Goal: Transaction & Acquisition: Purchase product/service

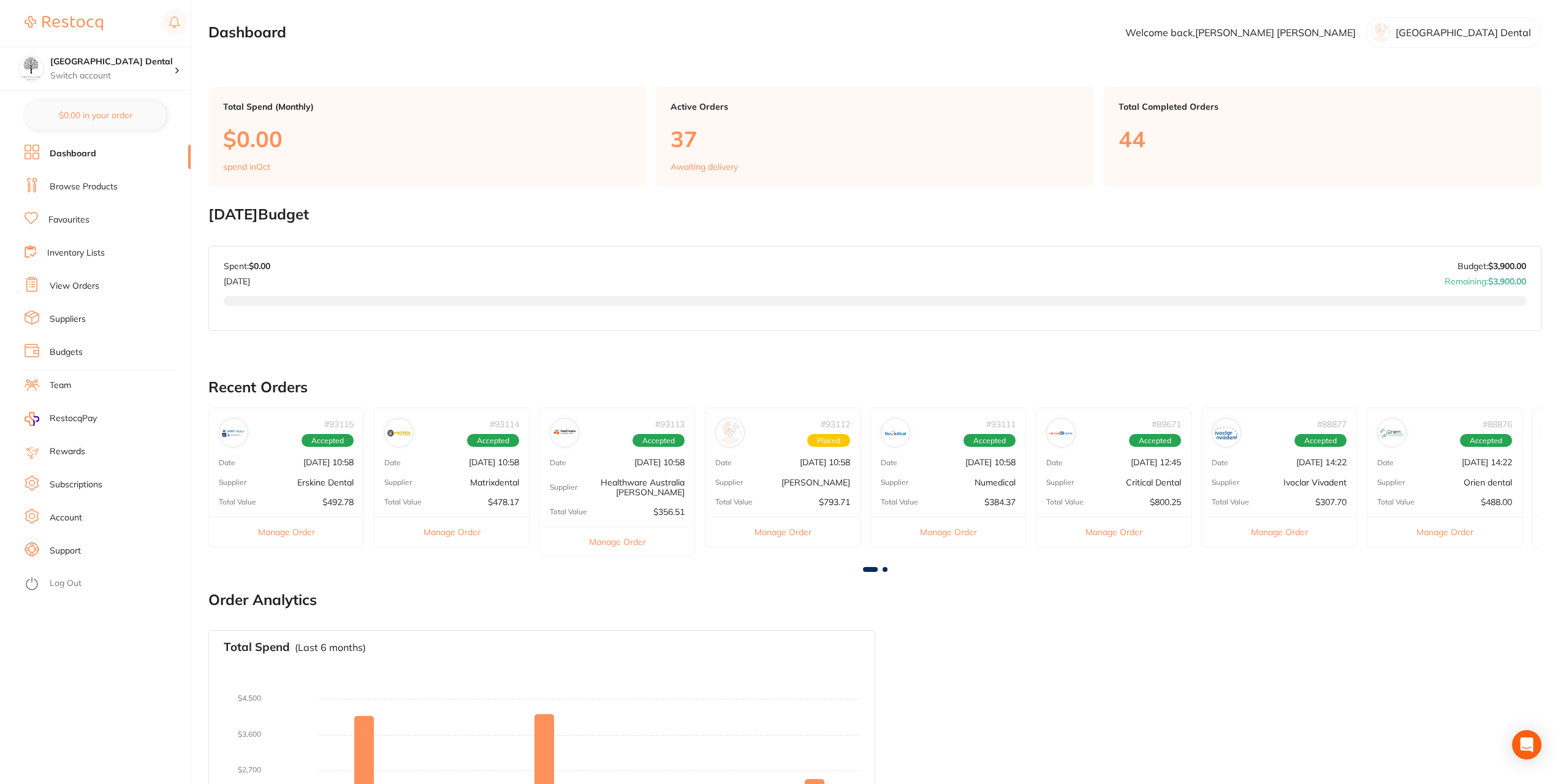
click at [95, 187] on link "Browse Products" at bounding box center [83, 187] width 68 height 12
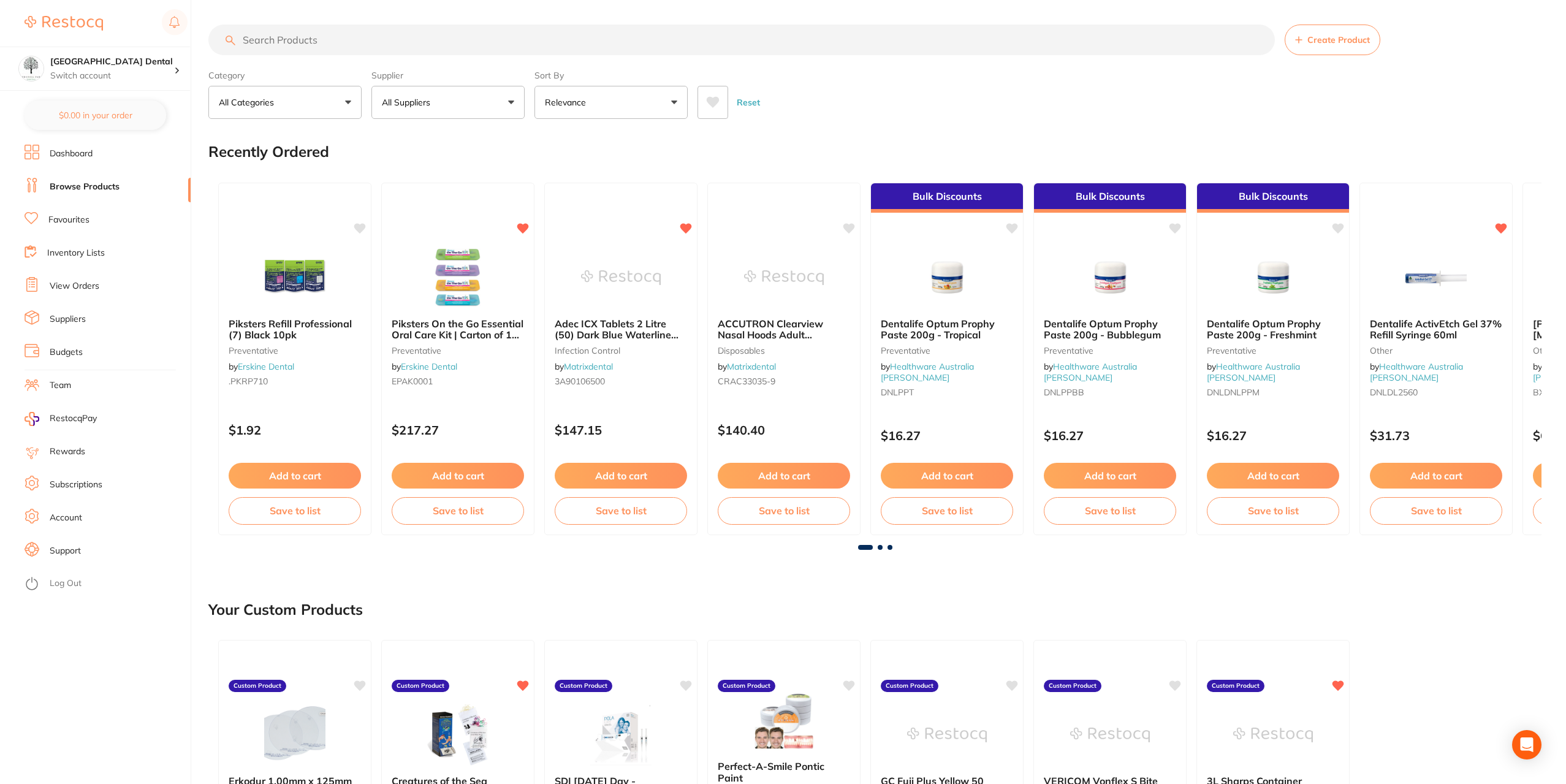
click at [75, 215] on link "Favourites" at bounding box center [68, 220] width 41 height 12
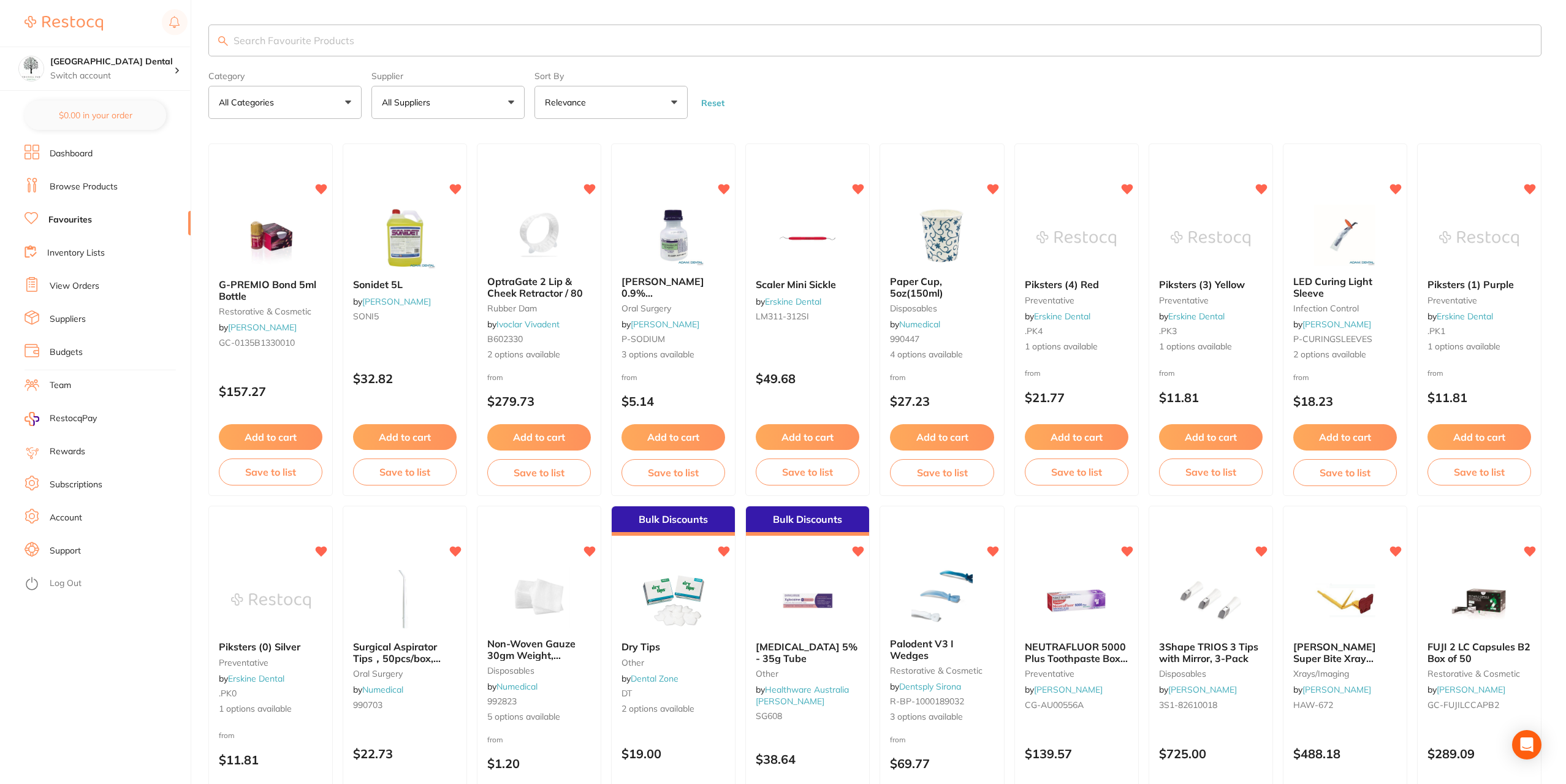
click at [78, 149] on link "Dashboard" at bounding box center [71, 154] width 43 height 12
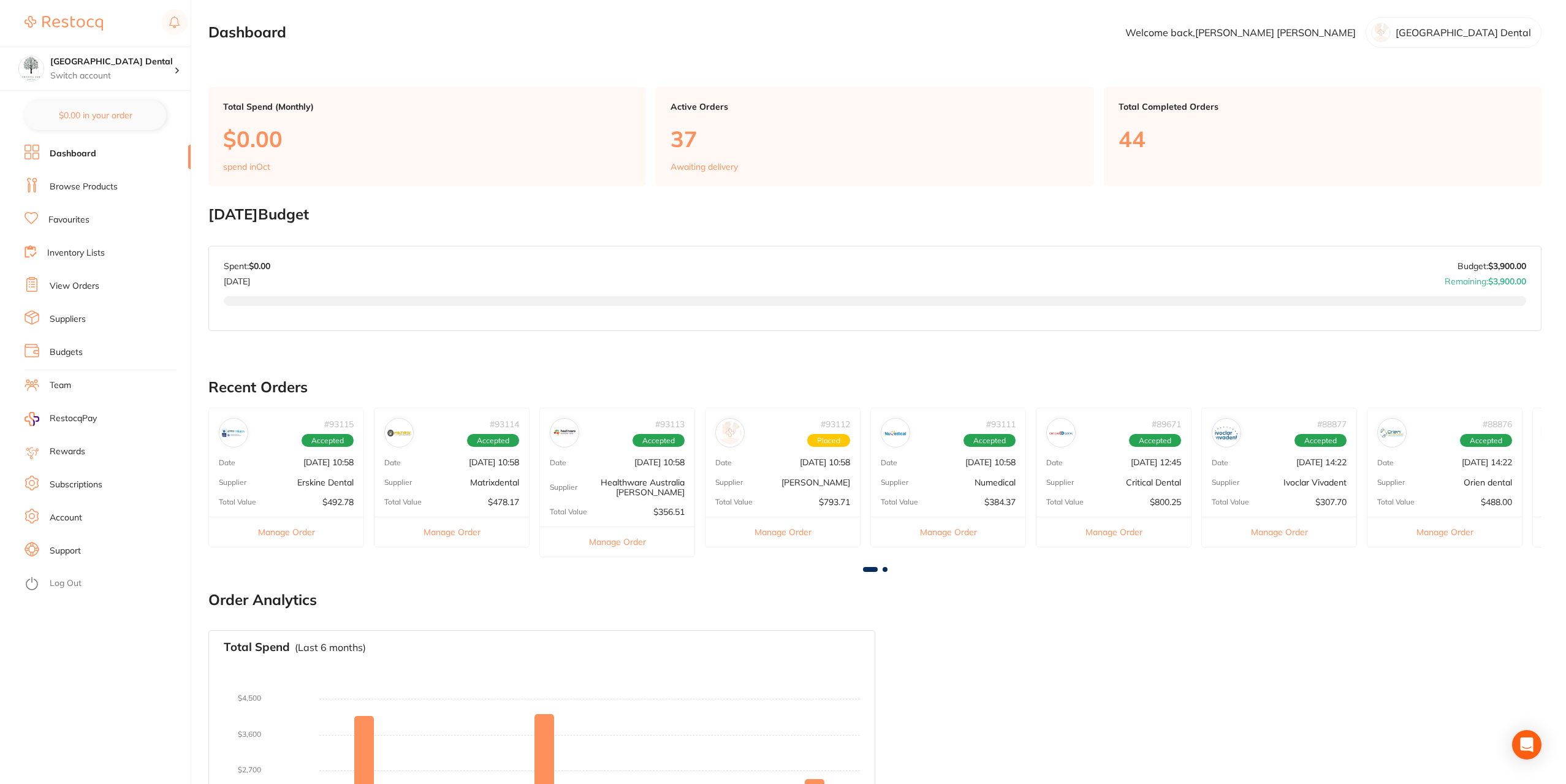
click at [74, 195] on li "Browse Products" at bounding box center [107, 187] width 166 height 19
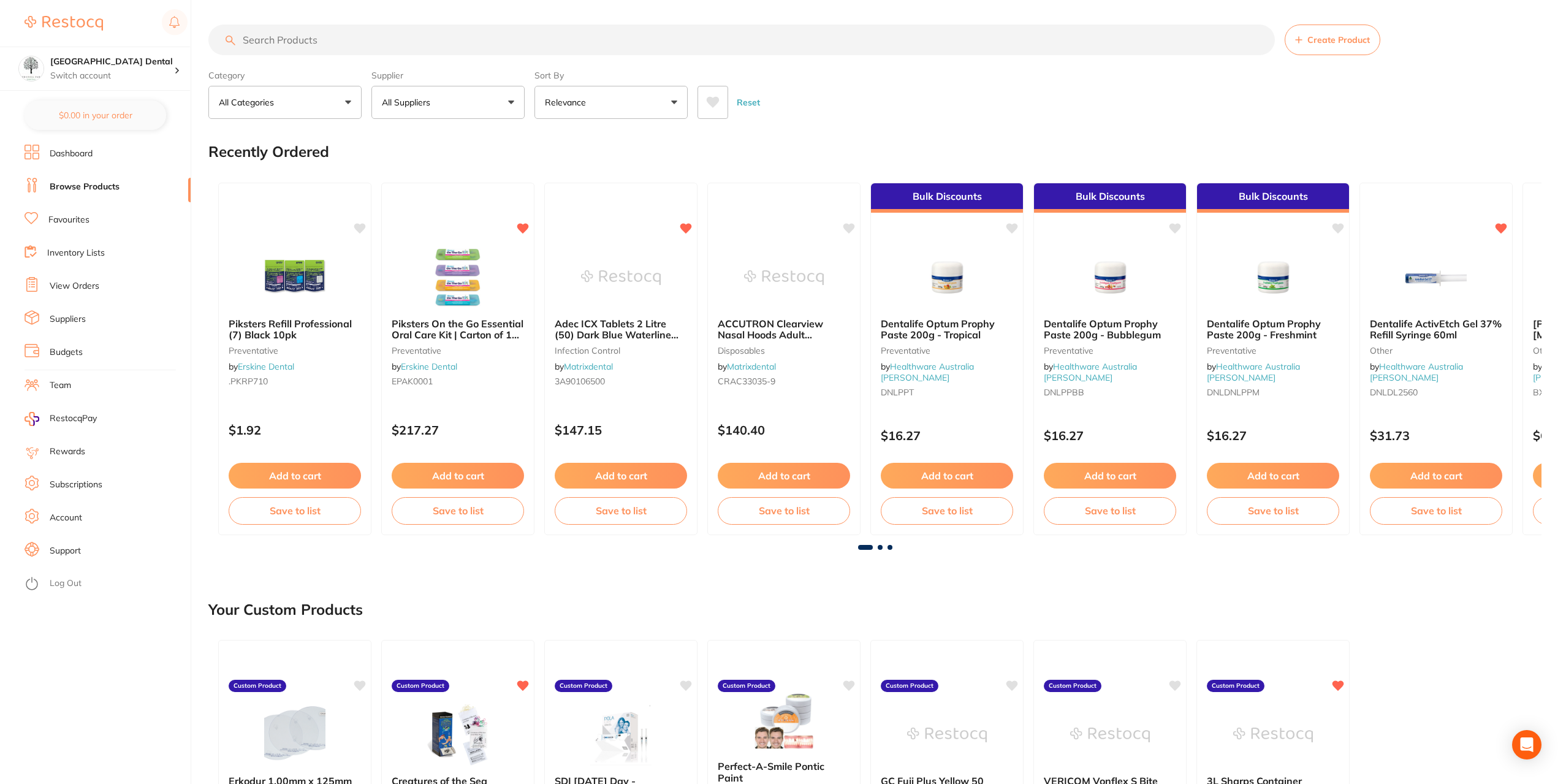
click at [477, 106] on button "All Suppliers" at bounding box center [447, 103] width 153 height 33
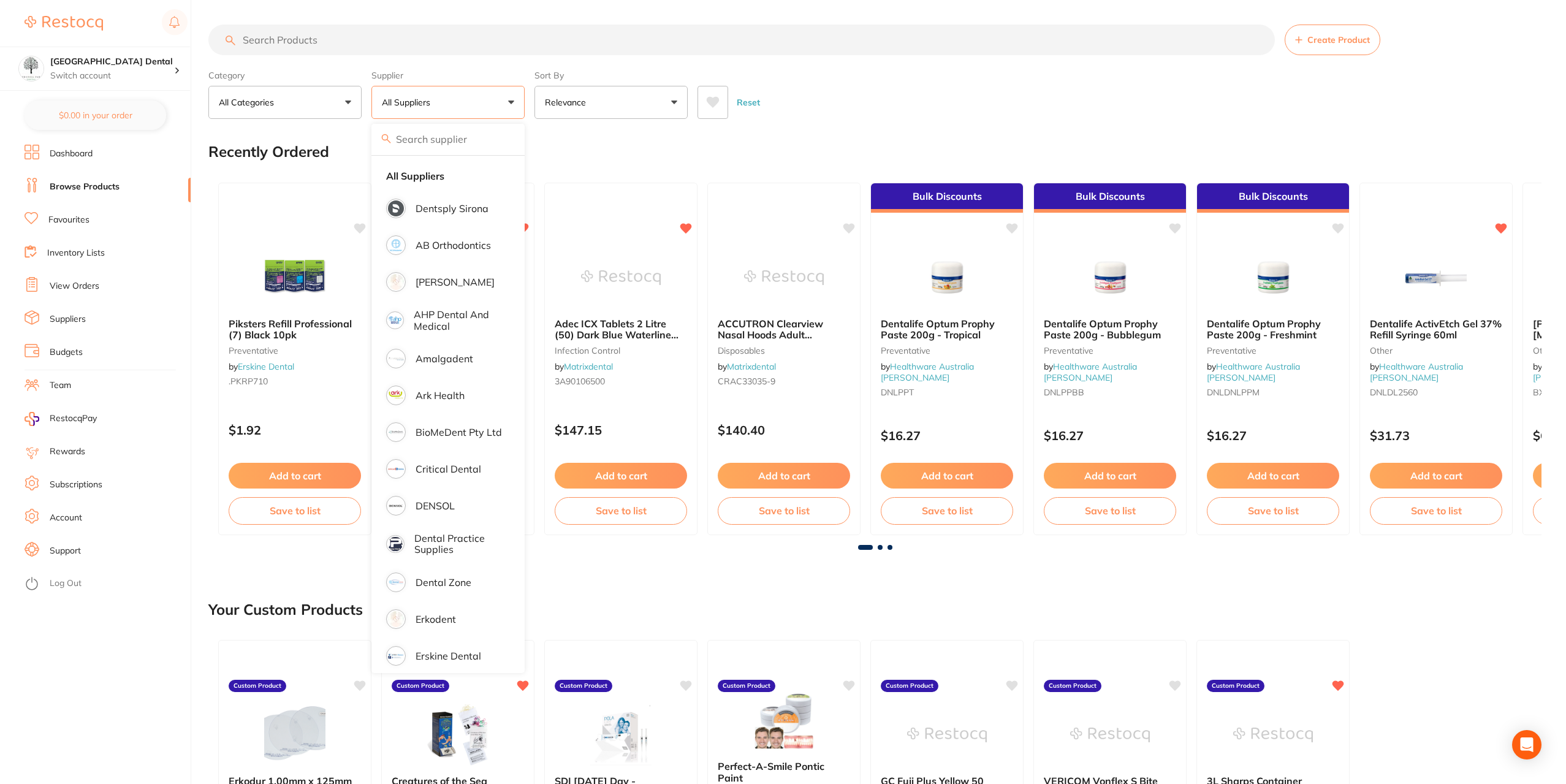
click at [340, 100] on button "All Categories" at bounding box center [284, 103] width 153 height 33
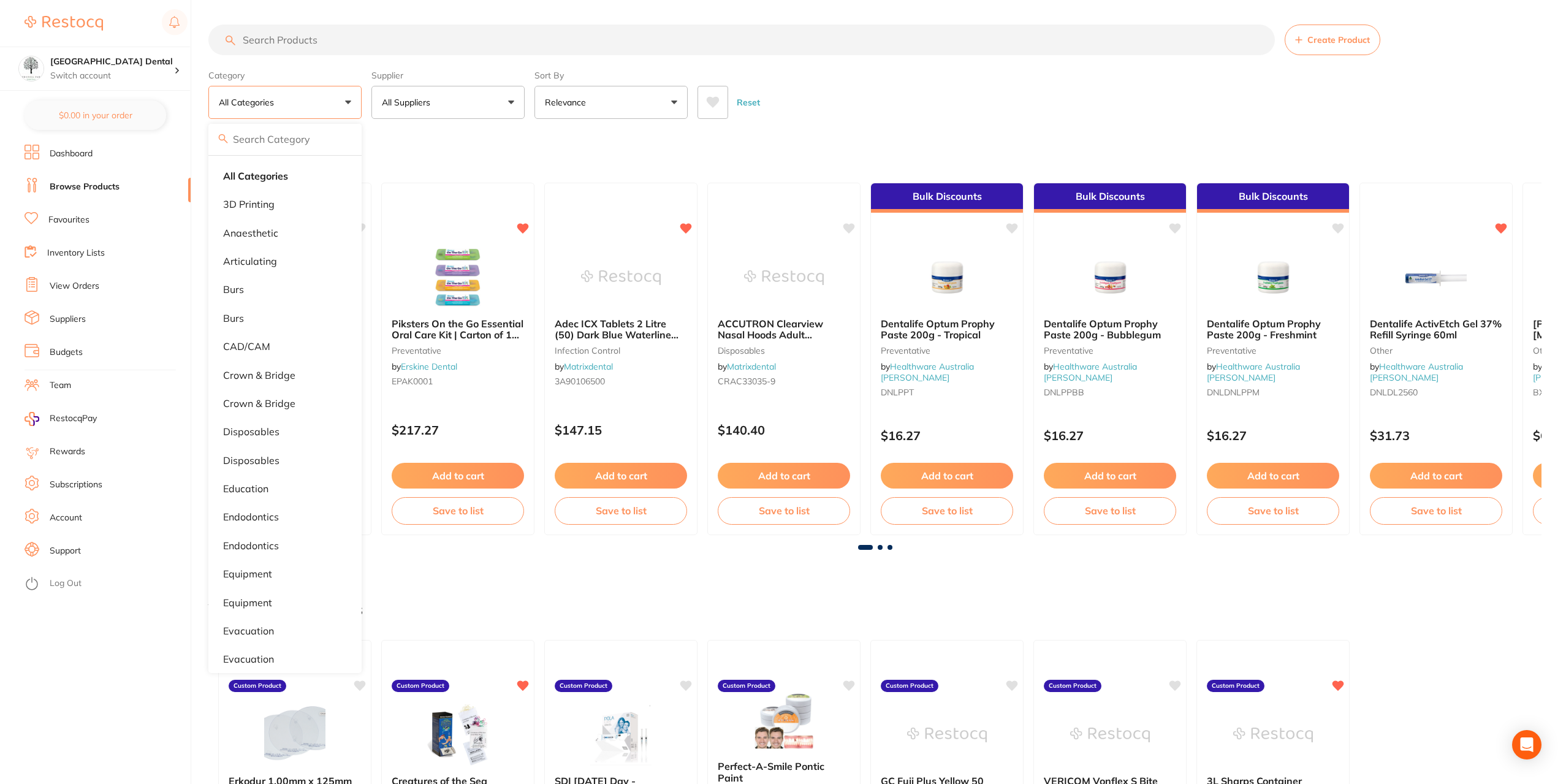
click at [342, 103] on button "All Categories" at bounding box center [284, 103] width 153 height 33
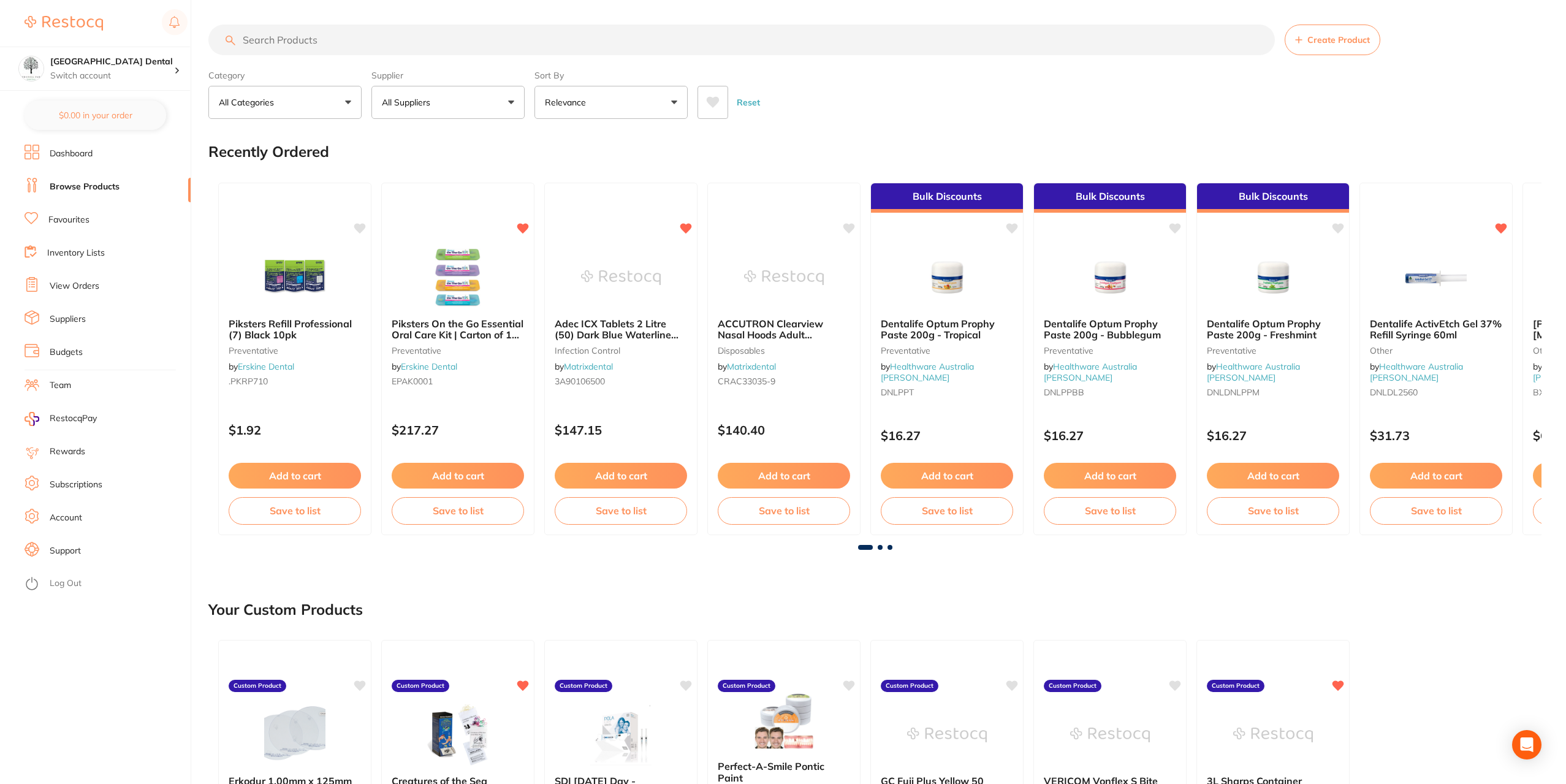
click at [657, 103] on button "Relevance" at bounding box center [610, 103] width 153 height 33
click at [950, 95] on div "Reset" at bounding box center [1114, 98] width 834 height 43
click at [315, 38] on input "search" at bounding box center [741, 39] width 1066 height 31
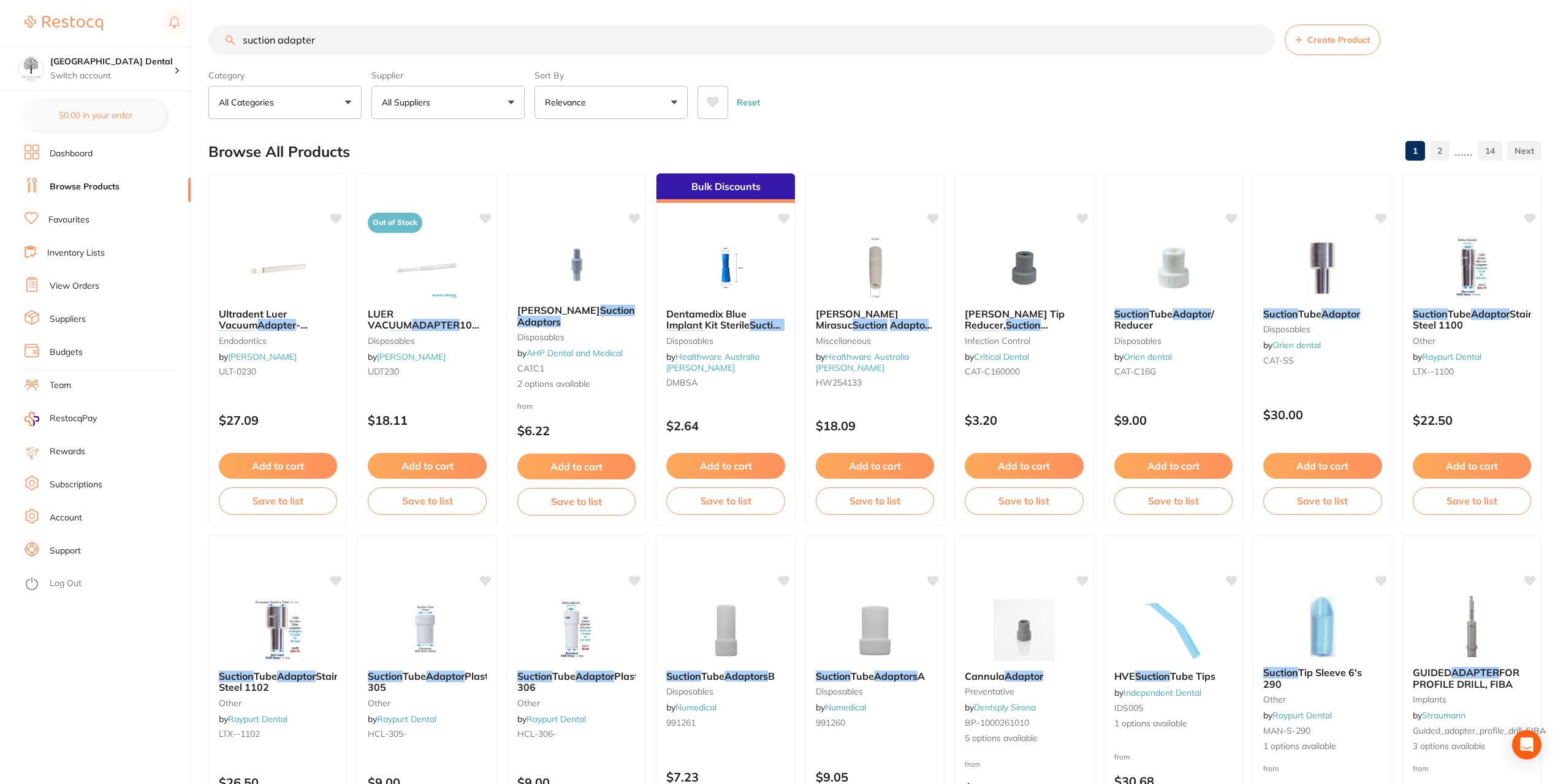
type input "suction adapter"
drag, startPoint x: 1057, startPoint y: 325, endPoint x: 1053, endPoint y: 335, distance: 10.8
click at [1057, 330] on span "17mm to 11mm" at bounding box center [1040, 336] width 73 height 12
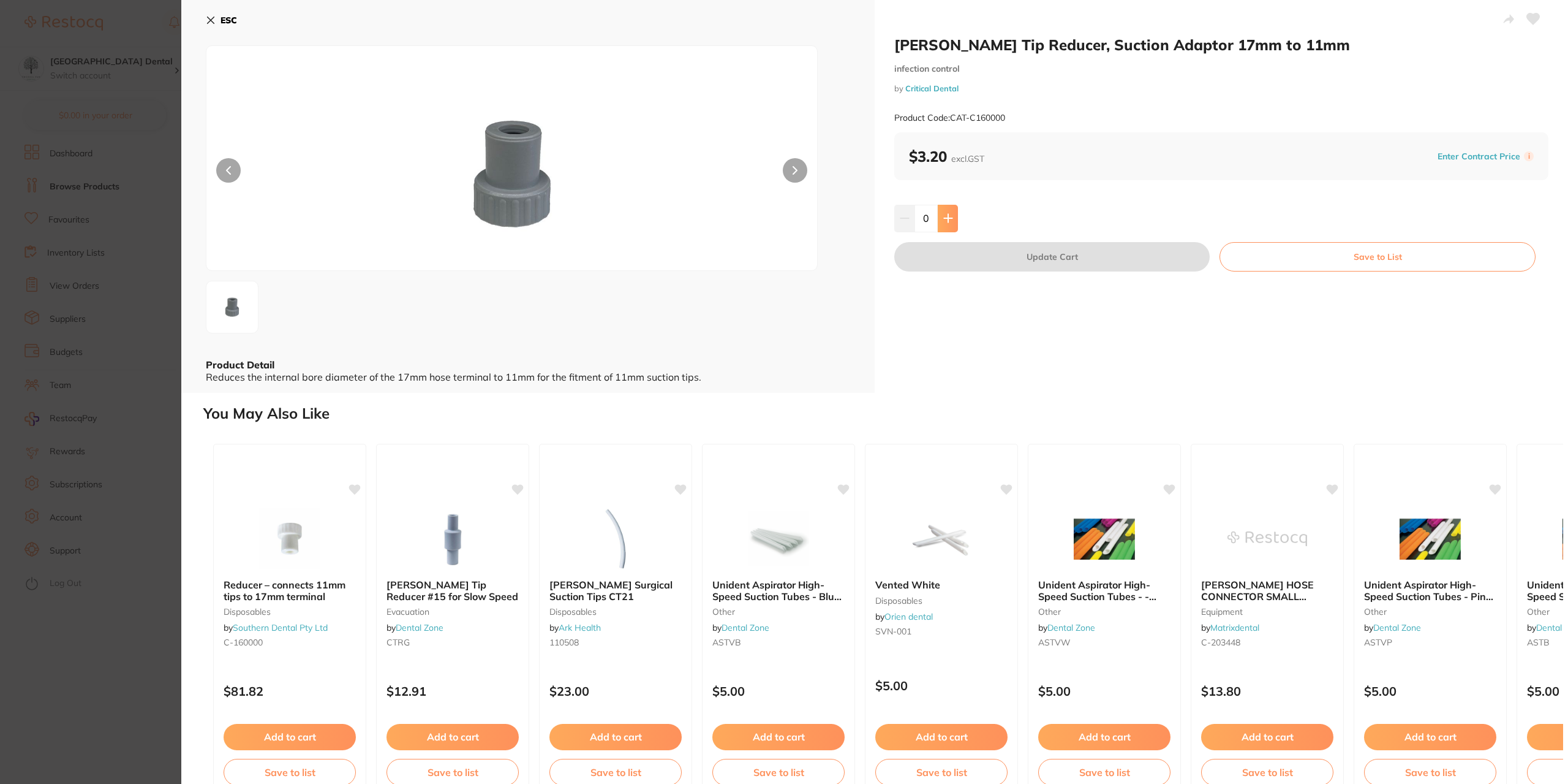
click at [949, 223] on icon at bounding box center [949, 218] width 10 height 10
type input "3"
click at [1067, 258] on button "Update Cart" at bounding box center [1052, 256] width 316 height 29
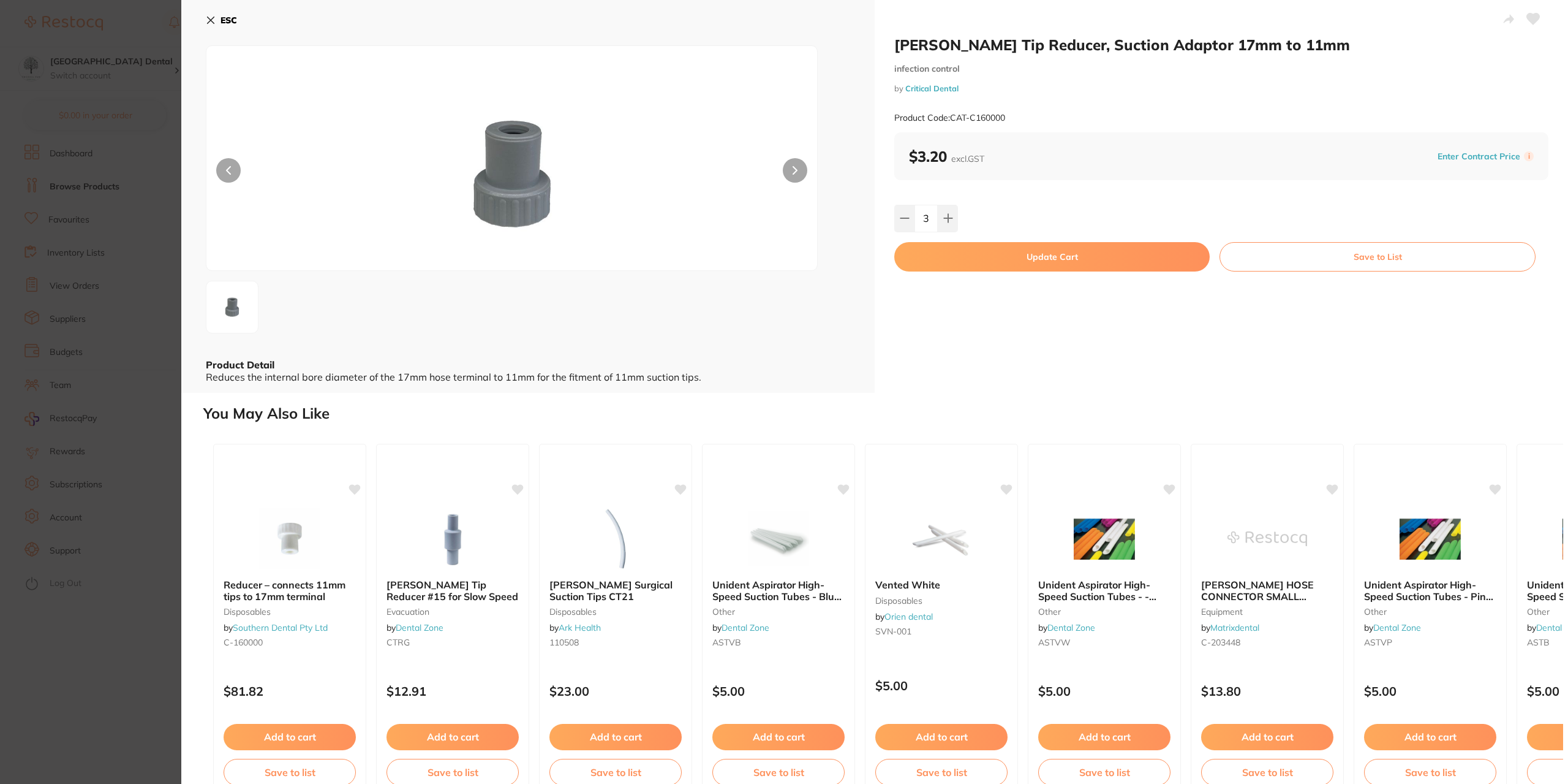
checkbox input "false"
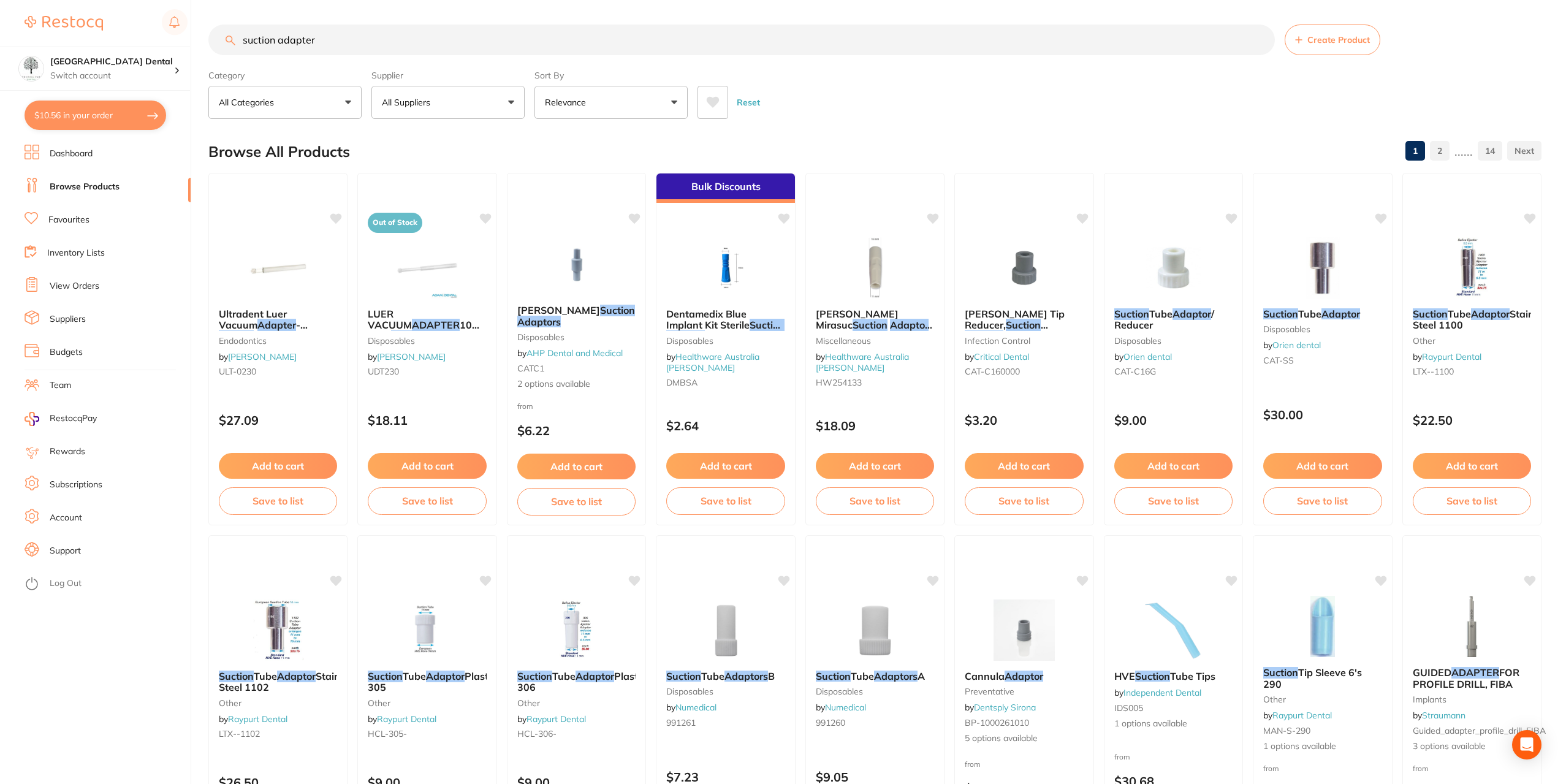
click at [345, 43] on input "suction adapter" at bounding box center [741, 39] width 1066 height 31
click at [0, 107] on div "$10.56 Yeronga Park Dental Switch account Yeronga Park Dental $10.56 in your or…" at bounding box center [783, 392] width 1566 height 784
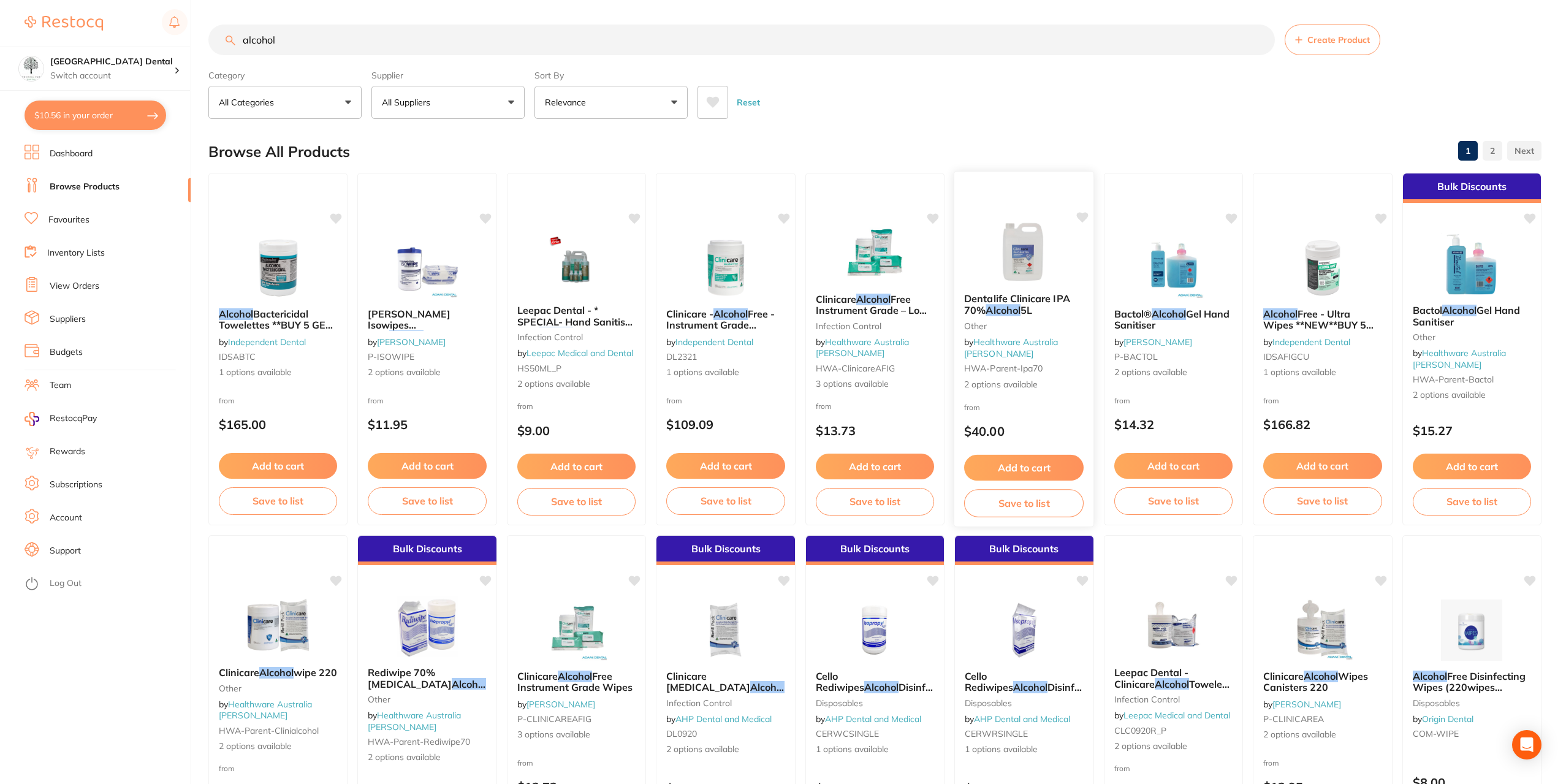
type input "alcohol"
click at [1047, 278] on img at bounding box center [1024, 252] width 80 height 62
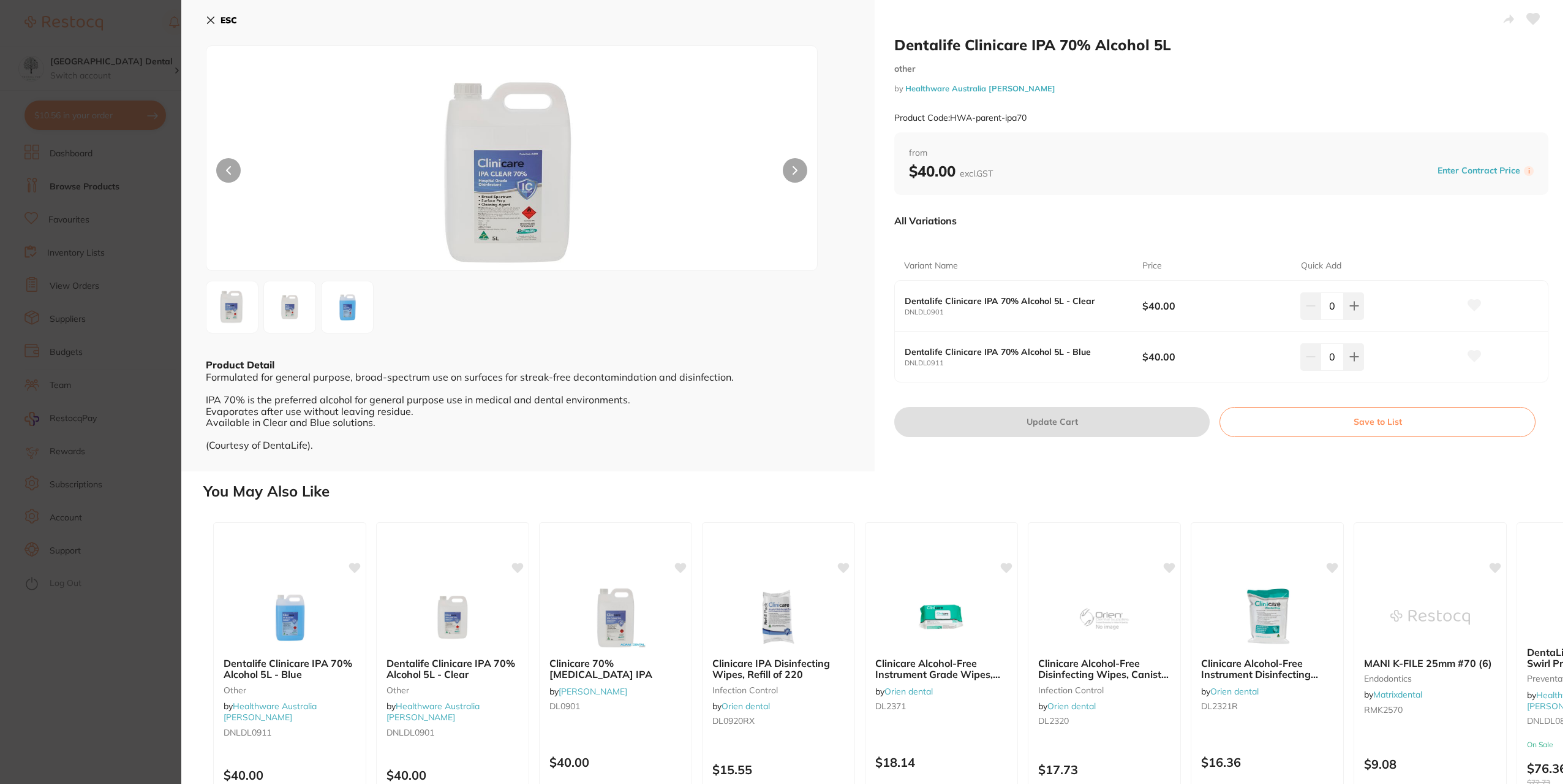
click at [95, 237] on section "Dentalife Clinicare IPA 70% Alcohol 5L other by Healthware Australia Ridley Pro…" at bounding box center [784, 392] width 1568 height 784
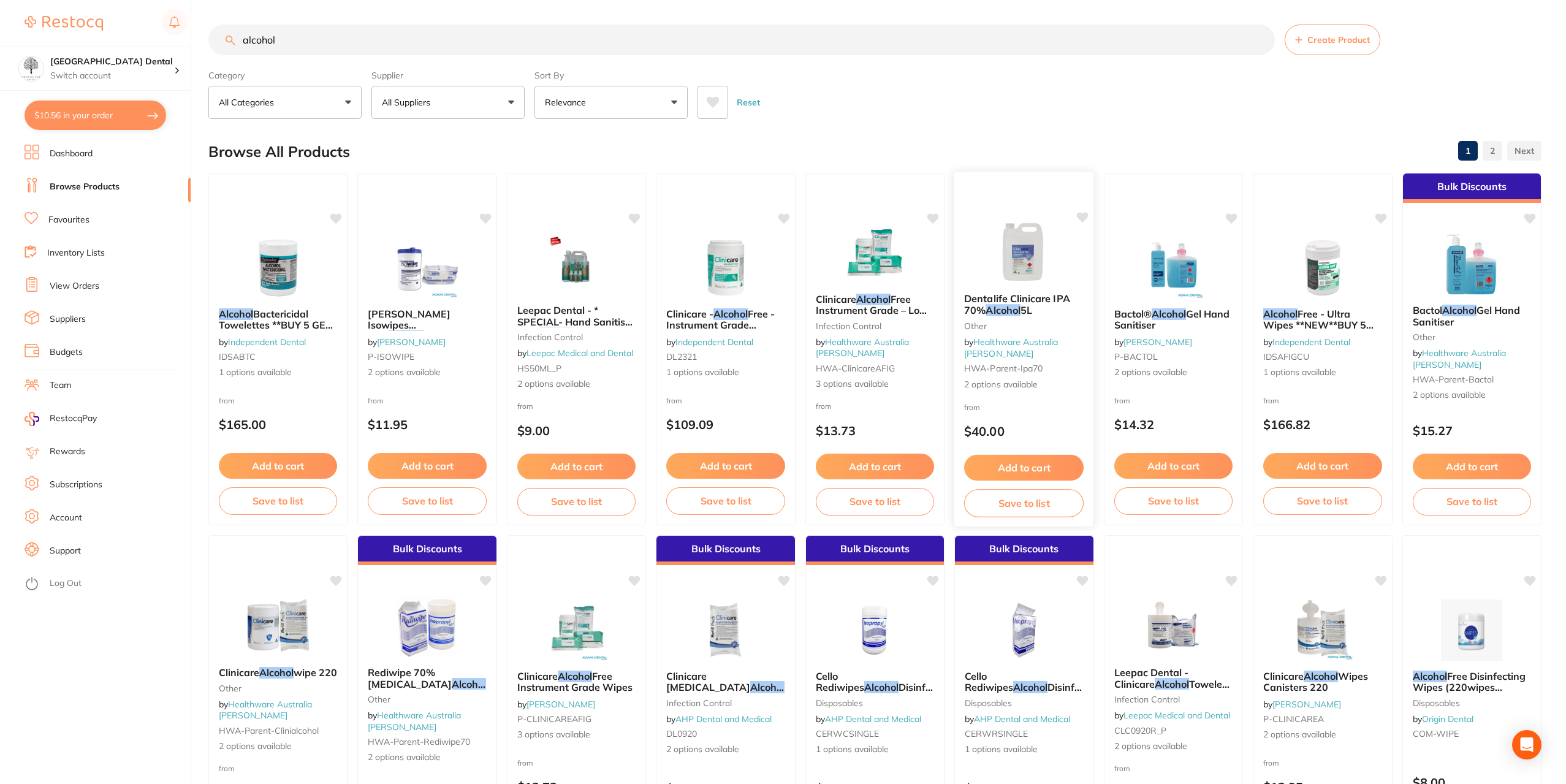
click at [1015, 306] on em "Alcohol" at bounding box center [1003, 309] width 35 height 12
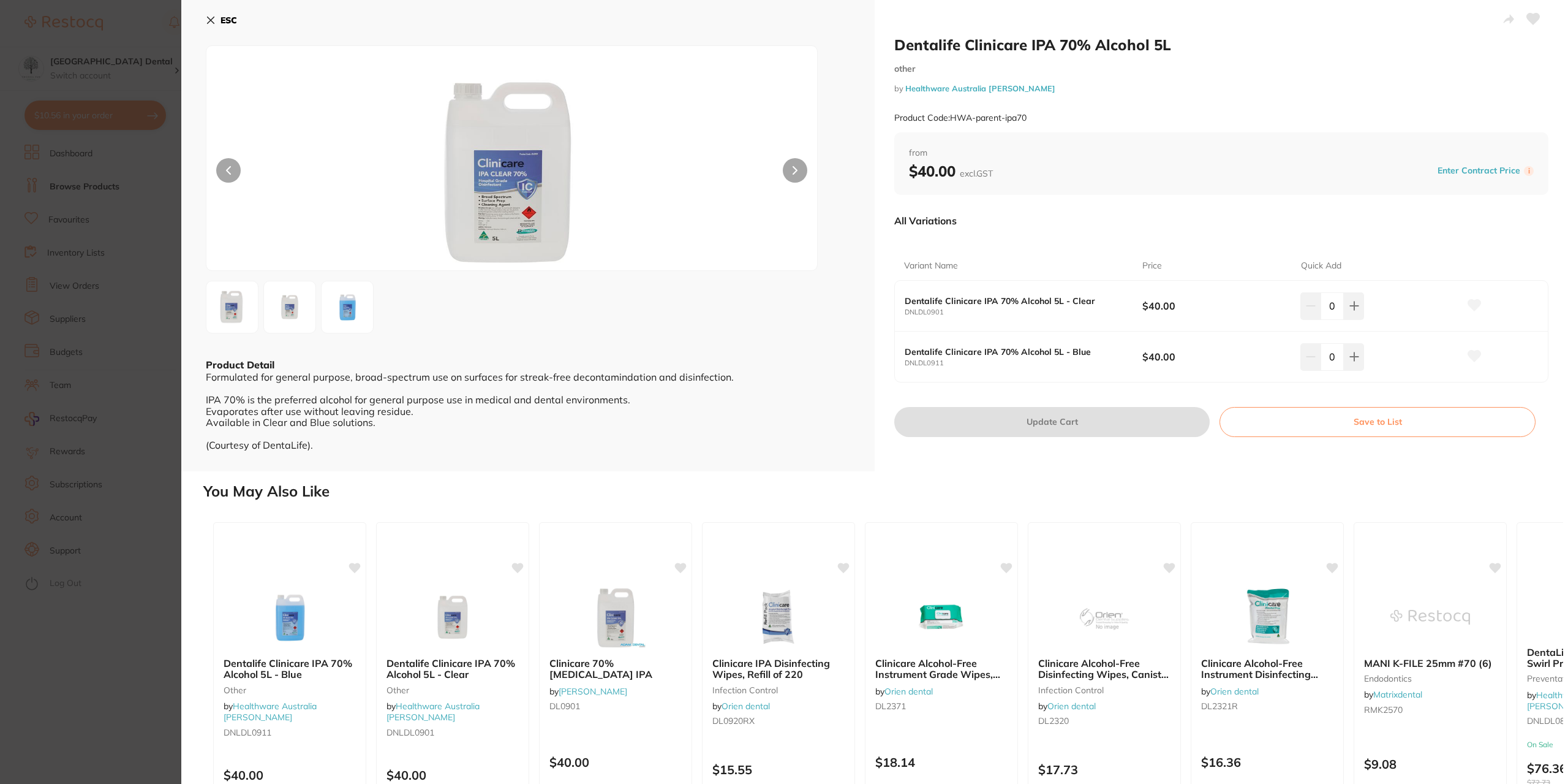
click at [86, 176] on section "Dentalife Clinicare IPA 70% Alcohol 5L other by Healthware Australia Ridley Pro…" at bounding box center [784, 392] width 1568 height 784
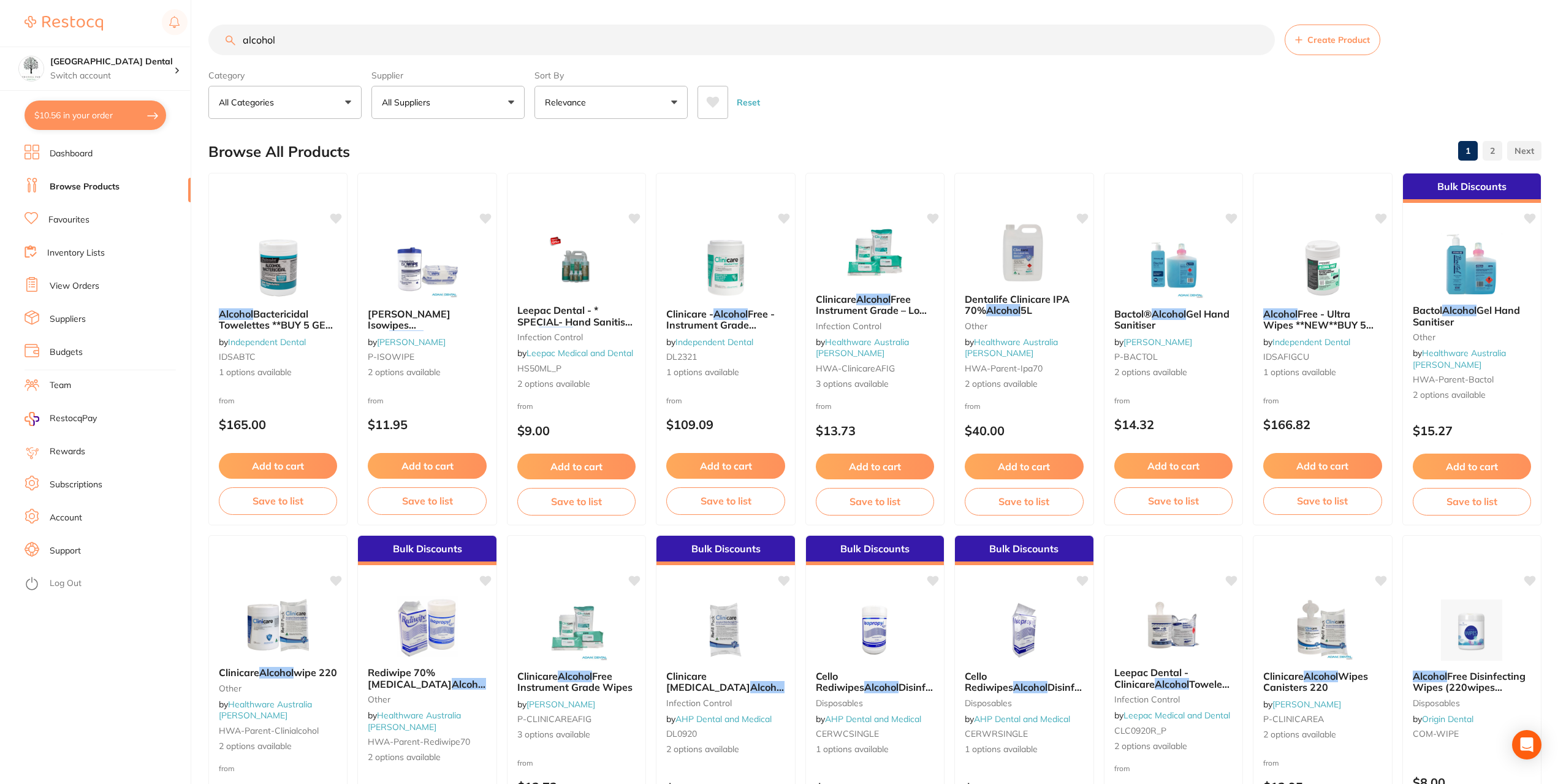
click at [440, 45] on input "alcohol" at bounding box center [741, 39] width 1066 height 31
click at [85, 98] on div "$10.56 Yeronga Park Dental Switch account Yeronga Park Dental $10.56 in your or…" at bounding box center [783, 392] width 1566 height 784
click at [473, 101] on button "All Suppliers" at bounding box center [447, 103] width 153 height 33
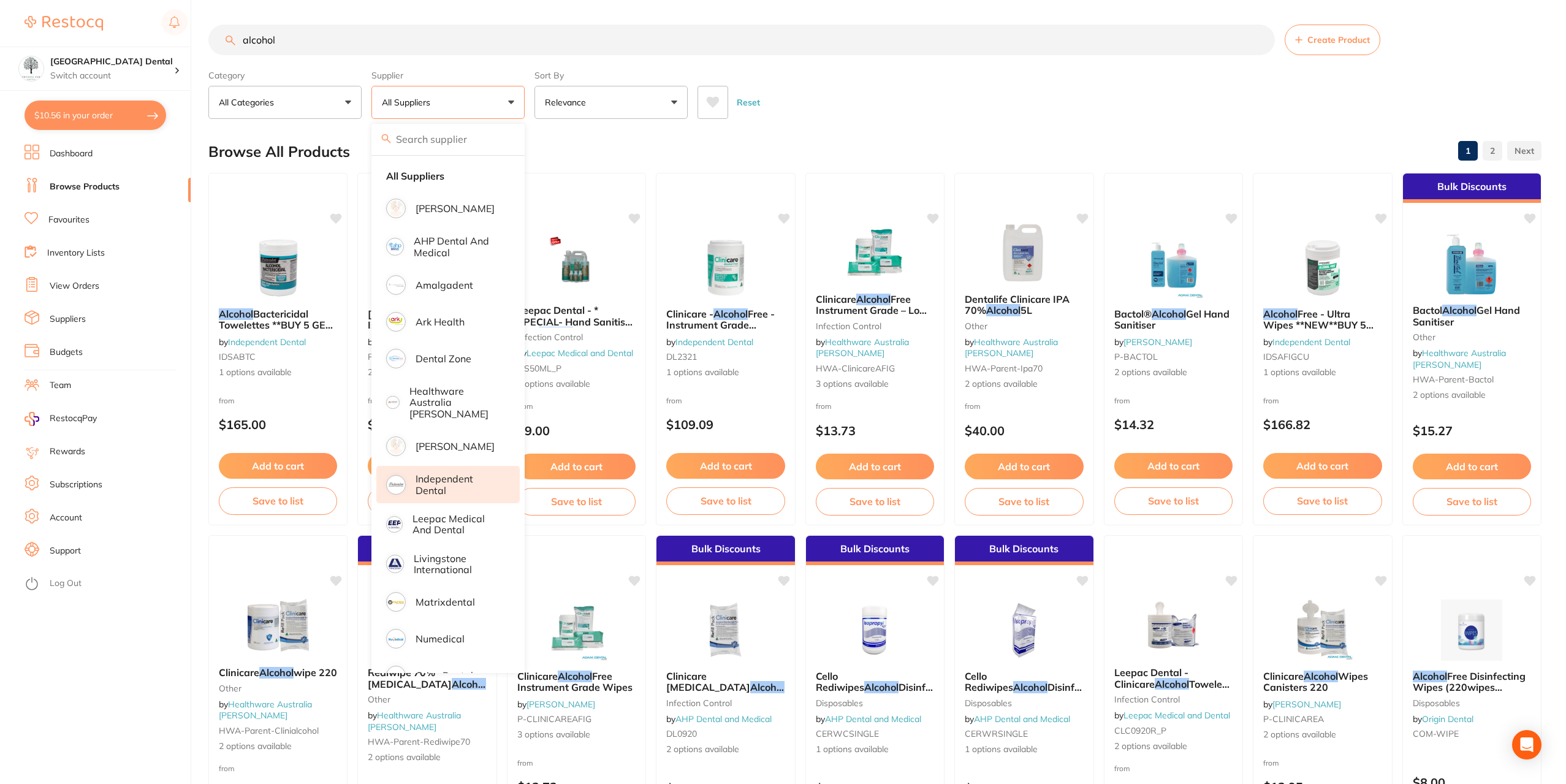
click at [449, 473] on p "Independent Dental" at bounding box center [459, 485] width 87 height 23
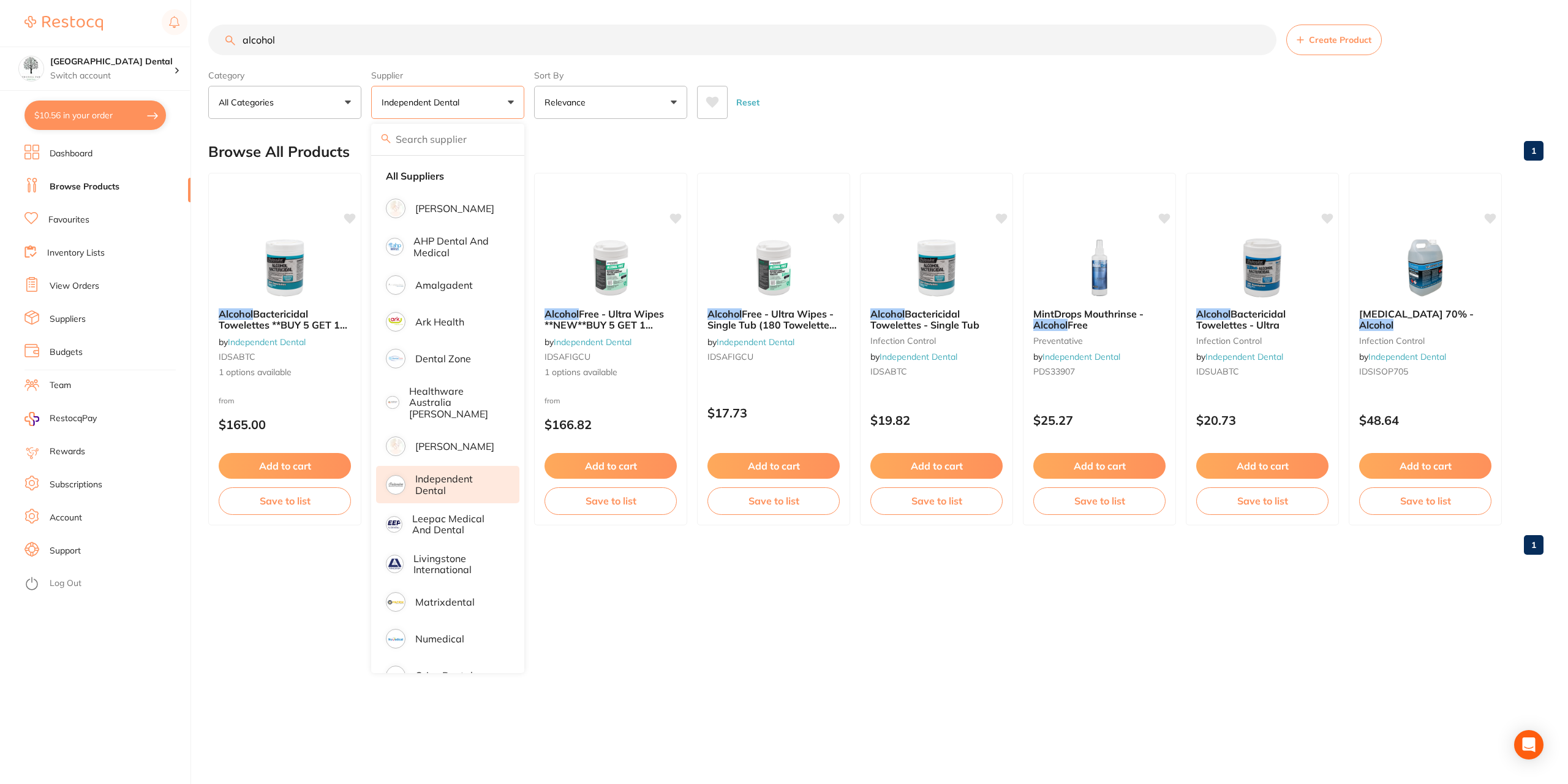
drag, startPoint x: 884, startPoint y: 60, endPoint x: 1044, endPoint y: 131, distance: 175.0
click at [884, 58] on section "alcohol Create Product Category All Categories All Categories infection control…" at bounding box center [875, 71] width 1335 height 94
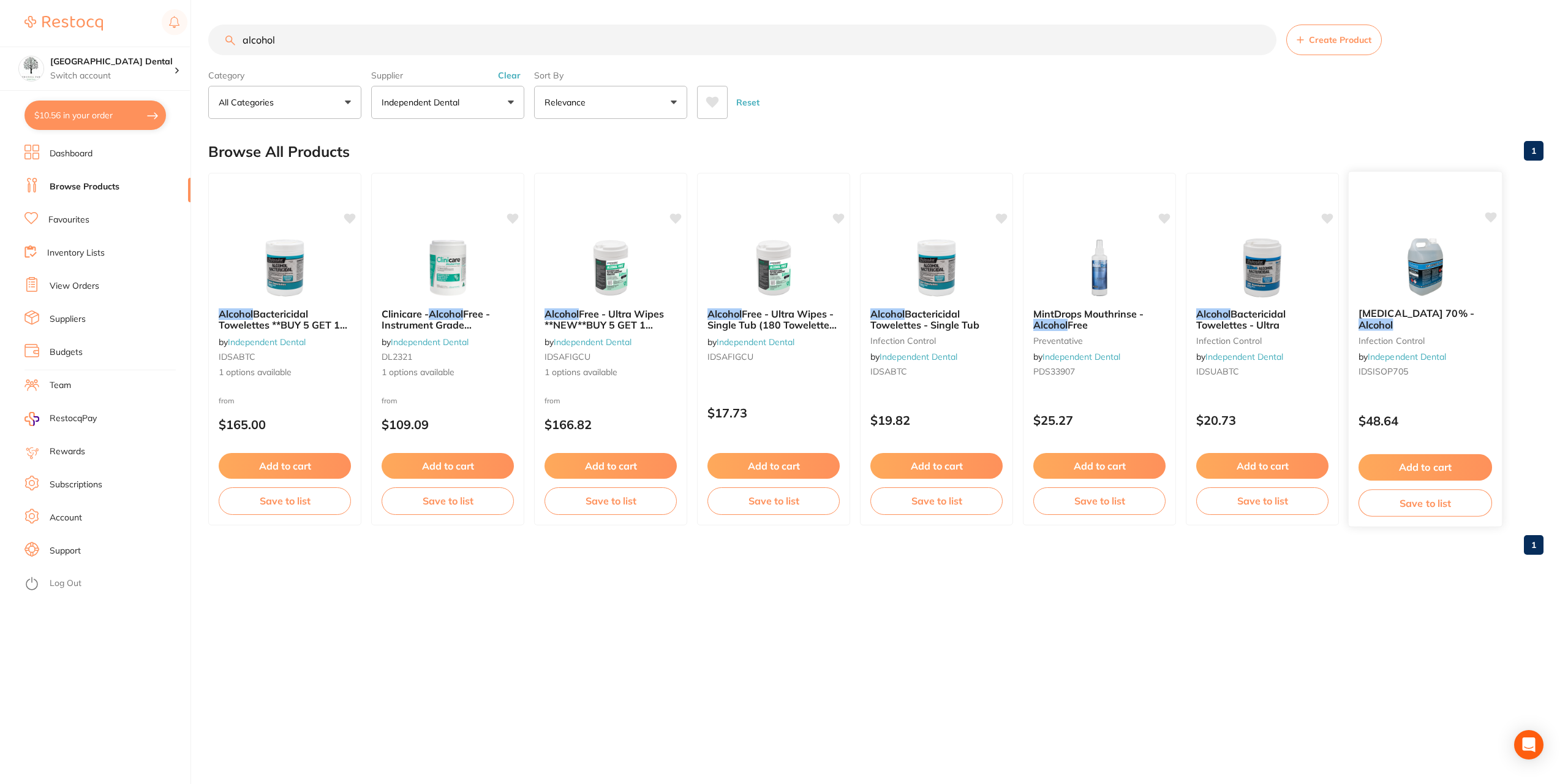
click at [1394, 319] on em "Alcohol" at bounding box center [1376, 325] width 35 height 12
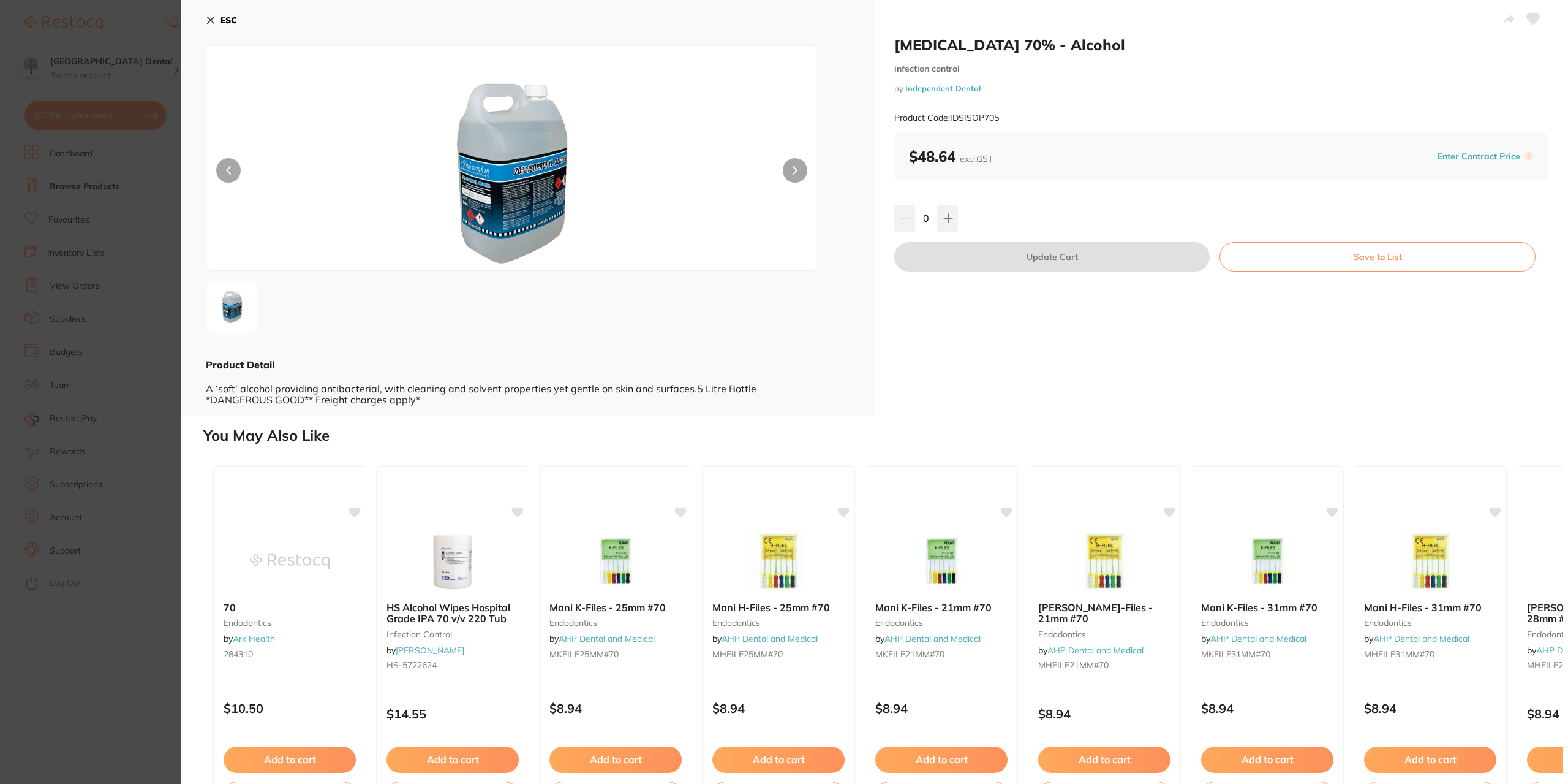
click at [149, 279] on section "Isopropanol 70% - Alcohol infection control by Independent Dental Product Code:…" at bounding box center [784, 392] width 1568 height 784
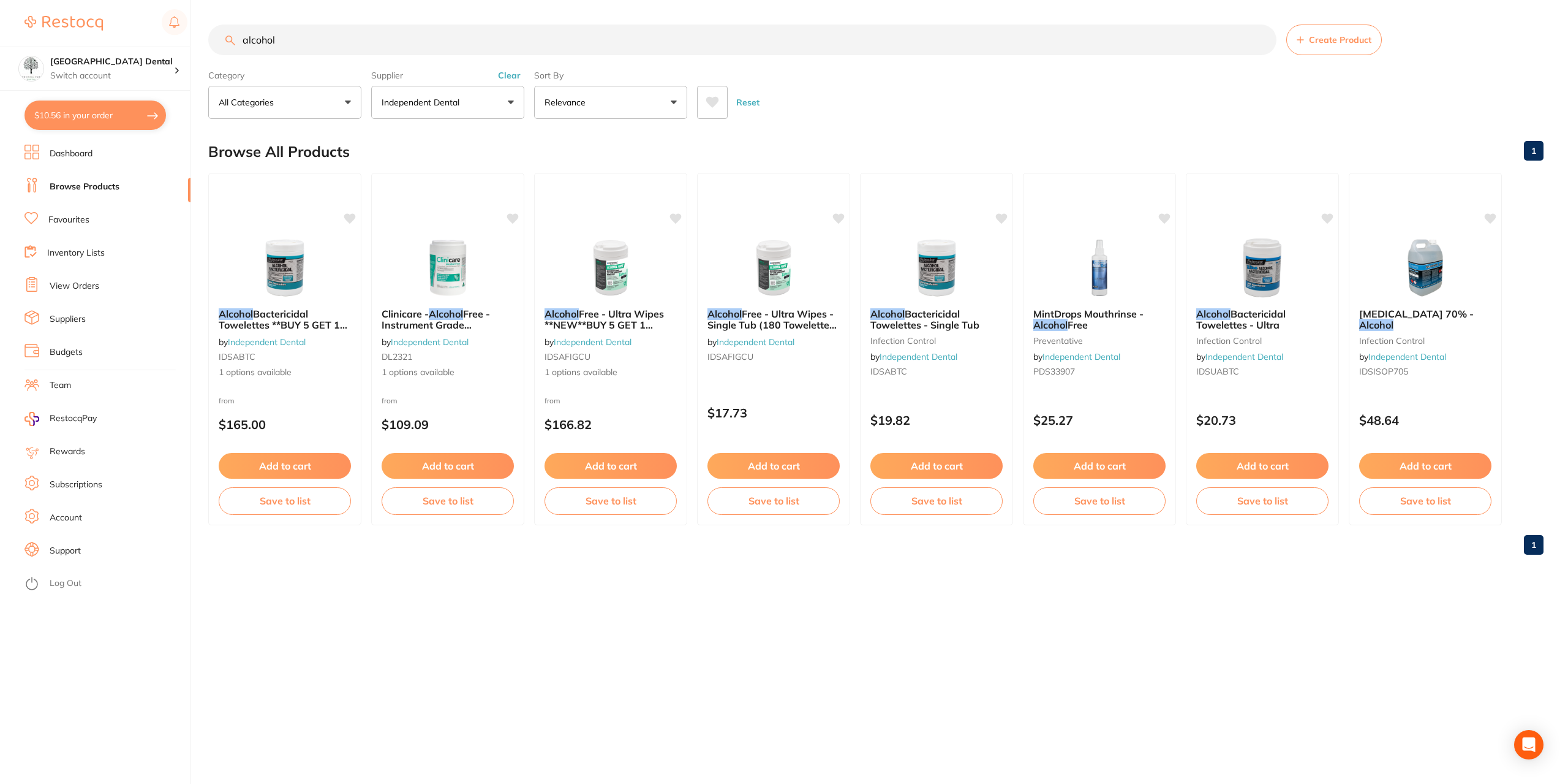
click at [441, 108] on button "Independent Dental" at bounding box center [447, 103] width 153 height 33
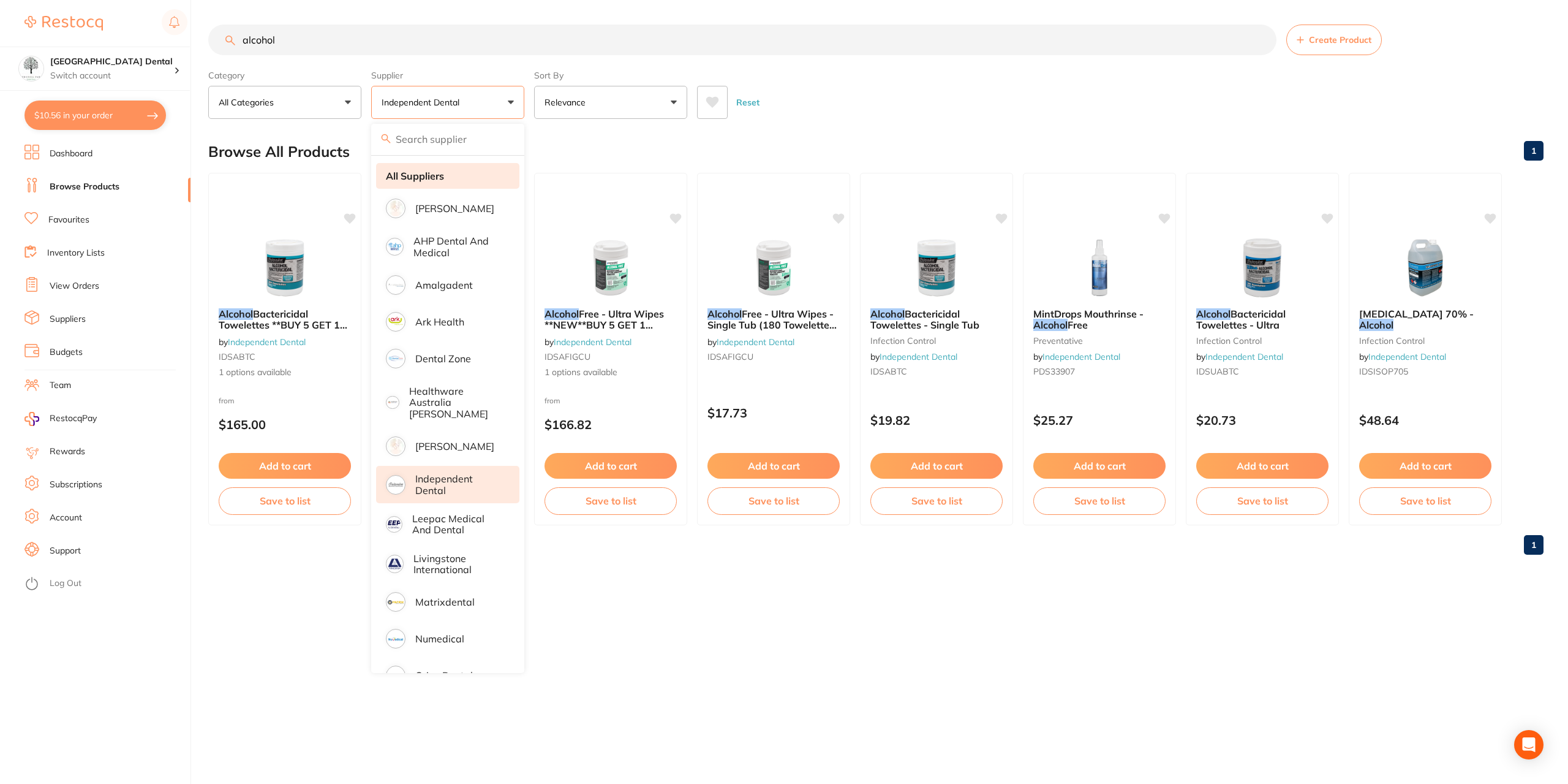
click at [425, 185] on li "All Suppliers" at bounding box center [448, 176] width 144 height 26
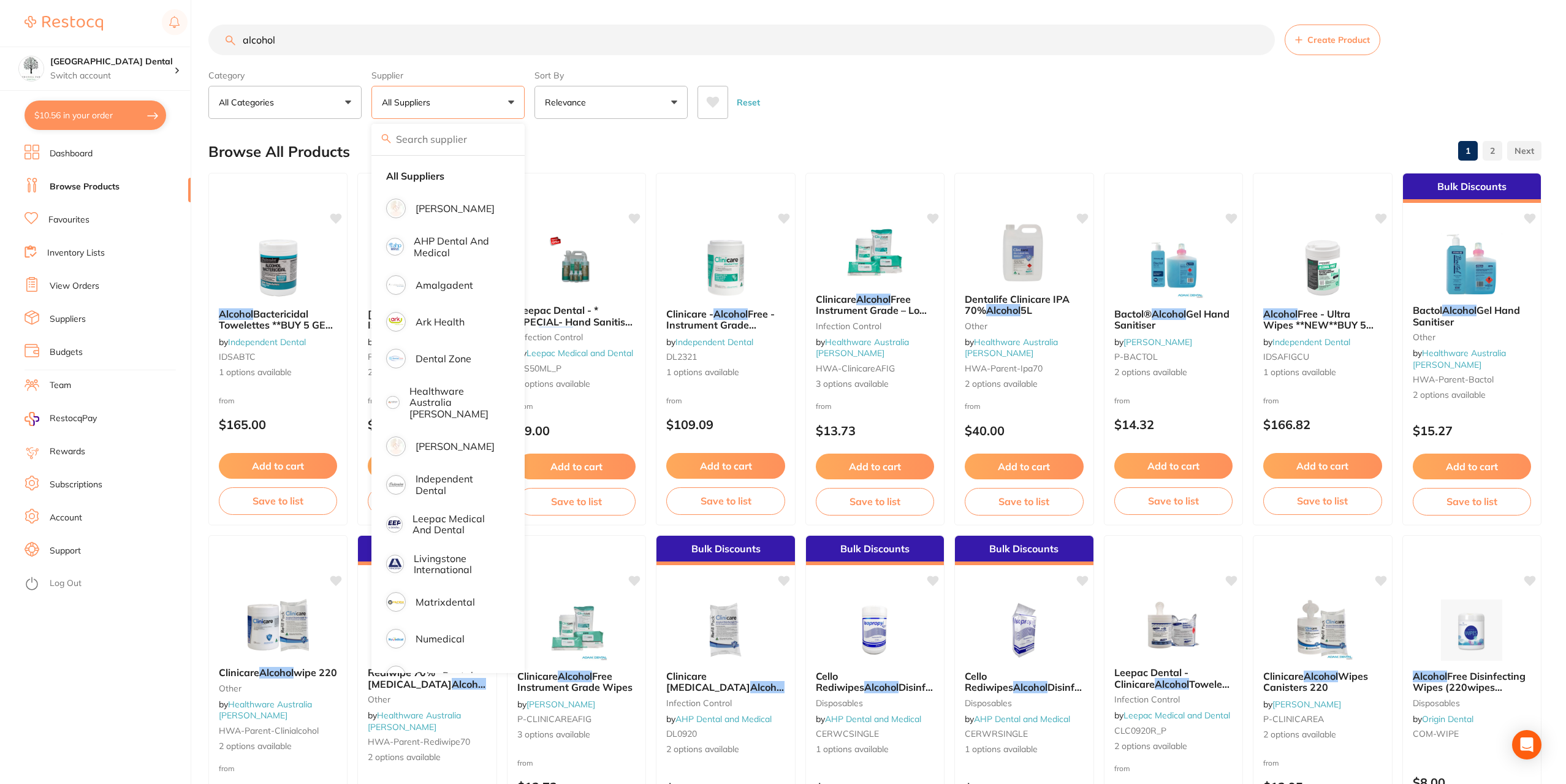
click at [1053, 302] on span "Dentalife Clinicare IPA 70%" at bounding box center [1017, 304] width 105 height 23
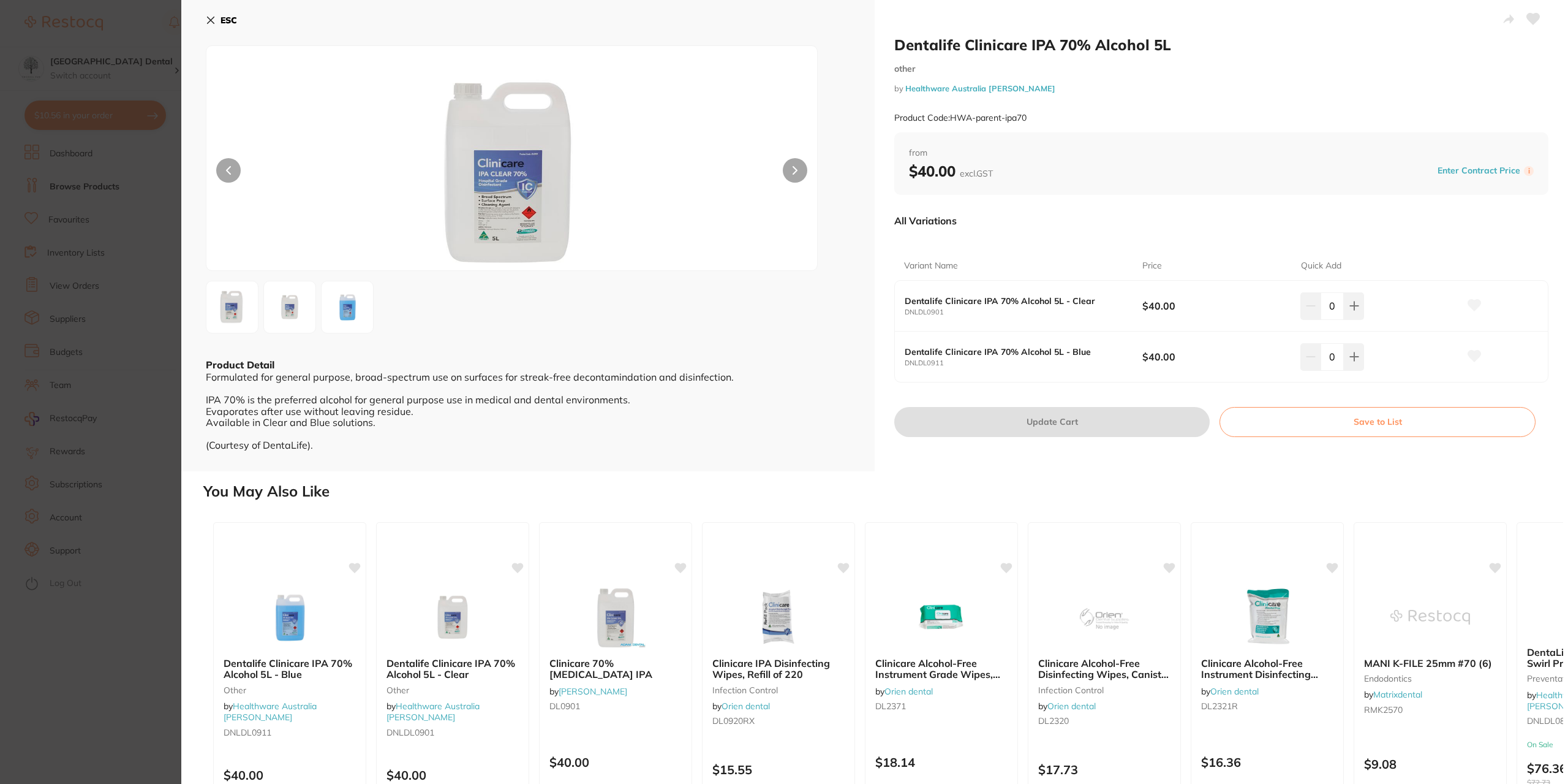
click at [1358, 295] on button at bounding box center [1354, 306] width 20 height 27
type input "1"
click at [1041, 426] on button "Update Cart" at bounding box center [1052, 421] width 316 height 29
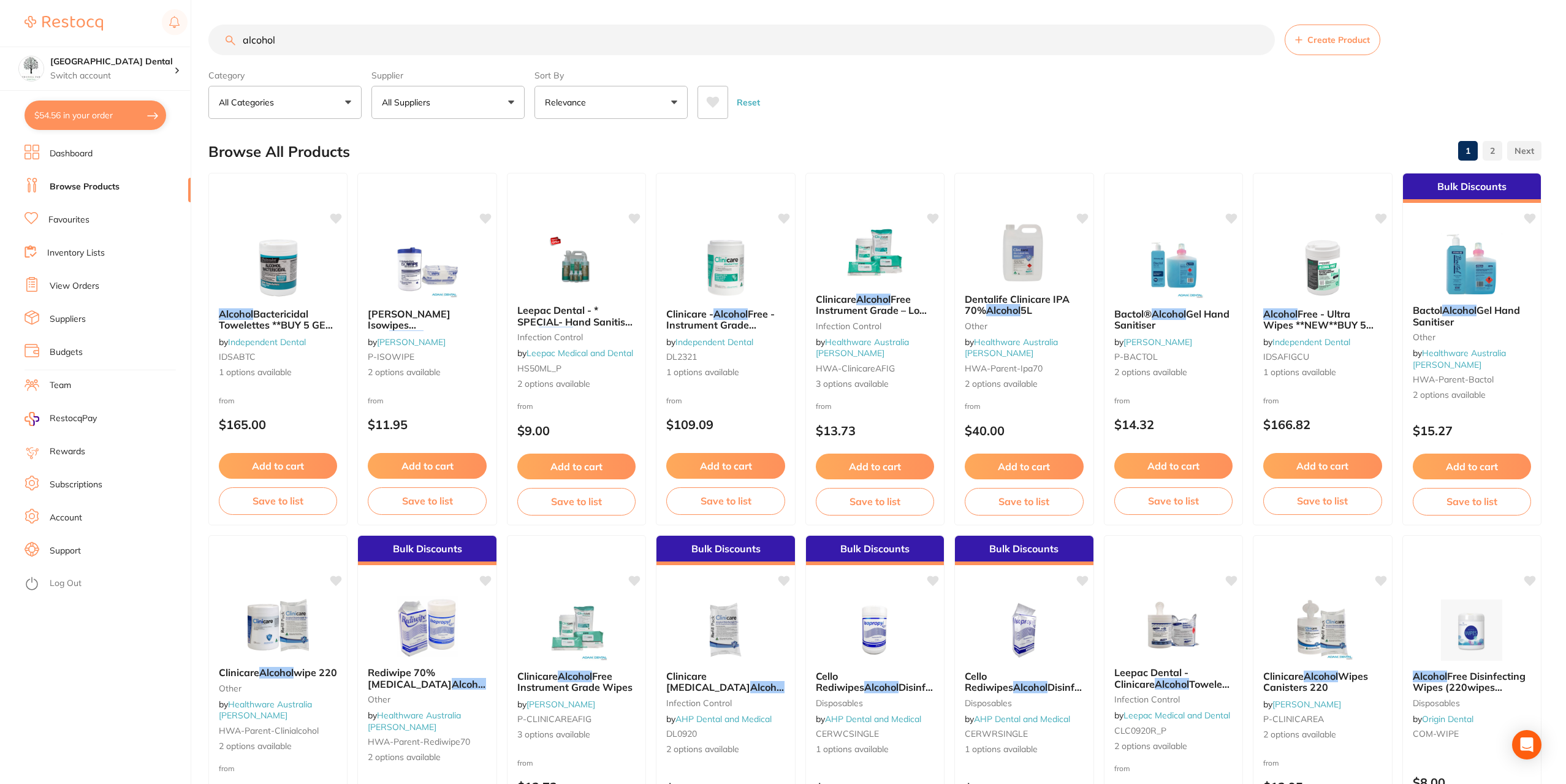
click at [378, 43] on input "alcohol" at bounding box center [741, 39] width 1066 height 31
drag, startPoint x: 169, startPoint y: 56, endPoint x: 0, endPoint y: 103, distance: 175.4
click at [0, 93] on div "$54.56 Yeronga Park Dental Switch account Yeronga Park Dental $54.56 in your or…" at bounding box center [783, 392] width 1566 height 784
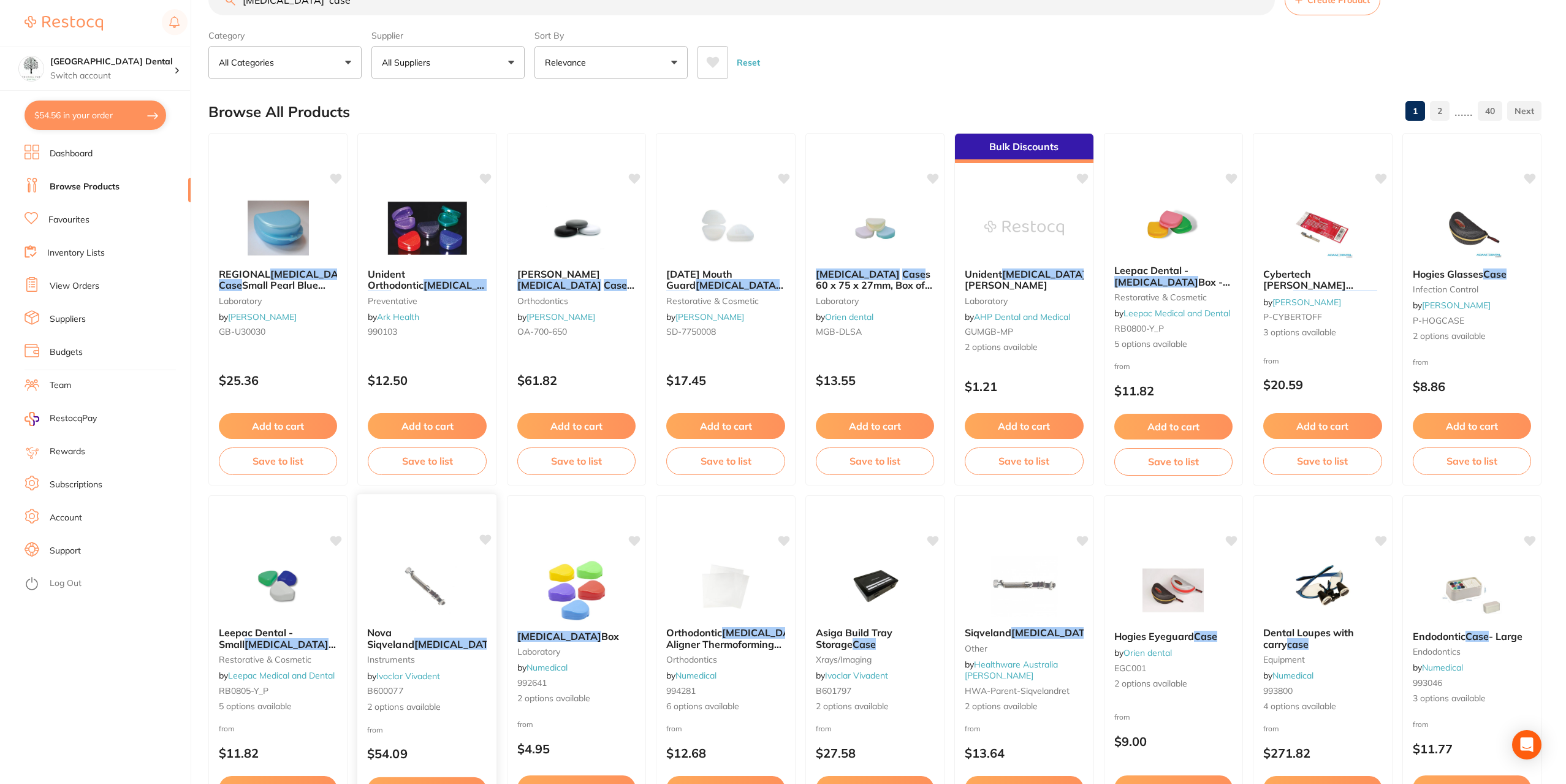
scroll to position [184, 0]
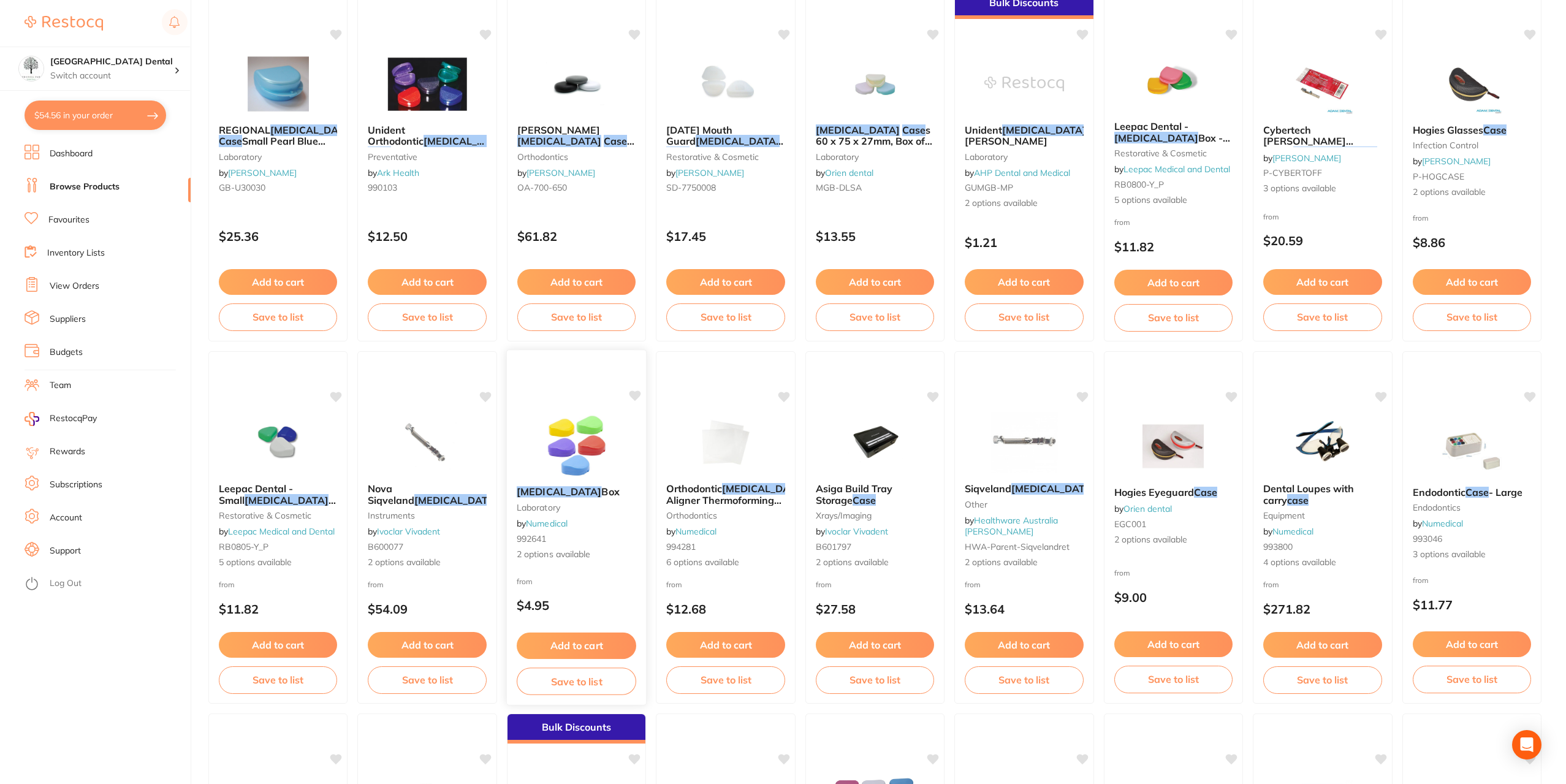
type input "retainer case"
drag, startPoint x: 552, startPoint y: 500, endPoint x: 587, endPoint y: 435, distance: 73.8
click at [553, 498] on div "Retainer Box laboratory by Numedical 992641 2 options available" at bounding box center [577, 523] width 138 height 94
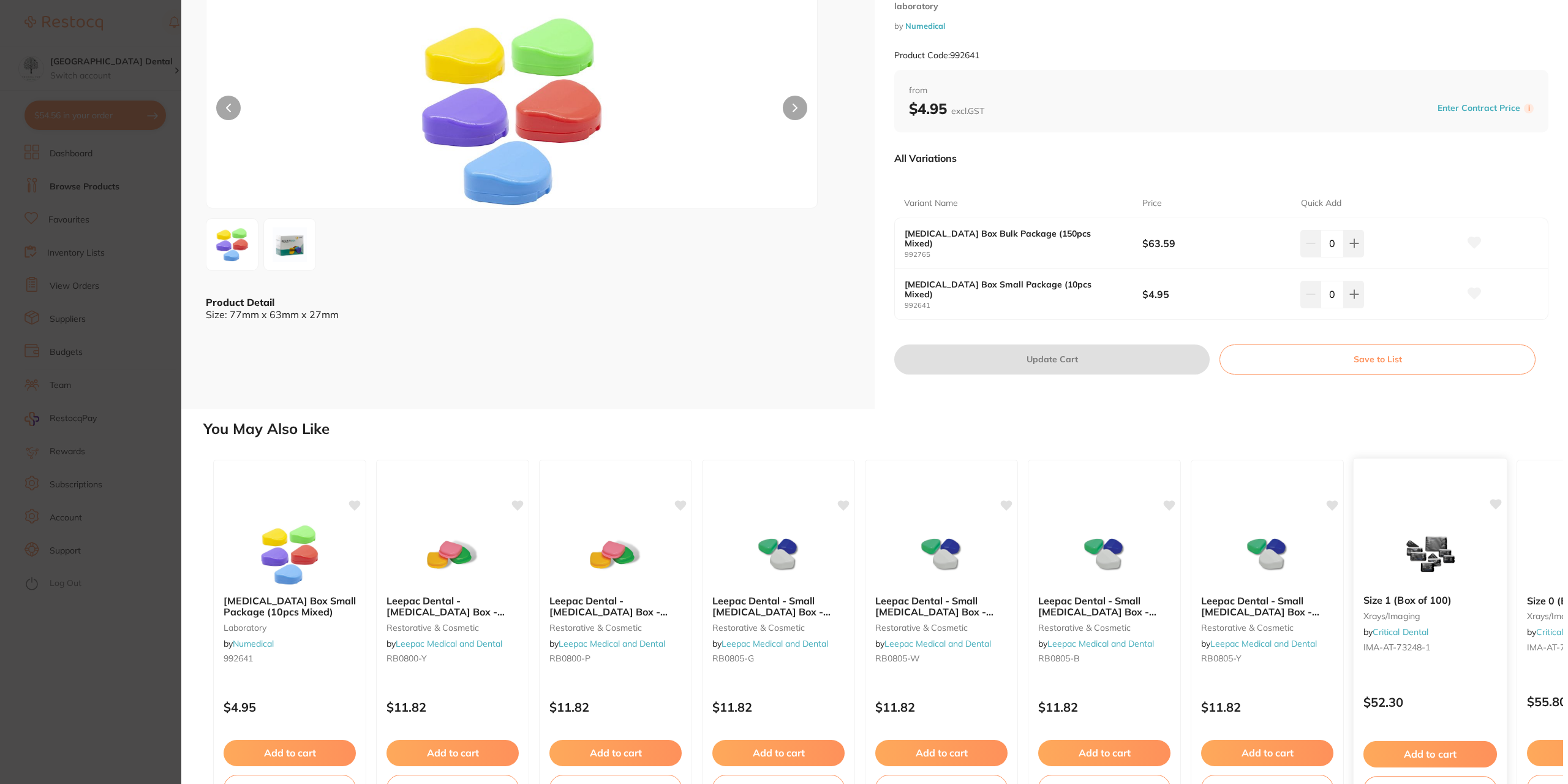
scroll to position [106, 0]
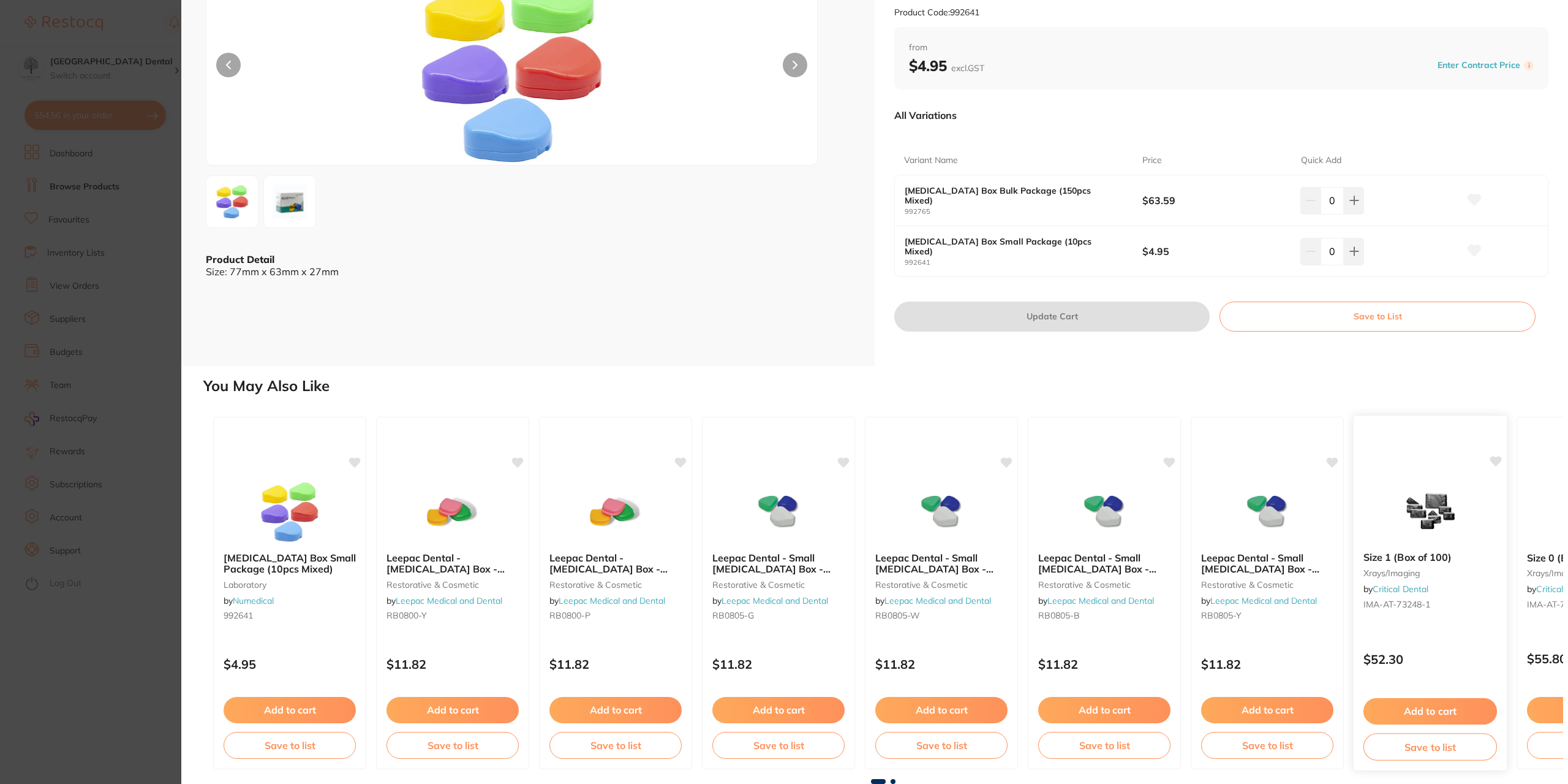
click at [1422, 558] on b "Size 1 (Box of 100)" at bounding box center [1430, 557] width 133 height 11
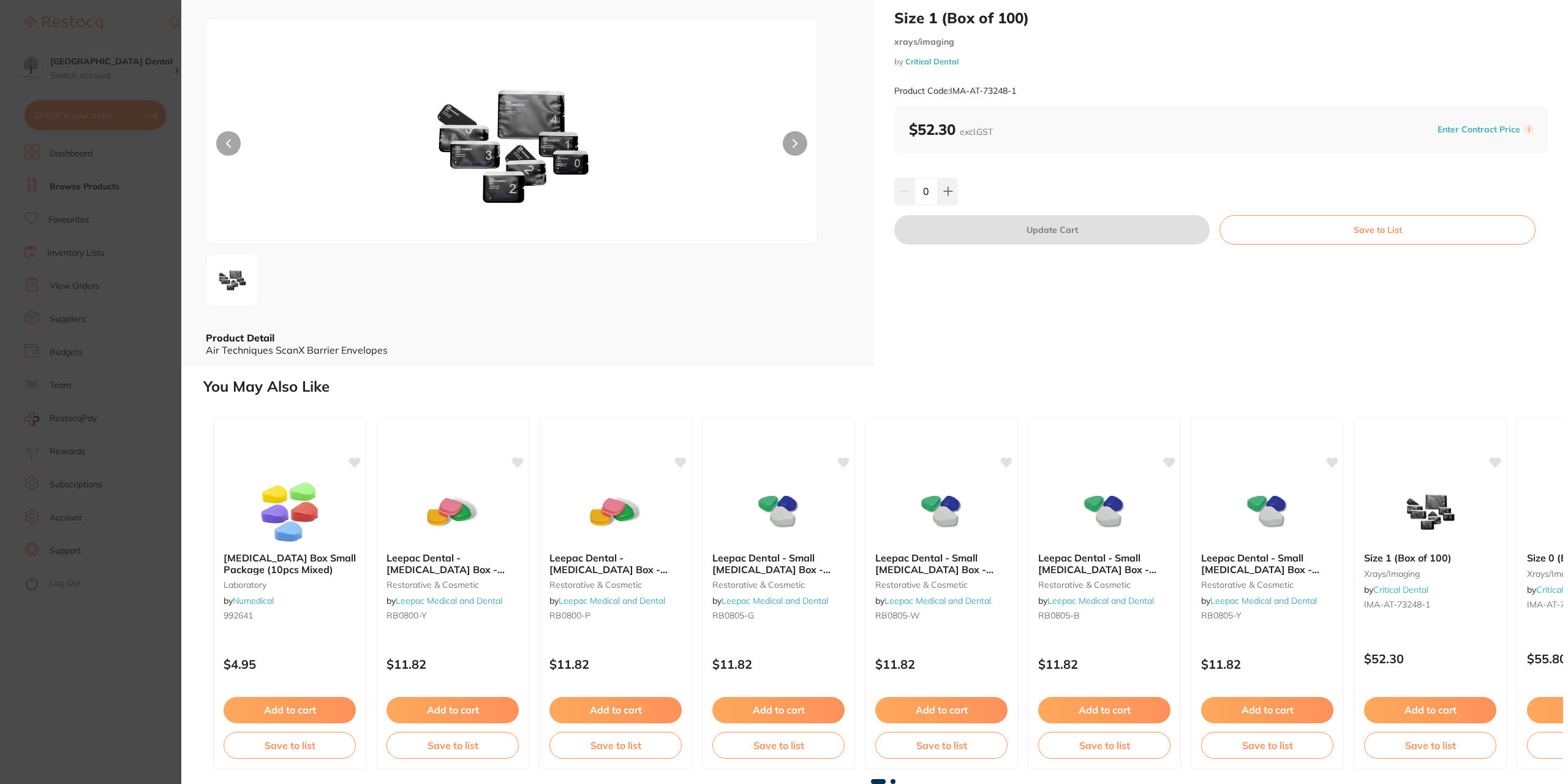
drag, startPoint x: 123, startPoint y: 373, endPoint x: 886, endPoint y: 424, distance: 764.7
click at [122, 373] on section "Size 1 (Box of 100) xrays/imaging by Critical Dental Product Code: IMA-AT-73248…" at bounding box center [784, 392] width 1568 height 784
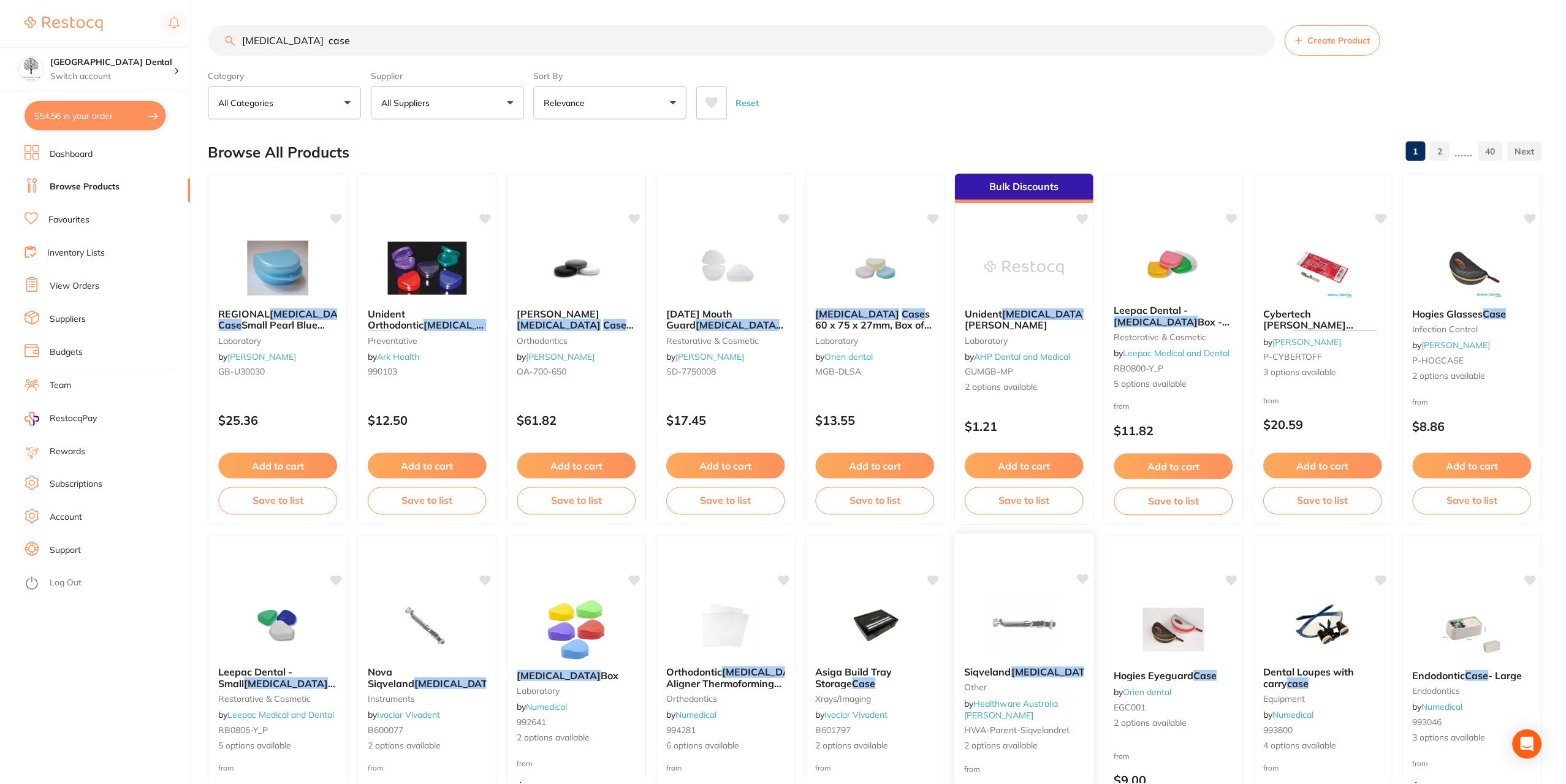
scroll to position [184, 0]
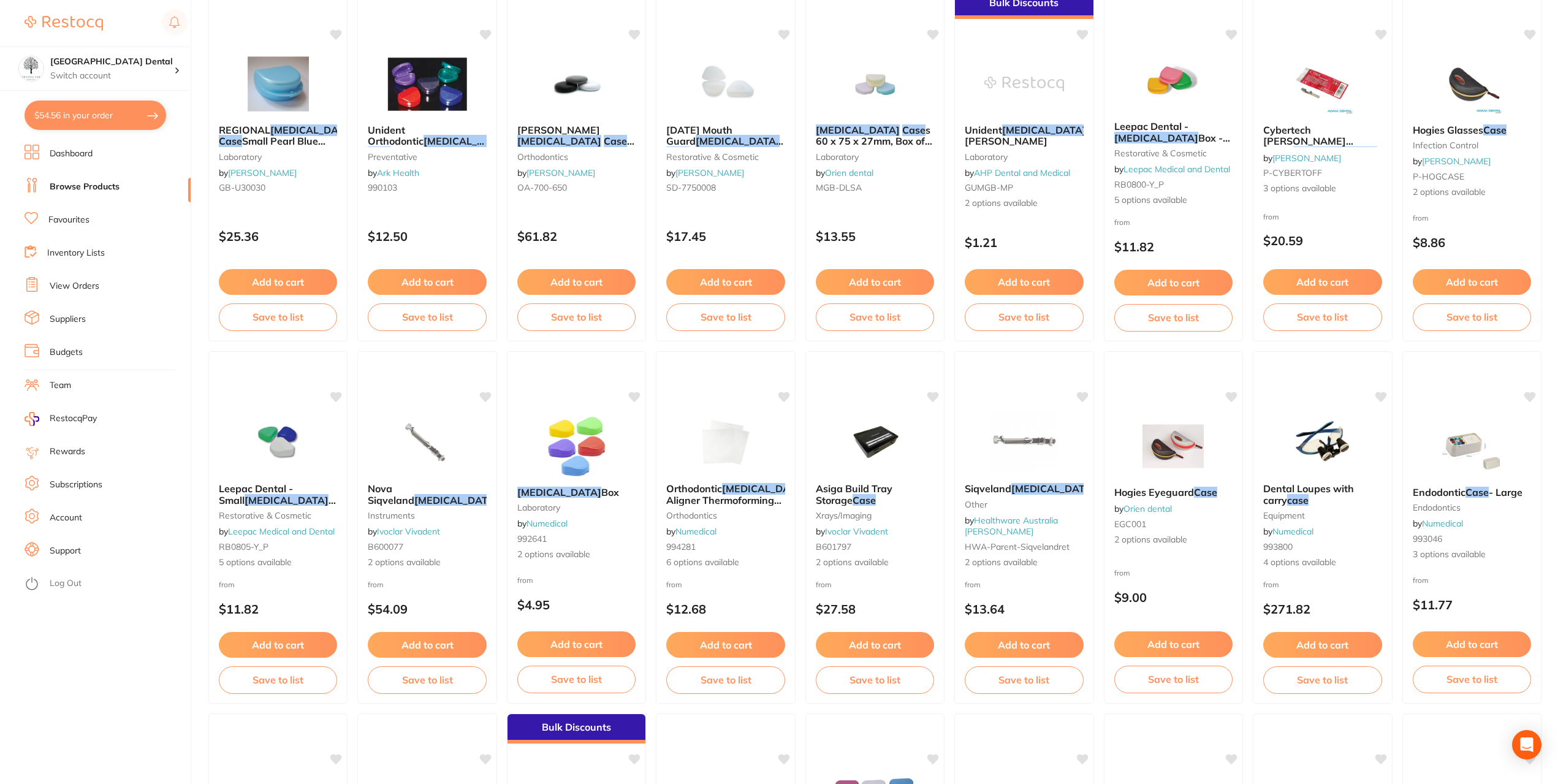
click at [567, 602] on p "$4.95" at bounding box center [576, 605] width 118 height 14
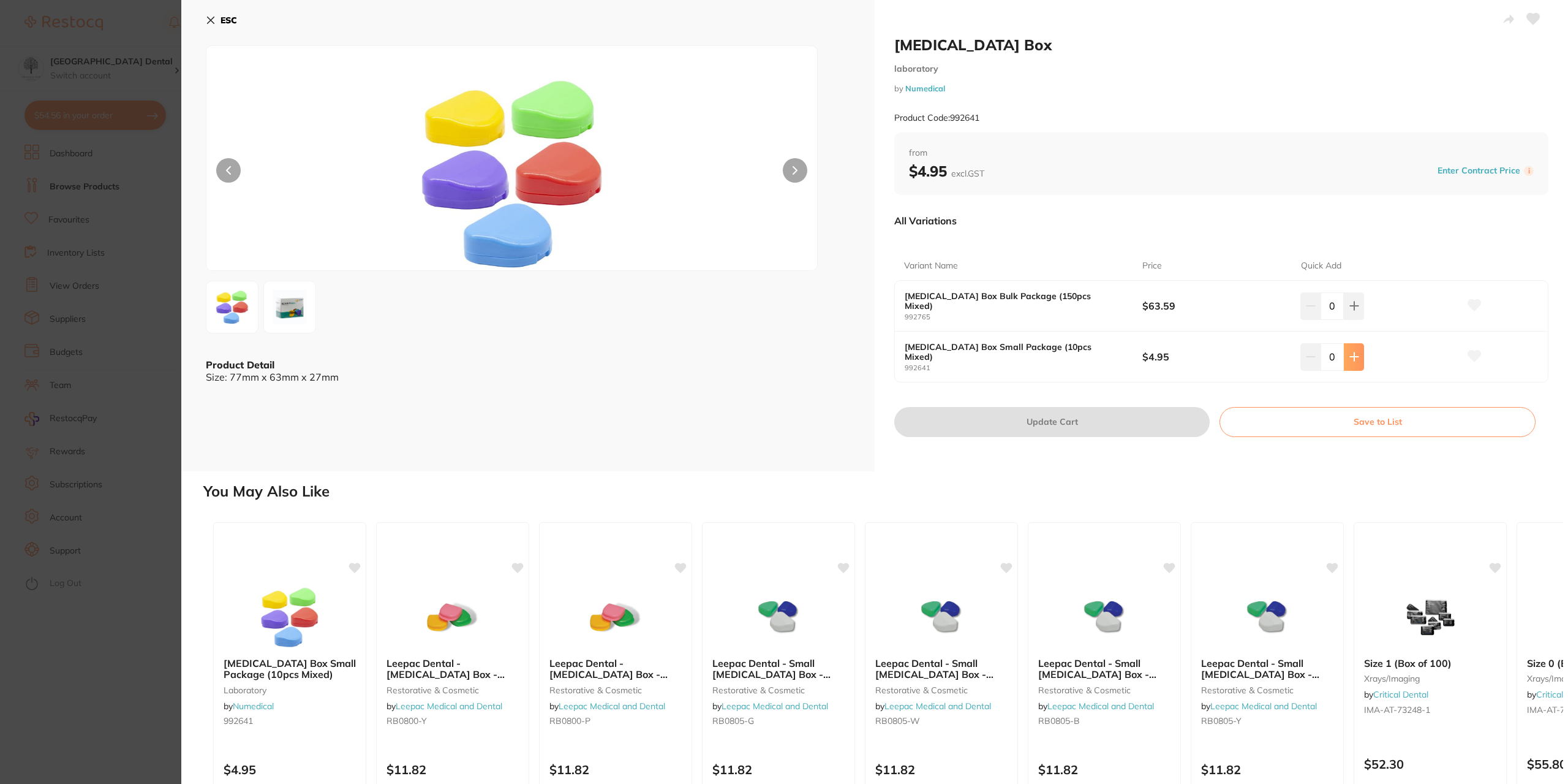
click at [1350, 362] on icon at bounding box center [1355, 357] width 10 height 10
click at [1350, 362] on button at bounding box center [1354, 357] width 20 height 27
click at [1353, 355] on icon at bounding box center [1355, 357] width 10 height 10
type input "3"
click at [1101, 425] on button "Update Cart" at bounding box center [1052, 421] width 316 height 29
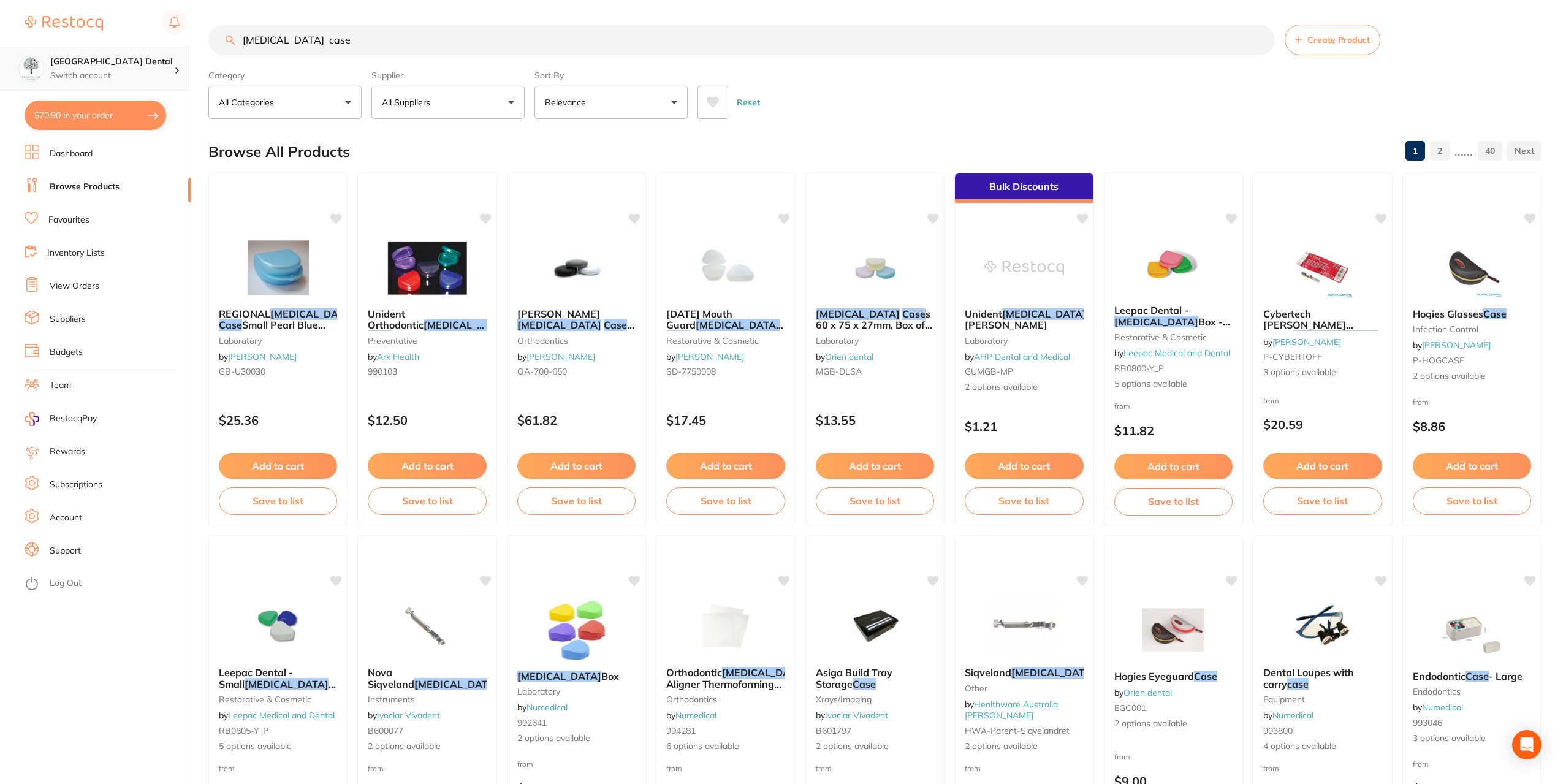
drag, startPoint x: 337, startPoint y: 45, endPoint x: 0, endPoint y: 56, distance: 337.2
click at [0, 56] on div "$70.90 Yeronga Park Dental Switch account Yeronga Park Dental $70.90 in your or…" at bounding box center [783, 392] width 1566 height 784
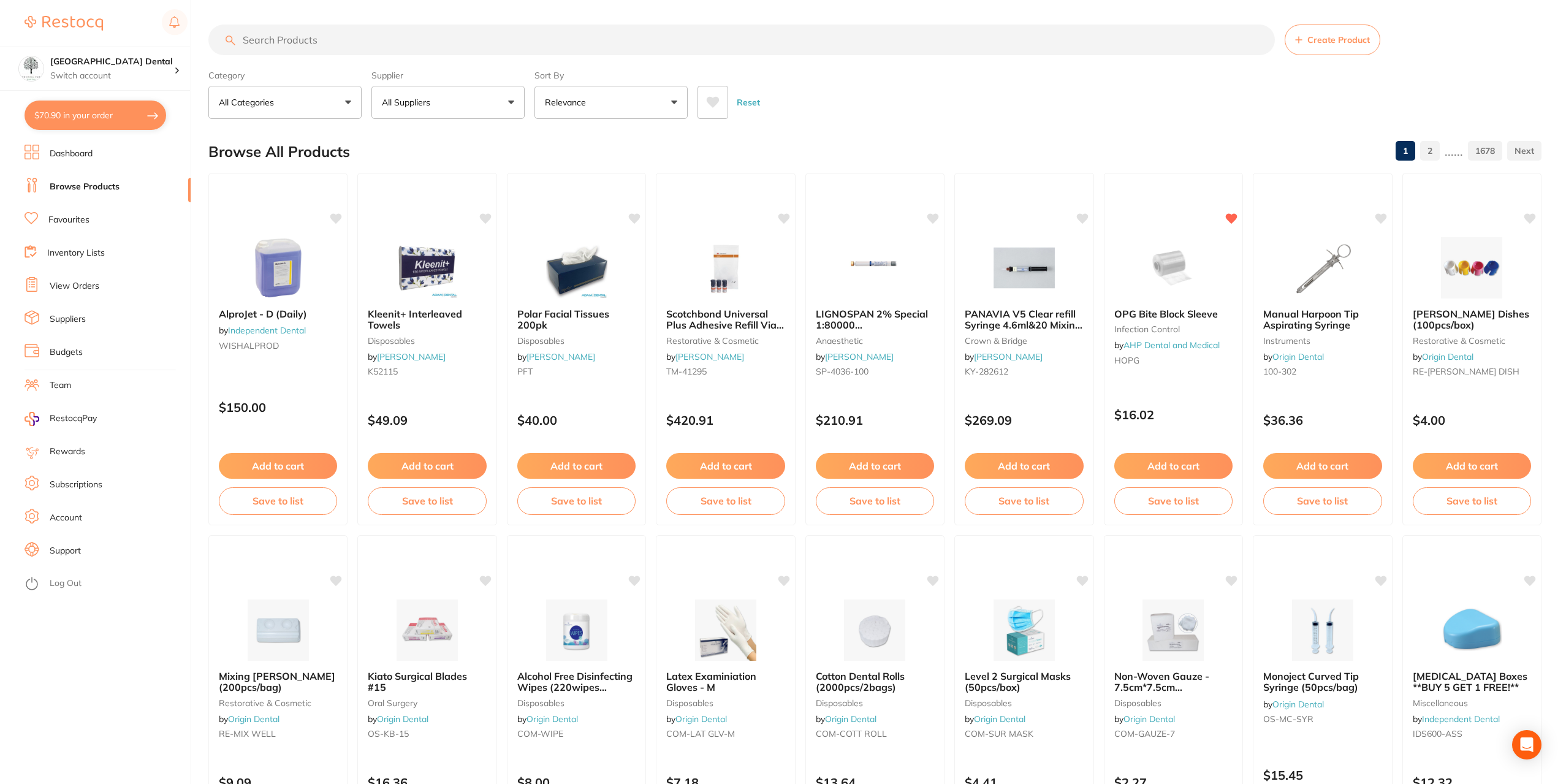
click at [460, 312] on span "Kleenit+ Interleaved Towels" at bounding box center [414, 319] width 94 height 23
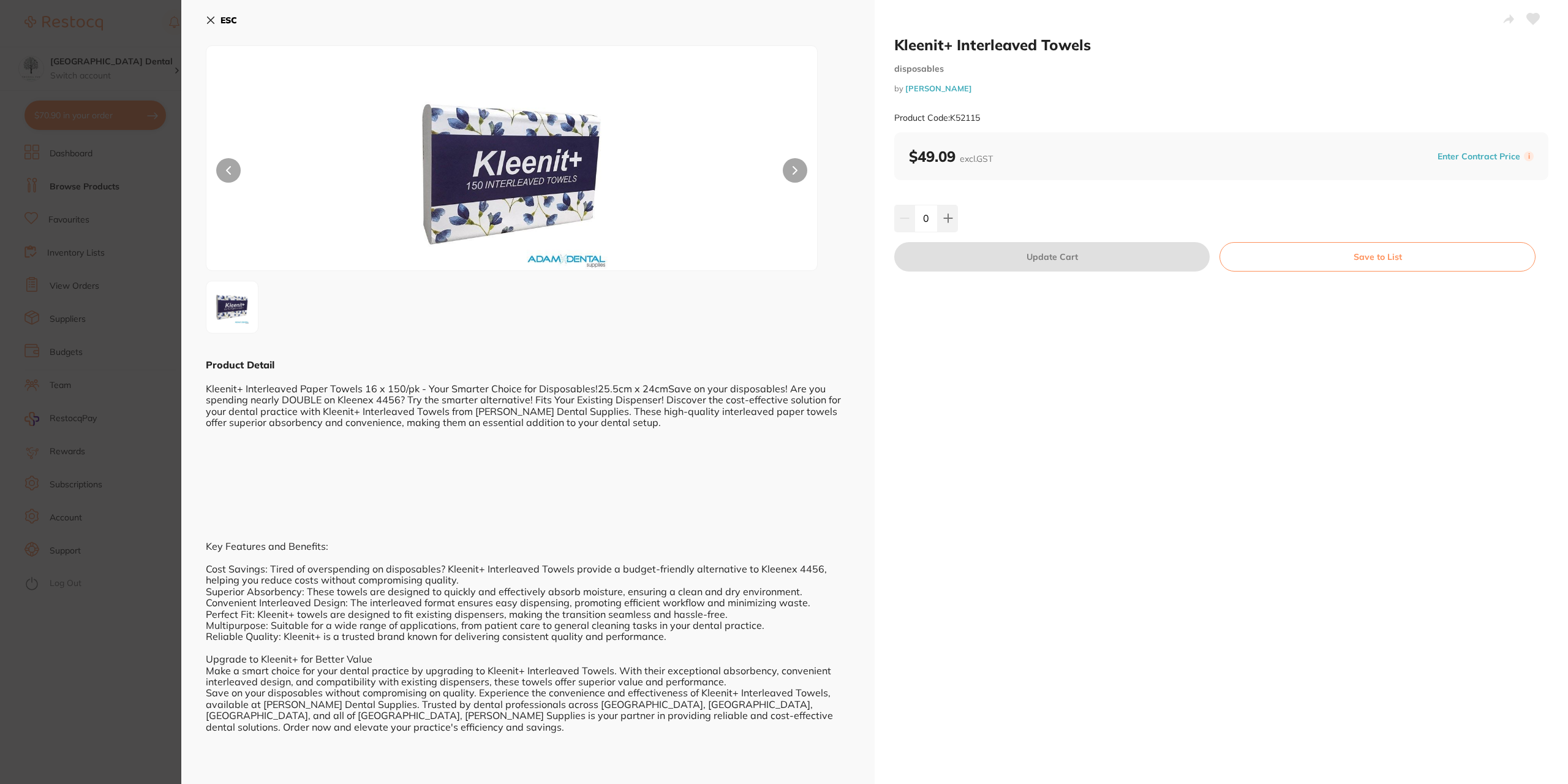
click at [119, 450] on section "Kleenit+ Interleaved Towels disposables by Adam Dental Product Code: K52115 ESC…" at bounding box center [784, 392] width 1568 height 784
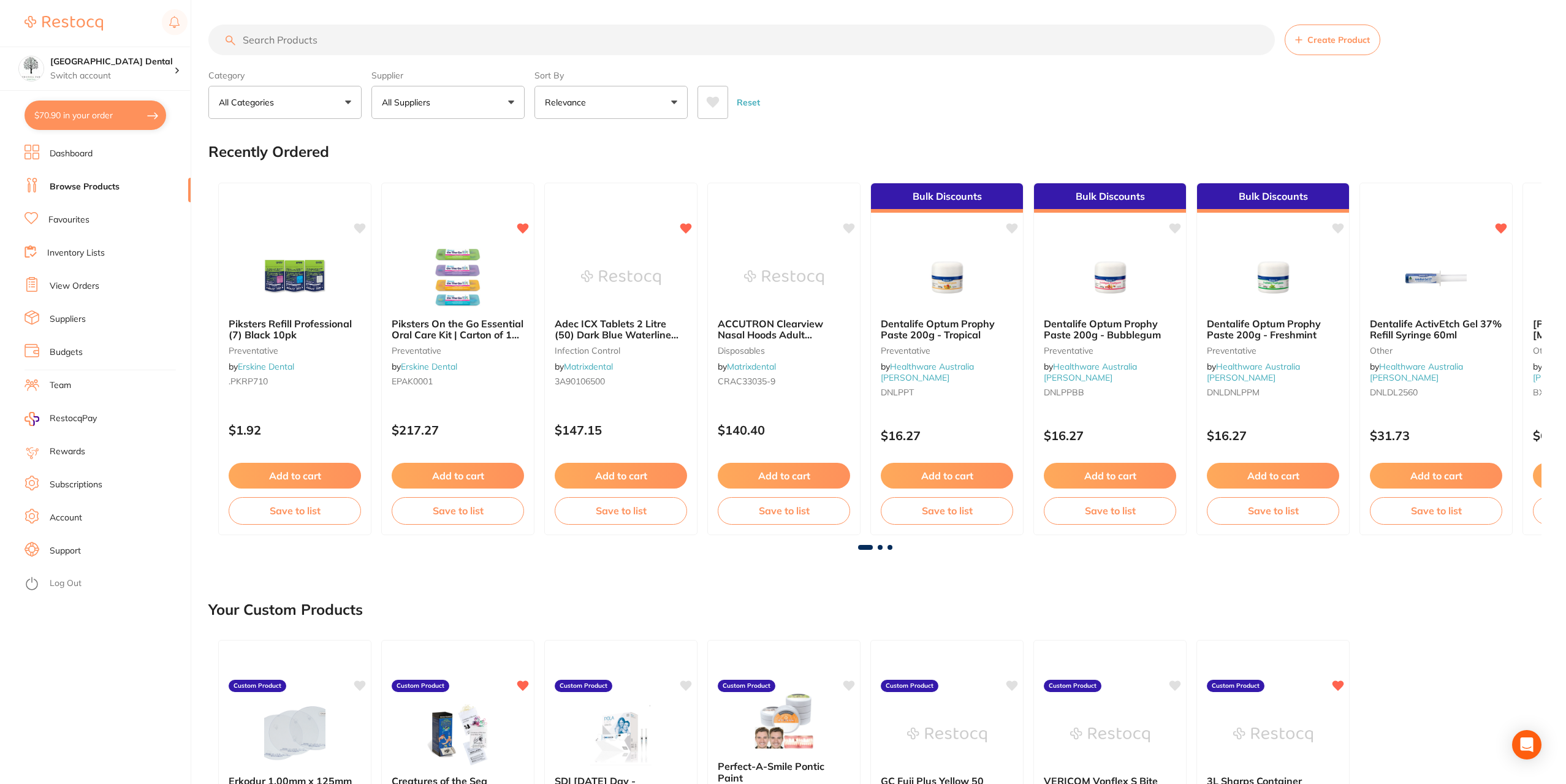
click at [600, 32] on input "search" at bounding box center [741, 39] width 1066 height 31
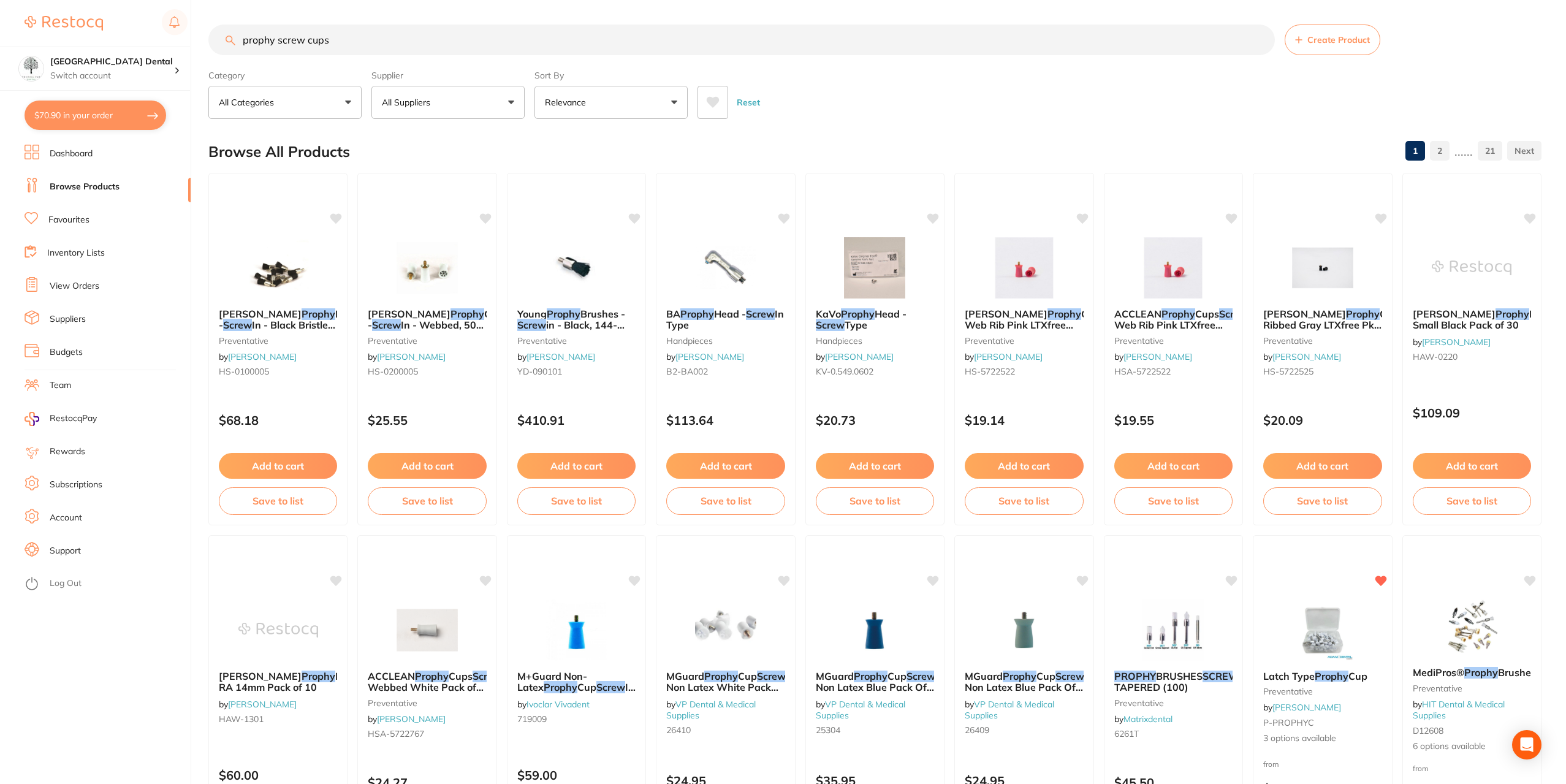
type input "prophy screw cups"
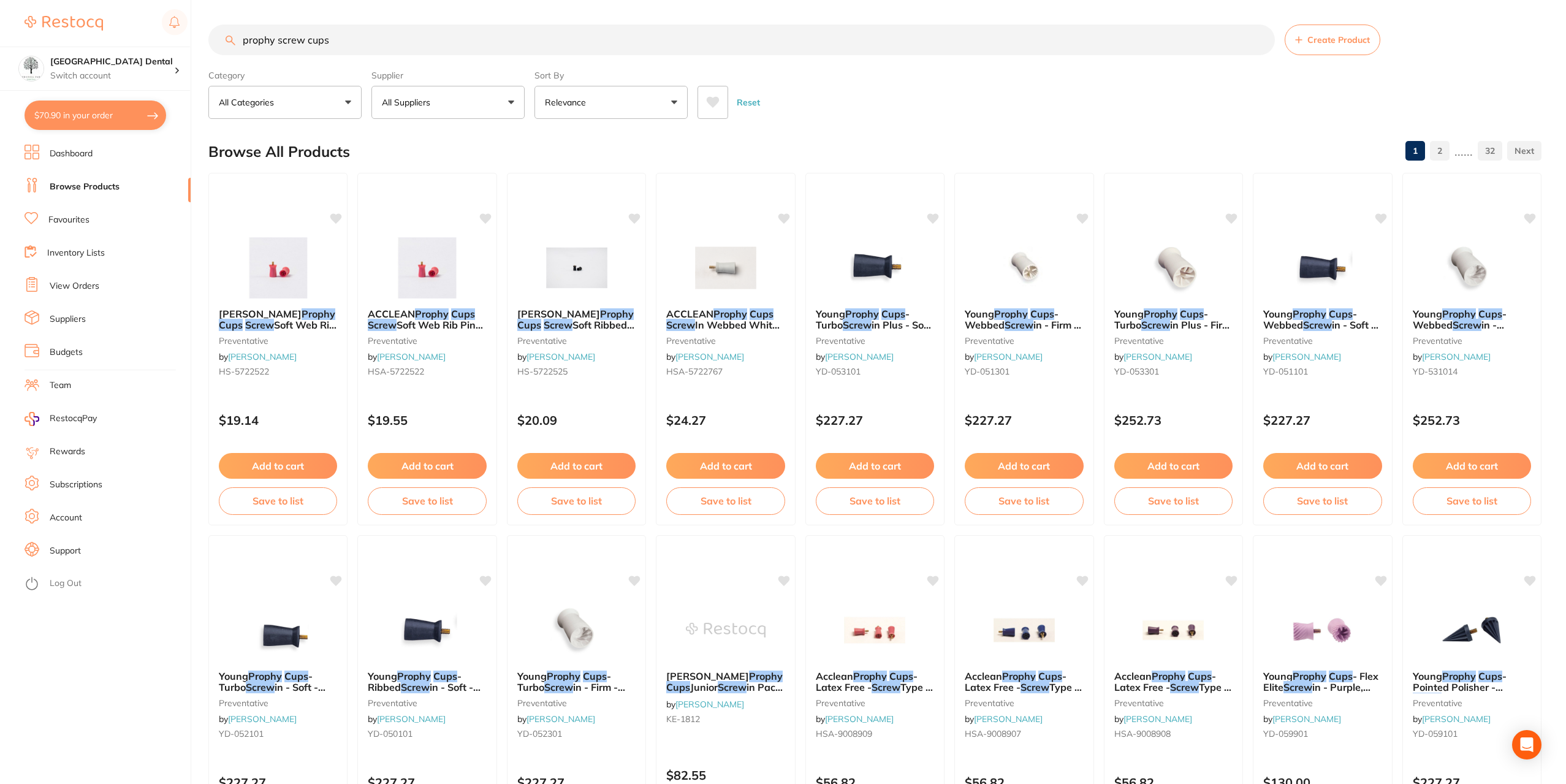
click at [513, 108] on button "All Suppliers" at bounding box center [447, 103] width 153 height 33
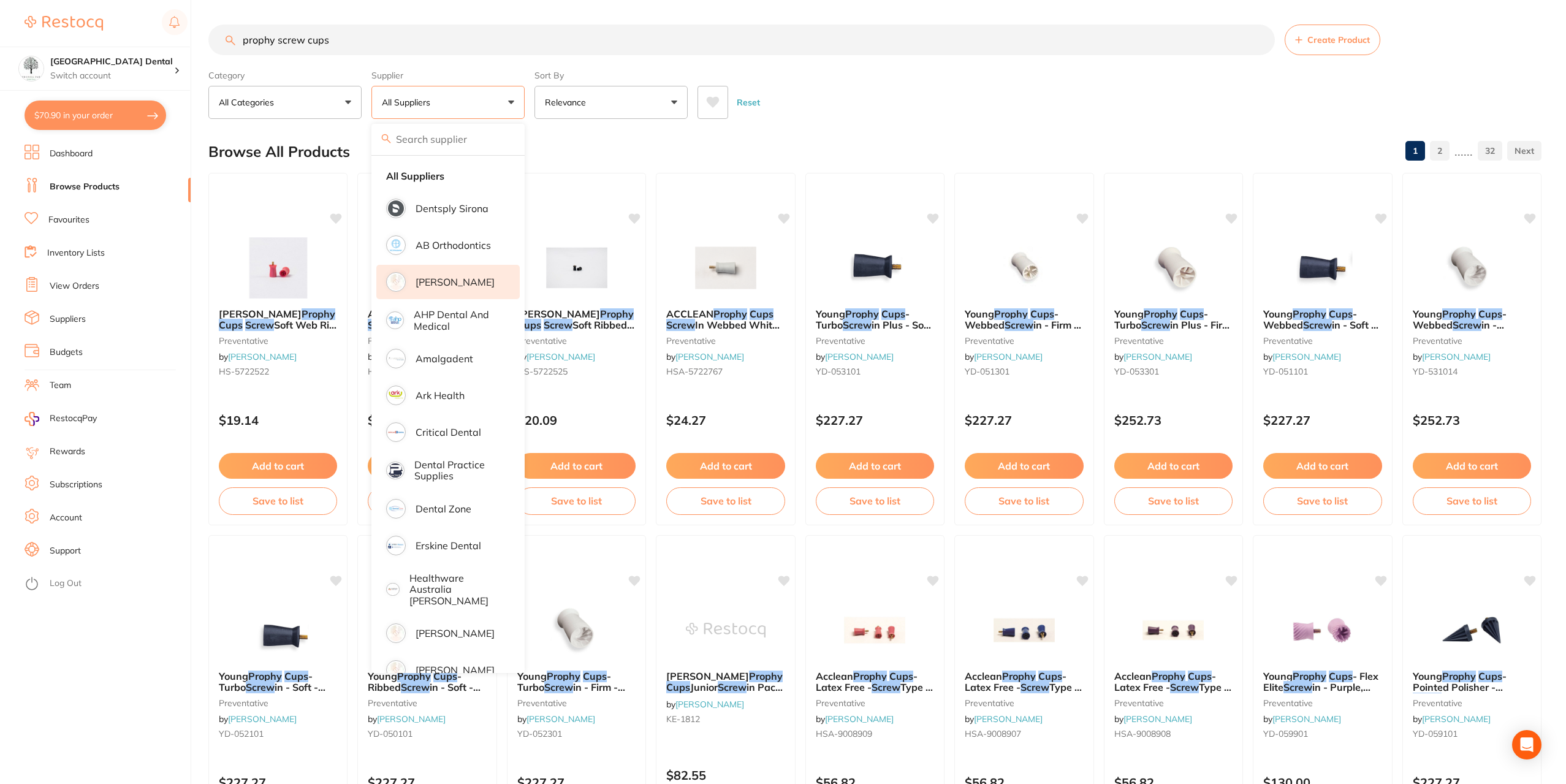
click at [452, 278] on p "[PERSON_NAME]" at bounding box center [455, 281] width 79 height 11
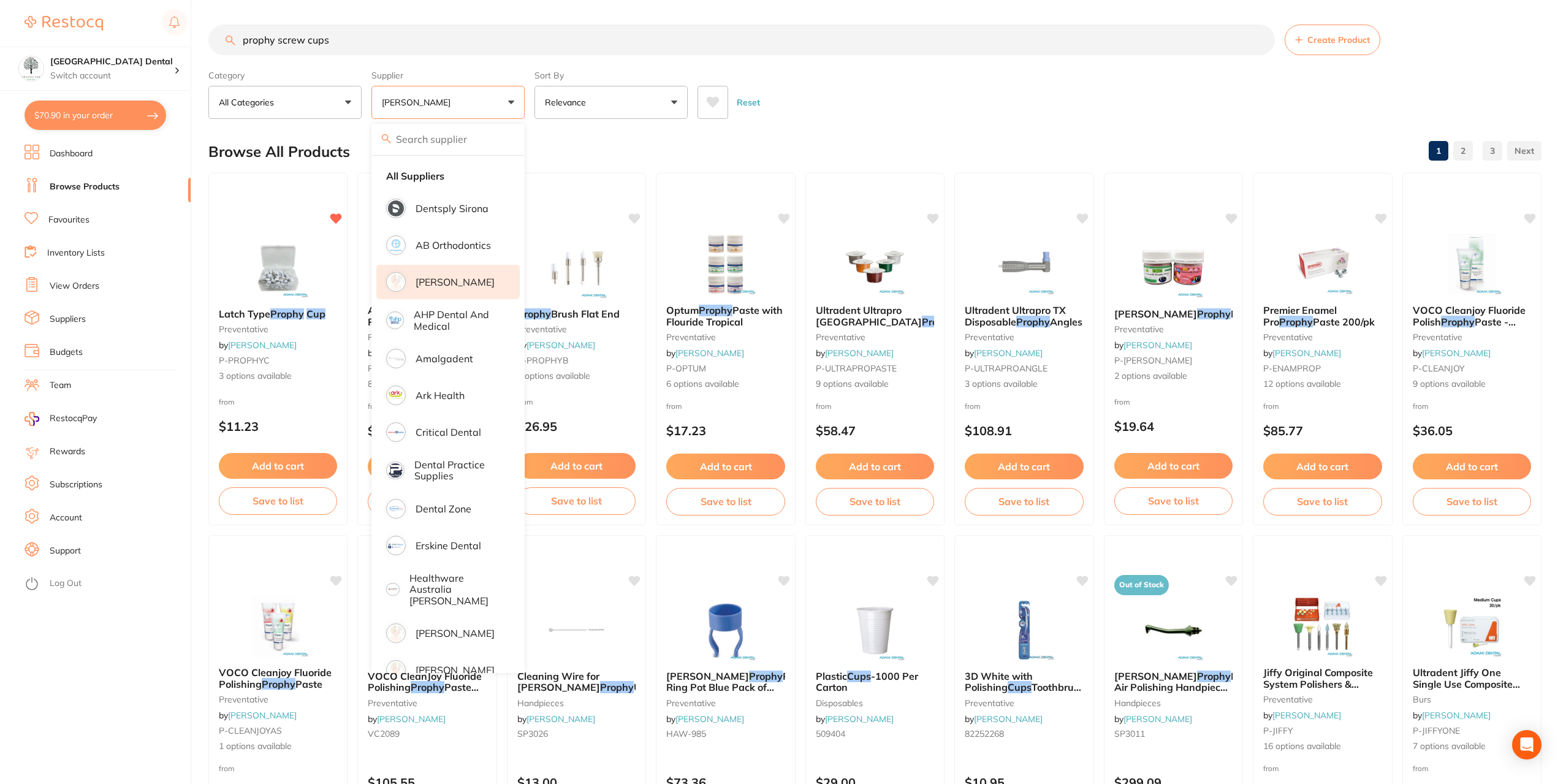
click at [951, 114] on div "Reset" at bounding box center [1114, 98] width 834 height 43
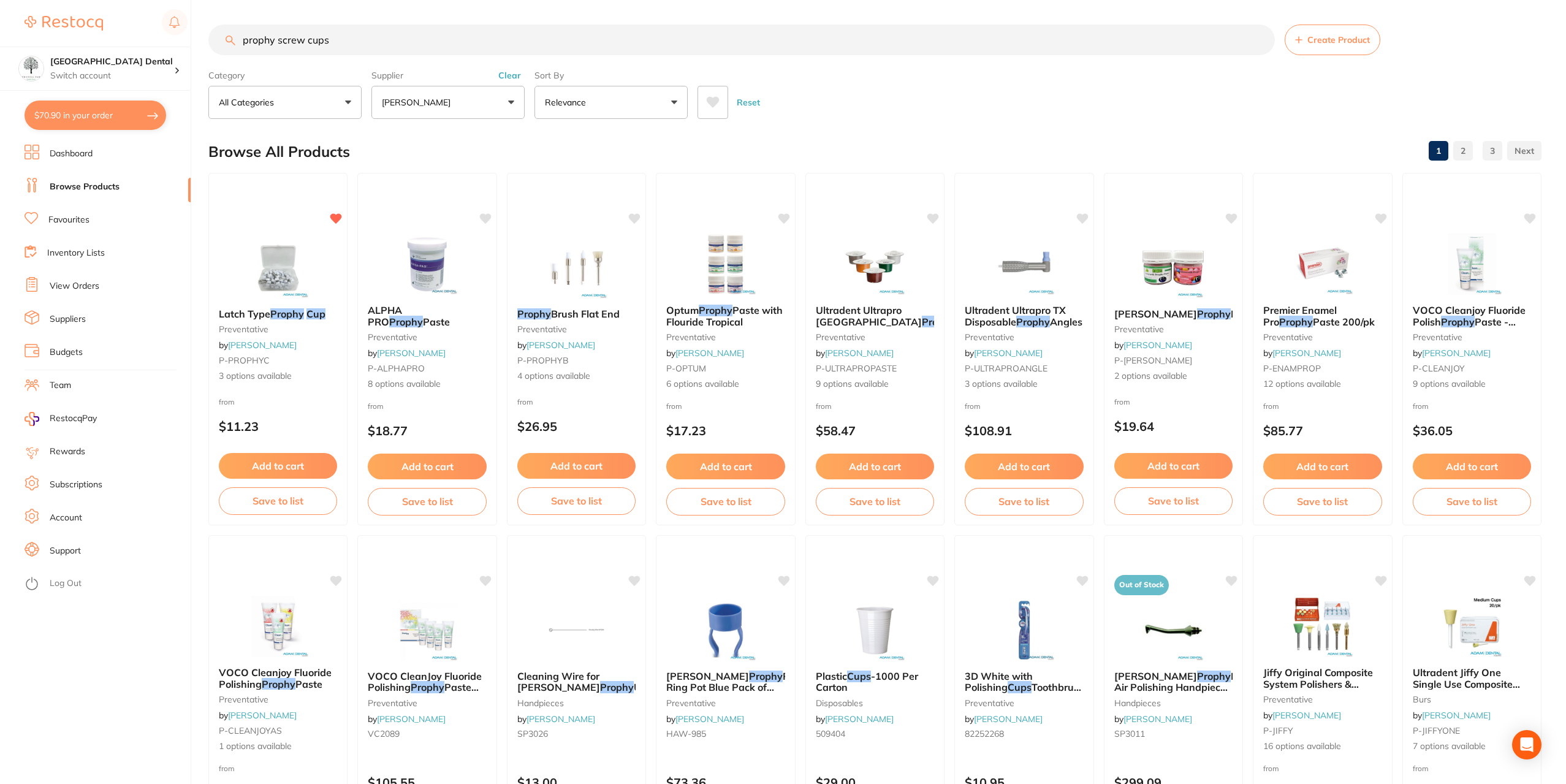
click at [376, 98] on button "[PERSON_NAME]" at bounding box center [447, 103] width 153 height 33
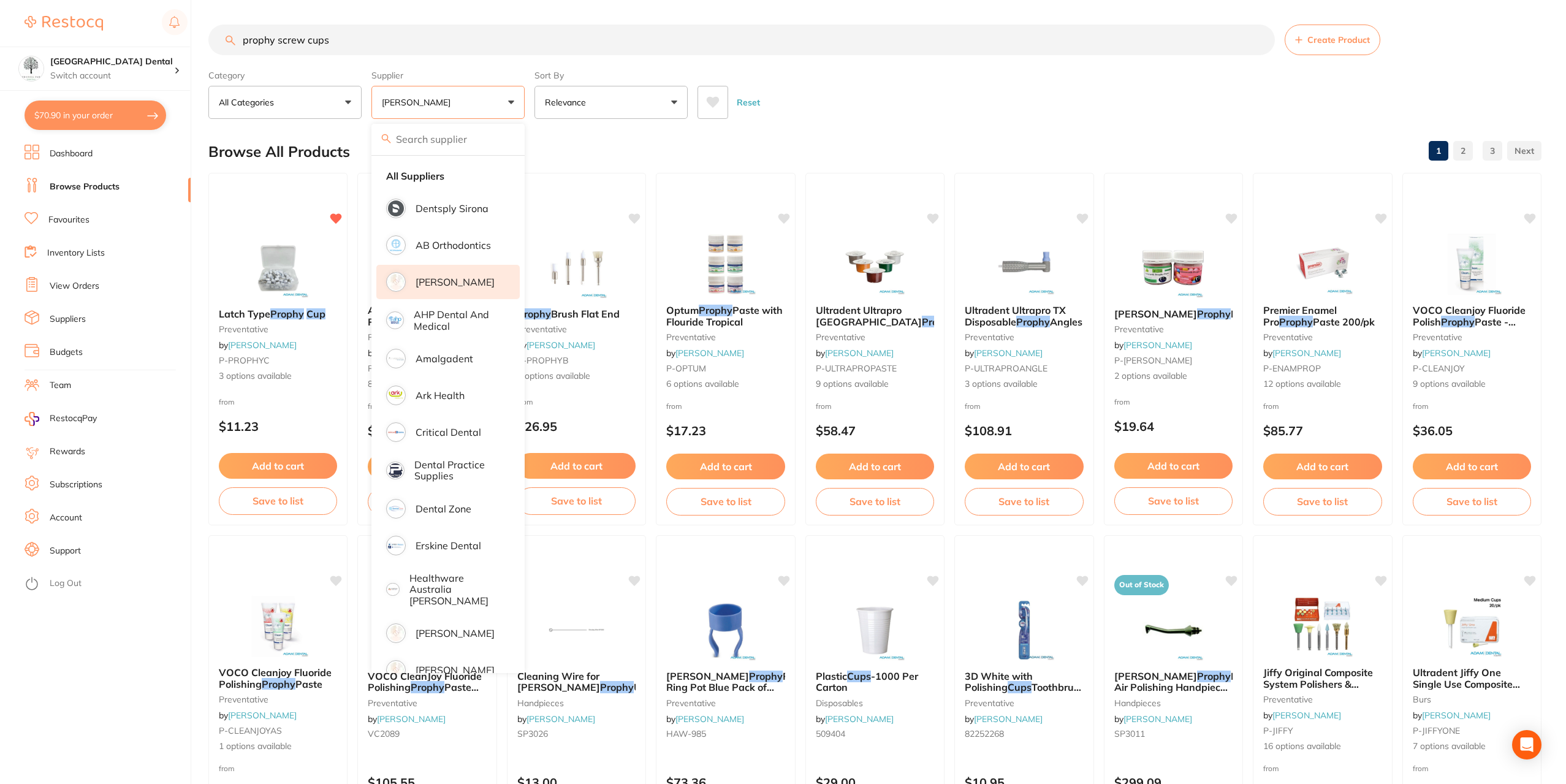
click at [475, 278] on p "[PERSON_NAME]" at bounding box center [455, 281] width 79 height 11
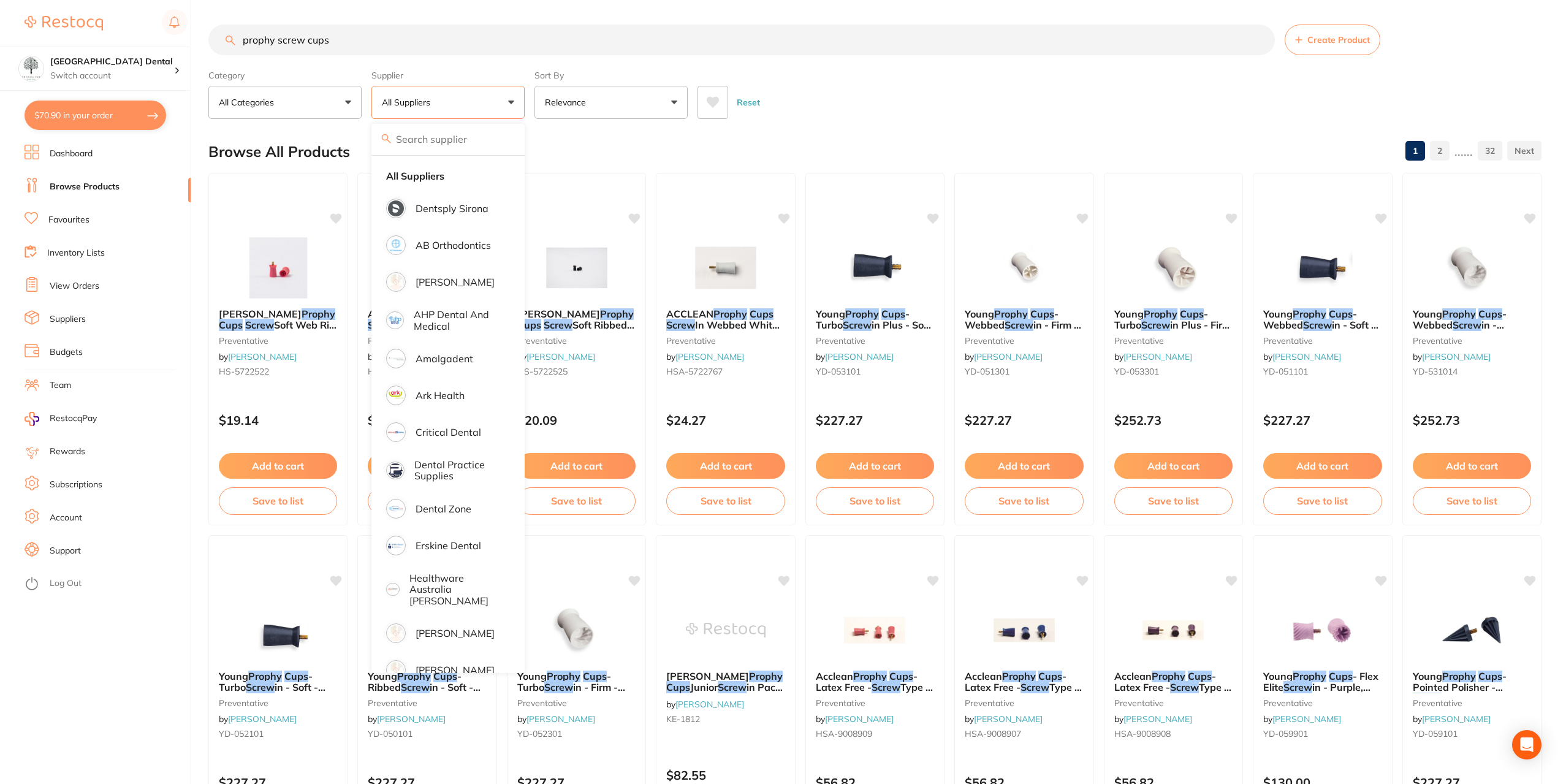
click at [793, 90] on div "Reset" at bounding box center [1114, 98] width 834 height 43
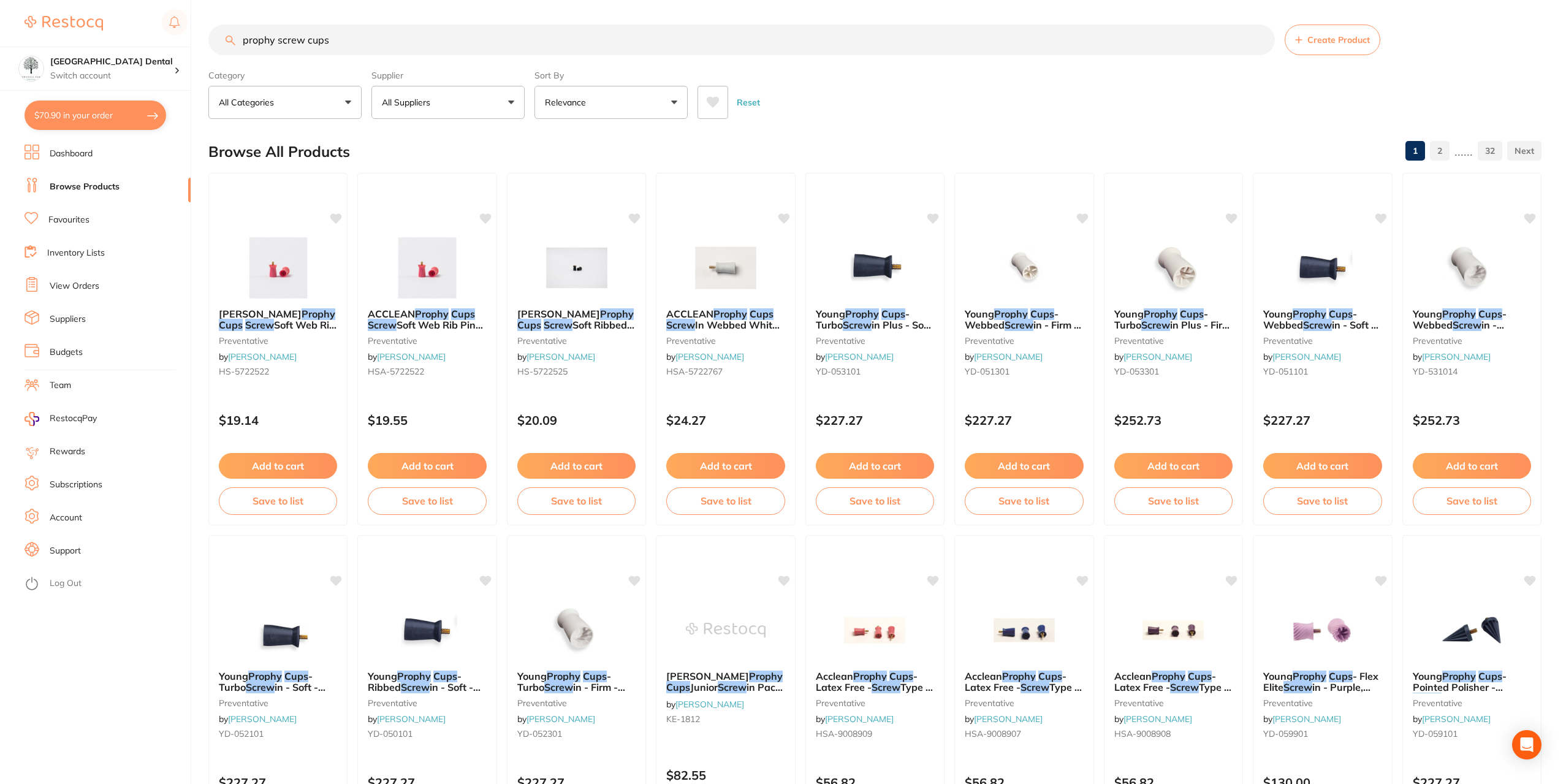
click at [1259, 39] on input "prophy screw cups" at bounding box center [741, 39] width 1066 height 31
click at [449, 50] on input "search" at bounding box center [741, 39] width 1066 height 31
click at [444, 39] on input "search" at bounding box center [741, 39] width 1066 height 31
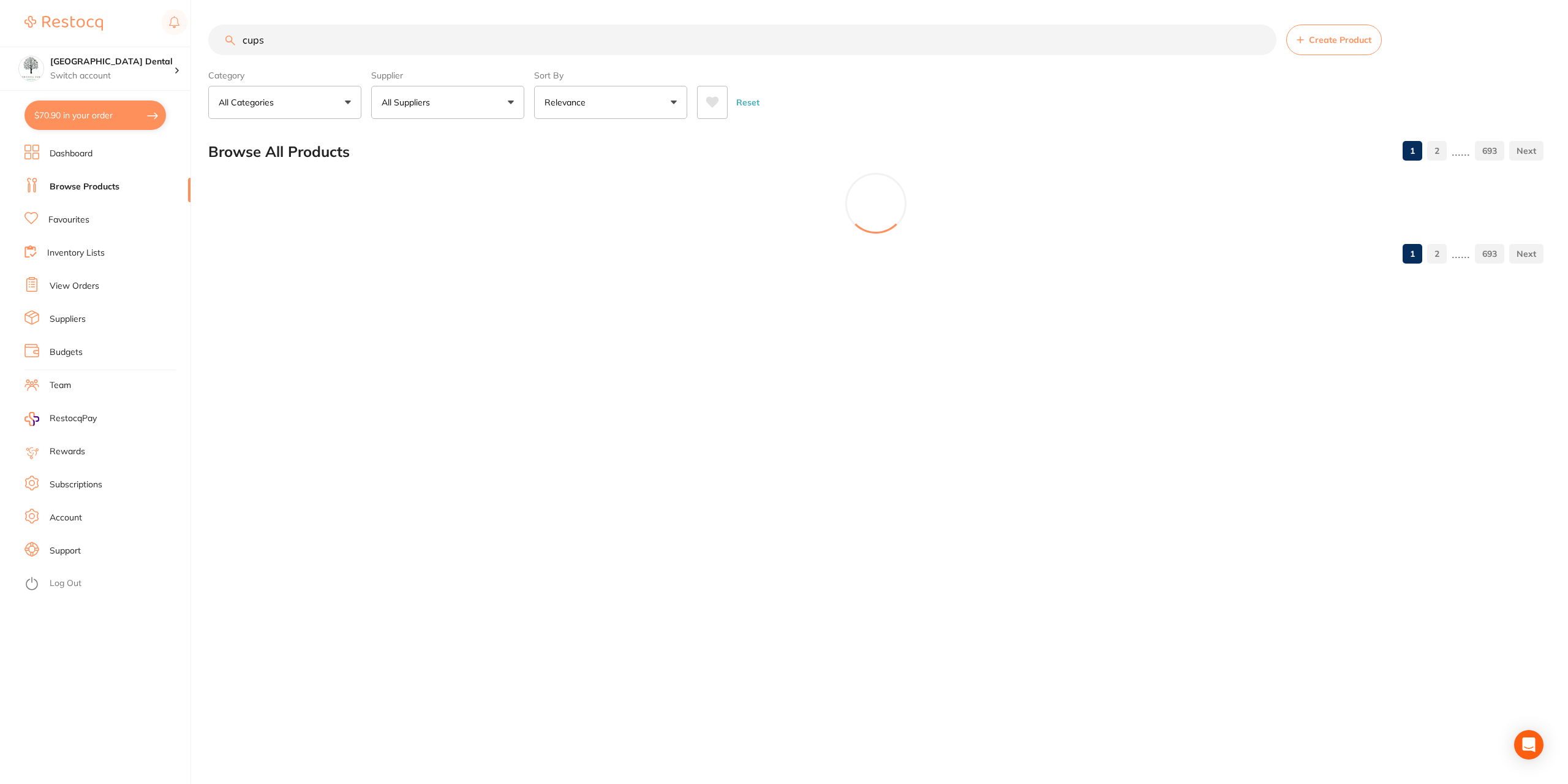
type input "cups"
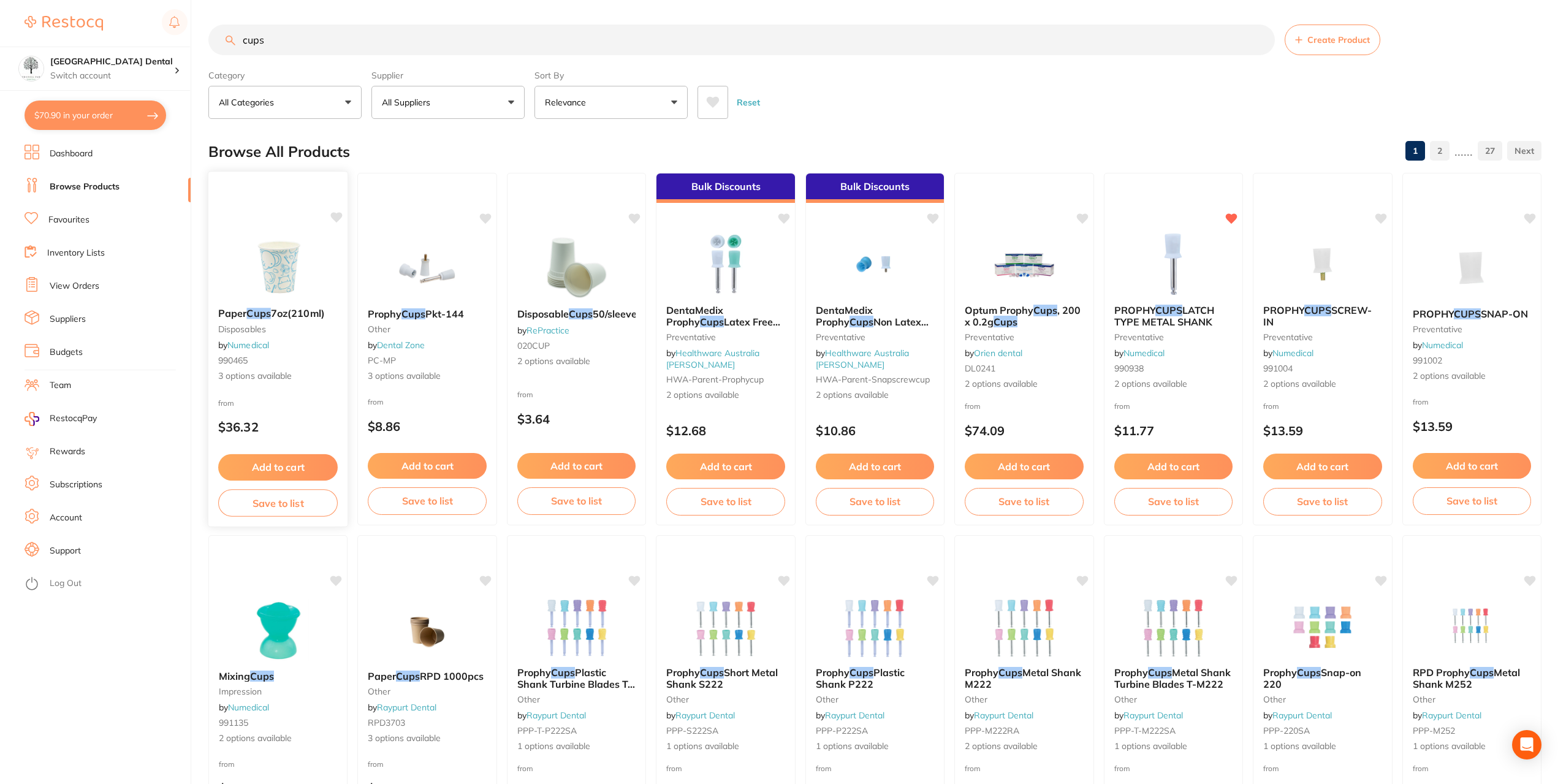
click at [303, 320] on div "Paper Cups 7oz(210ml) disposables by Numedical 990465 3 options available" at bounding box center [278, 345] width 140 height 94
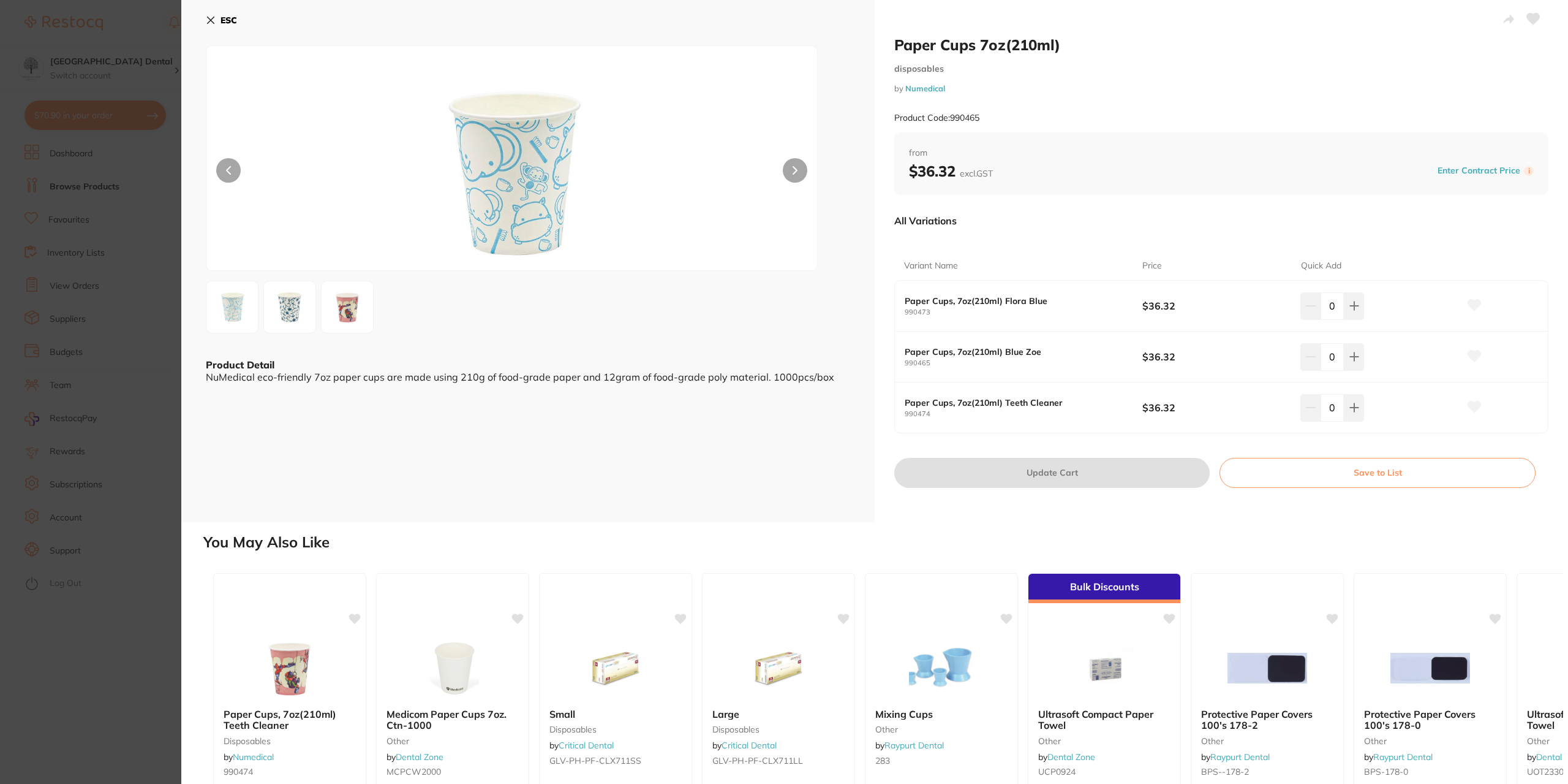
click at [296, 309] on img at bounding box center [289, 307] width 44 height 44
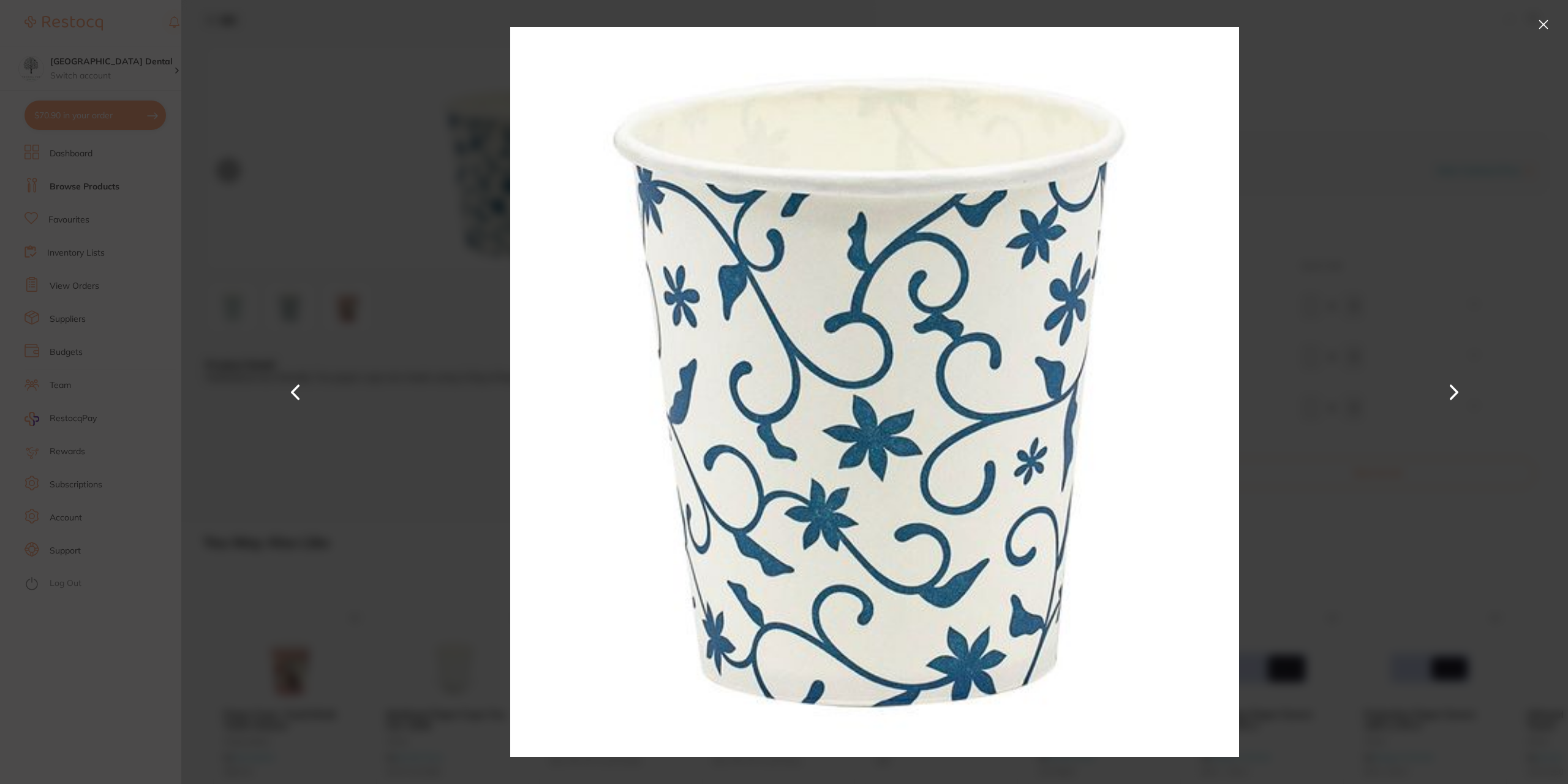
click at [1386, 203] on div at bounding box center [875, 392] width 1387 height 784
click at [1538, 25] on button at bounding box center [1543, 24] width 19 height 19
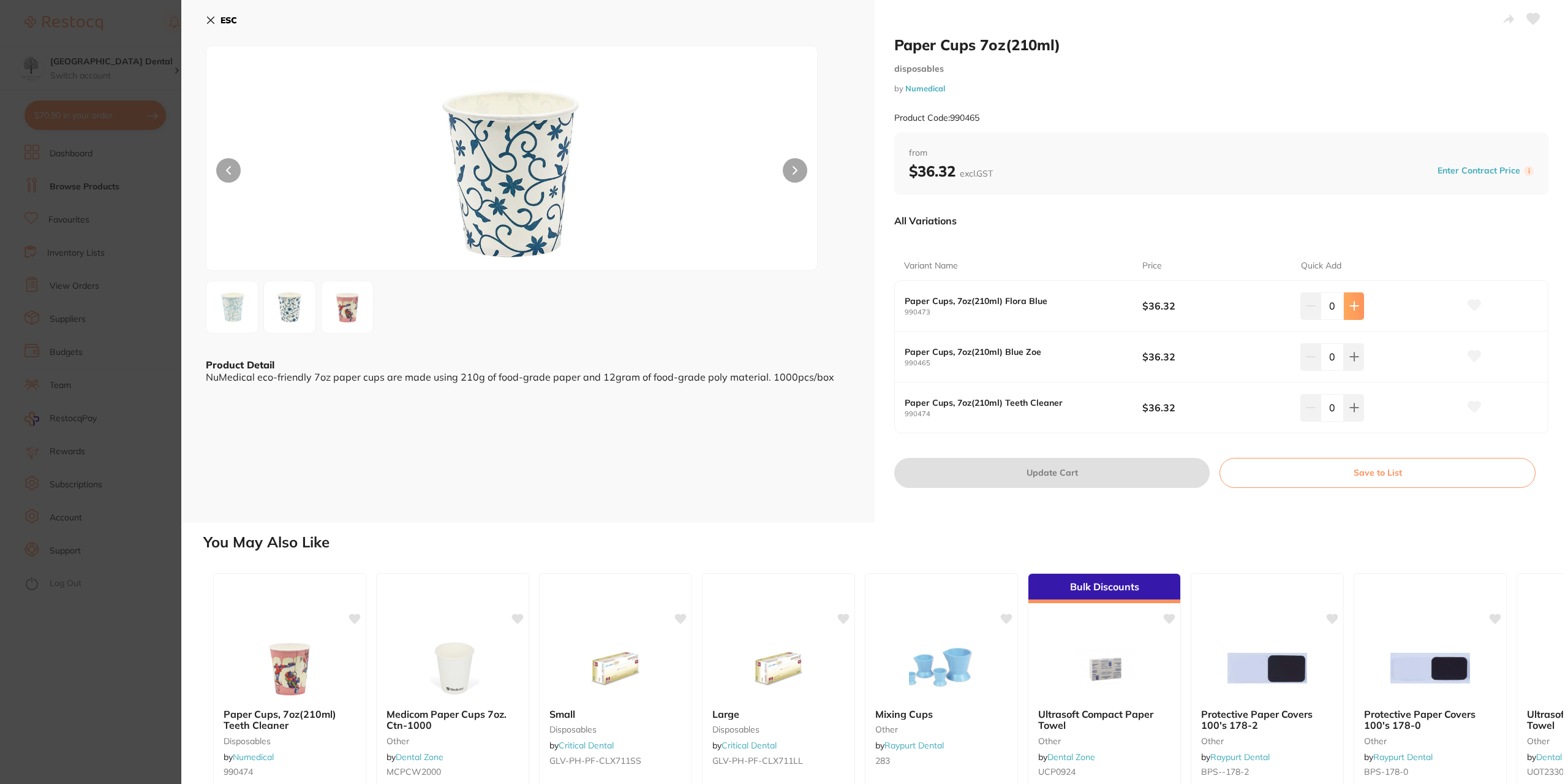
click at [1350, 302] on icon at bounding box center [1355, 306] width 10 height 10
type input "1"
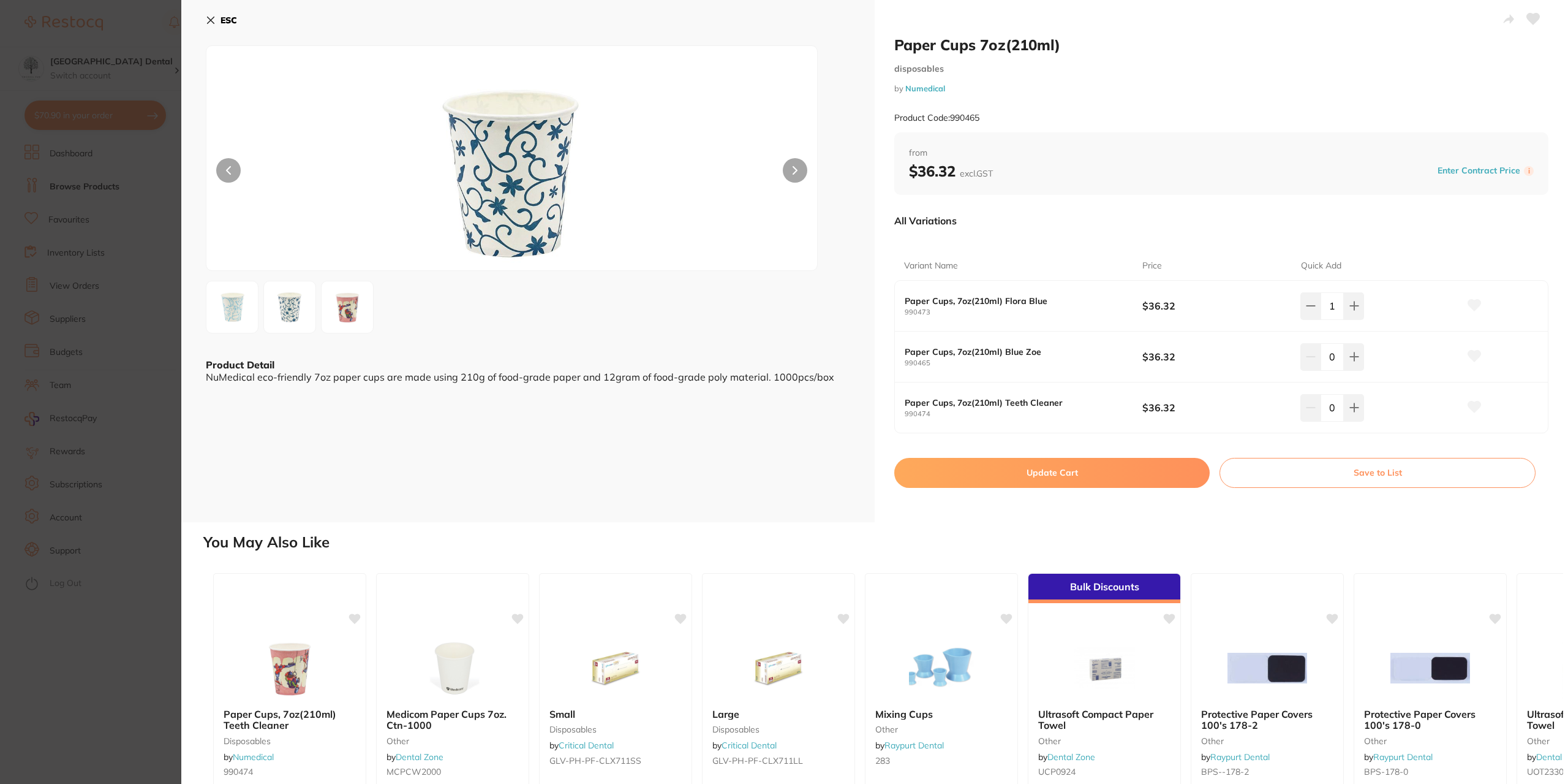
click at [1052, 475] on button "Update Cart" at bounding box center [1052, 472] width 316 height 29
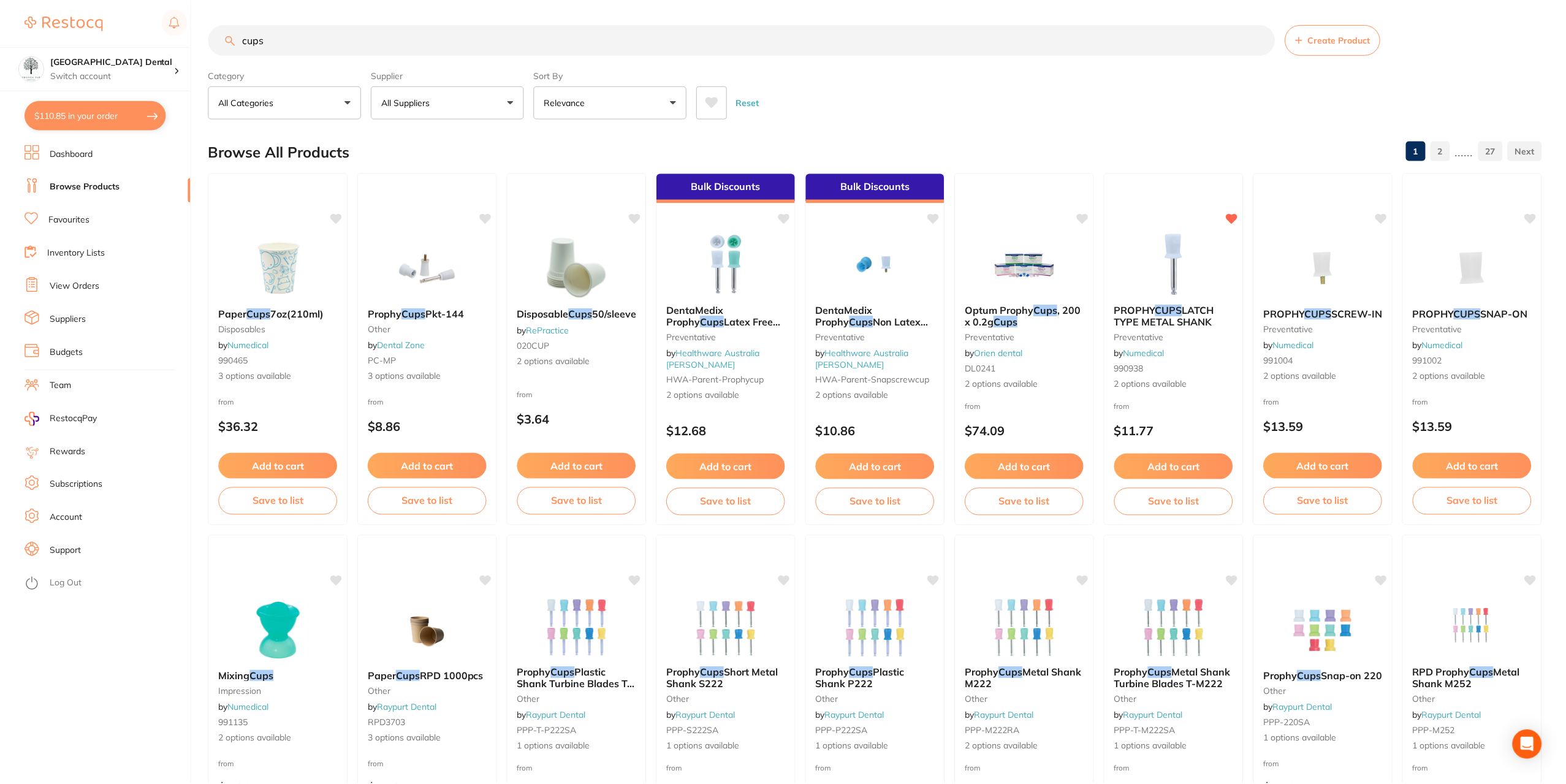
scroll to position [1, 0]
drag, startPoint x: 345, startPoint y: 32, endPoint x: 337, endPoint y: 36, distance: 8.9
click at [344, 32] on input "cups" at bounding box center [741, 39] width 1066 height 31
drag, startPoint x: 282, startPoint y: 42, endPoint x: 32, endPoint y: 87, distance: 254.0
click at [0, 84] on div "$110.85 Yeronga Park Dental Switch account Yeronga Park Dental $110.85 in your …" at bounding box center [783, 391] width 1566 height 784
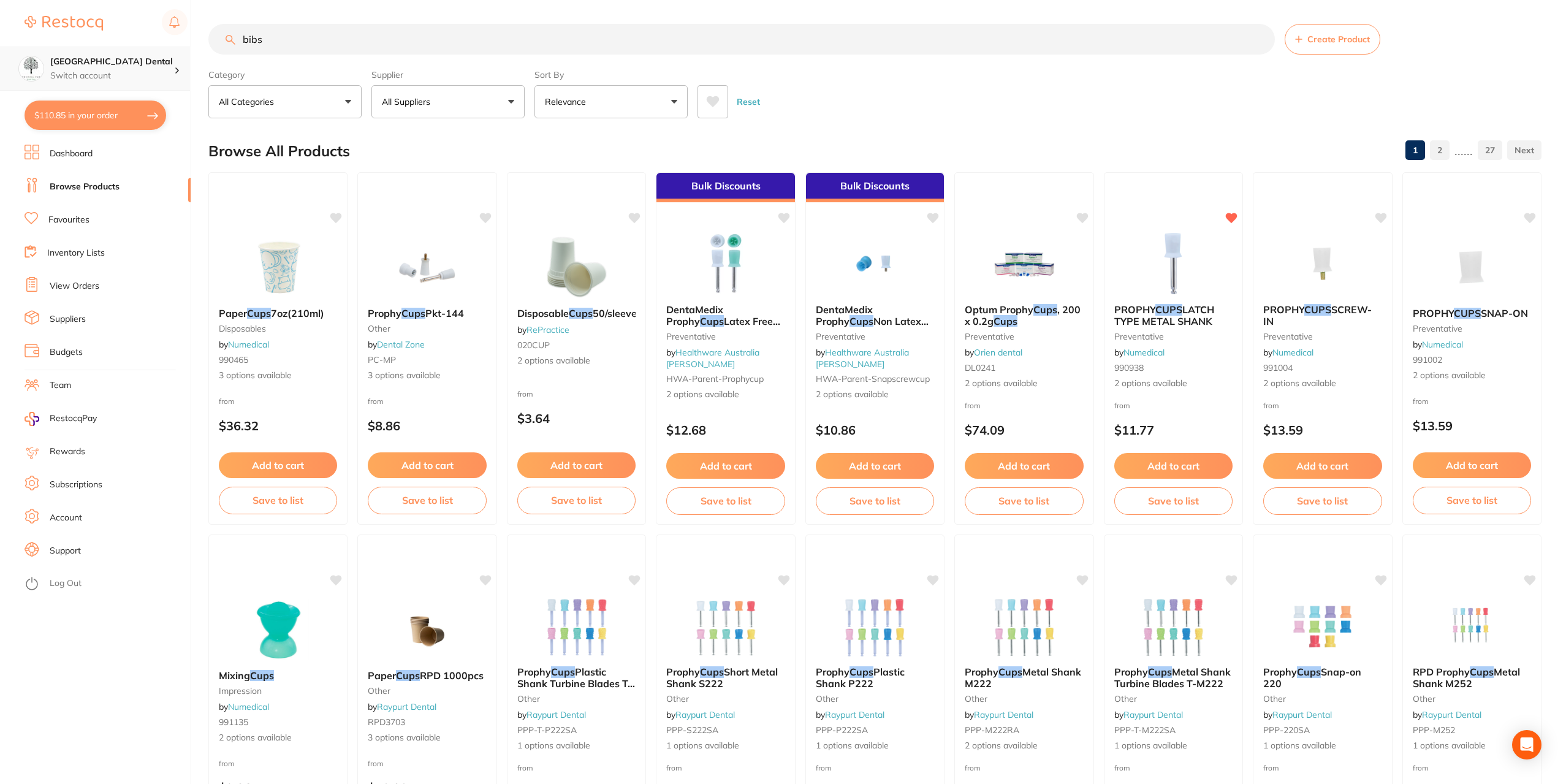
type input "bibs"
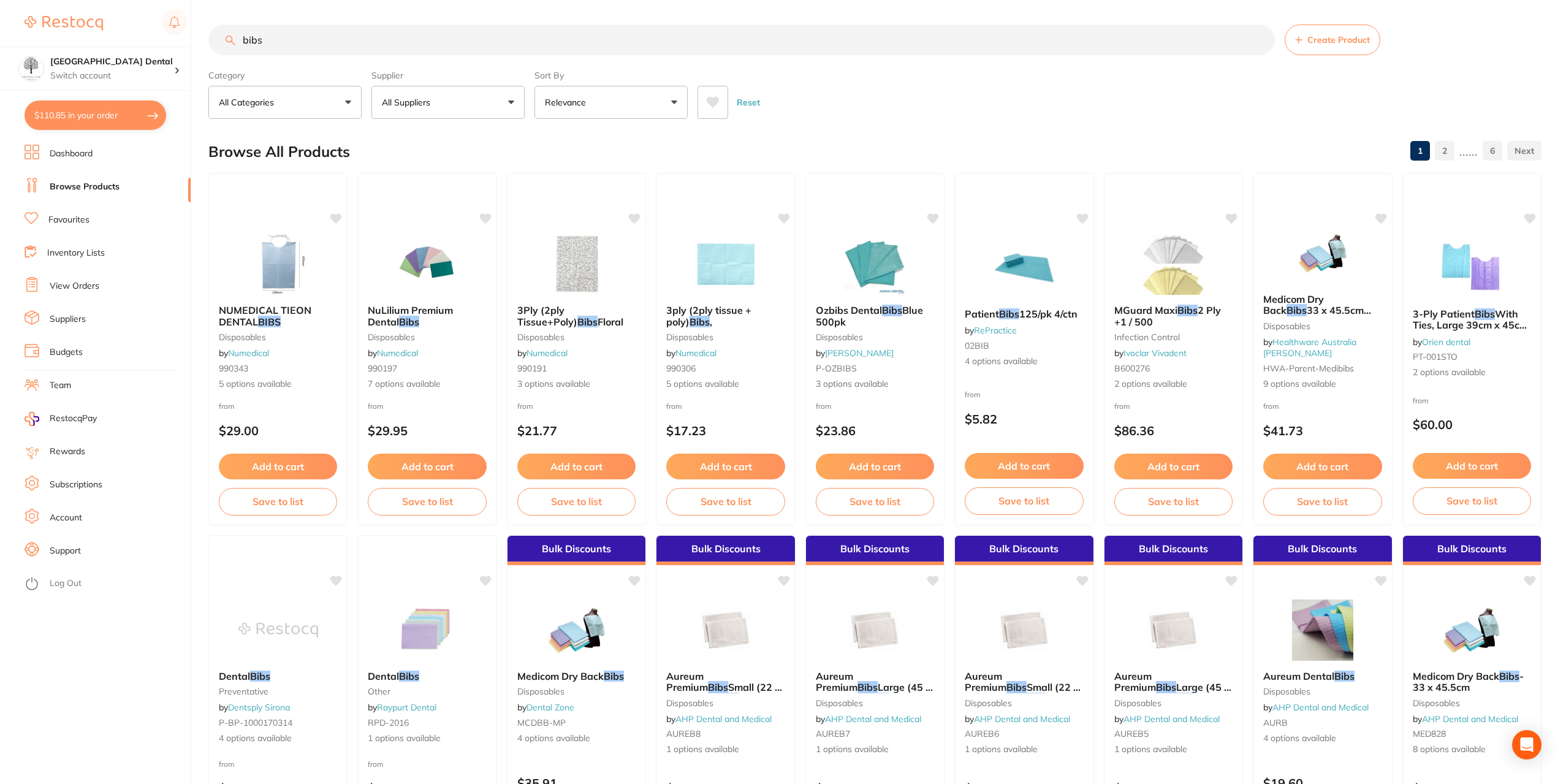
drag, startPoint x: 749, startPoint y: 311, endPoint x: 1067, endPoint y: 490, distance: 364.9
click at [749, 311] on span "3ply (2ply tissue + poly)" at bounding box center [709, 315] width 85 height 23
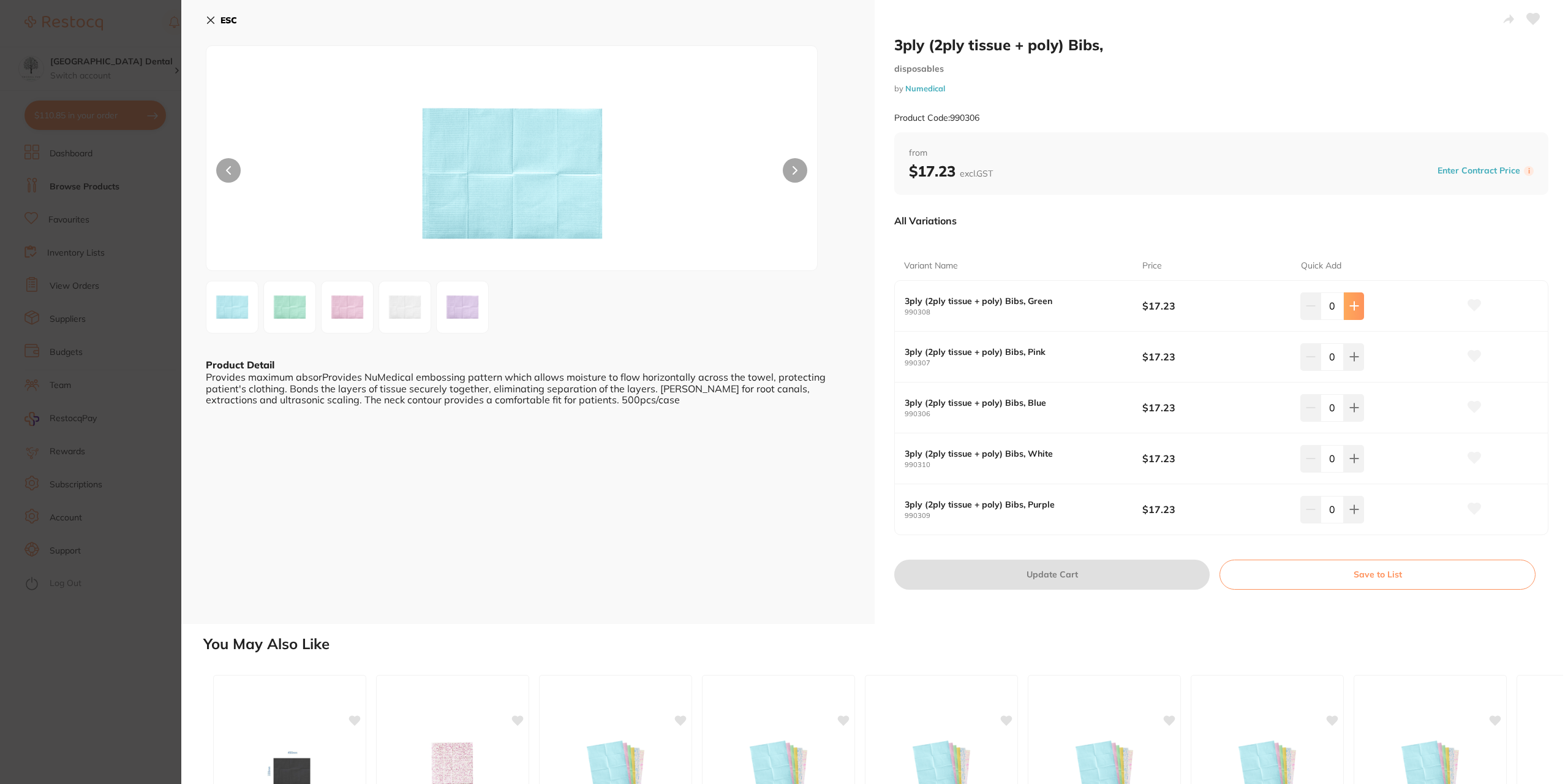
click at [1355, 306] on icon at bounding box center [1353, 306] width 8 height 8
type input "1"
click at [1350, 355] on icon at bounding box center [1355, 357] width 10 height 10
type input "1"
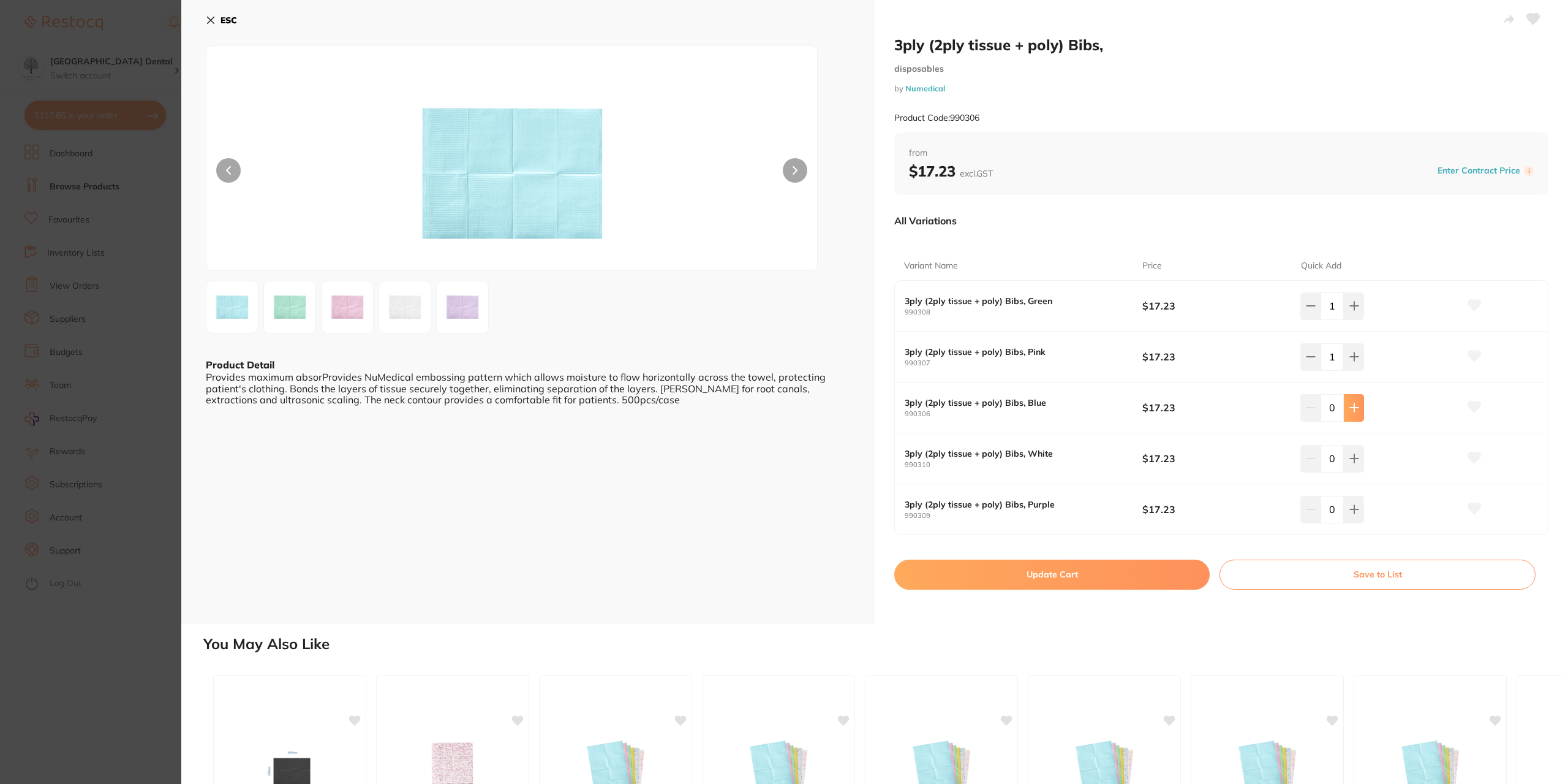
click at [1355, 411] on icon at bounding box center [1355, 408] width 10 height 10
type input "1"
click at [1352, 457] on icon at bounding box center [1353, 458] width 8 height 8
type input "1"
click at [1351, 509] on icon at bounding box center [1353, 509] width 8 height 8
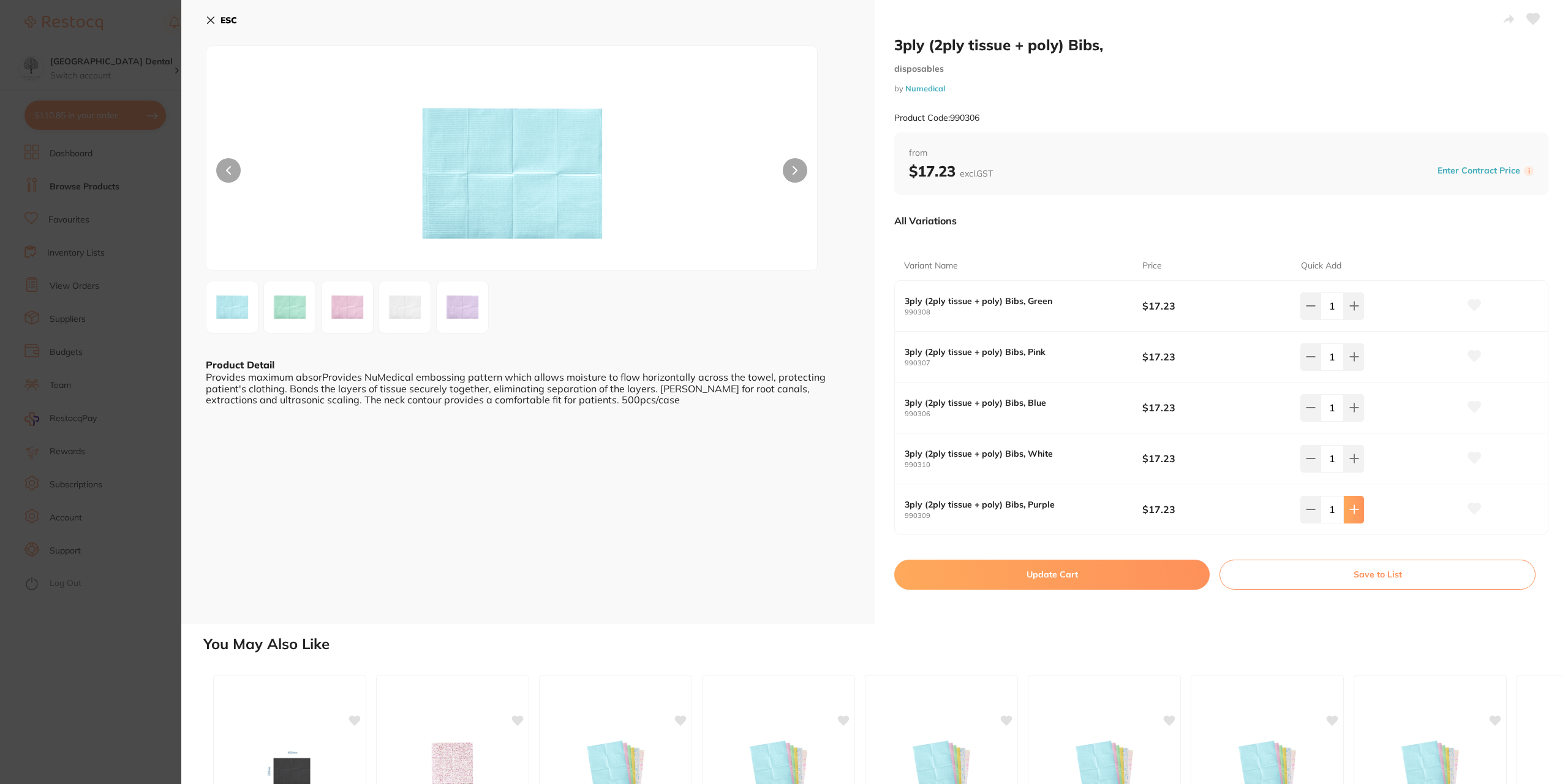
type input "1"
click at [961, 580] on button "Update Cart" at bounding box center [1052, 574] width 316 height 29
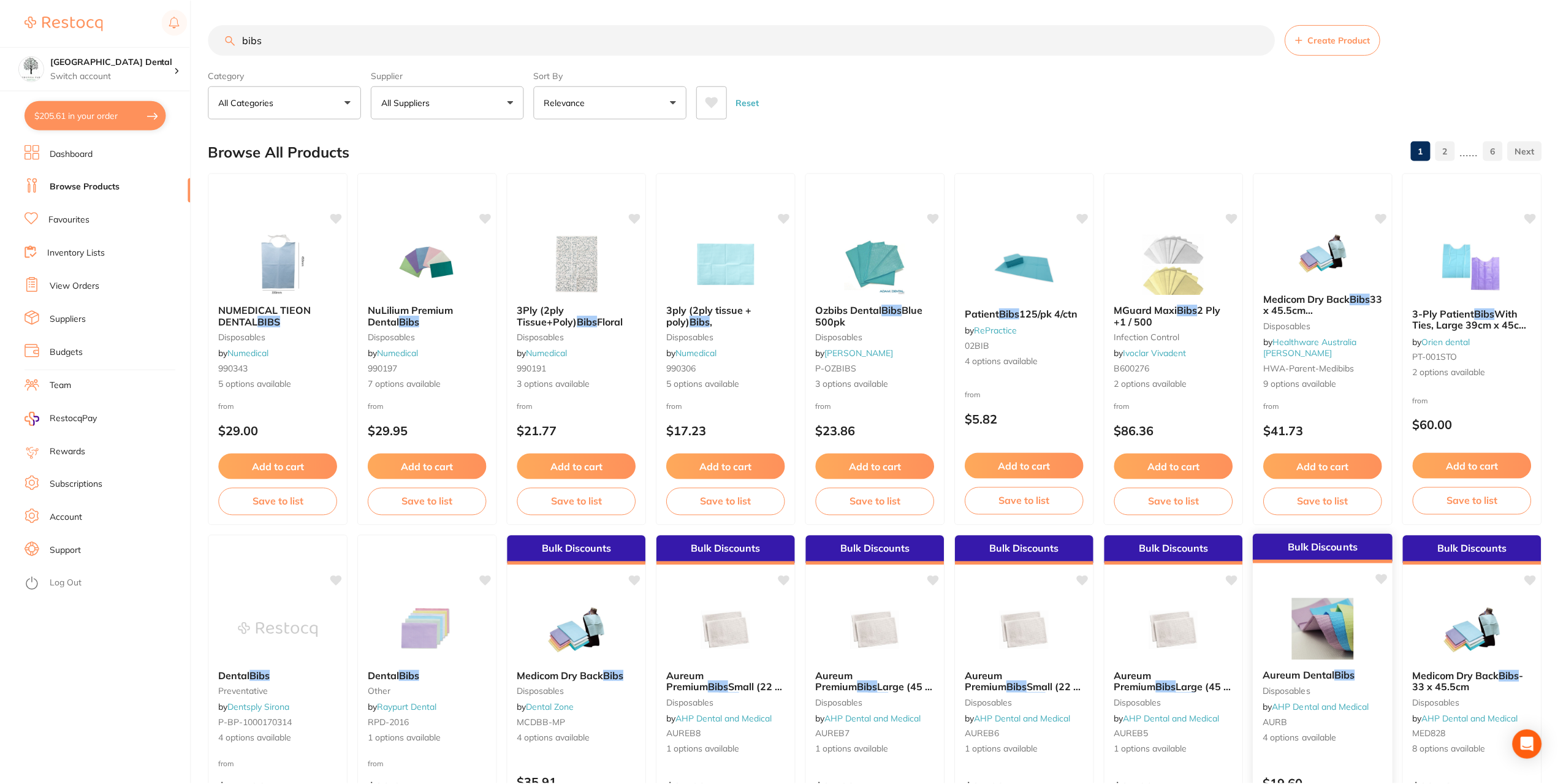
scroll to position [1, 0]
drag, startPoint x: 291, startPoint y: 38, endPoint x: 0, endPoint y: 84, distance: 294.6
click at [140, 60] on div "$205.61 Yeronga Park Dental Switch account Yeronga Park Dental $205.61 in your …" at bounding box center [783, 391] width 1566 height 784
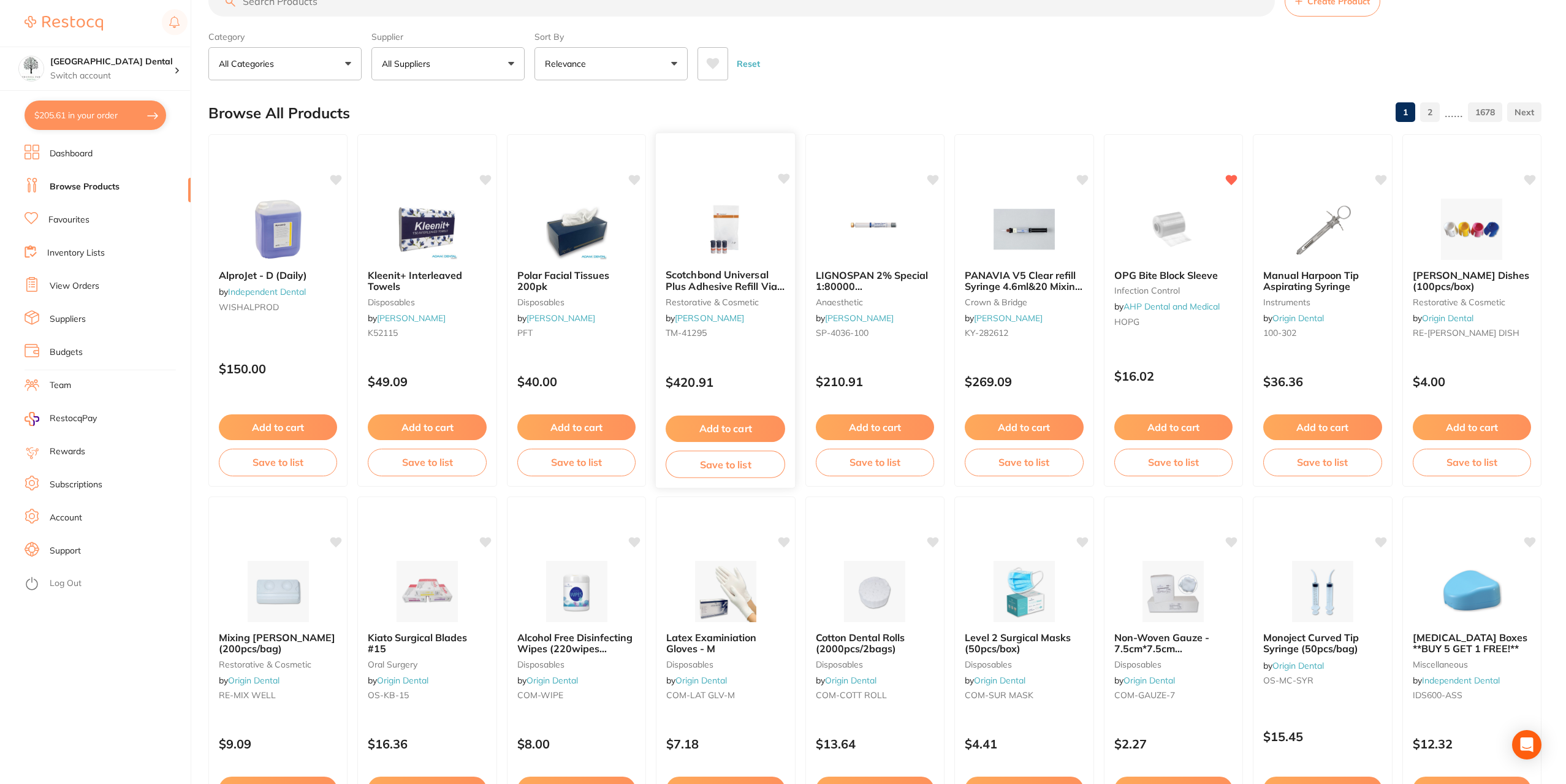
scroll to position [0, 0]
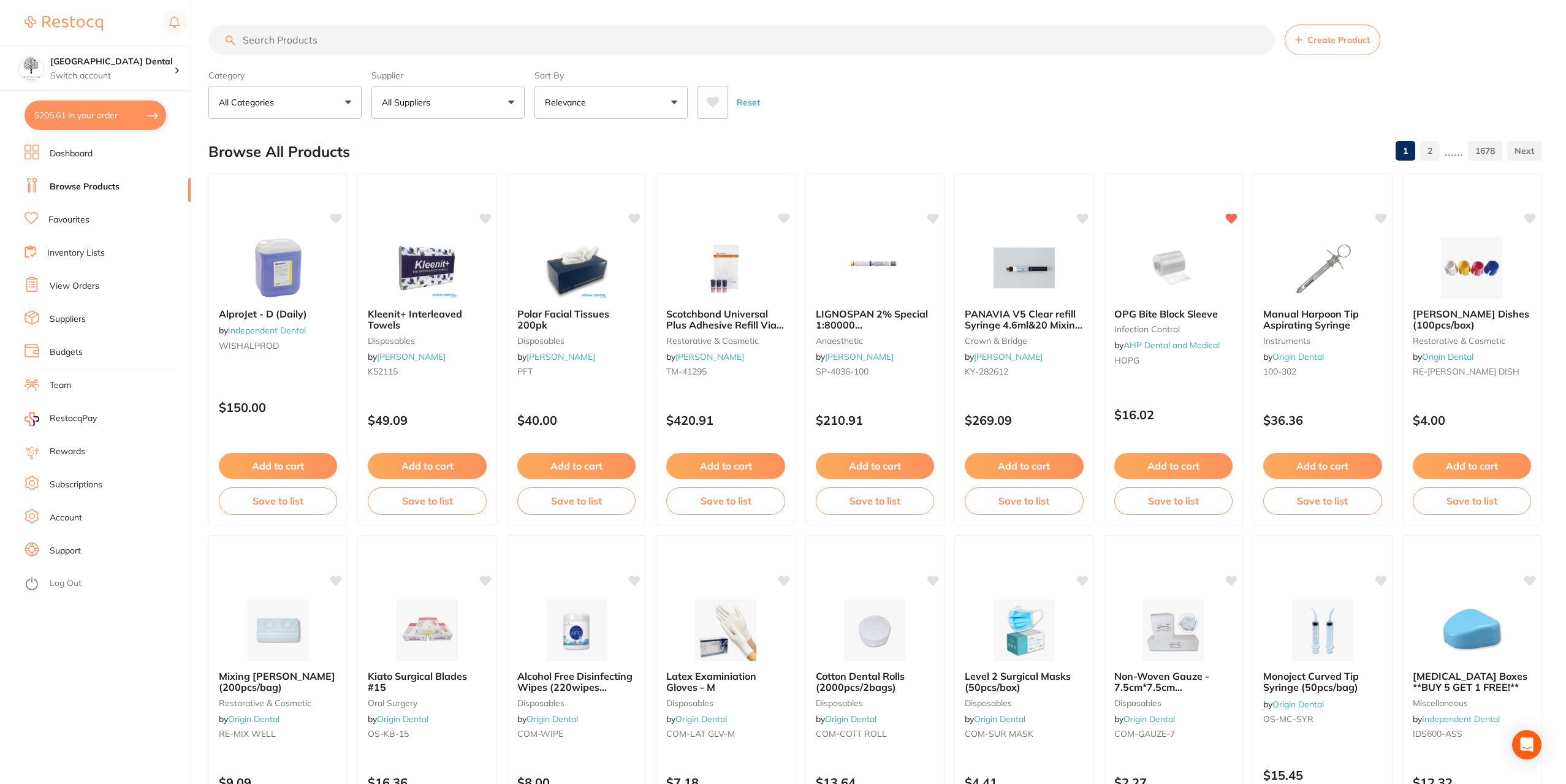
click at [270, 39] on input "search" at bounding box center [741, 39] width 1066 height 31
type input "cotton rolls"
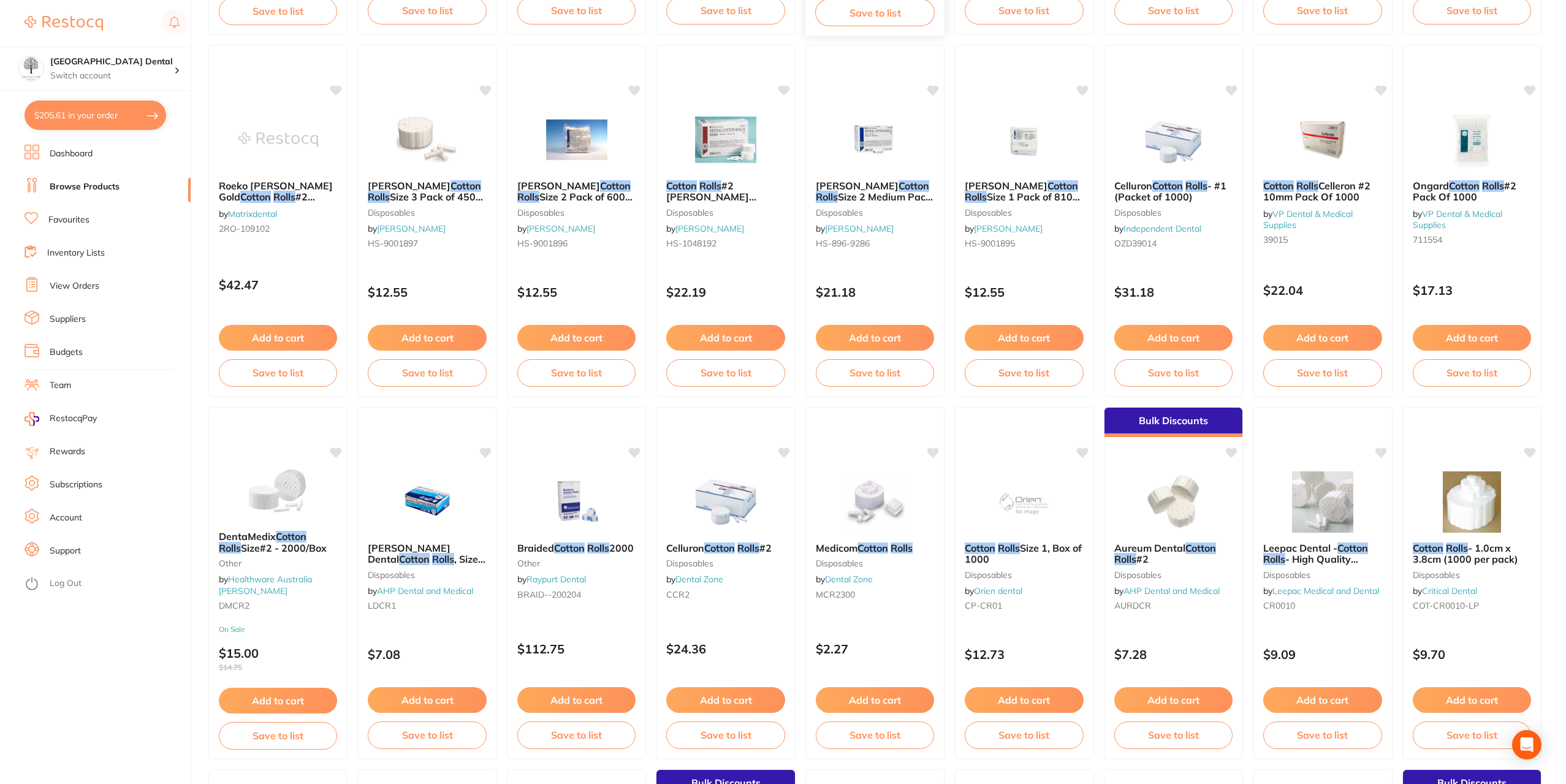
scroll to position [61, 0]
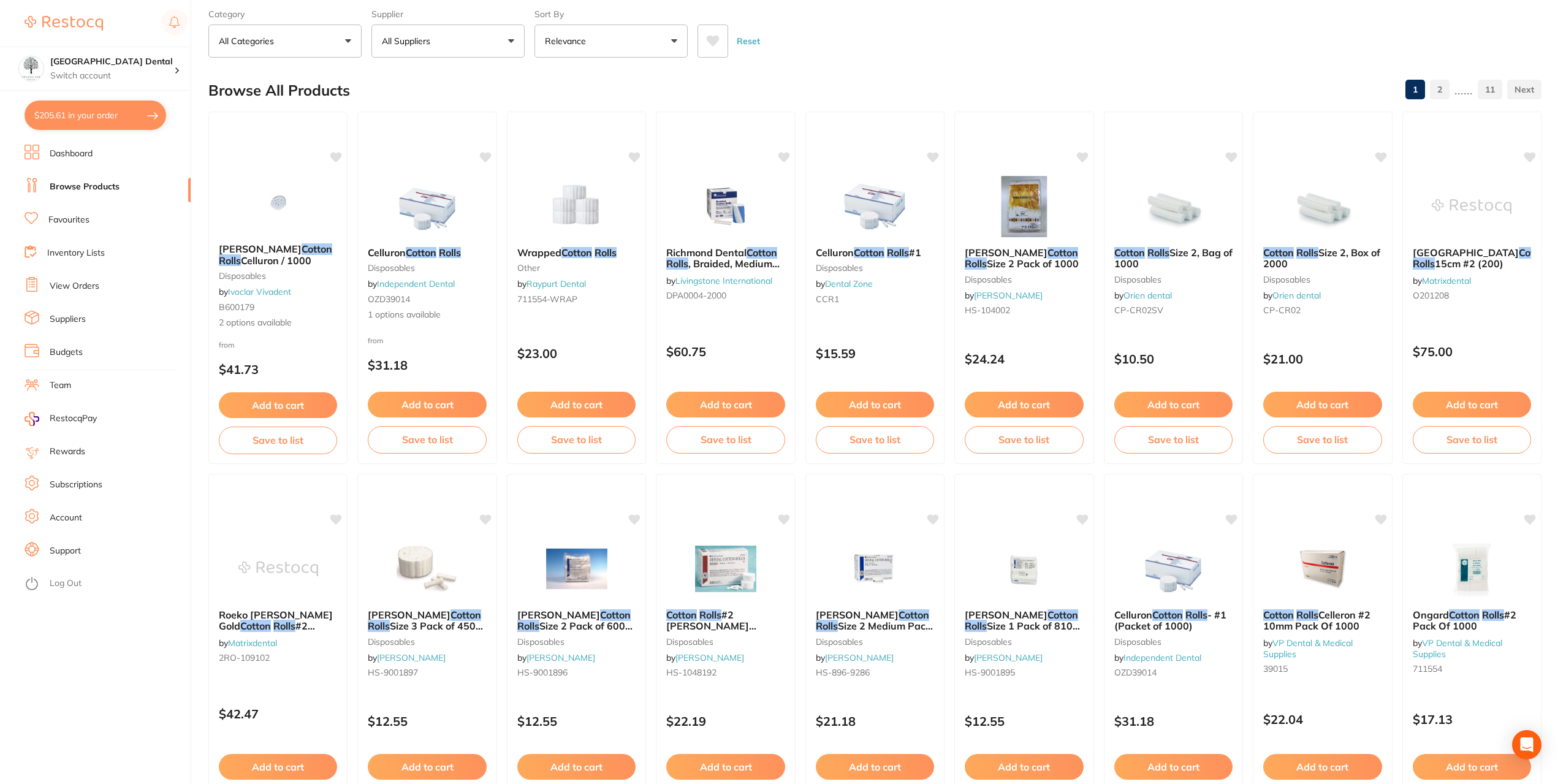
click at [615, 36] on button "Relevance" at bounding box center [610, 41] width 153 height 33
click at [576, 115] on p "Lowest Price" at bounding box center [579, 111] width 59 height 11
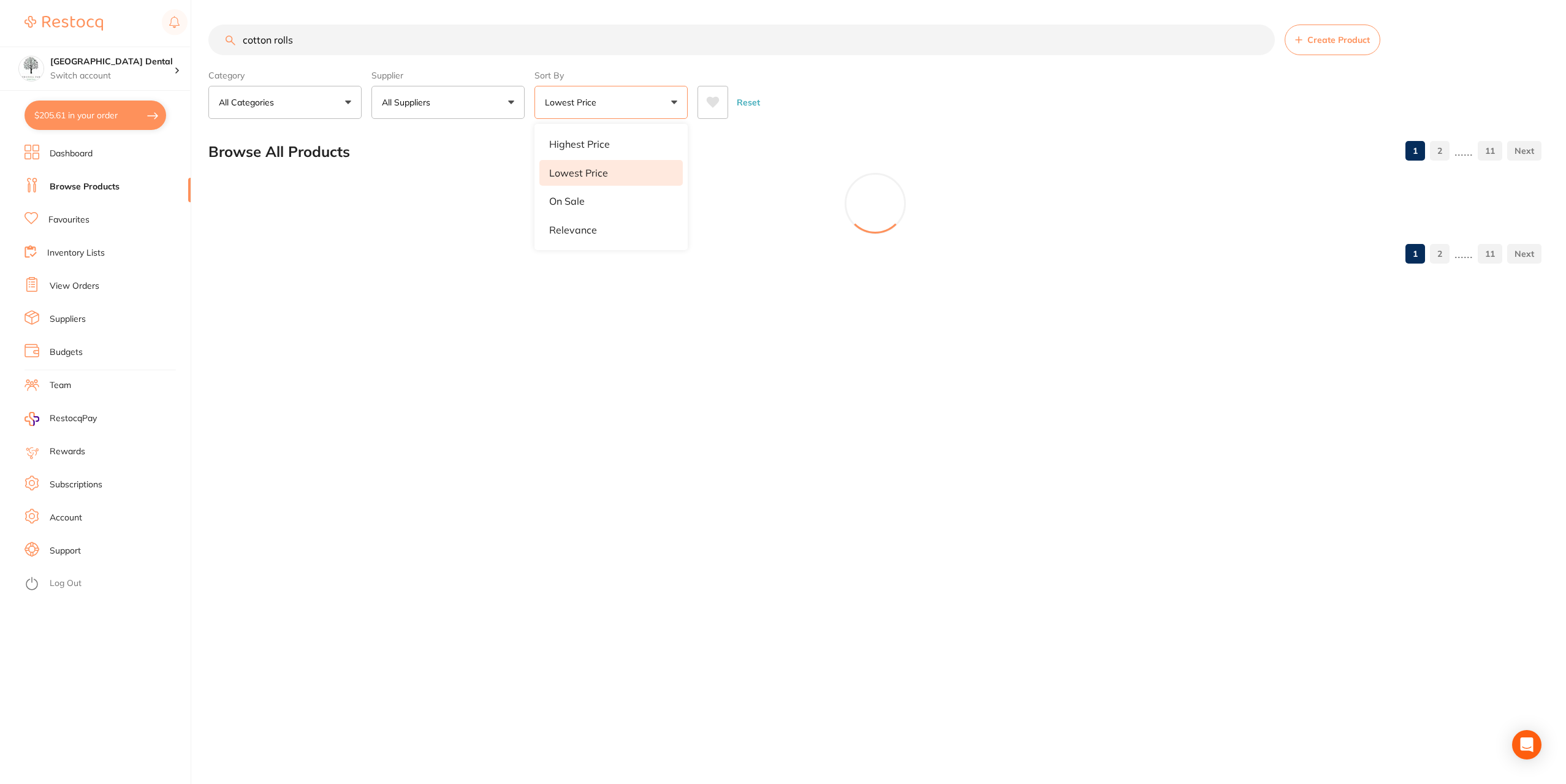
scroll to position [0, 0]
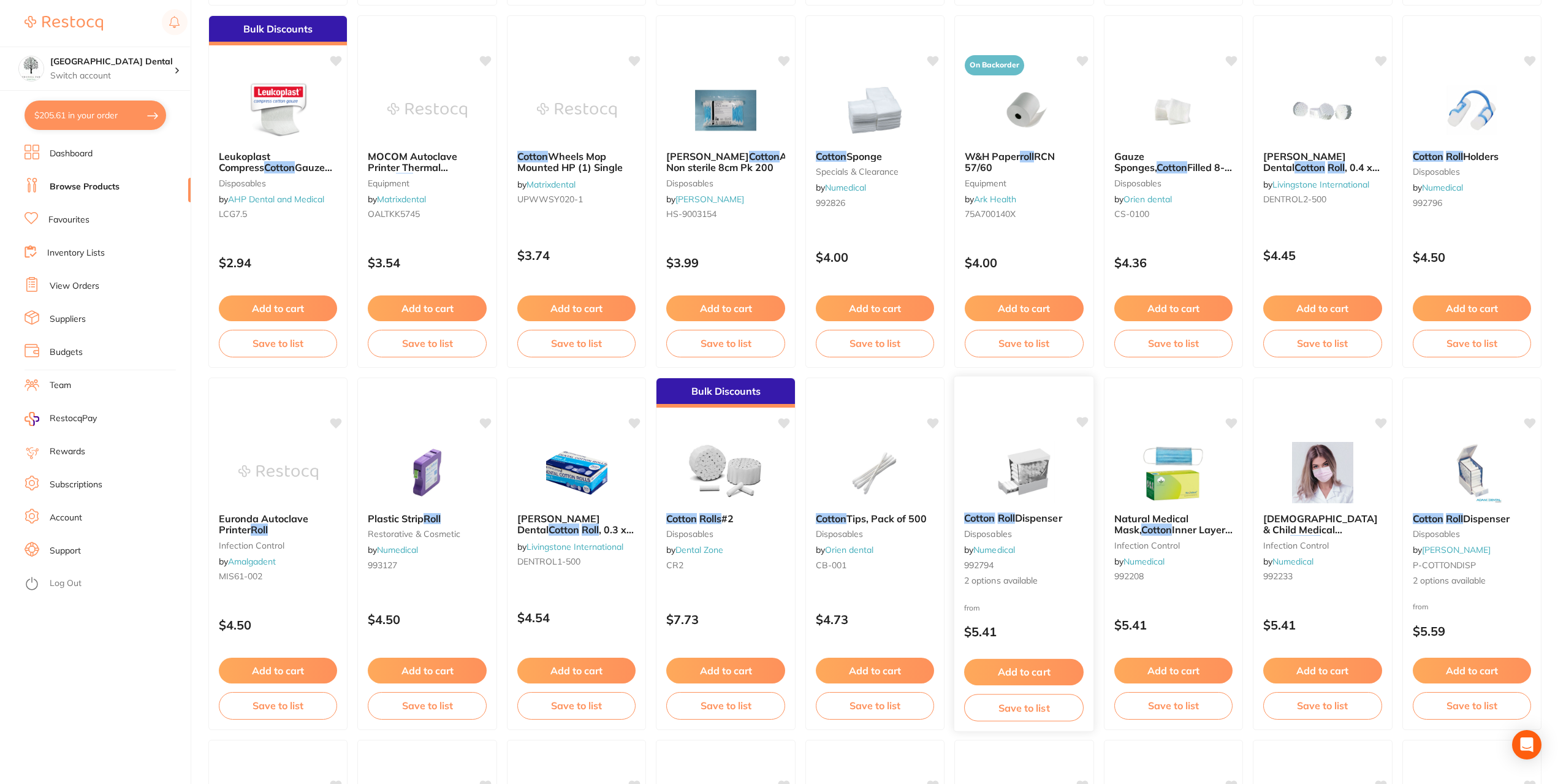
scroll to position [919, 0]
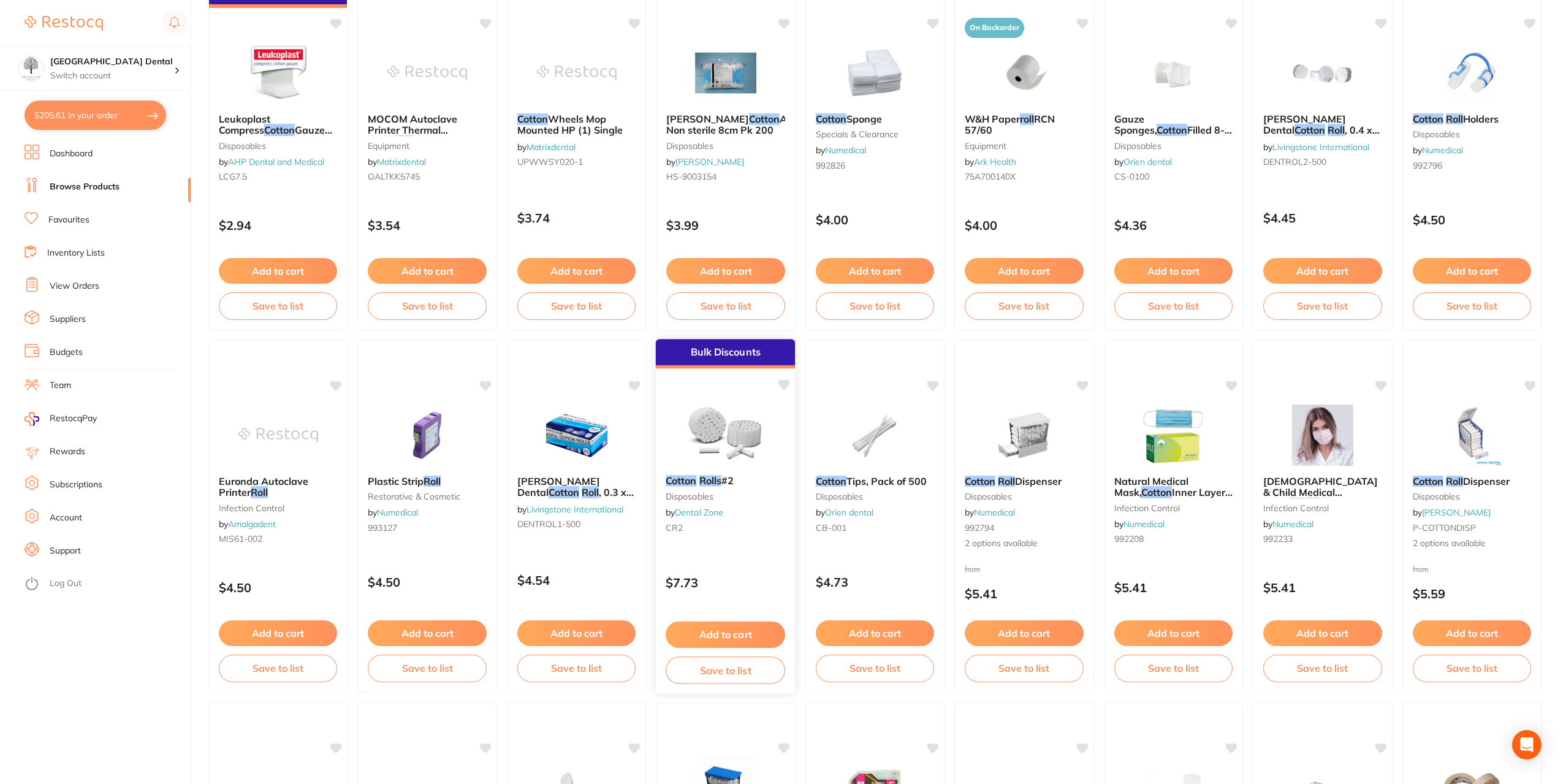
click at [757, 456] on img at bounding box center [725, 434] width 80 height 62
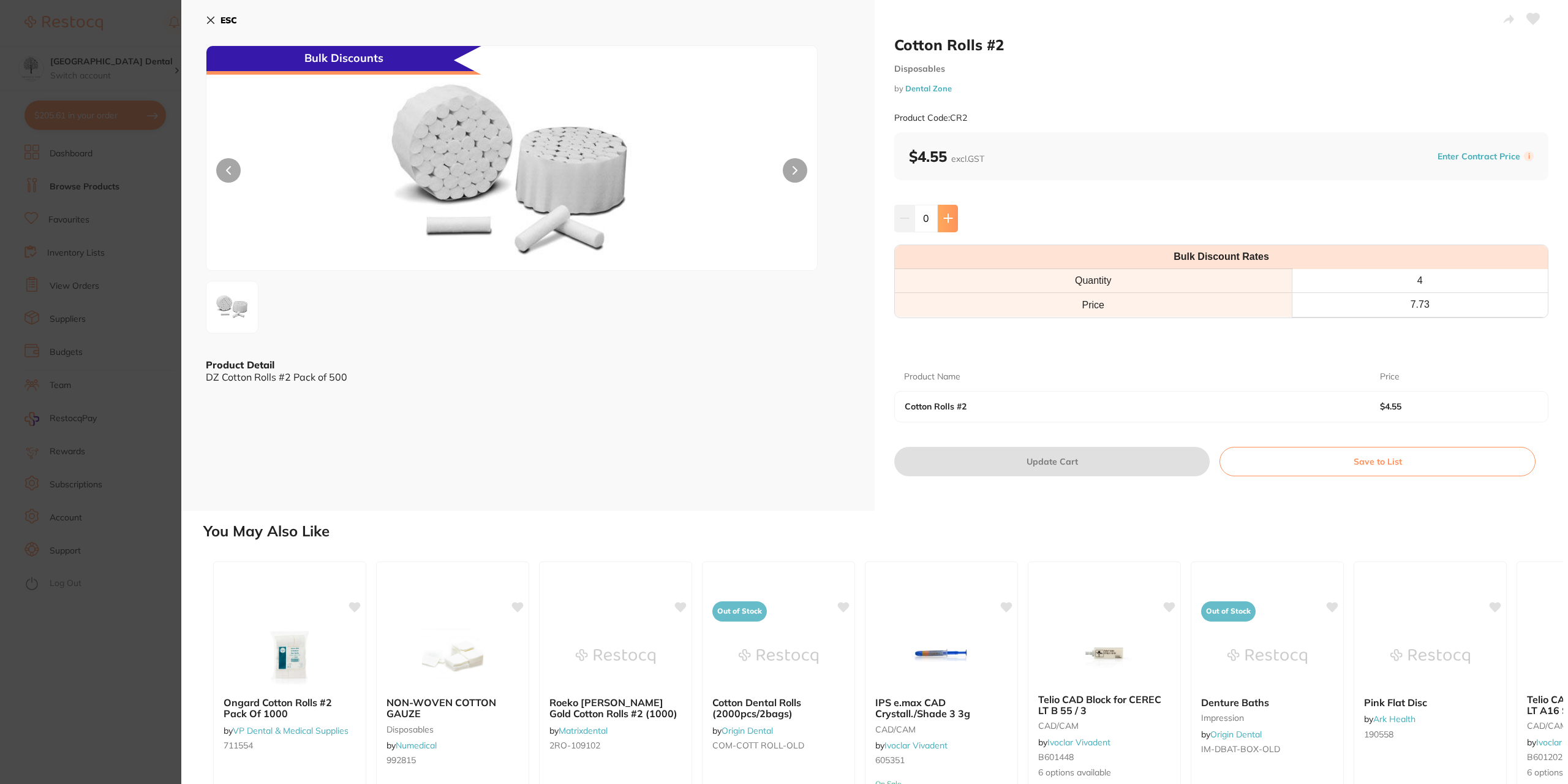
click at [954, 223] on button at bounding box center [948, 218] width 20 height 27
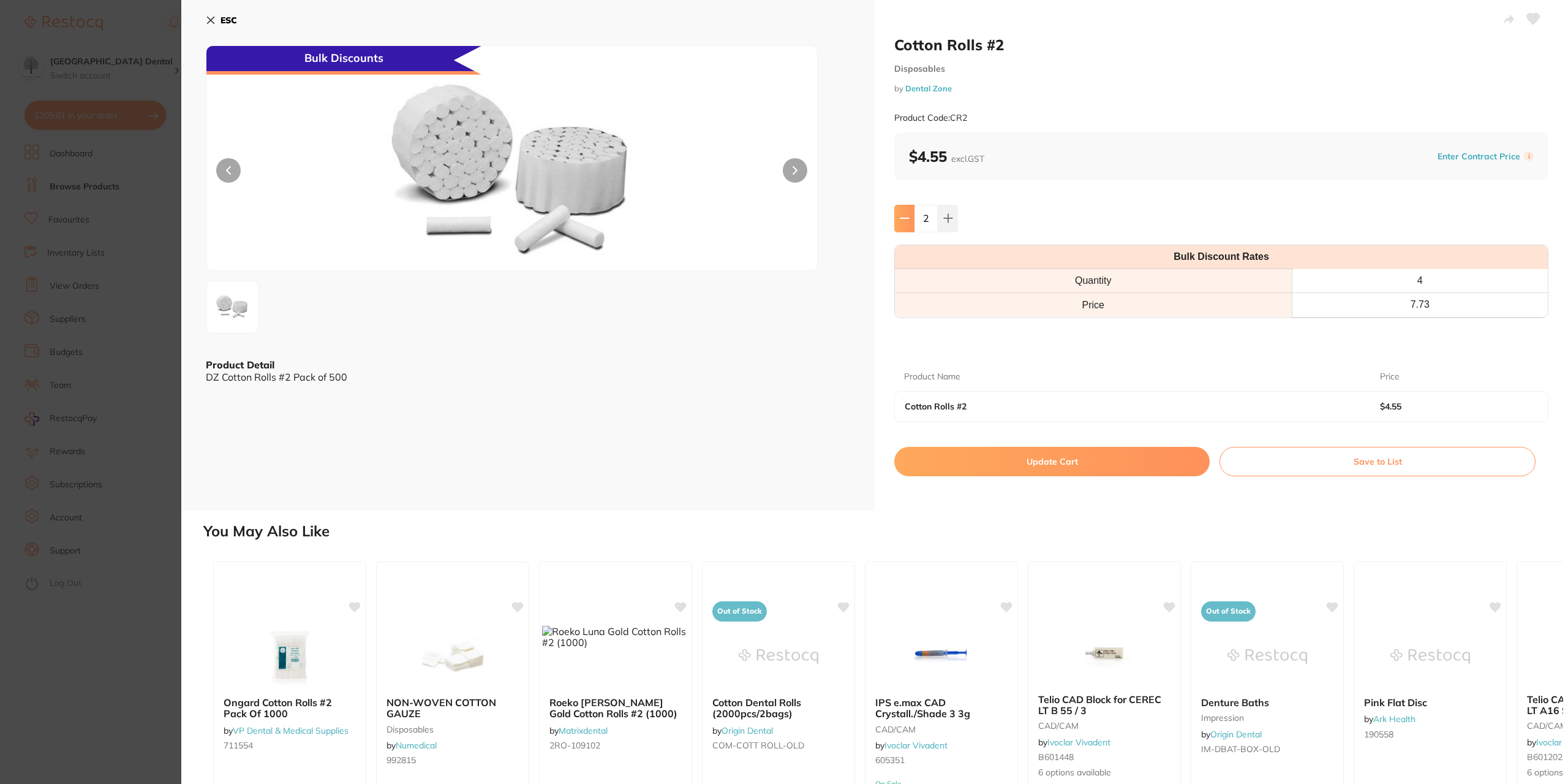
click at [905, 213] on button at bounding box center [904, 218] width 20 height 27
click at [945, 220] on icon at bounding box center [949, 218] width 10 height 10
type input "2"
click at [981, 466] on button "Update Cart" at bounding box center [1052, 461] width 316 height 29
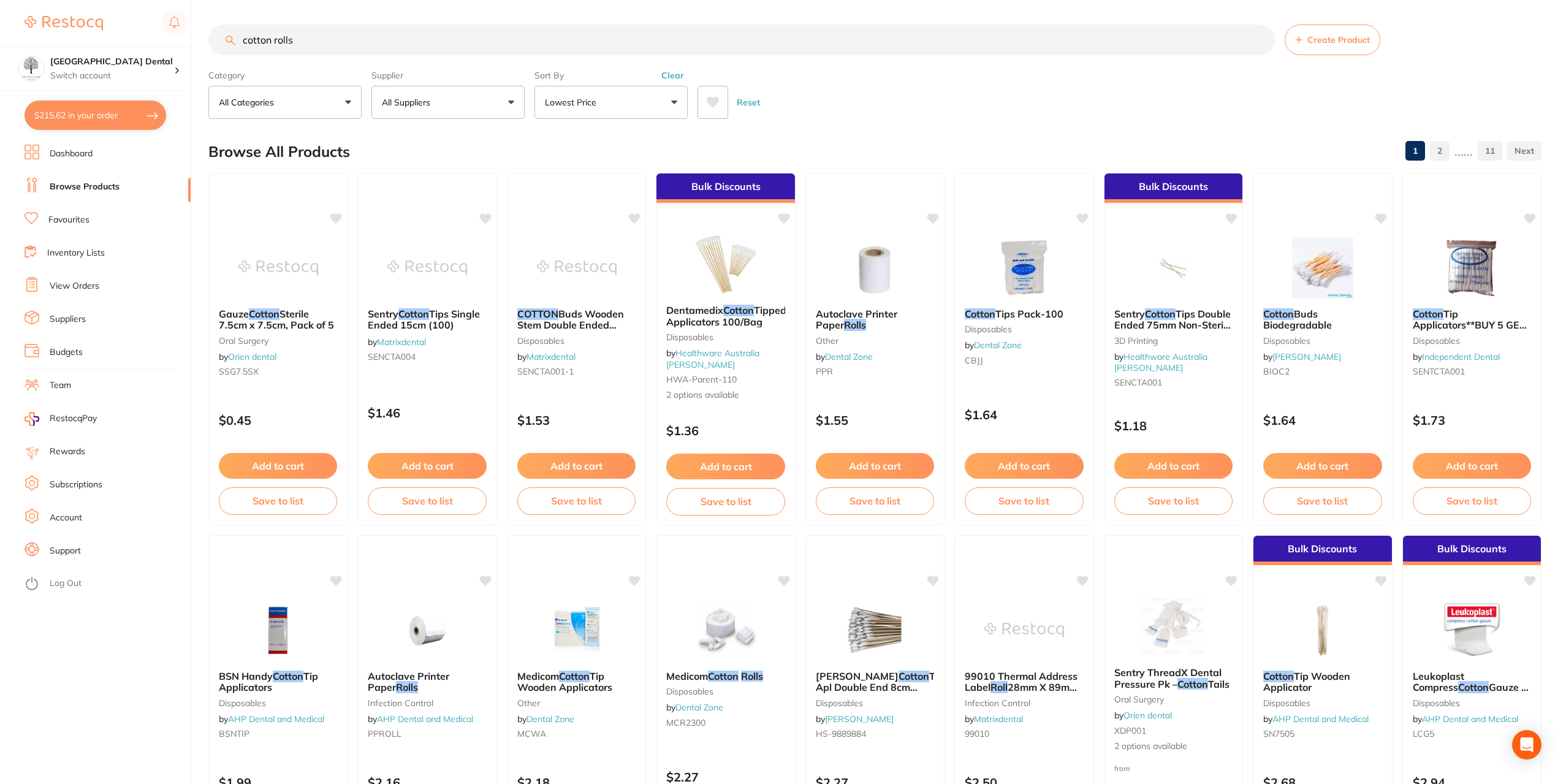
click at [332, 38] on input "cotton rolls" at bounding box center [741, 39] width 1066 height 31
drag, startPoint x: 417, startPoint y: 24, endPoint x: 56, endPoint y: 67, distance: 363.6
click at [100, 62] on div "$215.62 Yeronga Park Dental Switch account Yeronga Park Dental $215.62 in your …" at bounding box center [783, 392] width 1566 height 784
click at [65, 223] on link "Favourites" at bounding box center [68, 220] width 41 height 12
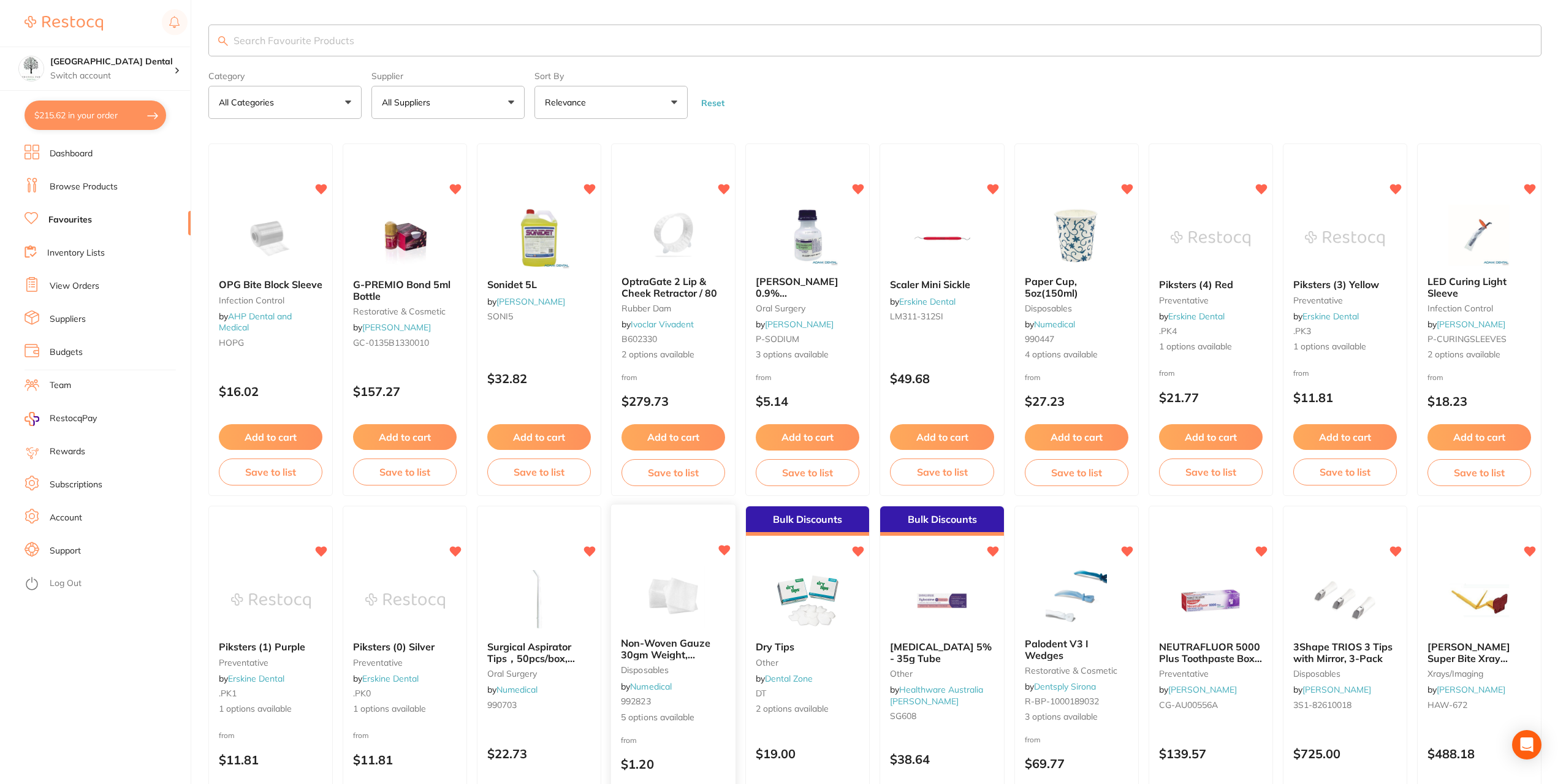
click at [663, 648] on span "Non-Woven Gauze 30gm Weight, 200pcs/pack" at bounding box center [666, 654] width 89 height 35
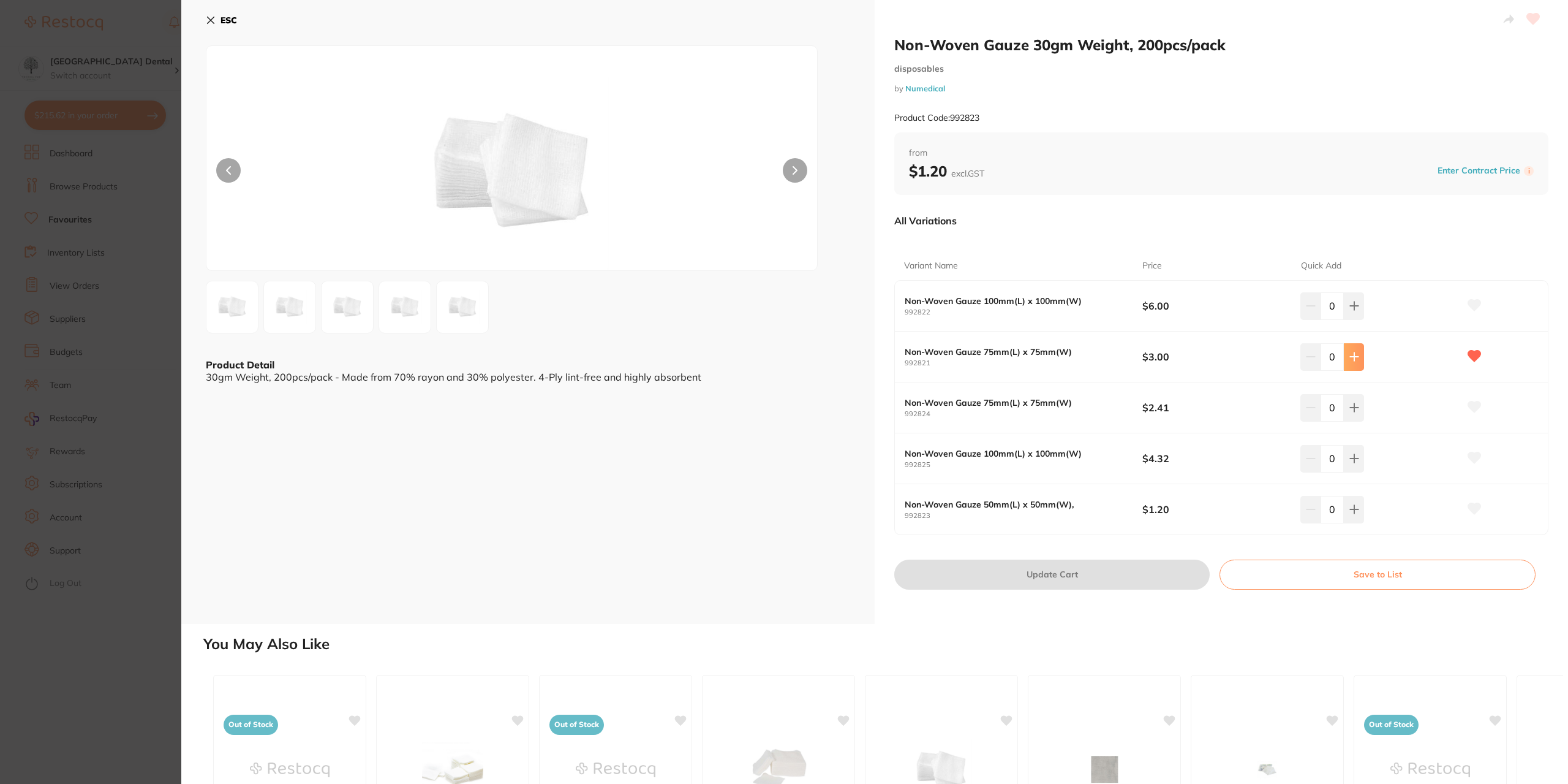
click at [1351, 356] on icon at bounding box center [1353, 357] width 8 height 8
type input "2"
click at [1023, 578] on button "Update Cart" at bounding box center [1052, 574] width 316 height 29
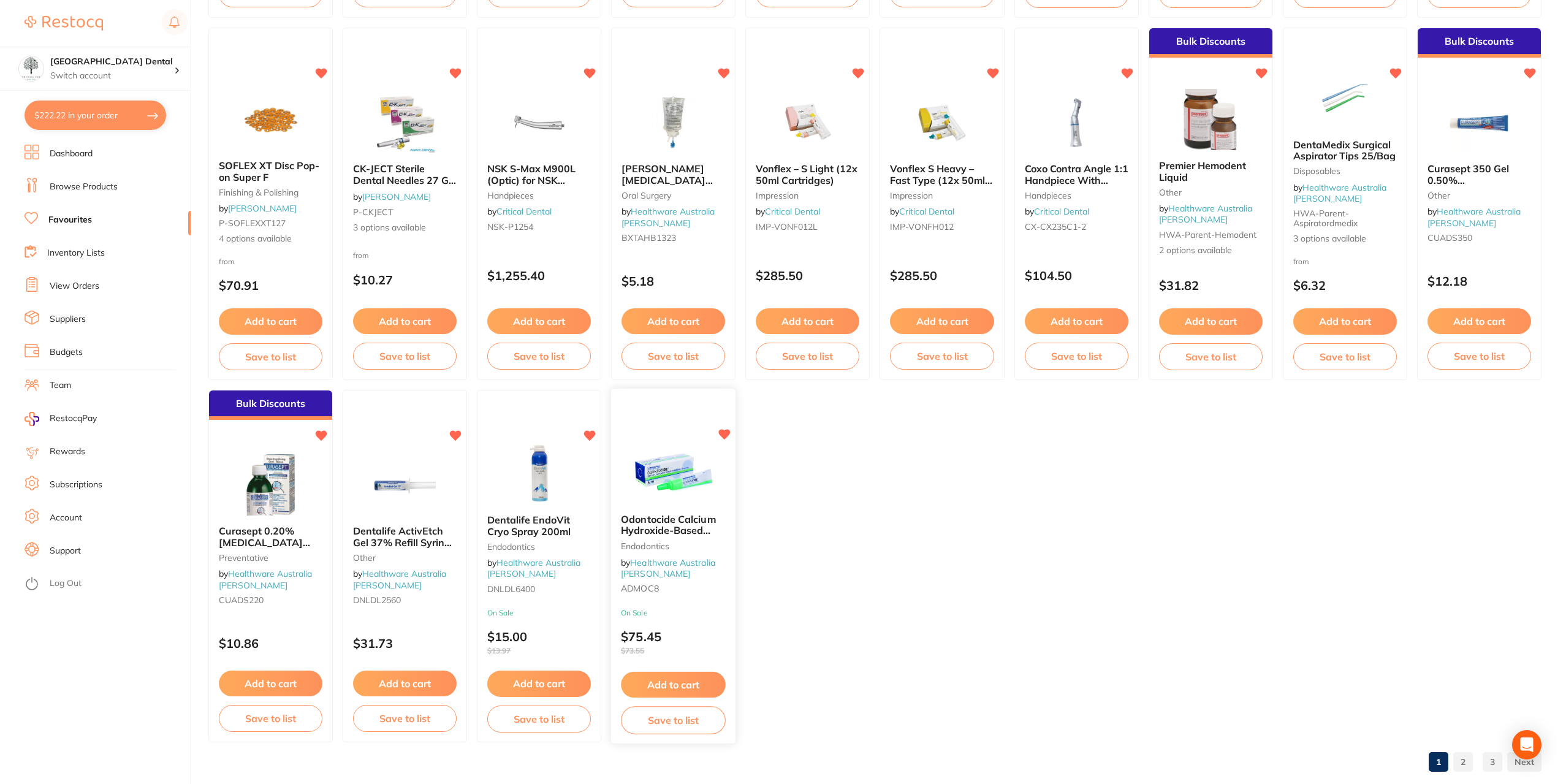
scroll to position [1587, 0]
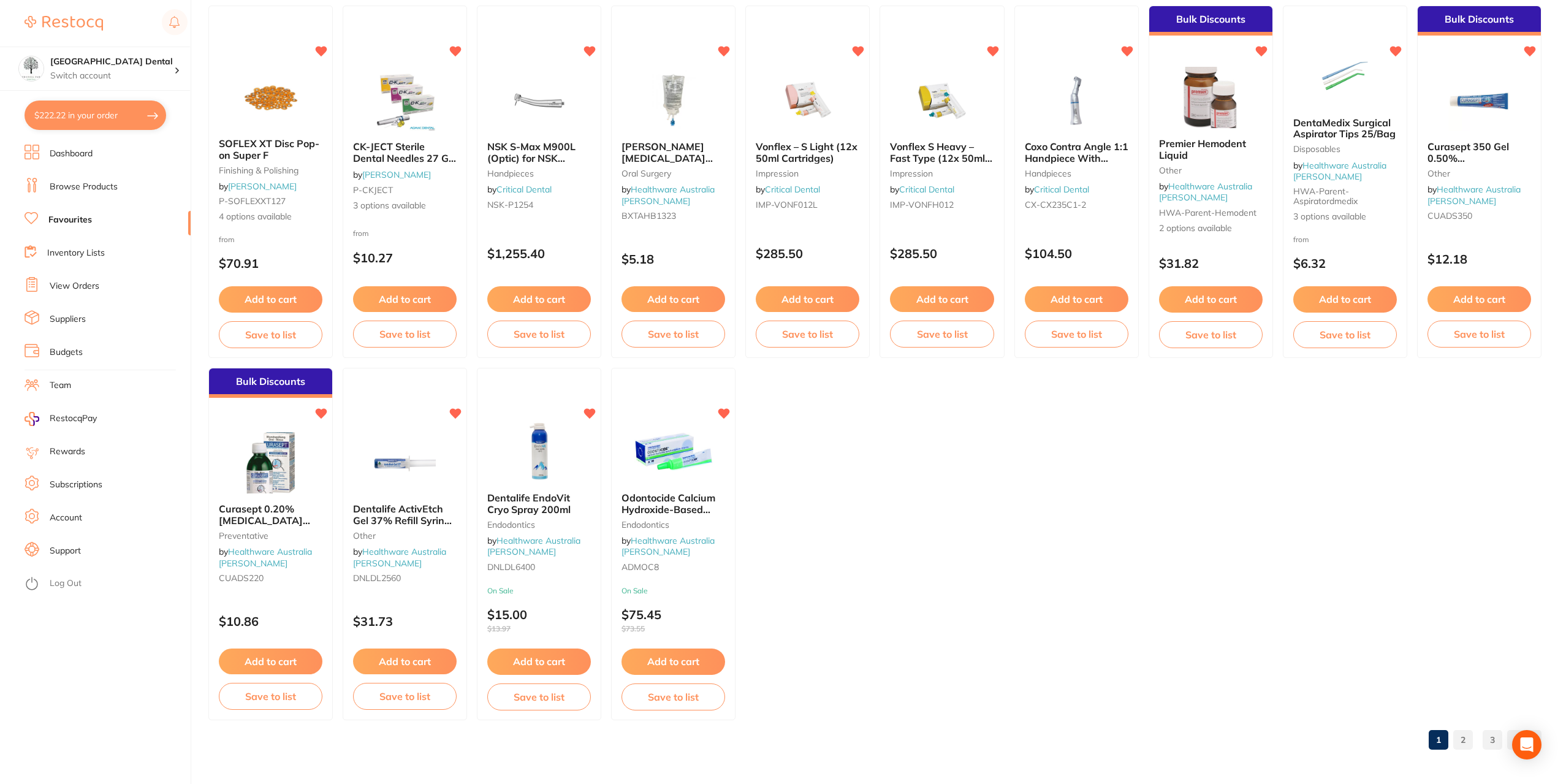
drag, startPoint x: 1463, startPoint y: 154, endPoint x: 1203, endPoint y: 232, distance: 271.4
click at [1465, 153] on span "Curasept 350 Gel 0.50% [MEDICAL_DATA] 30ml Tube" at bounding box center [1469, 163] width 84 height 46
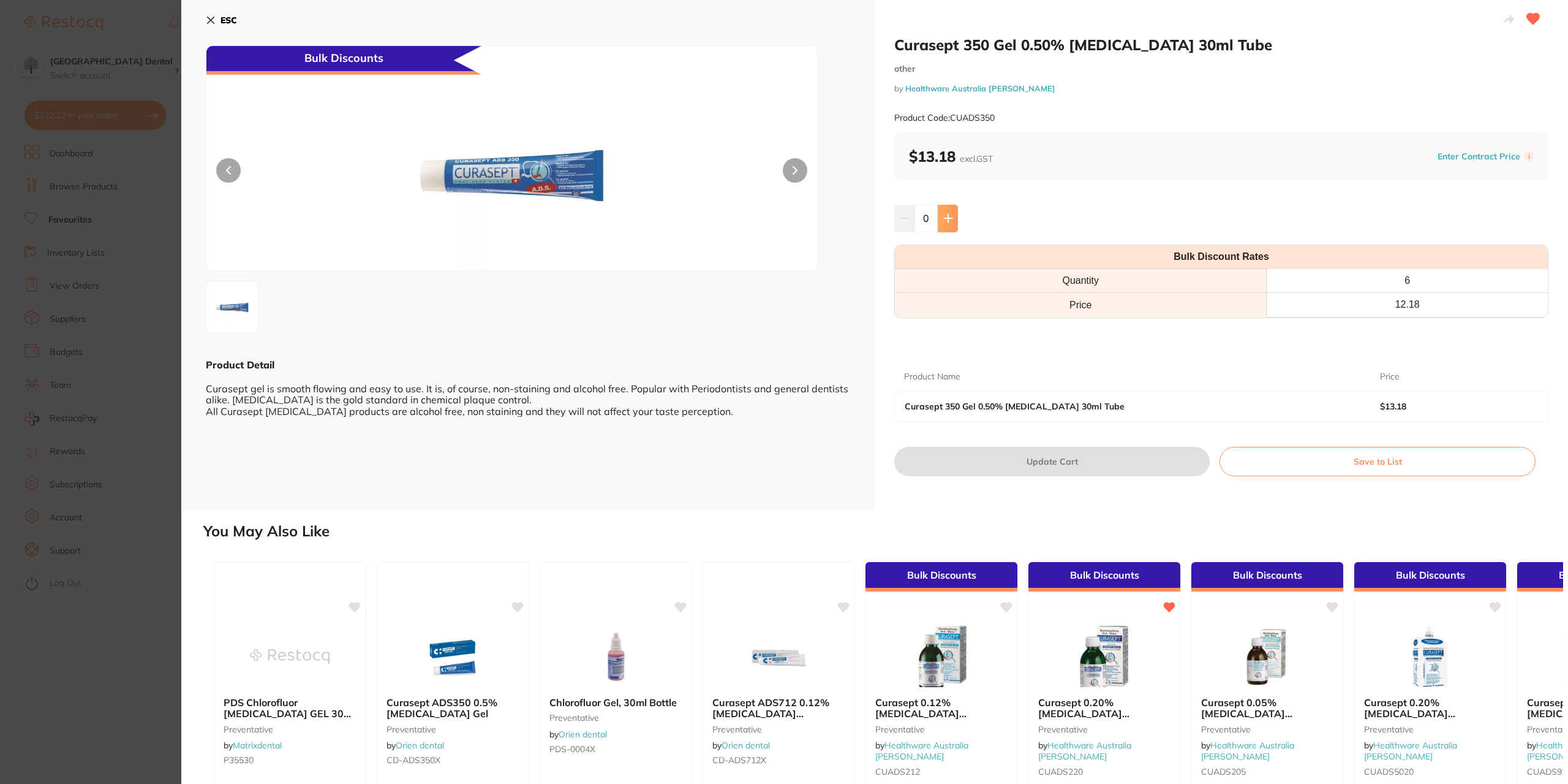
click at [944, 221] on icon at bounding box center [949, 218] width 10 height 10
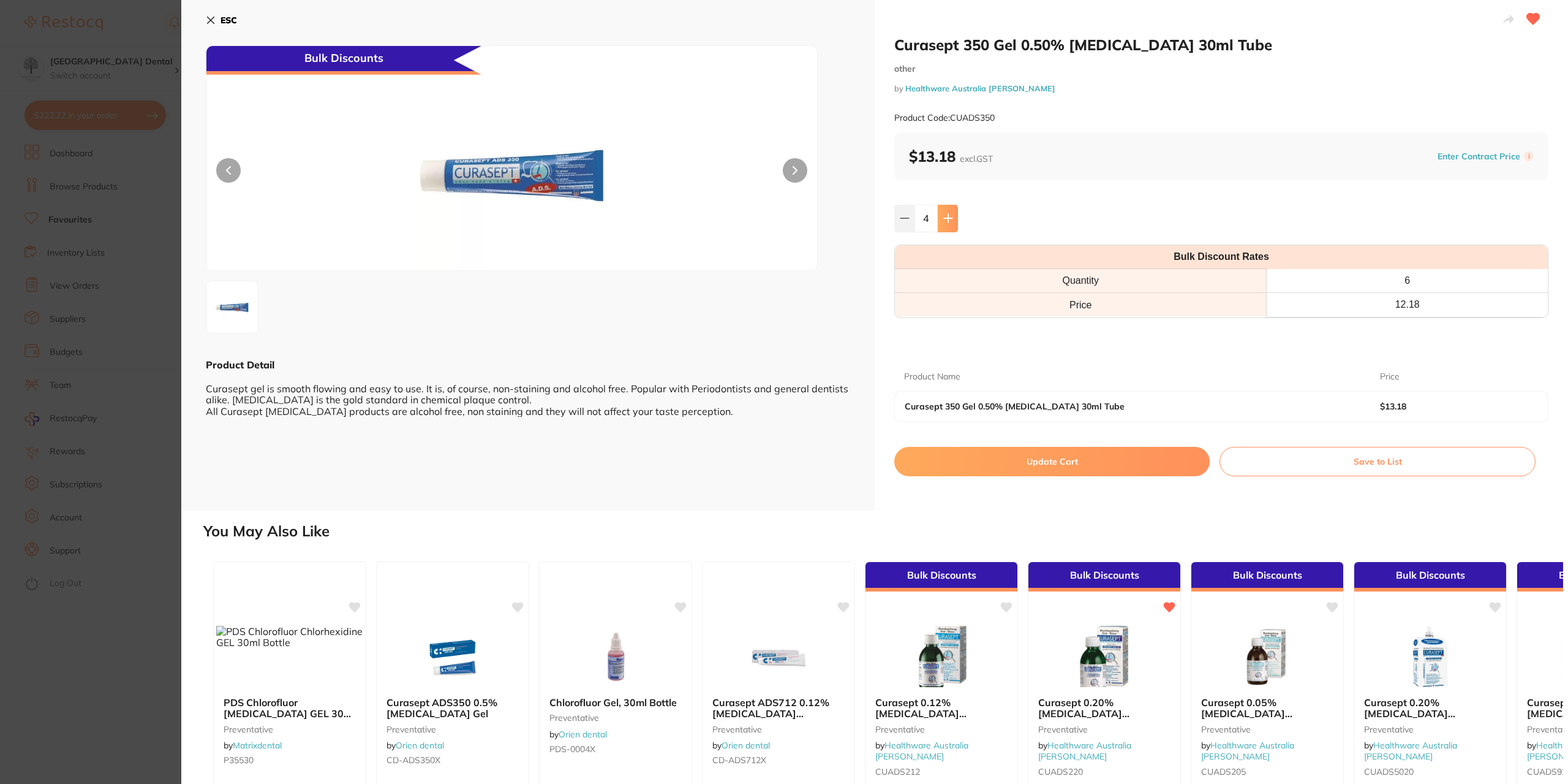
click at [944, 221] on icon at bounding box center [949, 218] width 10 height 10
click at [939, 223] on button at bounding box center [948, 218] width 20 height 27
type input "6"
click at [1041, 460] on button "Update Cart" at bounding box center [1052, 461] width 316 height 29
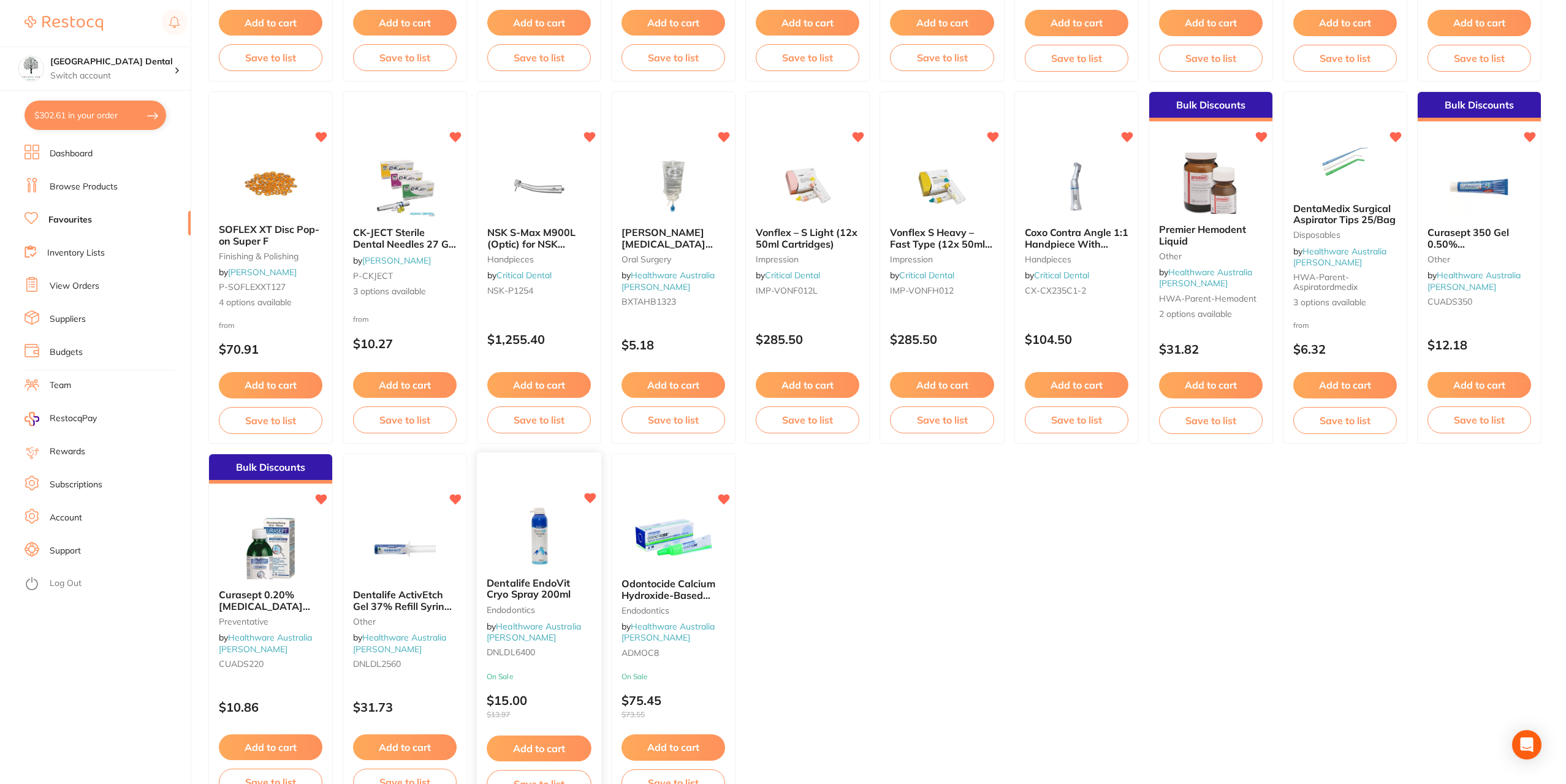
scroll to position [1587, 0]
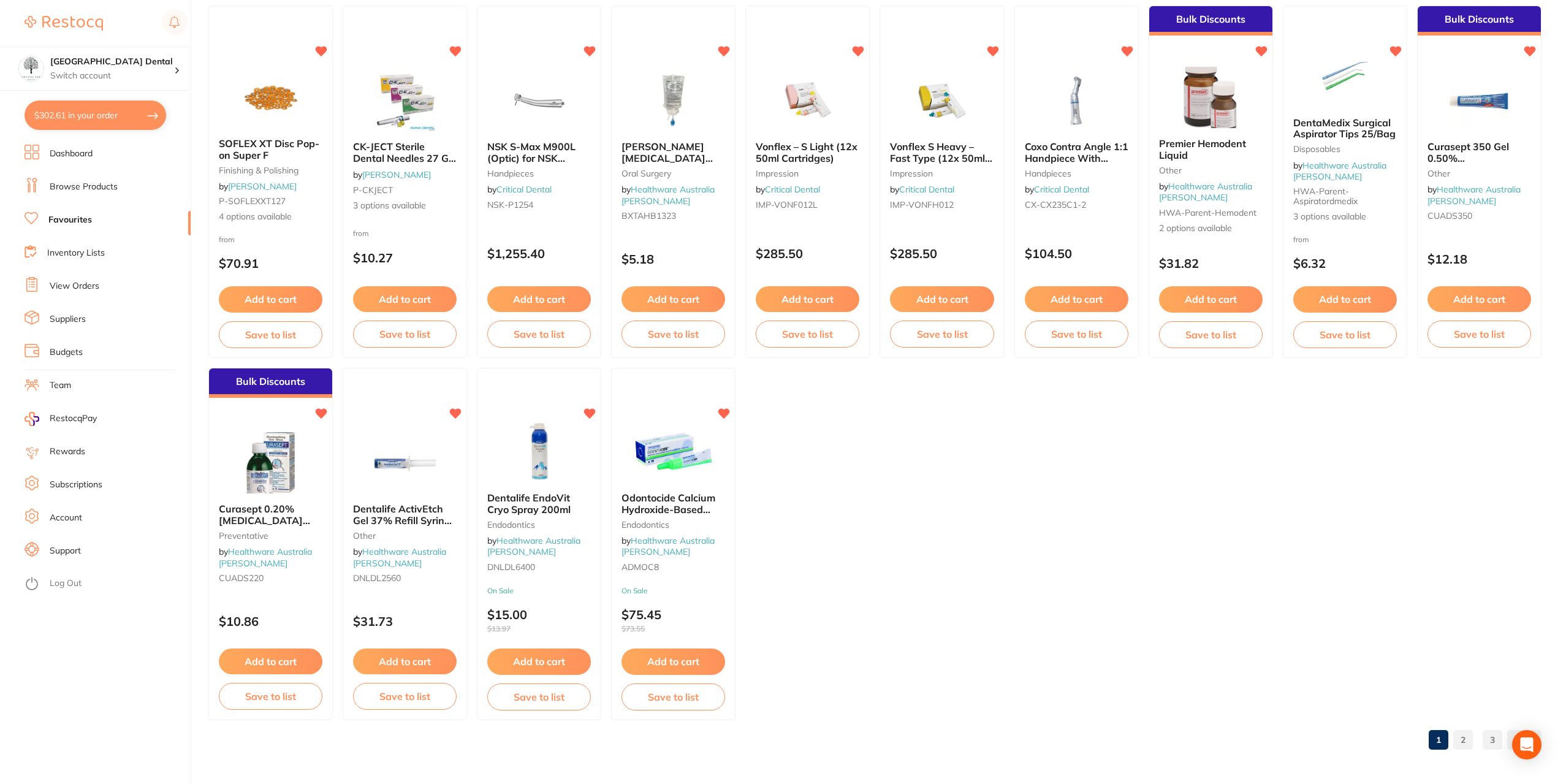
drag, startPoint x: 302, startPoint y: 652, endPoint x: 435, endPoint y: 647, distance: 133.1
click at [302, 652] on button "Add to cart" at bounding box center [271, 661] width 103 height 26
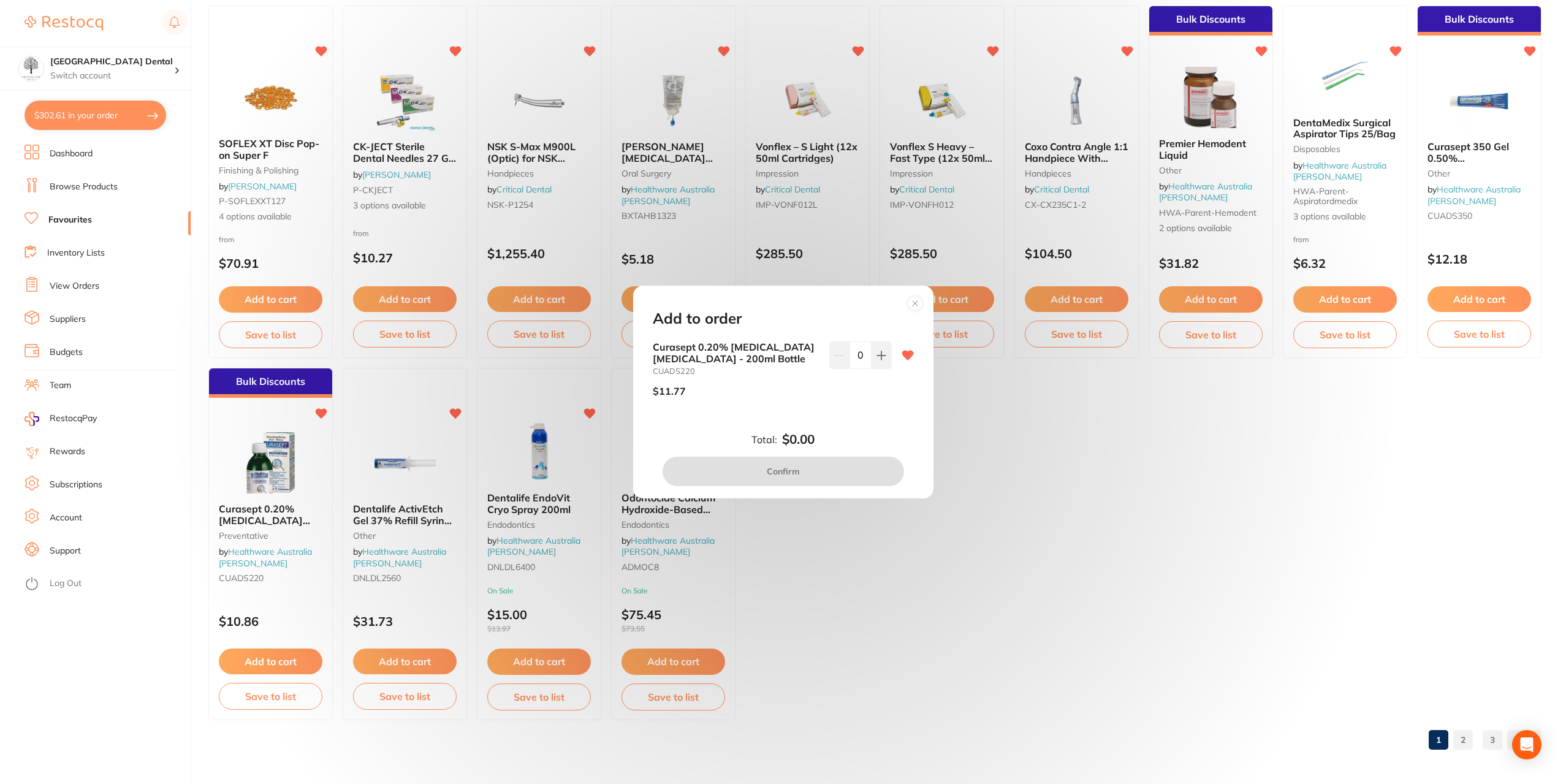
click at [915, 299] on circle at bounding box center [915, 303] width 14 height 14
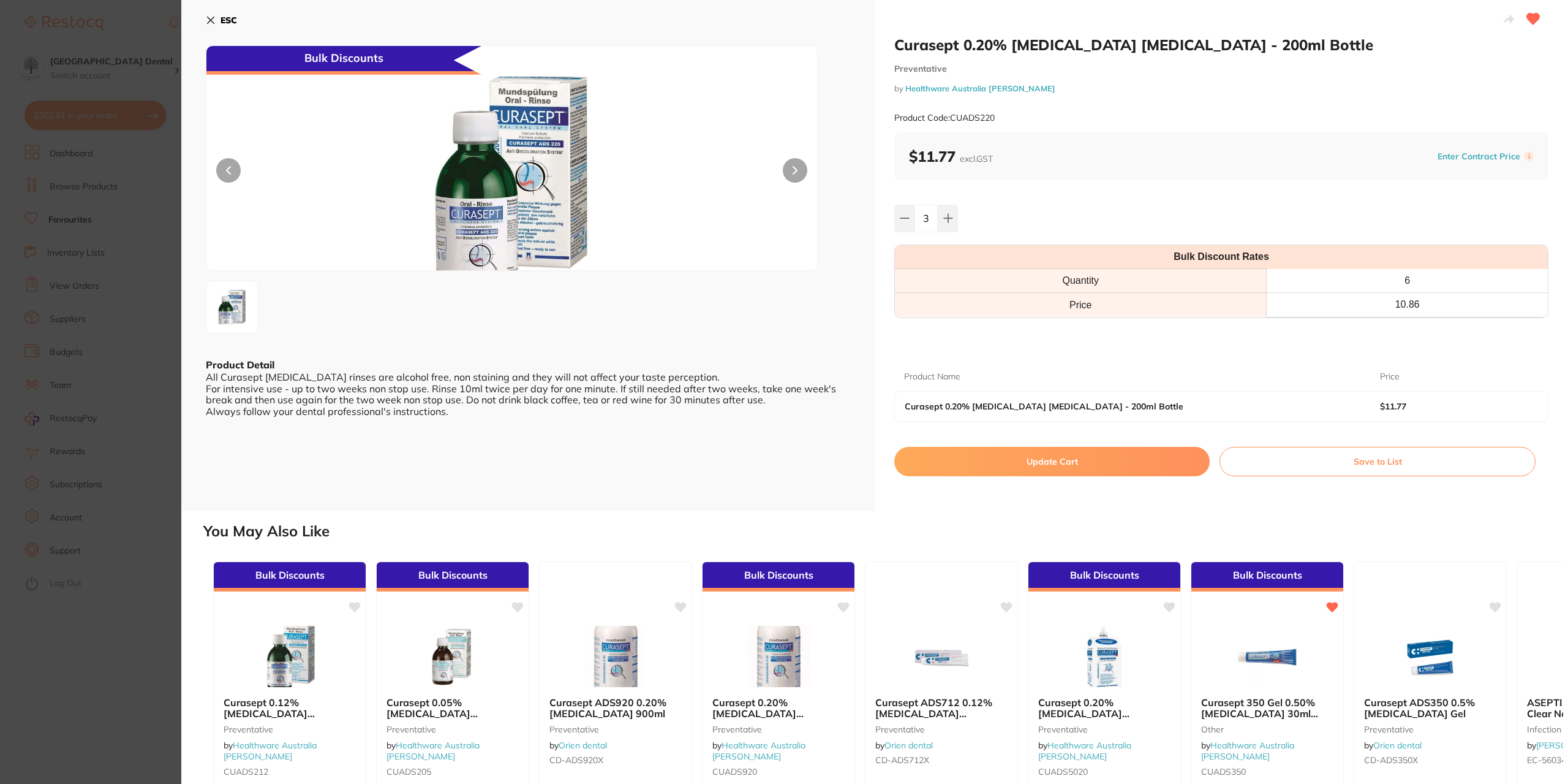
click at [948, 214] on icon at bounding box center [949, 218] width 10 height 10
type input "6"
click at [1043, 462] on button "Update Cart" at bounding box center [1052, 461] width 316 height 29
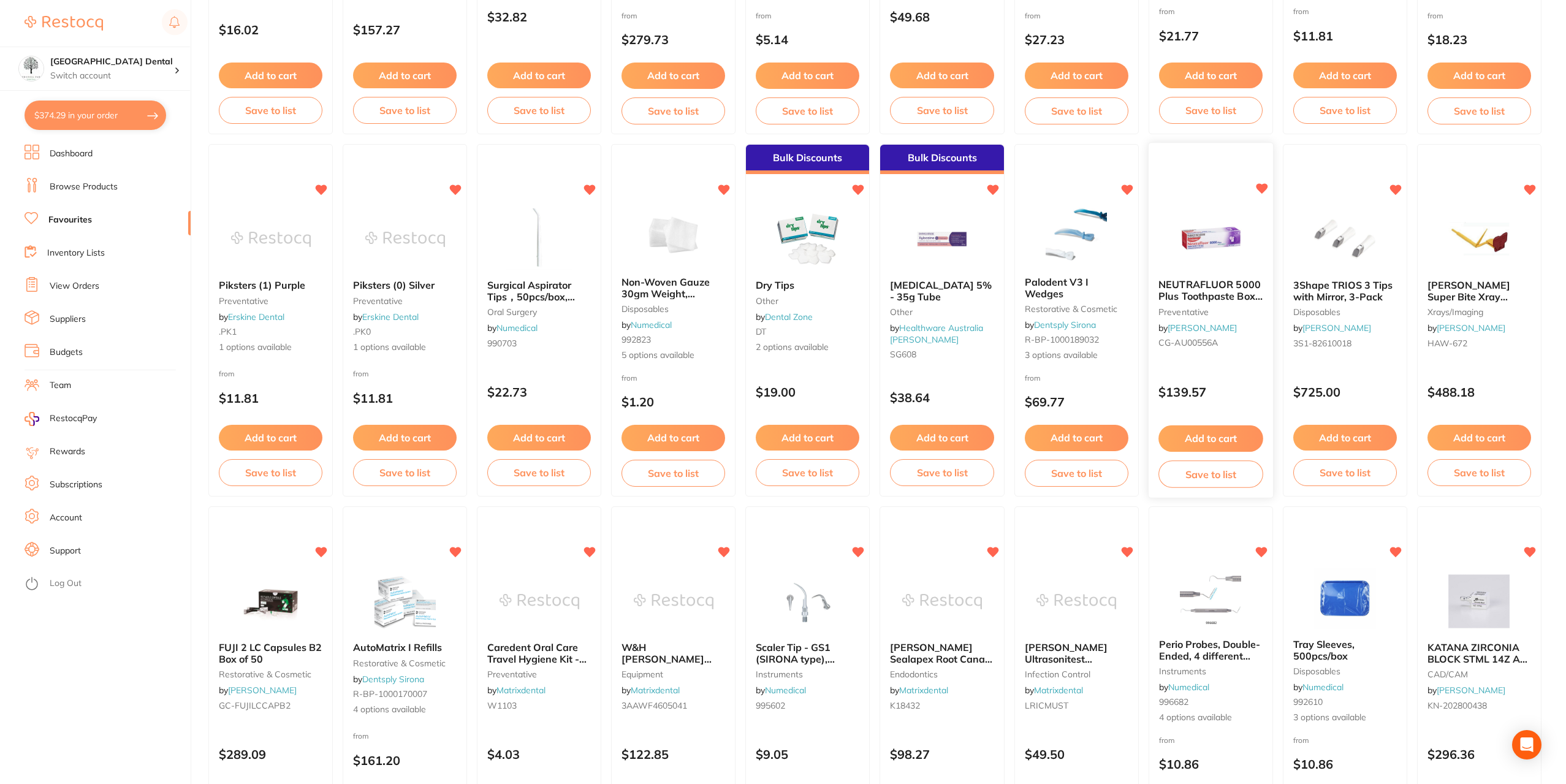
scroll to position [361, 0]
click at [954, 289] on span "[MEDICAL_DATA] 5% - 35g Tube" at bounding box center [941, 291] width 103 height 24
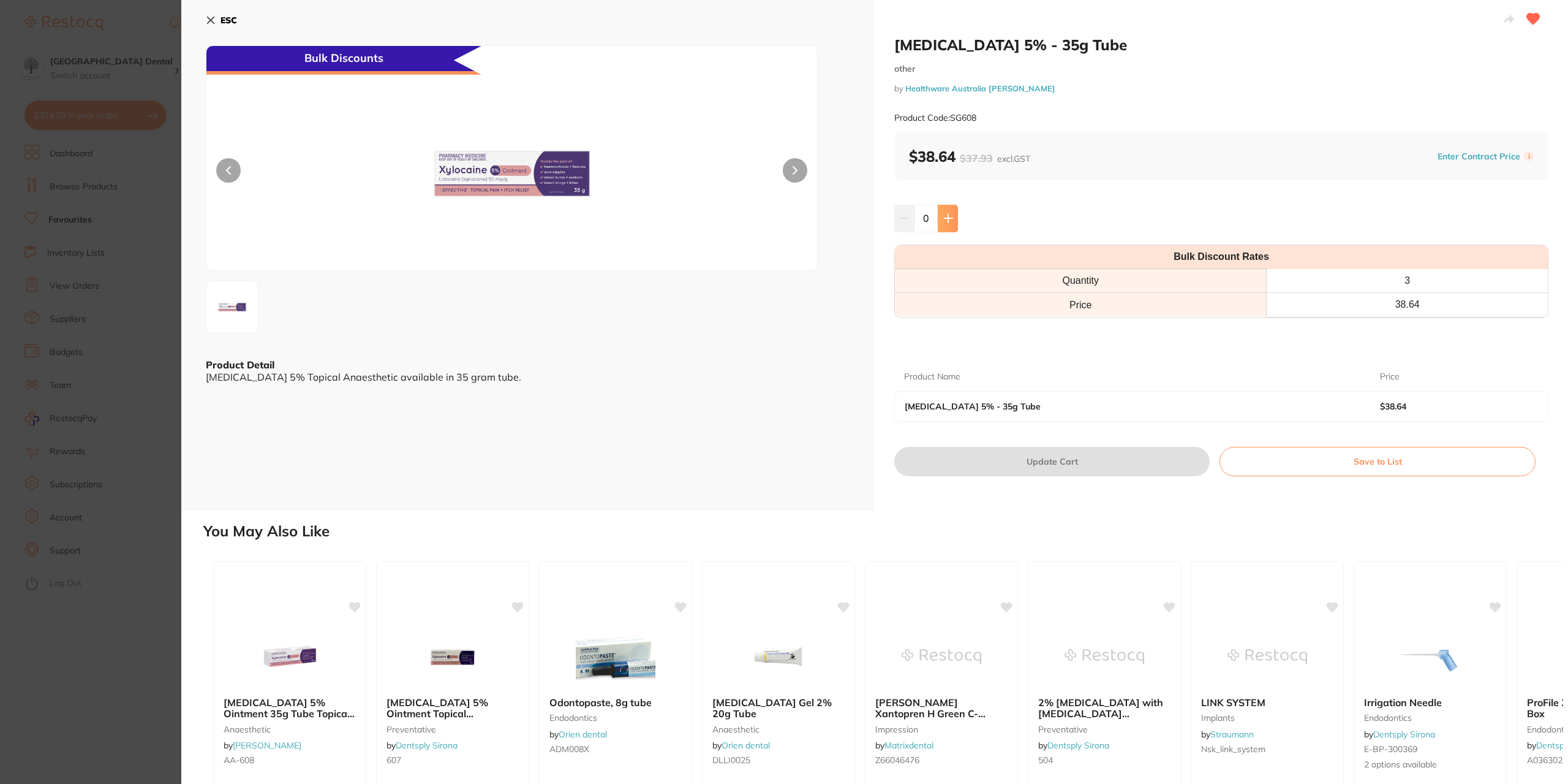
click at [944, 221] on icon at bounding box center [949, 218] width 10 height 10
click at [948, 223] on icon at bounding box center [949, 218] width 10 height 10
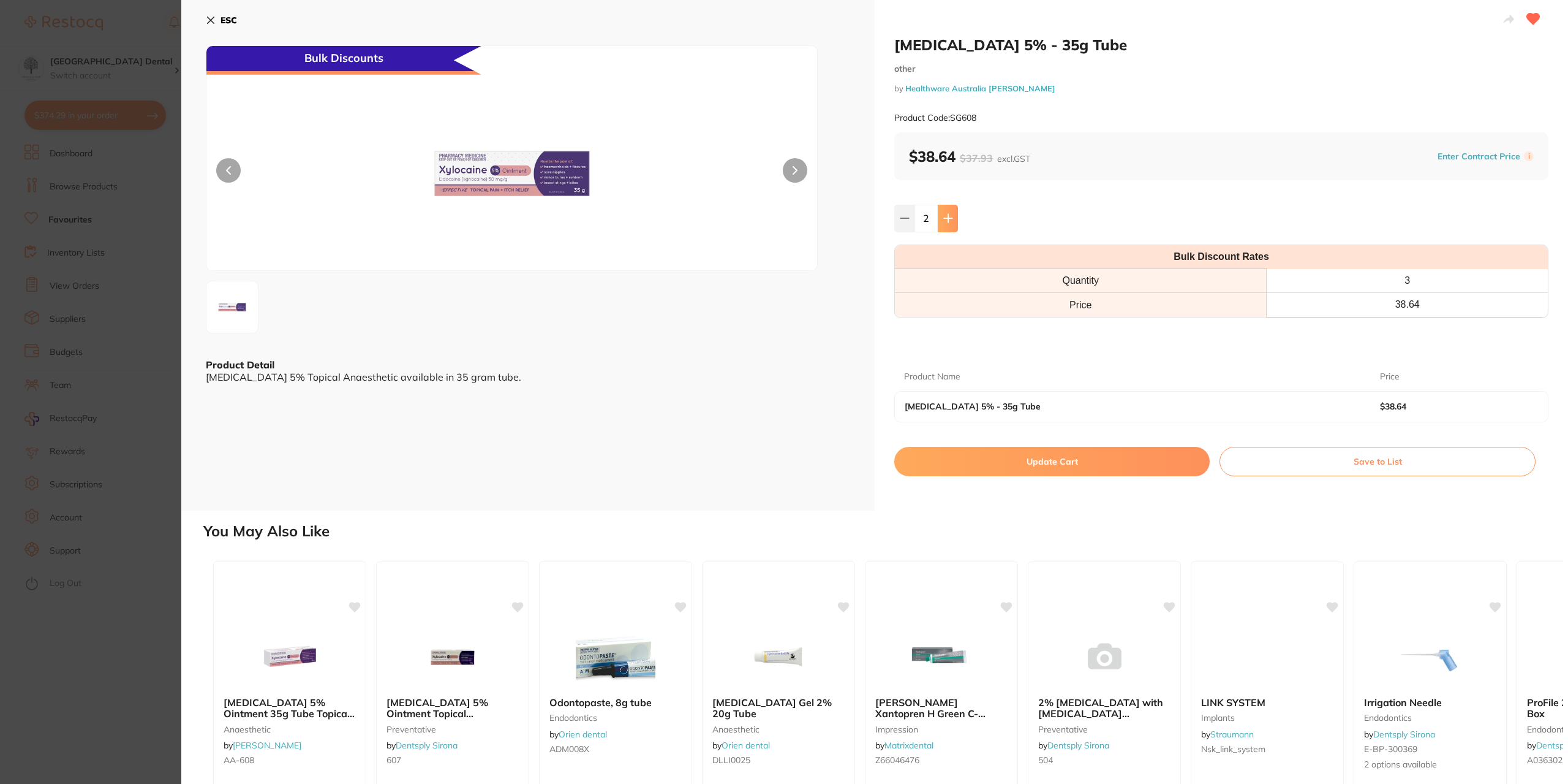
click at [948, 223] on icon at bounding box center [949, 218] width 10 height 10
type input "3"
click at [1040, 470] on button "Update Cart" at bounding box center [1052, 461] width 316 height 29
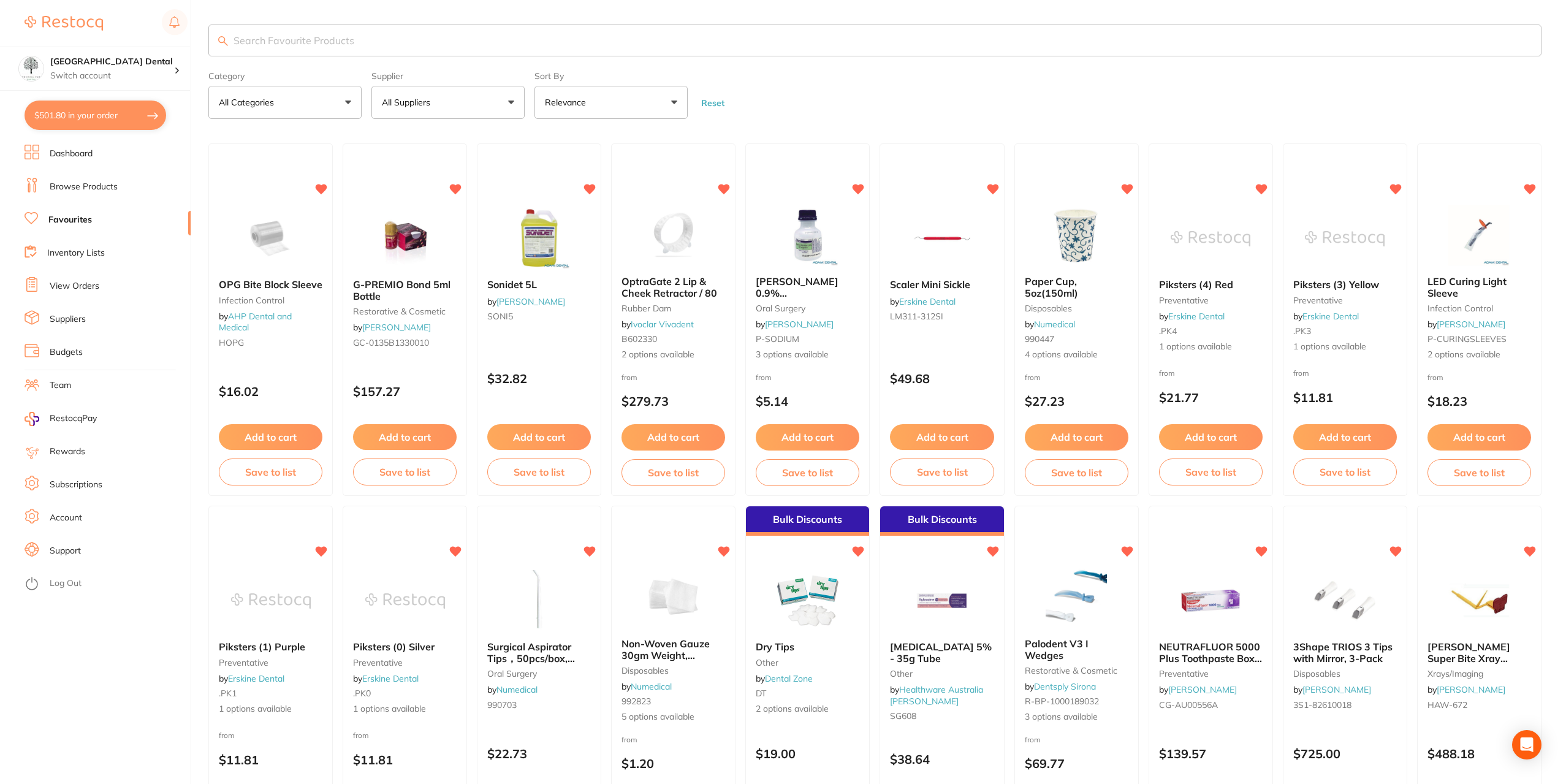
click at [75, 150] on link "Dashboard" at bounding box center [71, 154] width 43 height 12
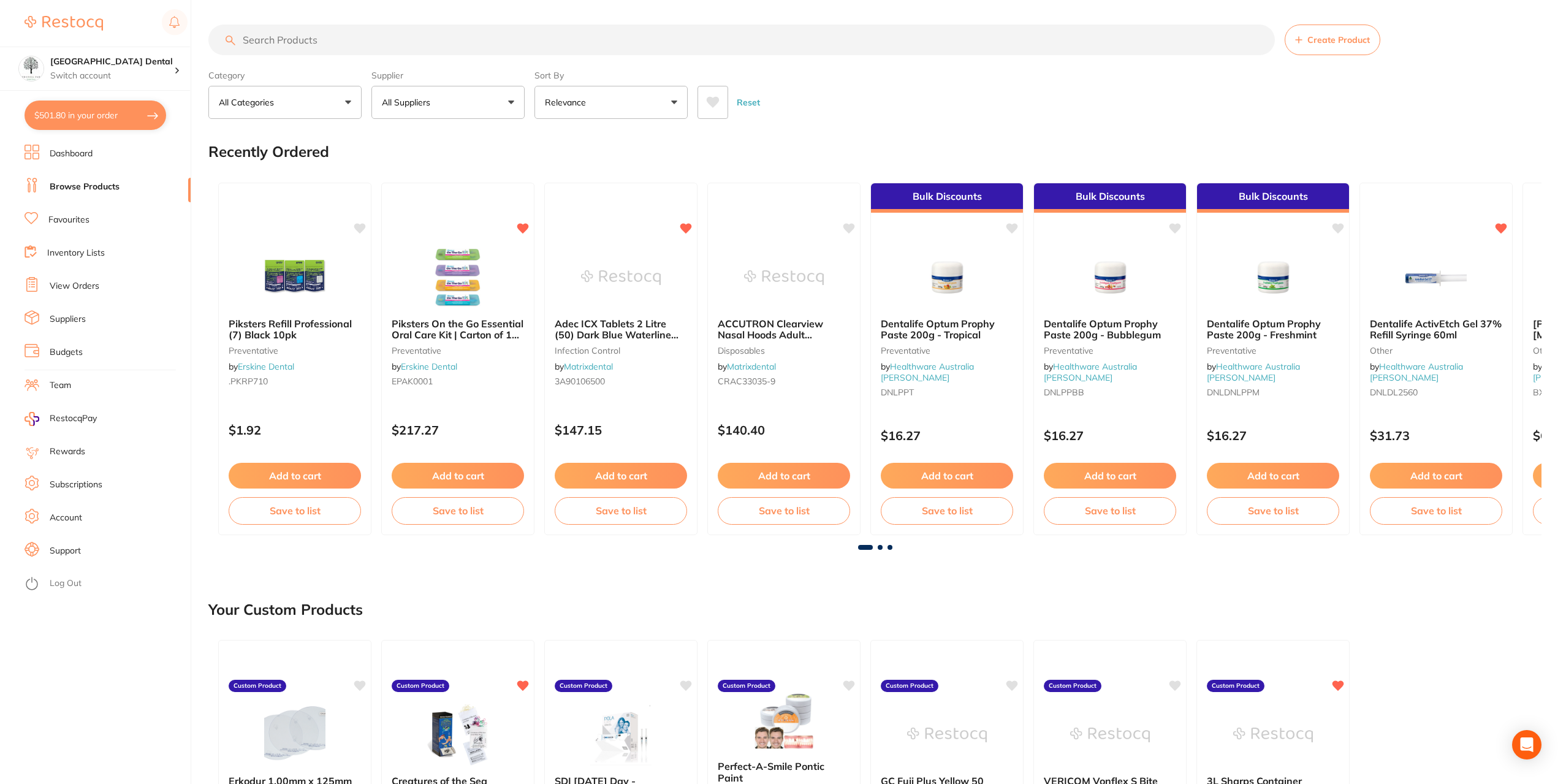
click at [308, 38] on input "search" at bounding box center [741, 39] width 1066 height 31
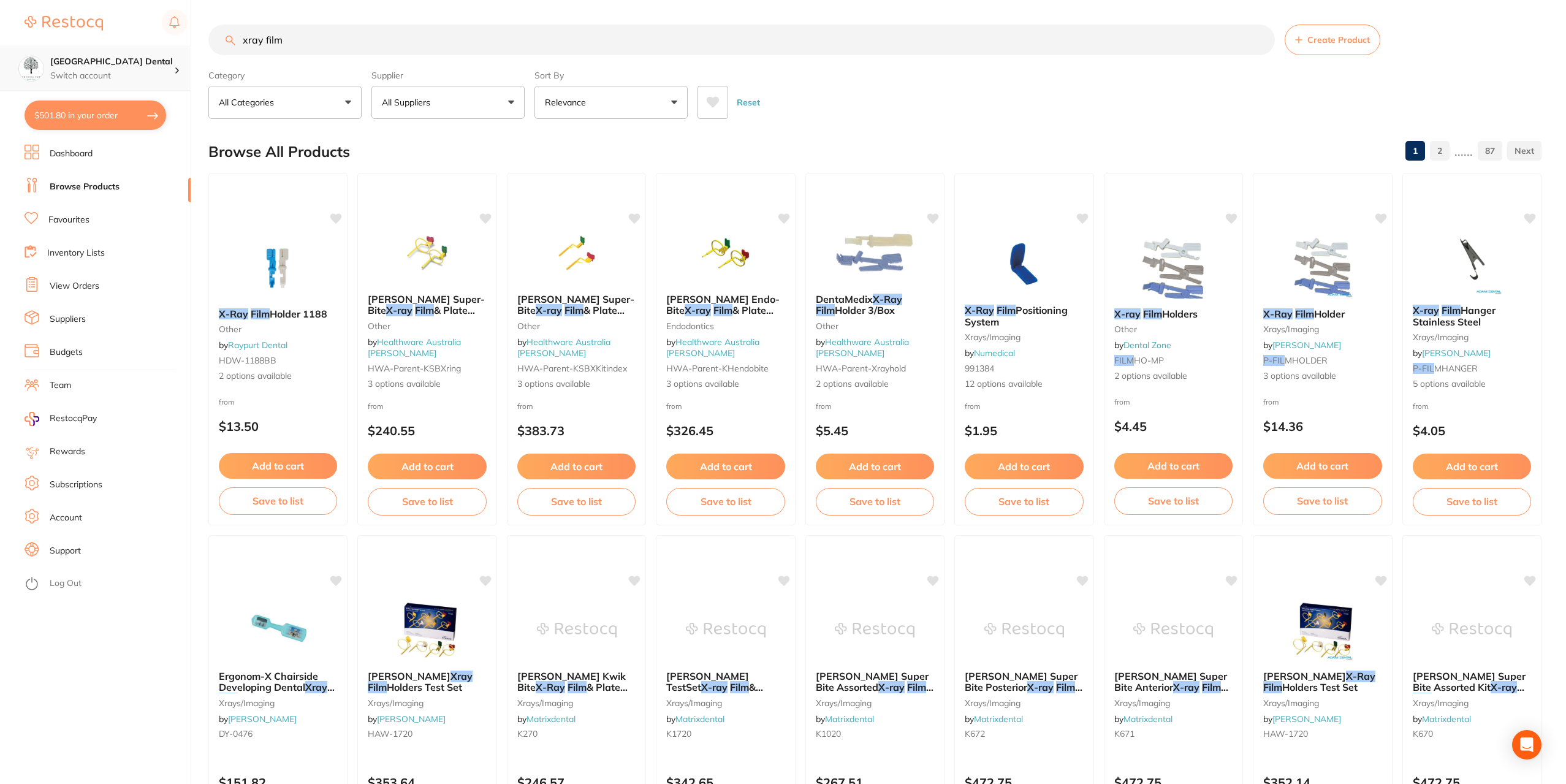
drag, startPoint x: 261, startPoint y: 42, endPoint x: 125, endPoint y: 69, distance: 138.7
click at [125, 69] on div "$501.80 Yeronga Park Dental Switch account [GEOGRAPHIC_DATA] Dental $501.80 in …" at bounding box center [783, 392] width 1566 height 784
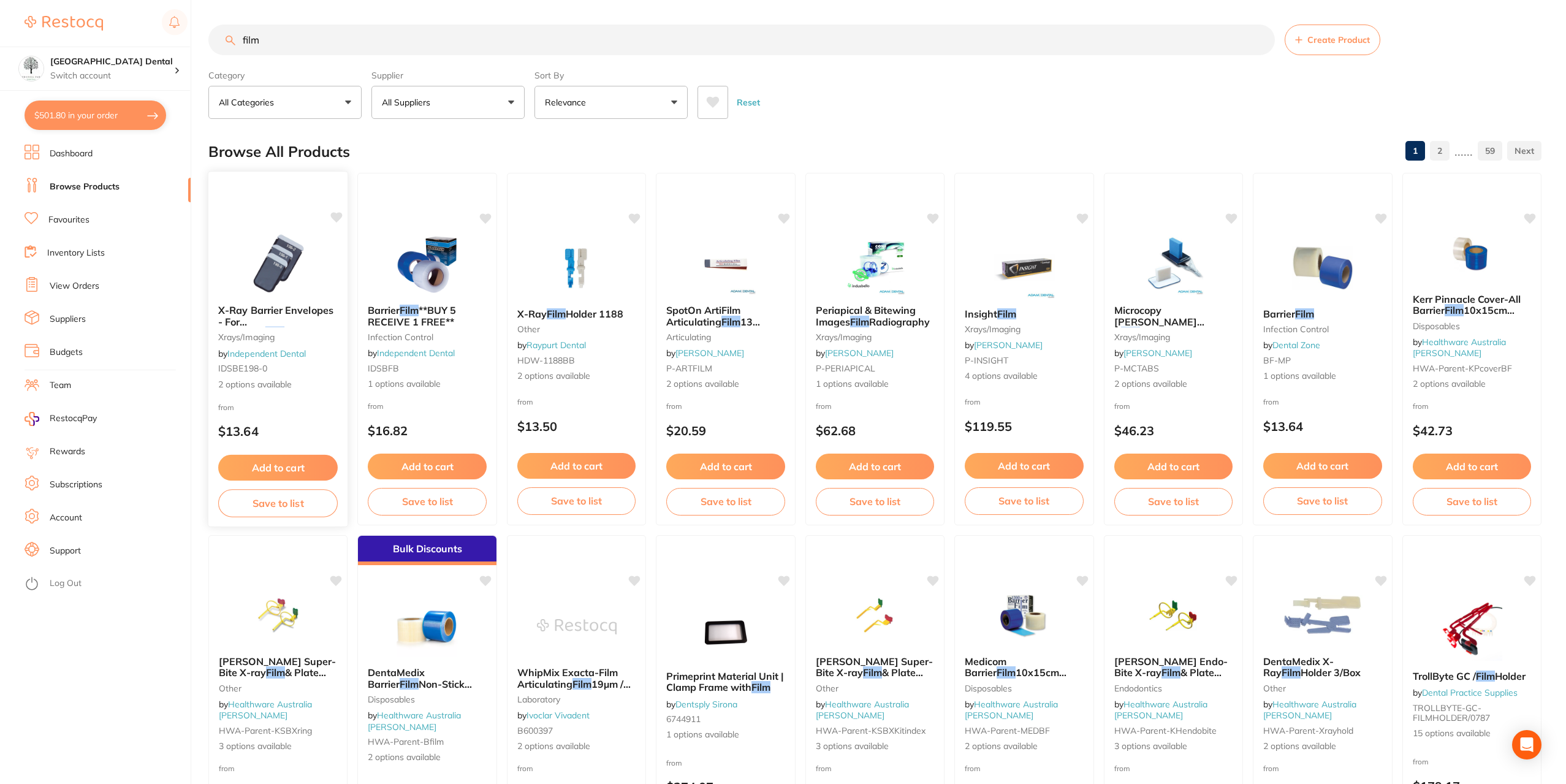
type input "film"
drag, startPoint x: 286, startPoint y: 319, endPoint x: 562, endPoint y: 375, distance: 281.6
click at [285, 319] on span "X-Ray Barrier Envelopes - For Periapical" at bounding box center [276, 321] width 114 height 35
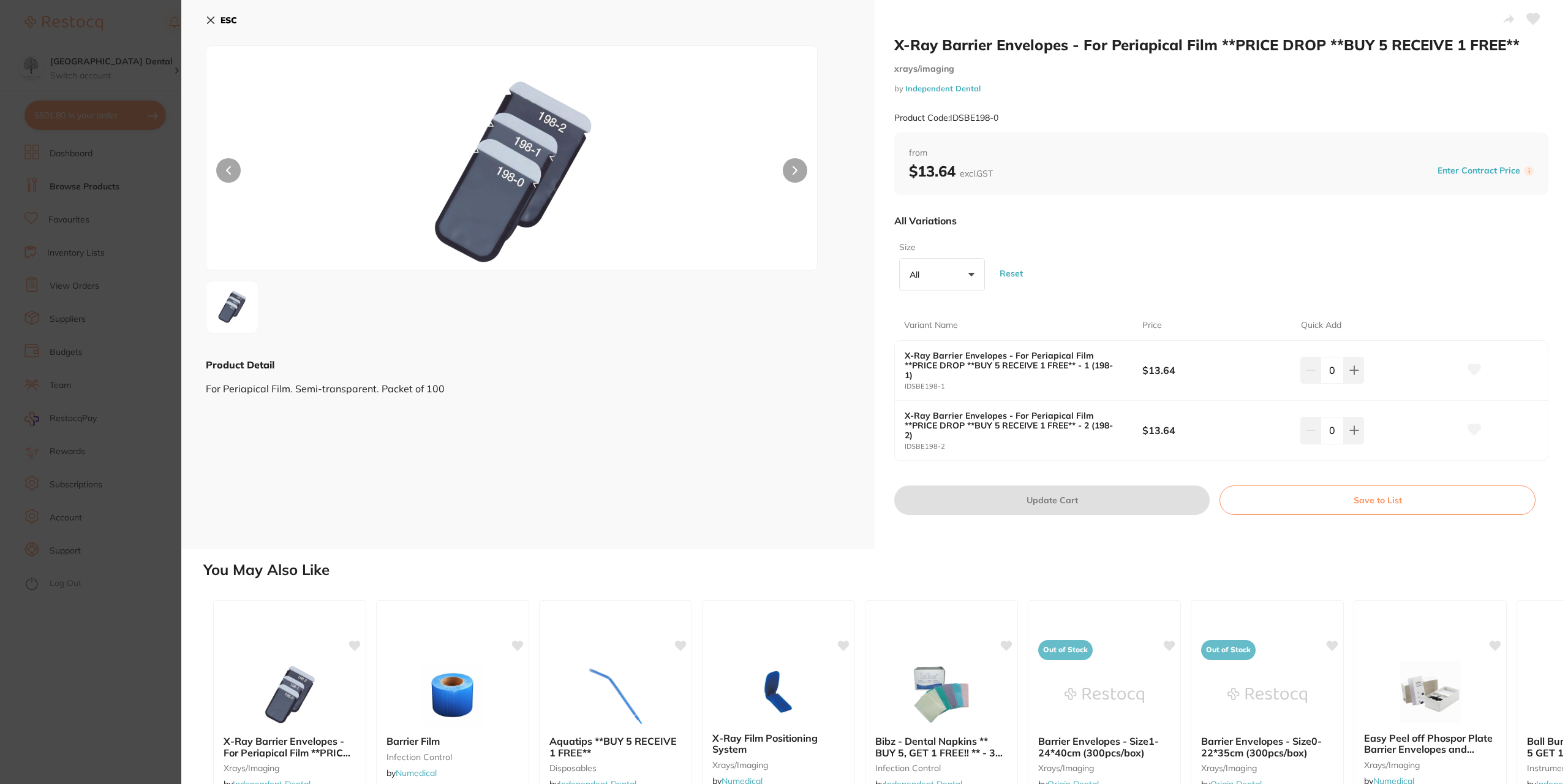
click at [1115, 400] on div "X-Ray Barrier Envelopes - For Periapical Film **PRICE DROP **BUY 5 RECEIVE 1 FR…" at bounding box center [1221, 371] width 653 height 60
click at [1065, 447] on small "IDSBE198-2" at bounding box center [1023, 446] width 238 height 8
drag, startPoint x: 1003, startPoint y: 353, endPoint x: 903, endPoint y: 352, distance: 100.0
click at [898, 358] on div "X-Ray Barrier Envelopes - For Periapical Film **PRICE DROP **BUY 5 RECEIVE 1 FR…" at bounding box center [1221, 371] width 653 height 60
copy b "X-Ray Barrier Envelopes"
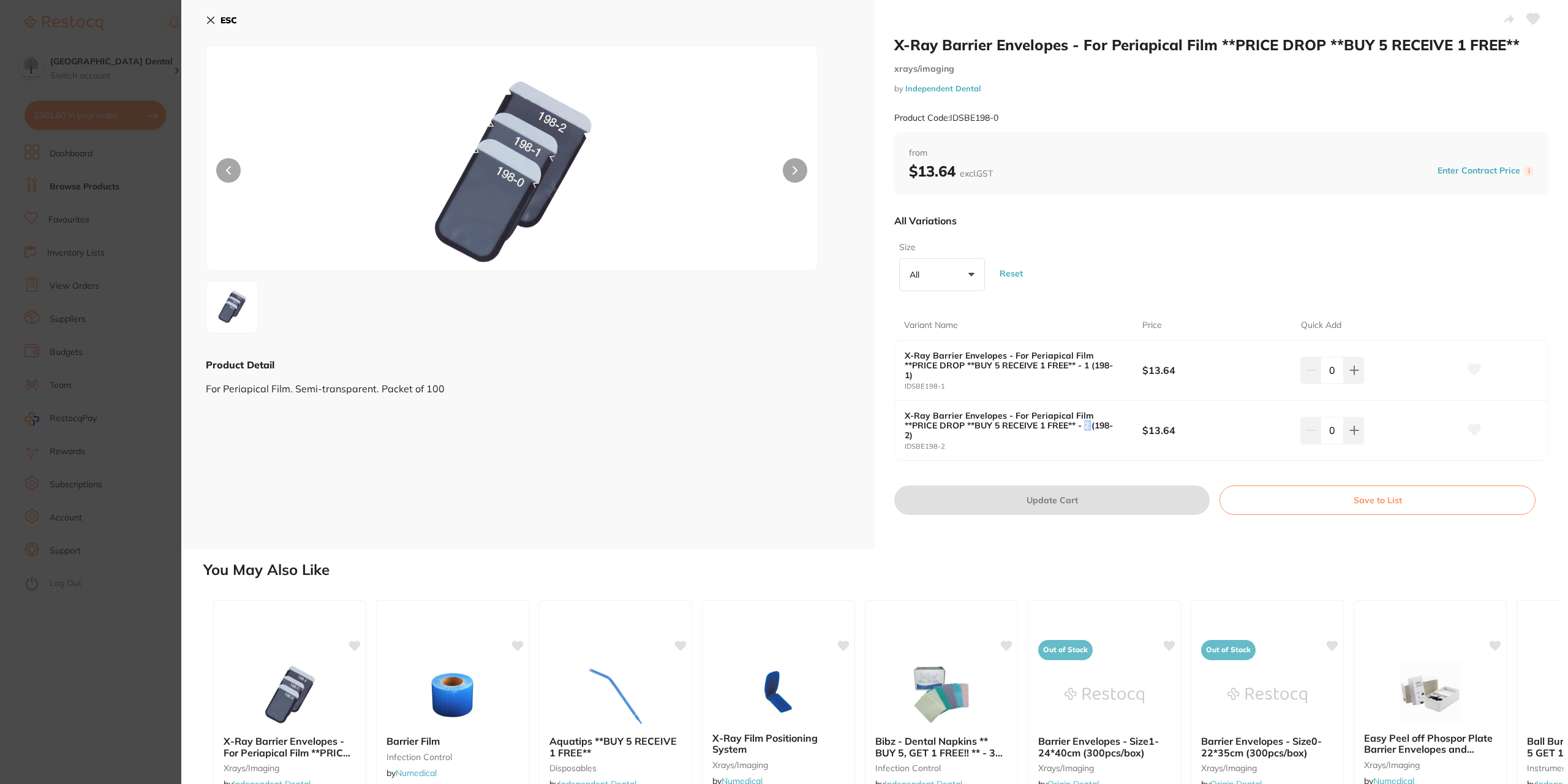
drag, startPoint x: 1085, startPoint y: 425, endPoint x: 1091, endPoint y: 425, distance: 6.0
click at [1091, 425] on b "X-Ray Barrier Envelopes - For Periapical Film **PRICE DROP **BUY 5 RECEIVE 1 FR…" at bounding box center [1012, 425] width 214 height 29
drag, startPoint x: 1088, startPoint y: 365, endPoint x: 1053, endPoint y: 373, distance: 35.9
click at [1054, 373] on b "X-Ray Barrier Envelopes - For Periapical Film **PRICE DROP **BUY 5 RECEIVE 1 FR…" at bounding box center [1012, 365] width 214 height 29
click at [1145, 397] on div "X-Ray Barrier Envelopes - For Periapical Film **PRICE DROP **BUY 5 RECEIVE 1 FR…" at bounding box center [1221, 371] width 653 height 60
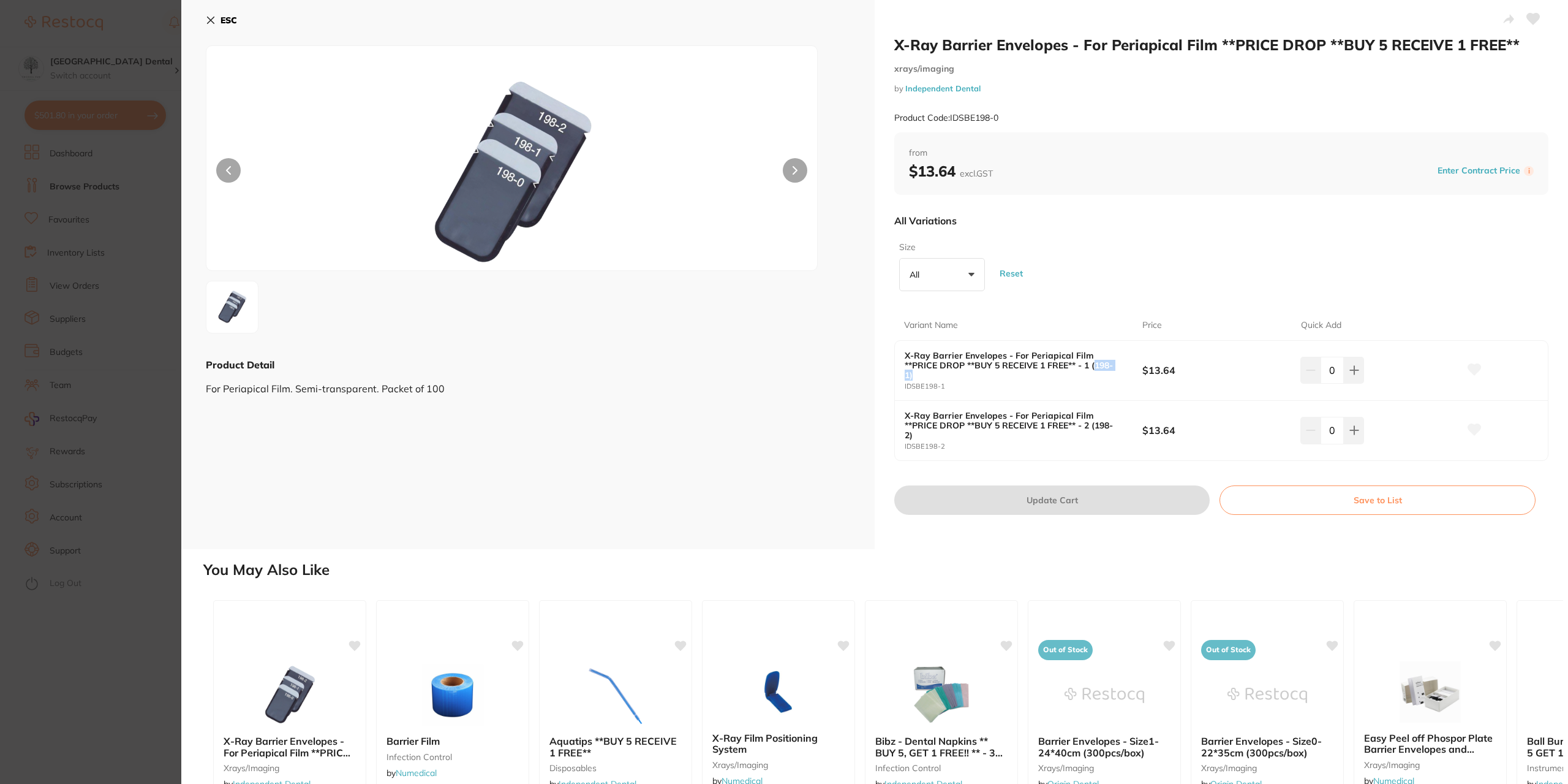
drag, startPoint x: 1096, startPoint y: 362, endPoint x: 1102, endPoint y: 379, distance: 18.0
click at [1102, 379] on b "X-Ray Barrier Envelopes - For Periapical Film **PRICE DROP **BUY 5 RECEIVE 1 FR…" at bounding box center [1012, 365] width 214 height 29
drag, startPoint x: 533, startPoint y: 146, endPoint x: 641, endPoint y: 359, distance: 238.8
click at [535, 146] on img at bounding box center [512, 174] width 366 height 194
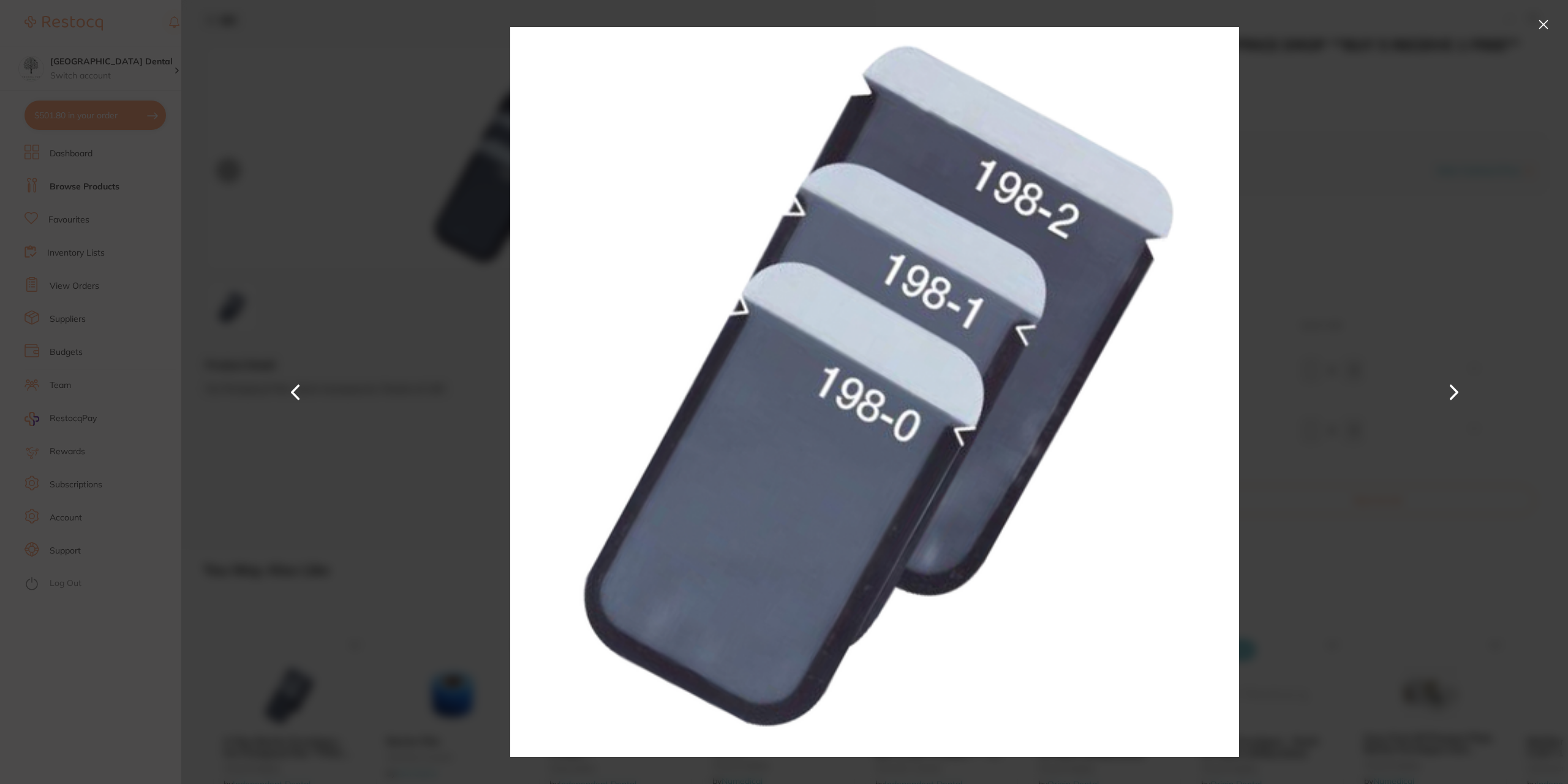
click at [163, 291] on section "X-Ray Barrier Envelopes - For Periapical Film **PRICE DROP **BUY 5 RECEIVE 1 FR…" at bounding box center [784, 392] width 1568 height 784
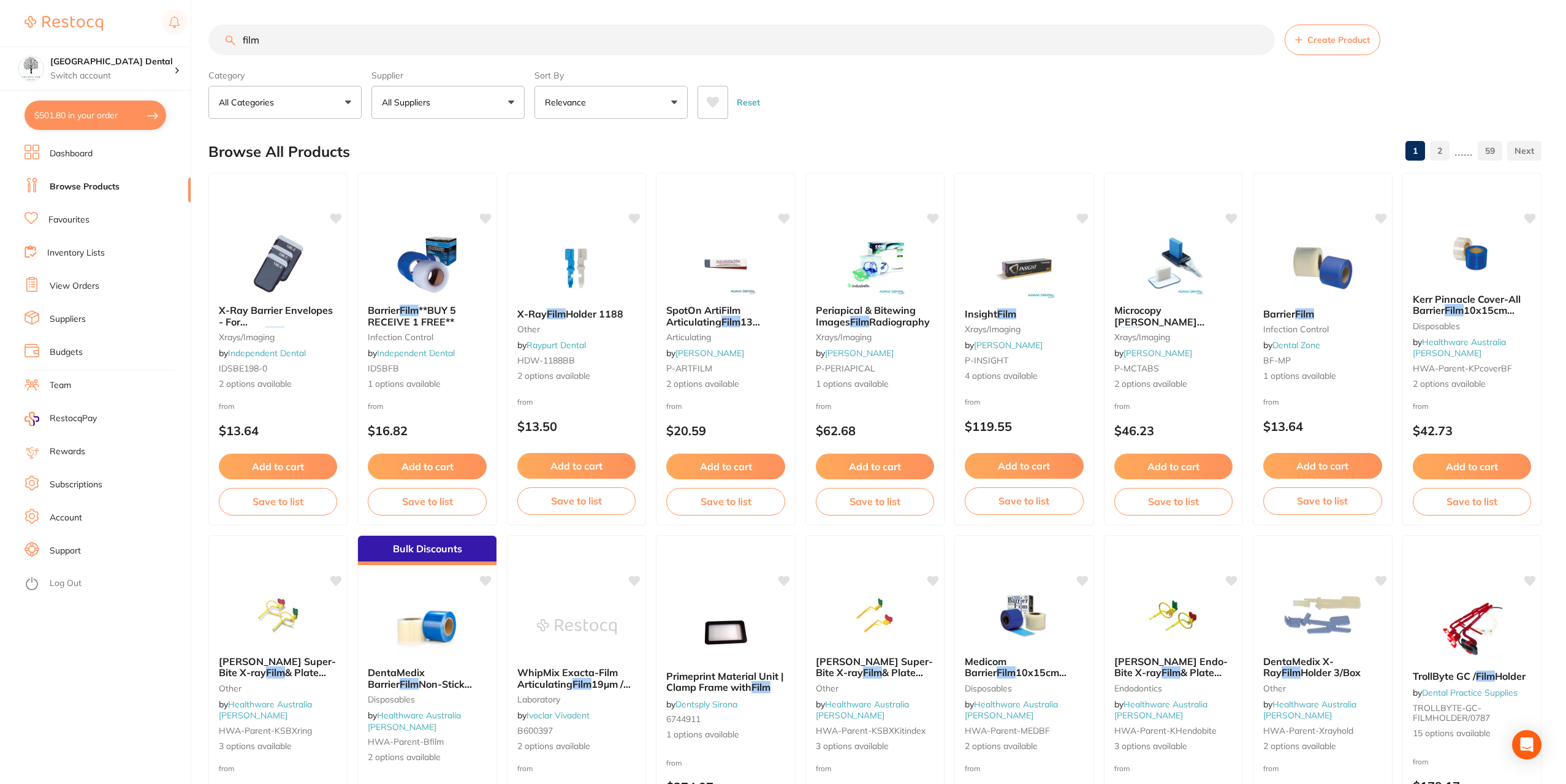
click at [279, 323] on span "X-Ray Barrier Envelopes - For Periapical" at bounding box center [276, 321] width 114 height 35
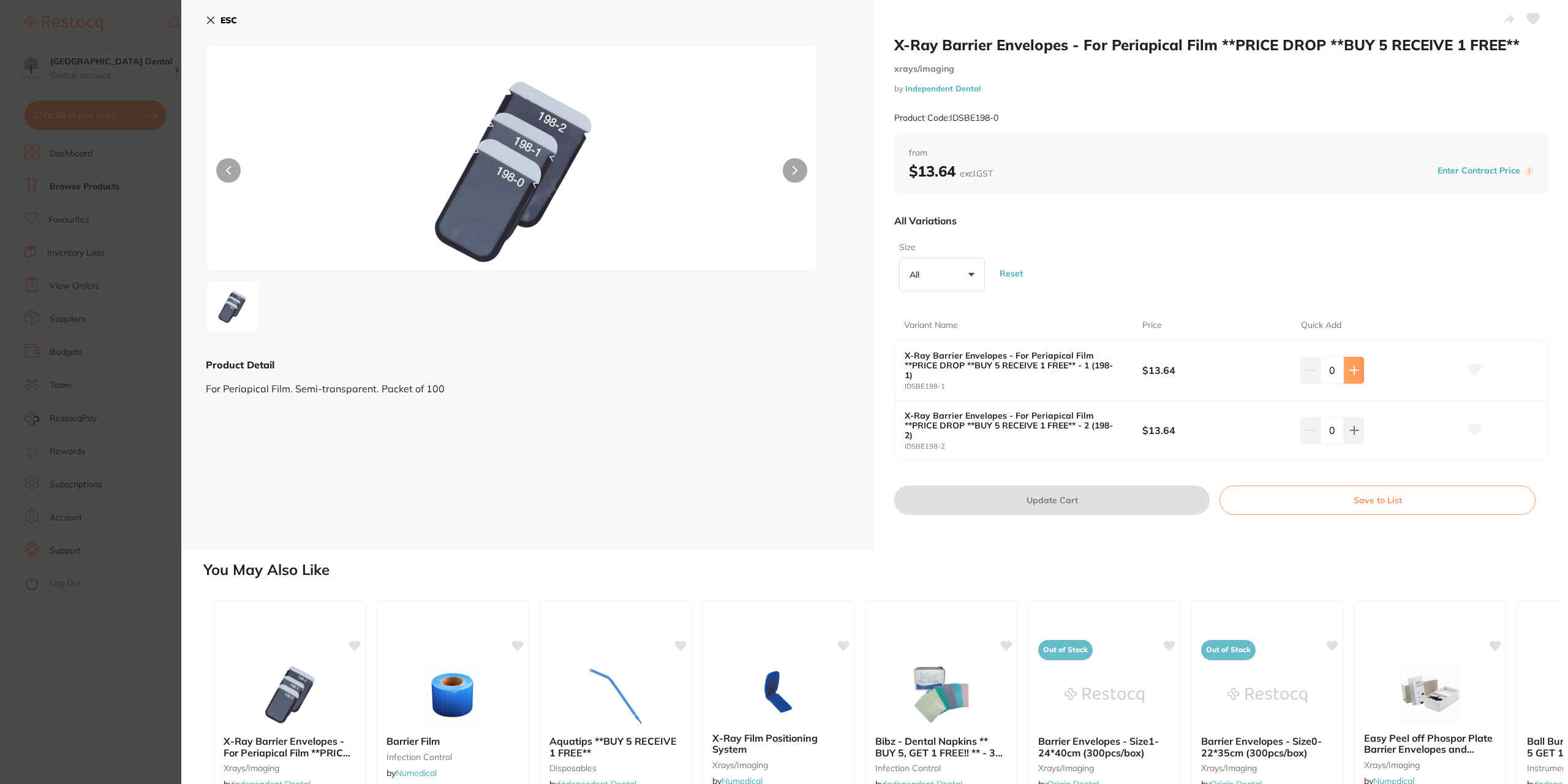
click at [1358, 365] on button at bounding box center [1354, 370] width 20 height 27
click at [1358, 366] on button at bounding box center [1354, 370] width 20 height 27
click at [1307, 373] on icon at bounding box center [1311, 370] width 10 height 10
click at [1353, 375] on icon at bounding box center [1355, 370] width 10 height 10
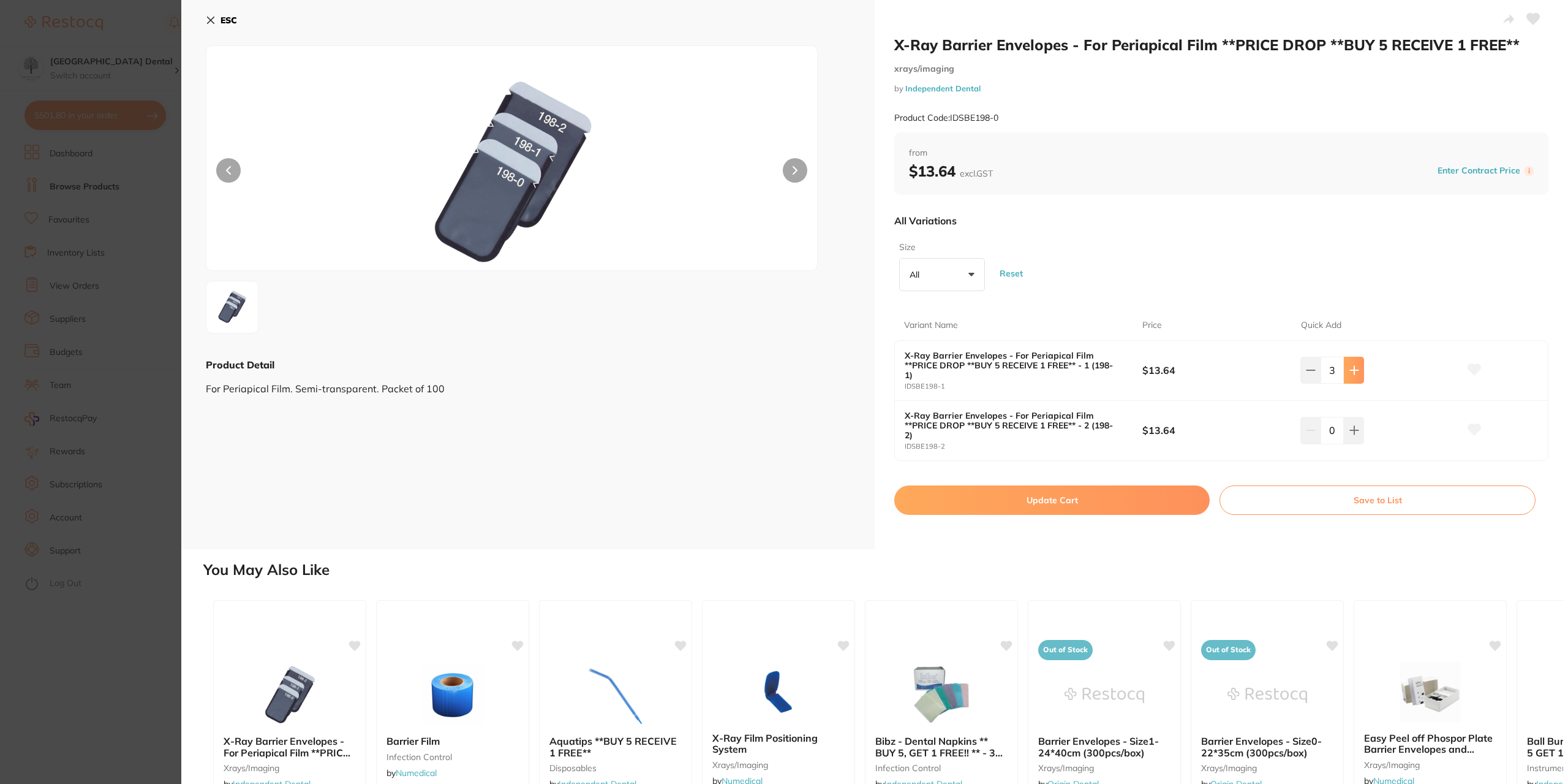
click at [1358, 368] on button at bounding box center [1354, 370] width 20 height 27
type input "5"
drag, startPoint x: 952, startPoint y: 495, endPoint x: 1033, endPoint y: 695, distance: 215.8
click at [952, 495] on button "Update Cart" at bounding box center [1052, 500] width 316 height 29
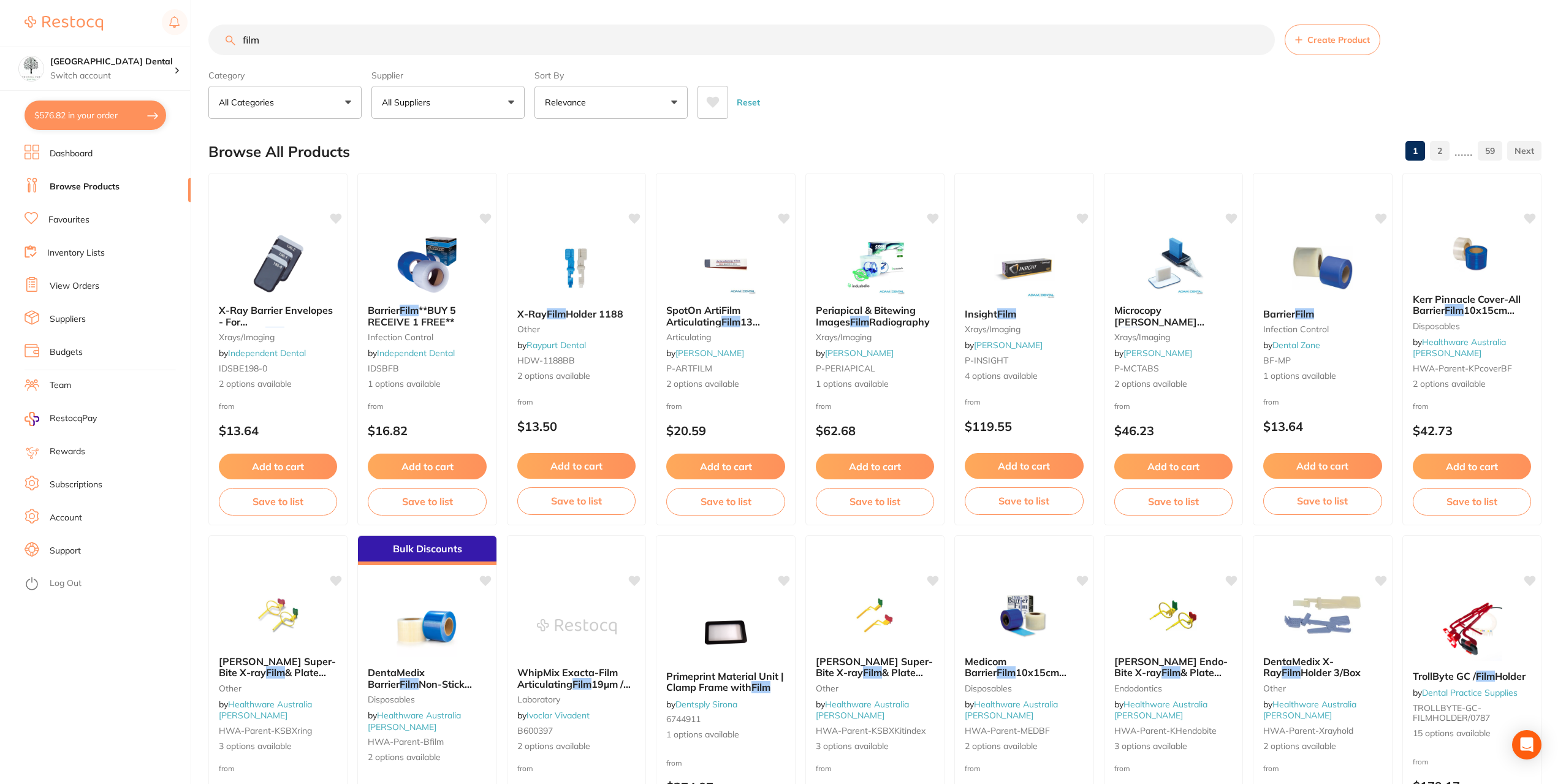
click at [292, 57] on section "film Create Product Category All Categories All Categories 3D Printing articula…" at bounding box center [875, 71] width 1333 height 94
click at [289, 42] on input "film" at bounding box center [741, 39] width 1066 height 31
click at [182, 55] on div "$576.82 [GEOGRAPHIC_DATA] Dental Switch account [GEOGRAPHIC_DATA] Dental $576.8…" at bounding box center [783, 392] width 1566 height 784
paste input "X-Ray Barrier Envelopes"
click at [378, 32] on input "X-Ray Barrier Envelopes" at bounding box center [741, 39] width 1066 height 31
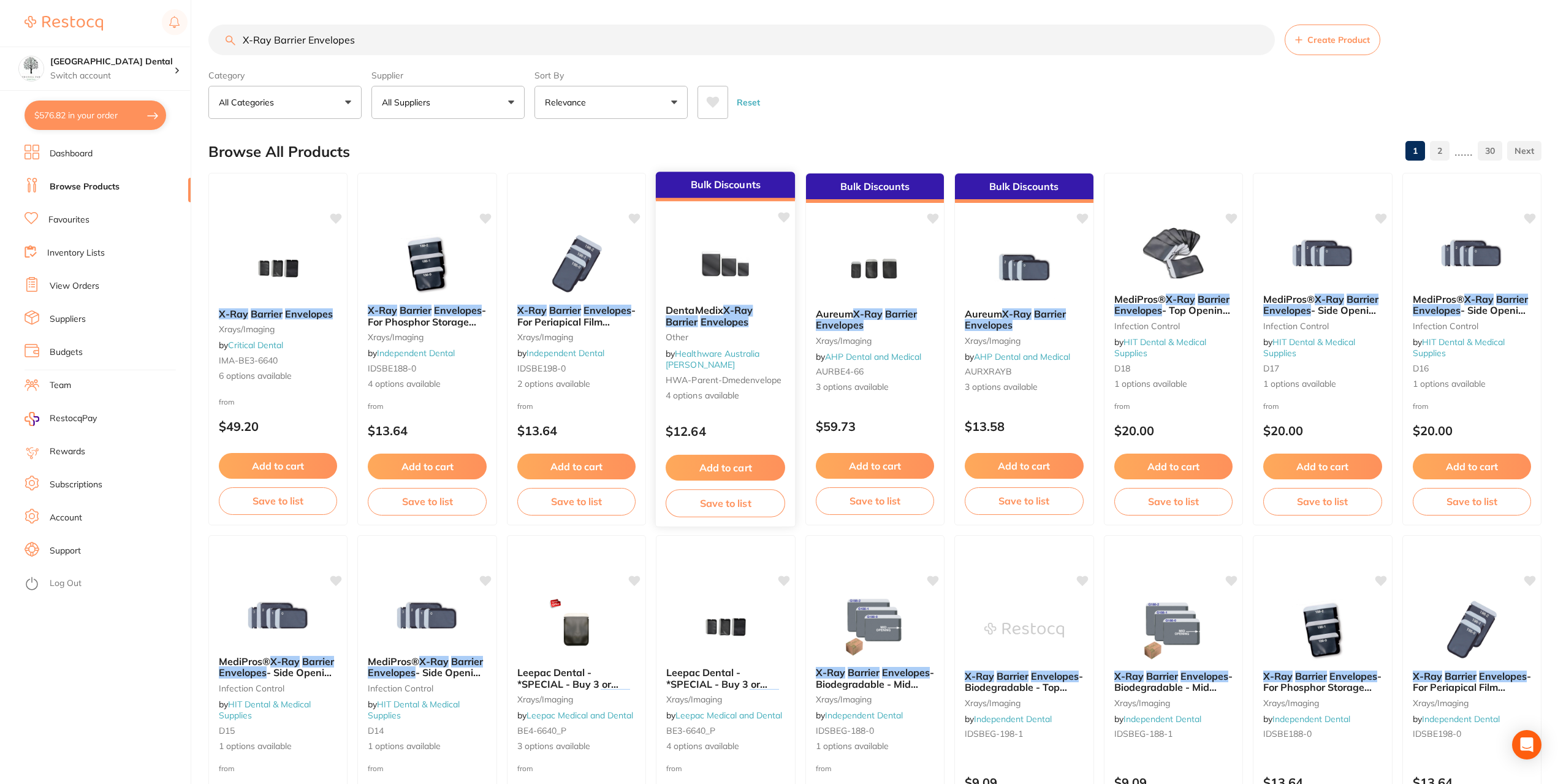
type input "X-Ray Barrier Envelopes"
click at [748, 319] on em "Envelopes" at bounding box center [724, 321] width 48 height 12
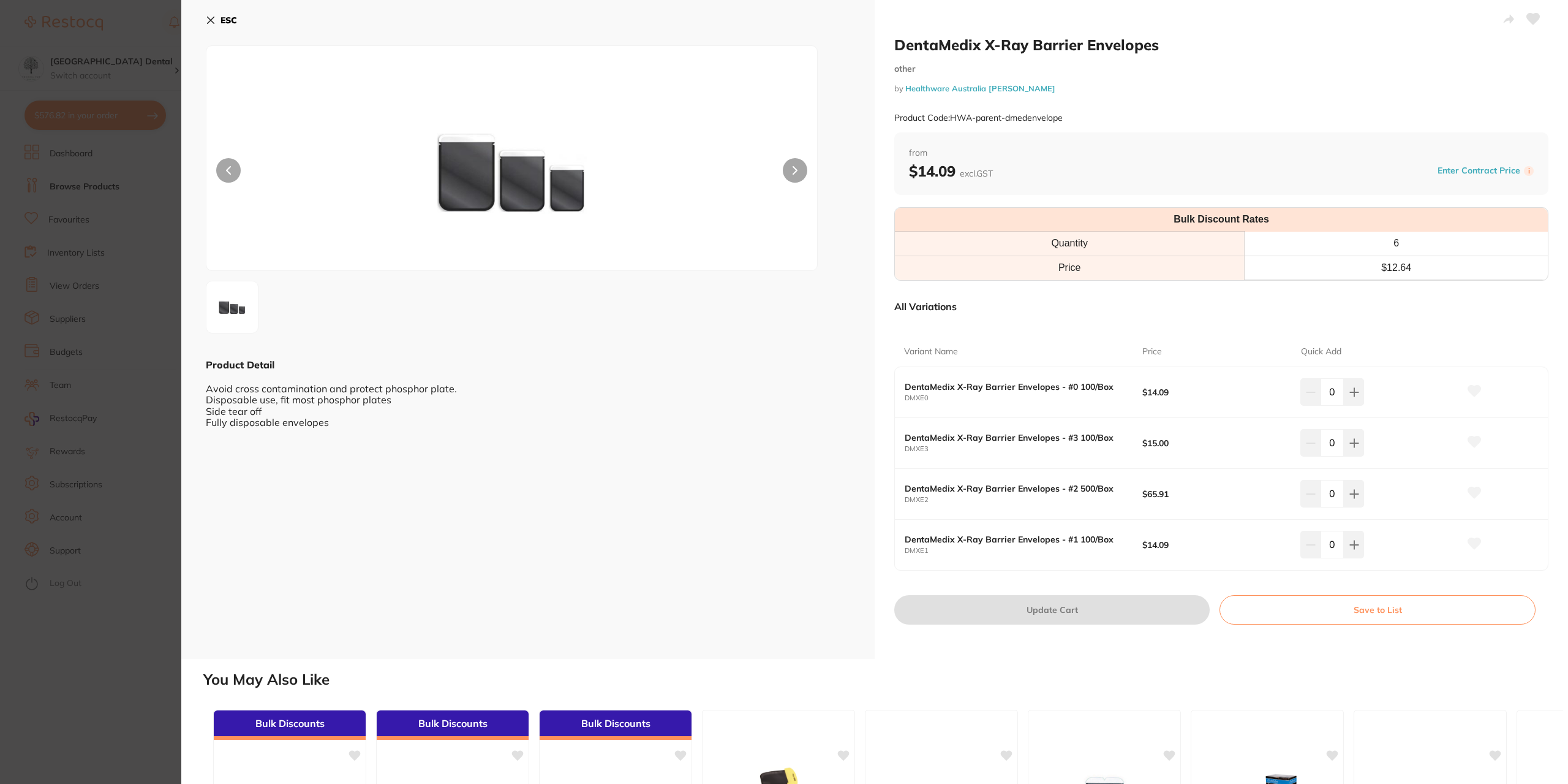
click at [136, 349] on section "DentaMedix X-Ray Barrier Envelopes other by Healthware Australia [PERSON_NAME] …" at bounding box center [784, 392] width 1568 height 784
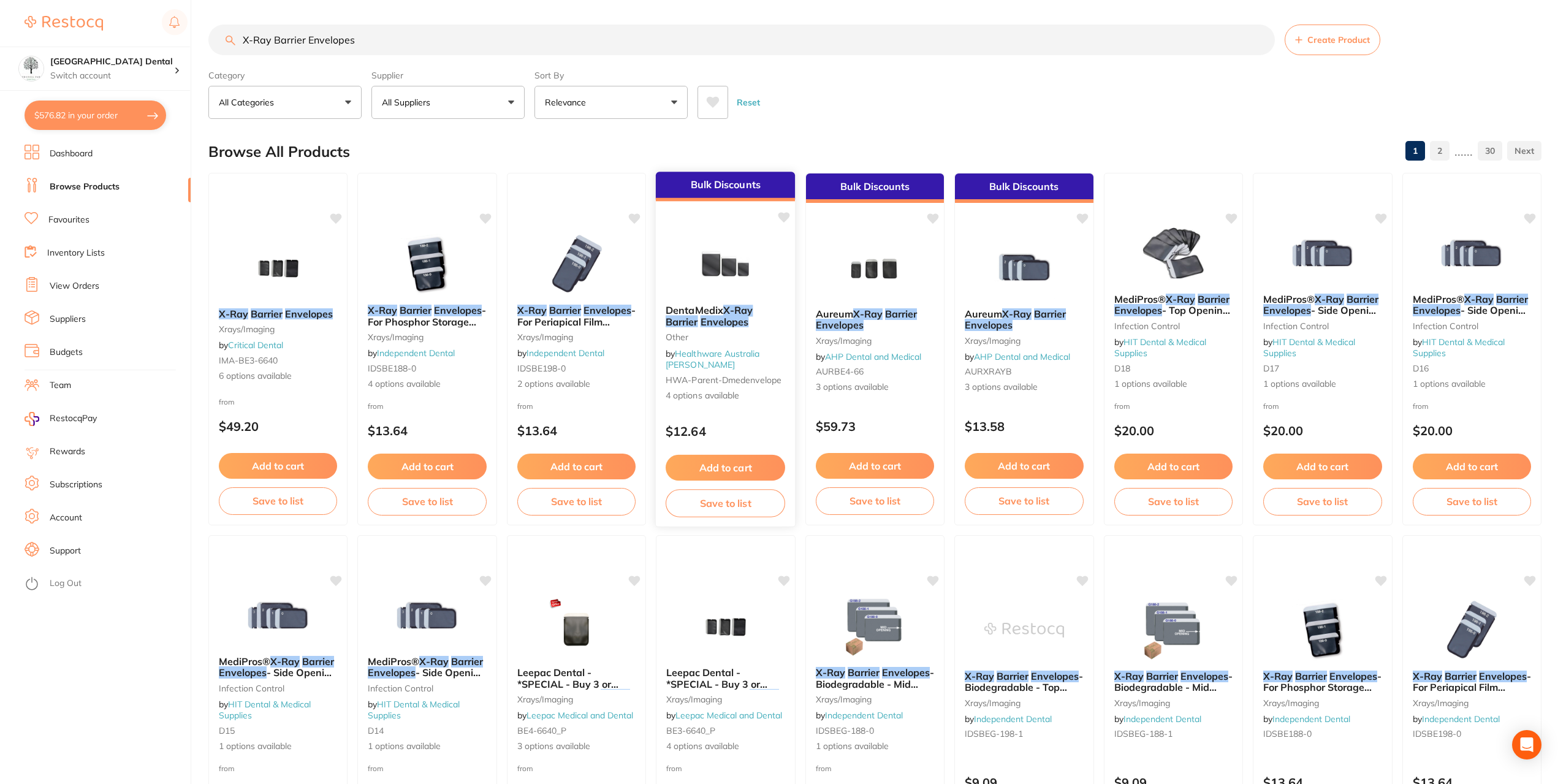
click at [697, 315] on em "Barrier" at bounding box center [681, 321] width 32 height 12
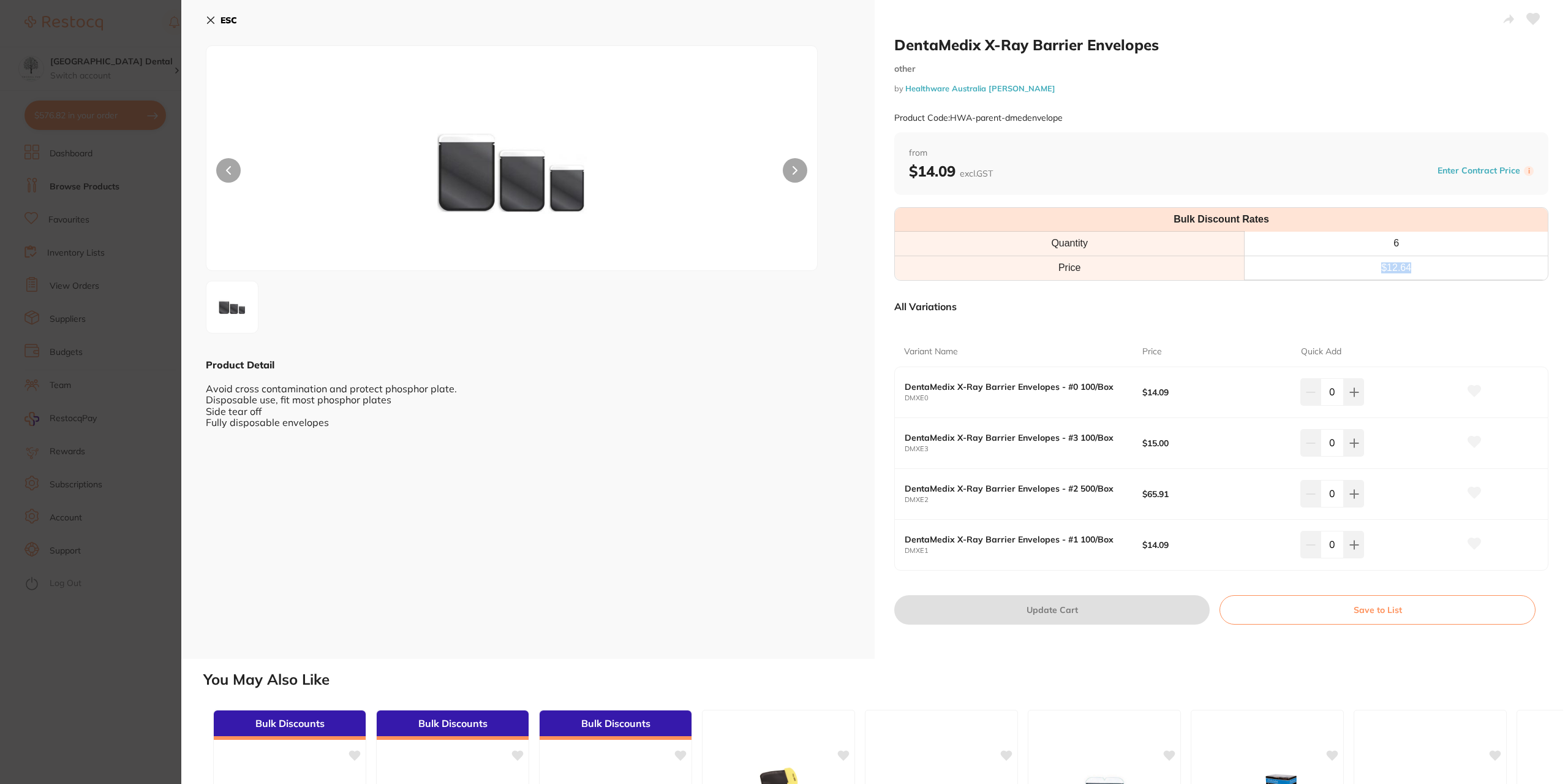
drag, startPoint x: 1412, startPoint y: 266, endPoint x: 1346, endPoint y: 279, distance: 67.3
click at [1341, 279] on td "$ 12.64" at bounding box center [1396, 267] width 304 height 24
click at [1355, 386] on button at bounding box center [1354, 392] width 20 height 27
type input "2"
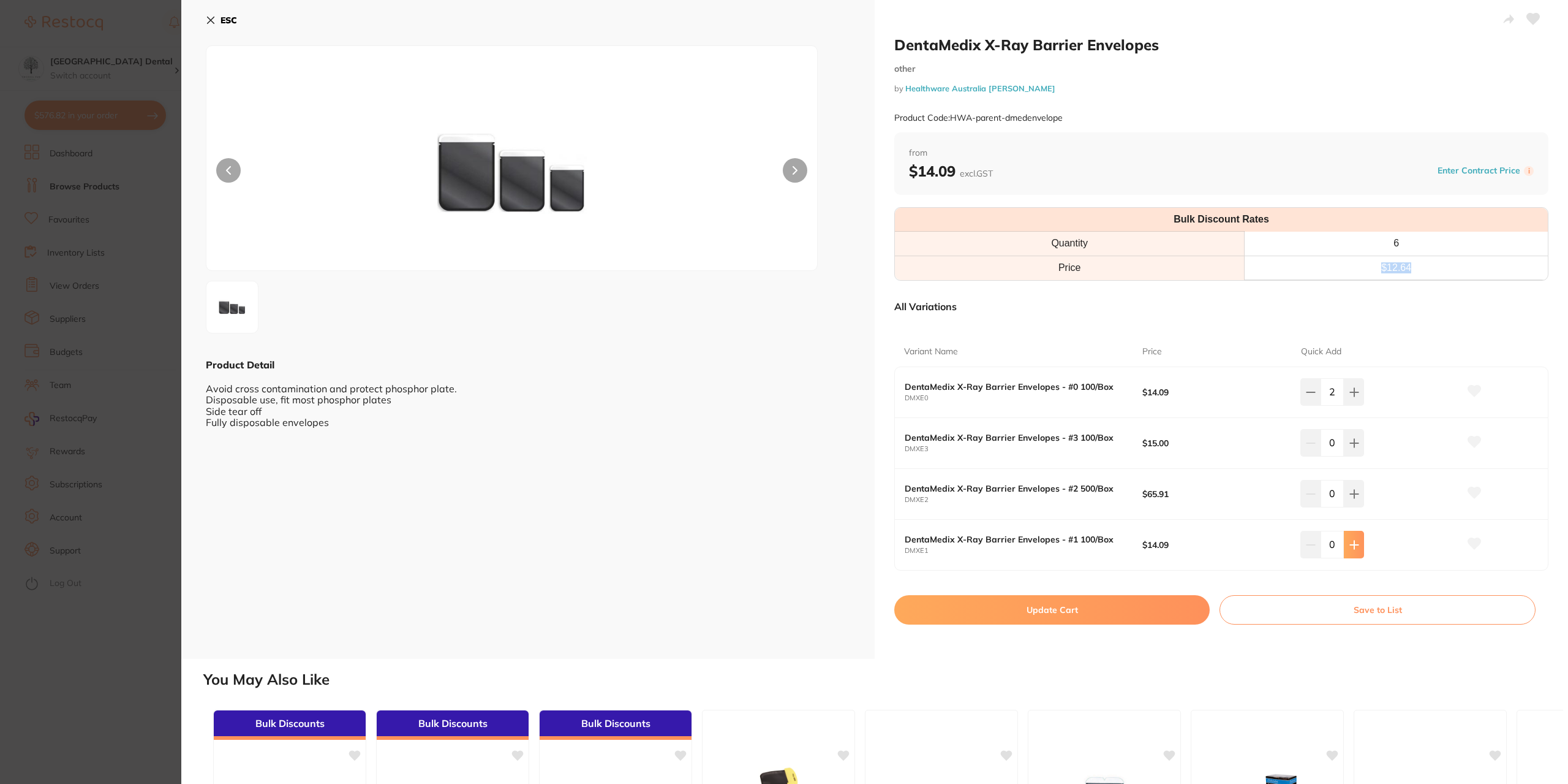
click at [1353, 546] on icon at bounding box center [1355, 545] width 10 height 10
click at [1354, 546] on icon at bounding box center [1355, 545] width 10 height 10
type input "2"
click at [1350, 393] on icon at bounding box center [1355, 392] width 10 height 10
type input "3"
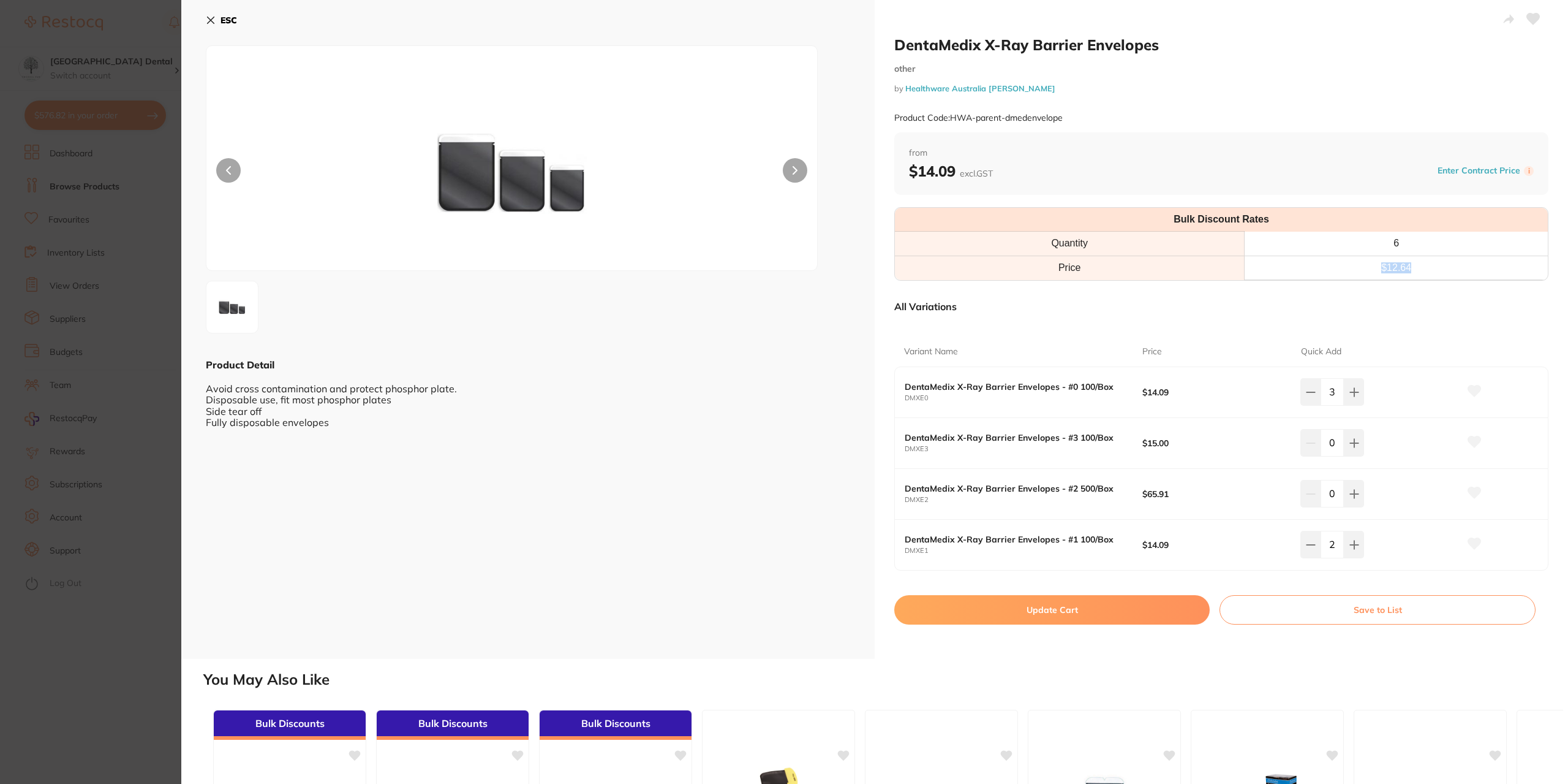
click at [1358, 550] on button at bounding box center [1354, 544] width 20 height 27
type input "3"
click at [1155, 607] on button "Update Cart" at bounding box center [1052, 610] width 316 height 29
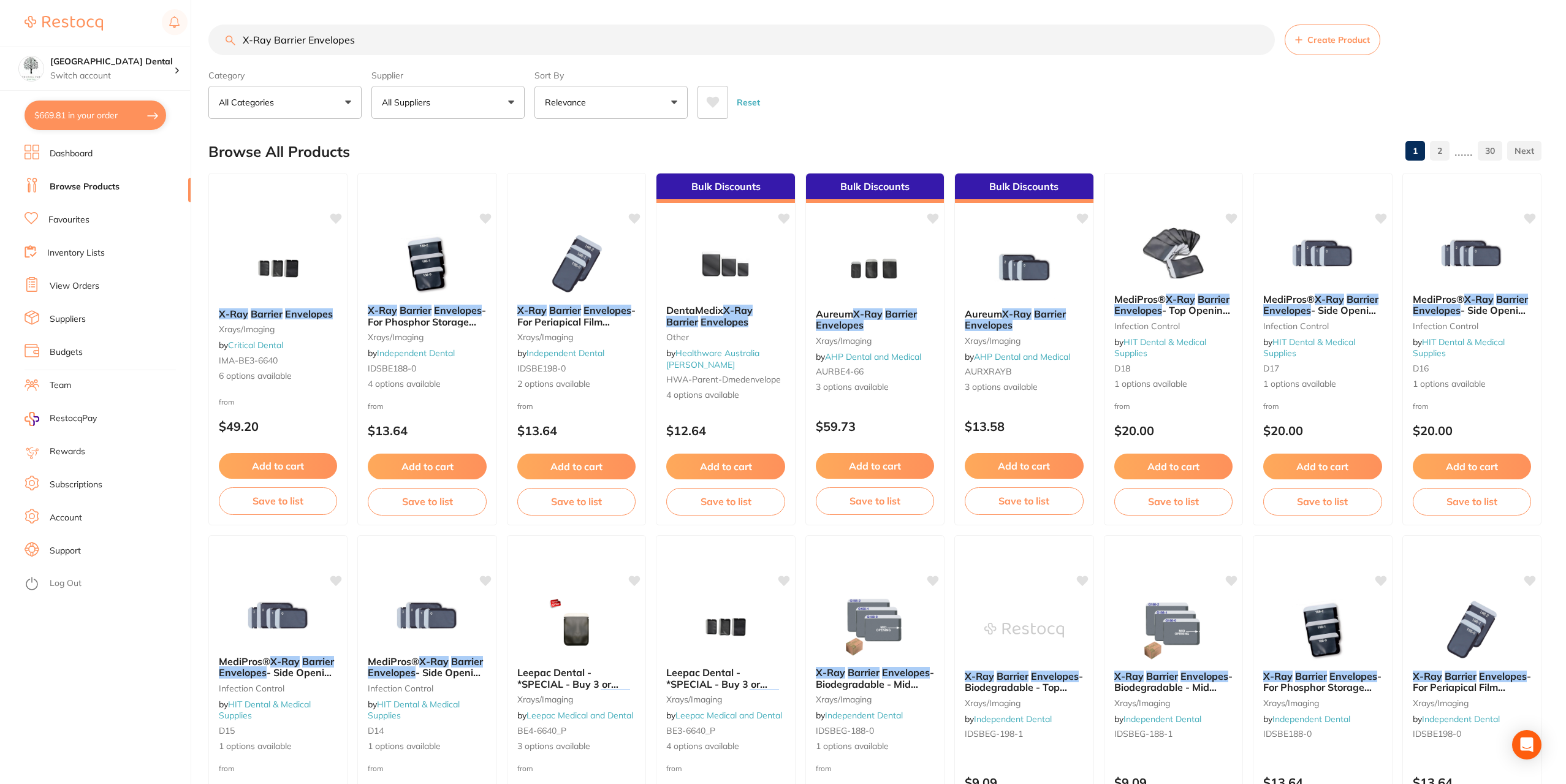
click at [87, 126] on button "$669.81 in your order" at bounding box center [95, 115] width 141 height 29
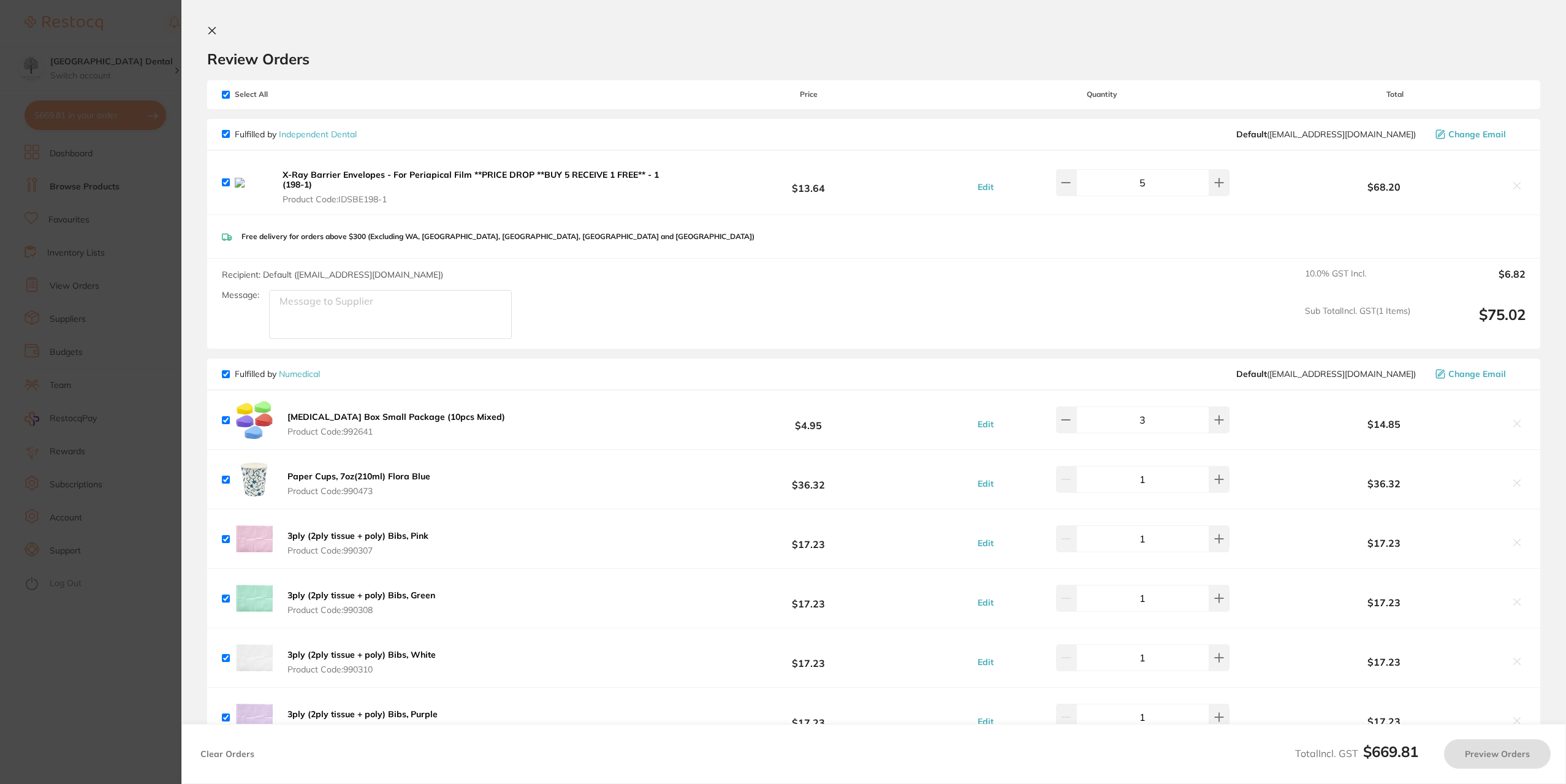
checkbox input "true"
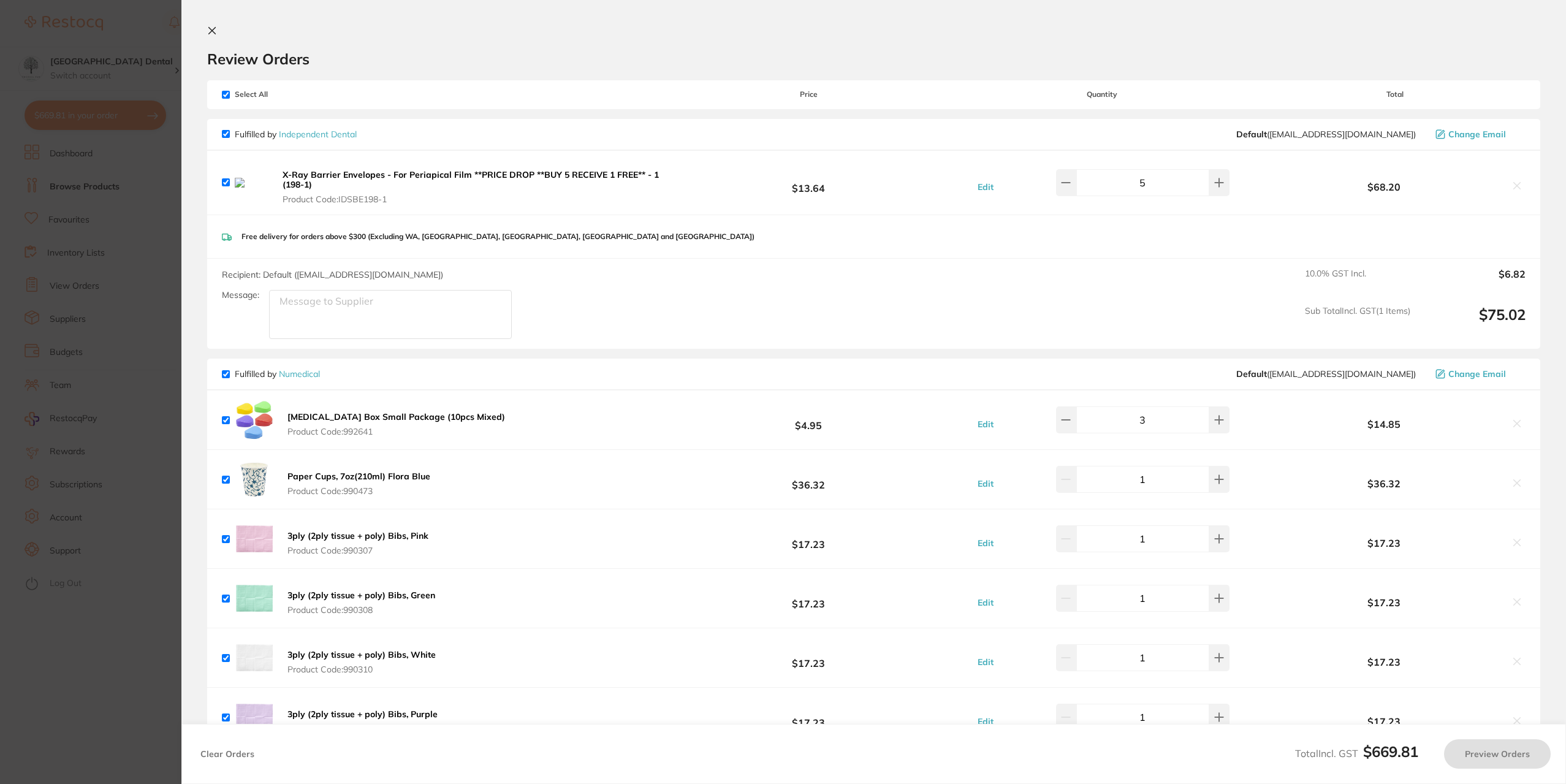
checkbox input "true"
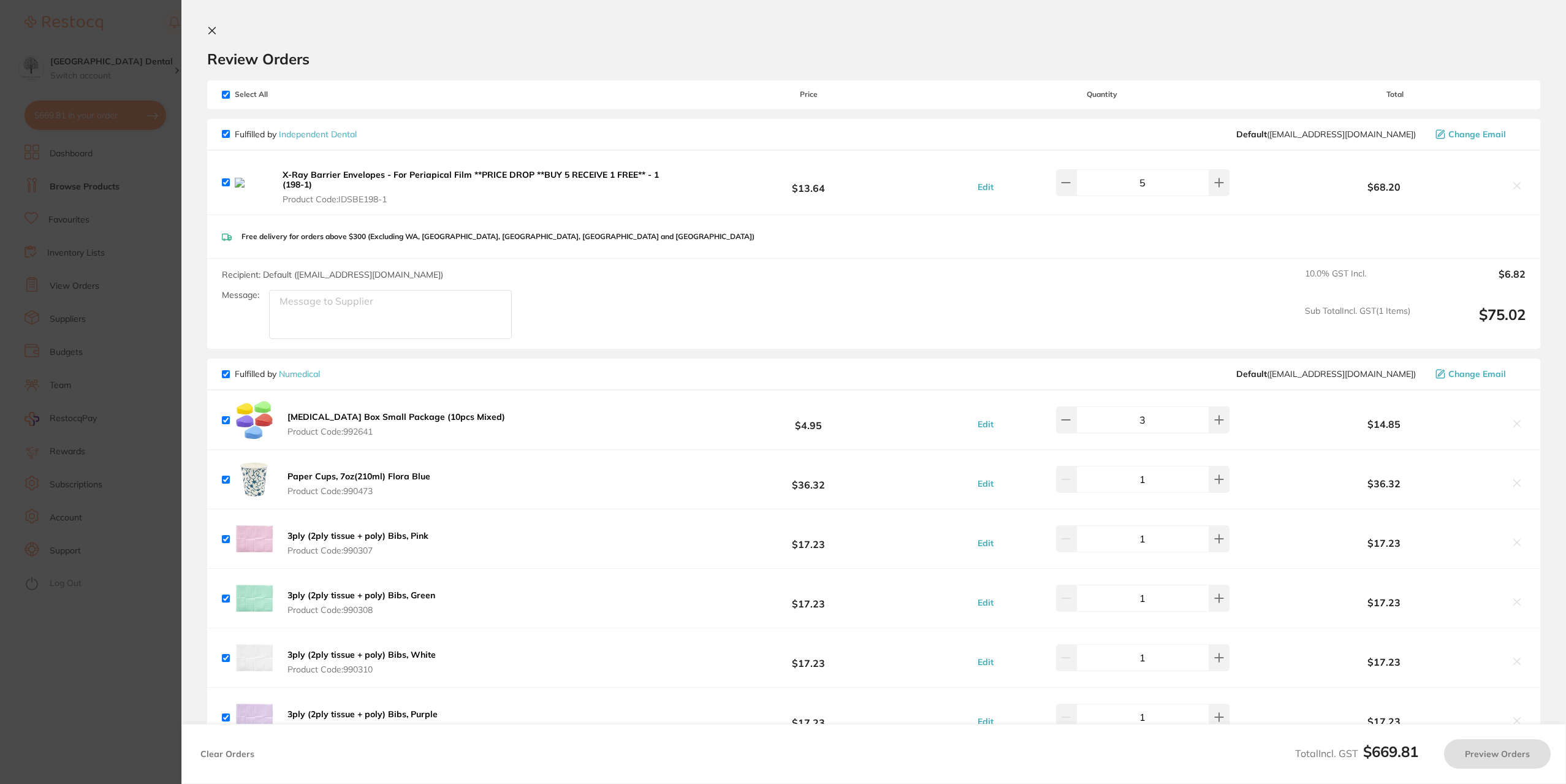
checkbox input "true"
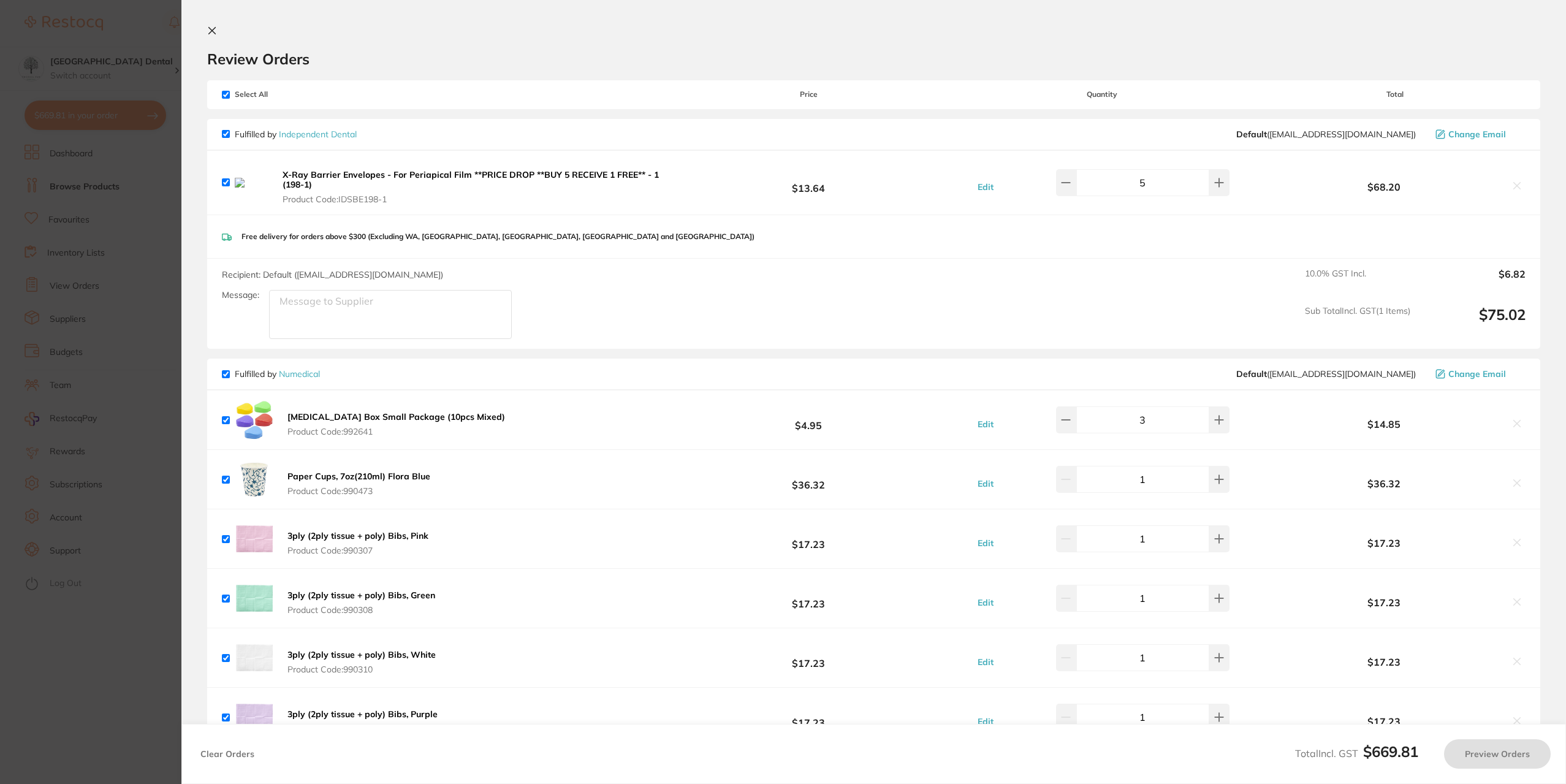
checkbox input "true"
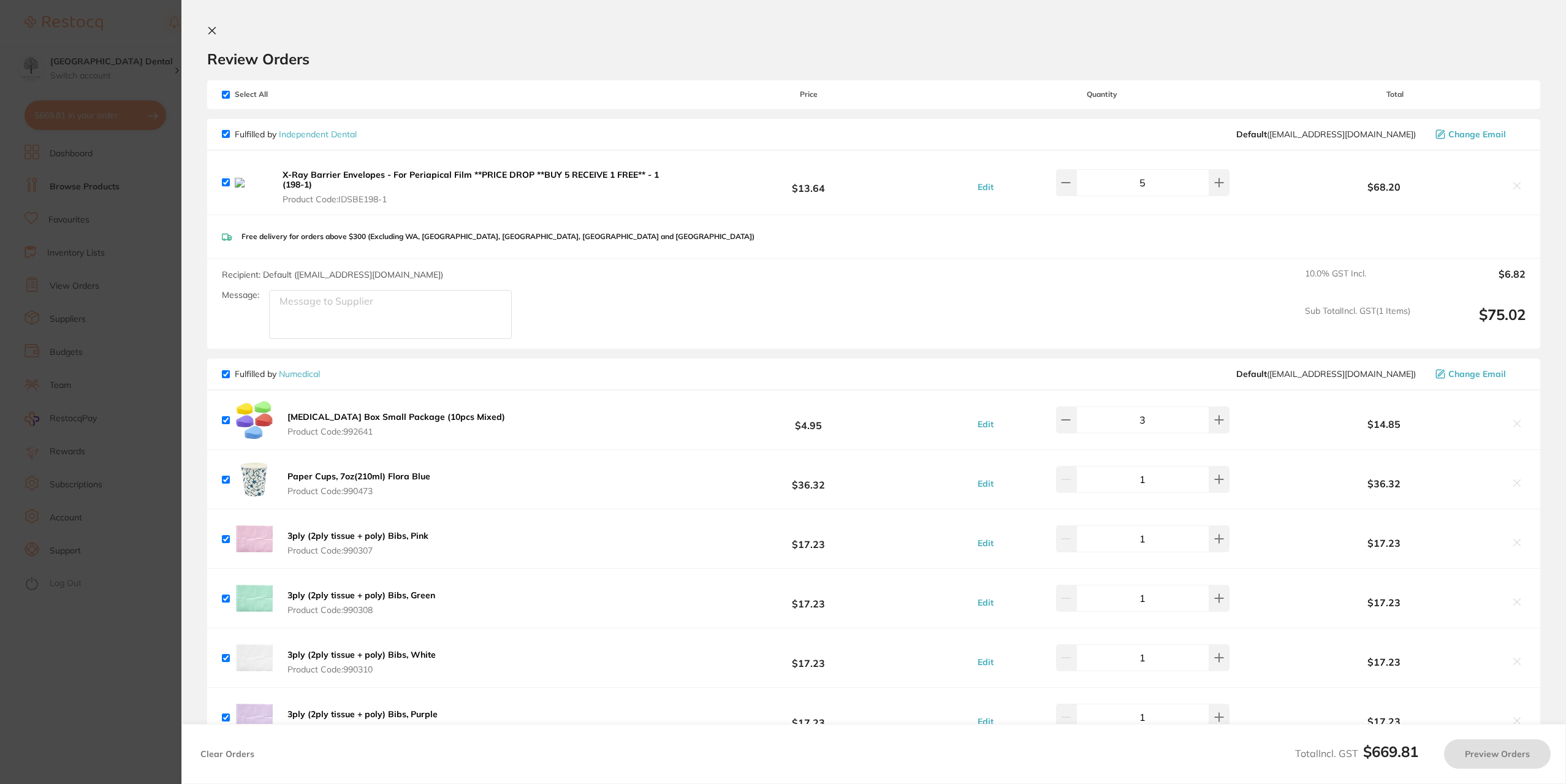
checkbox input "true"
drag, startPoint x: 1514, startPoint y: 185, endPoint x: 994, endPoint y: 447, distance: 582.3
click at [1515, 185] on icon at bounding box center [1520, 186] width 10 height 10
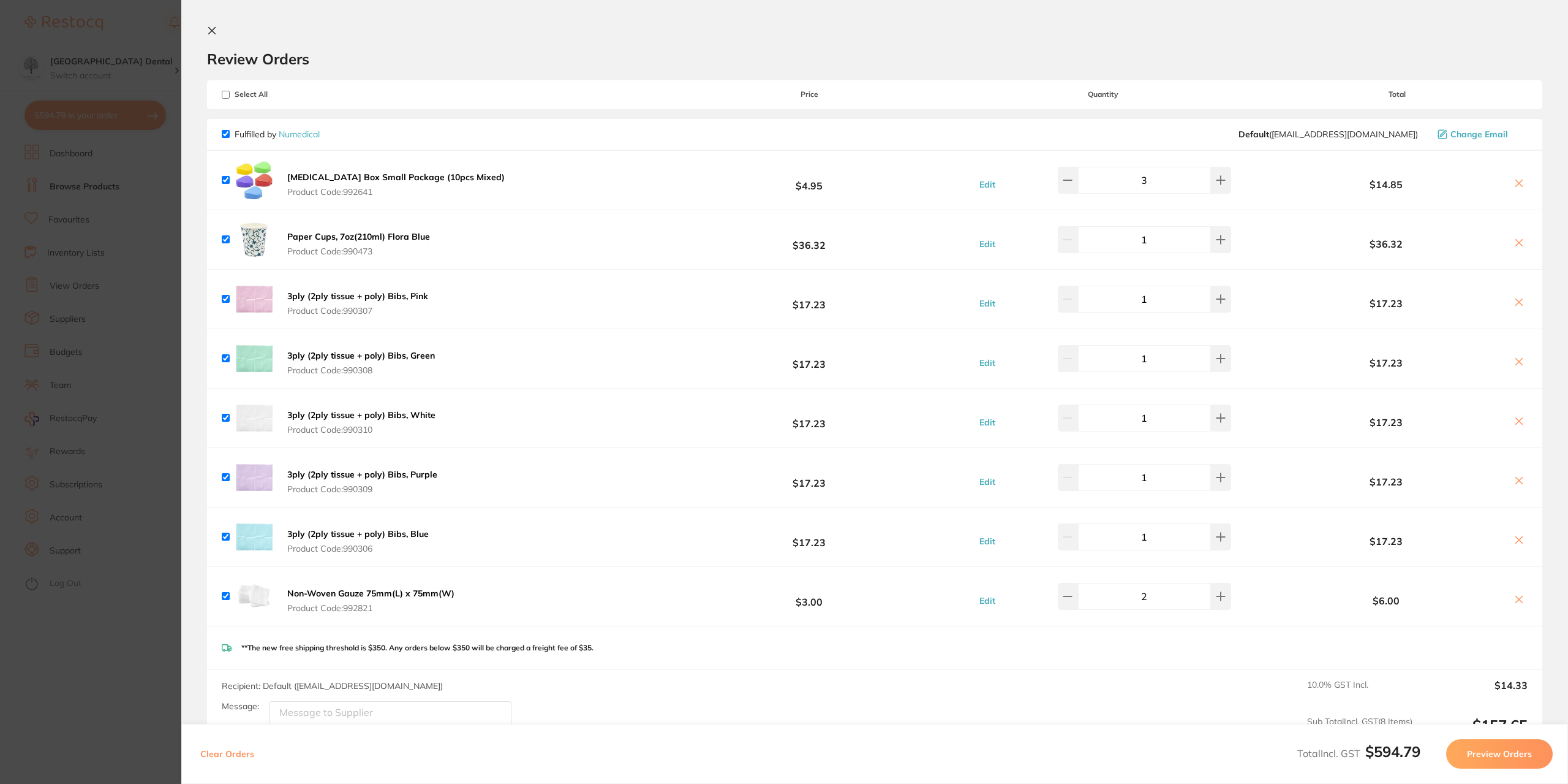
checkbox input "true"
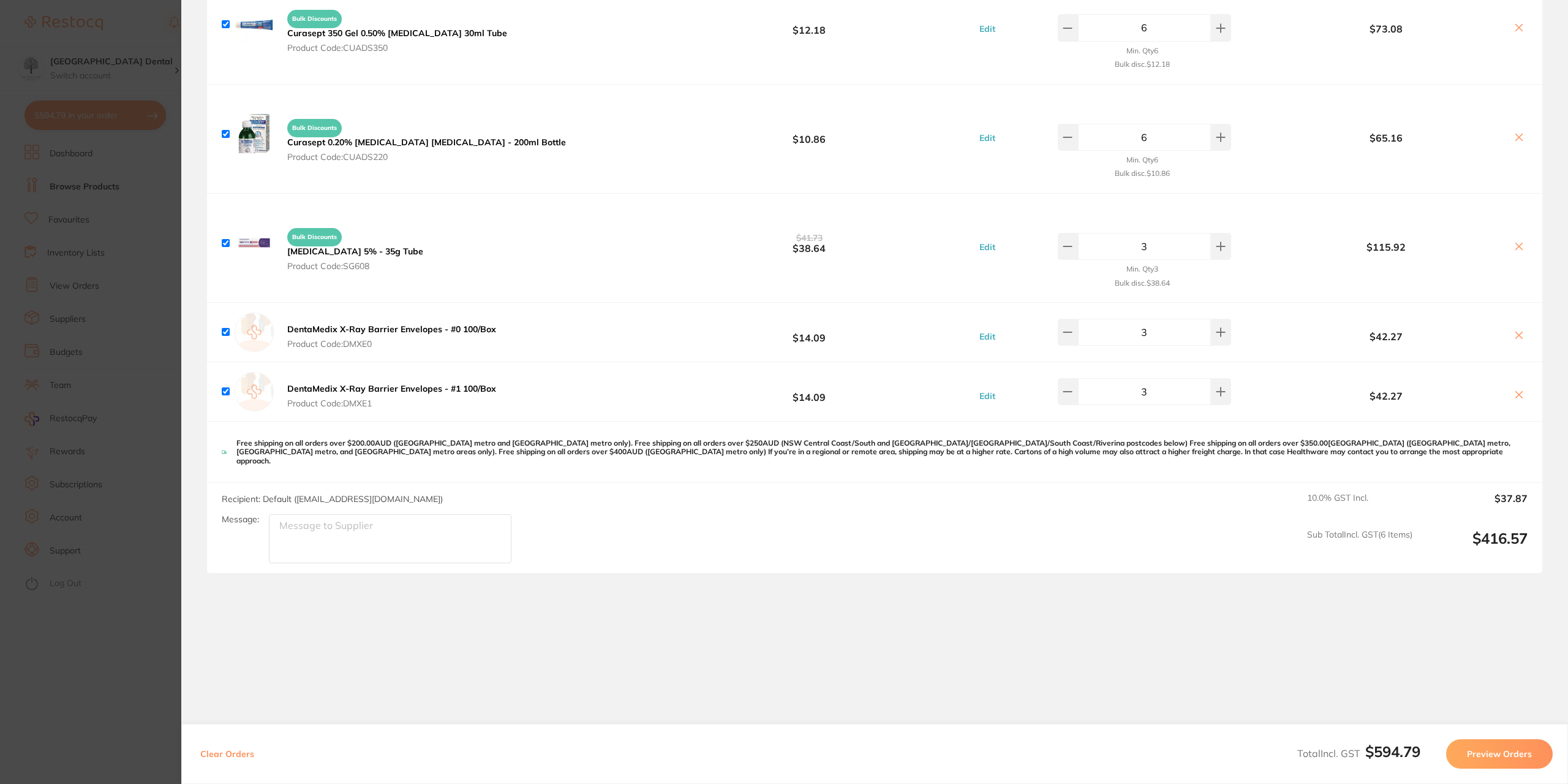
scroll to position [1347, 0]
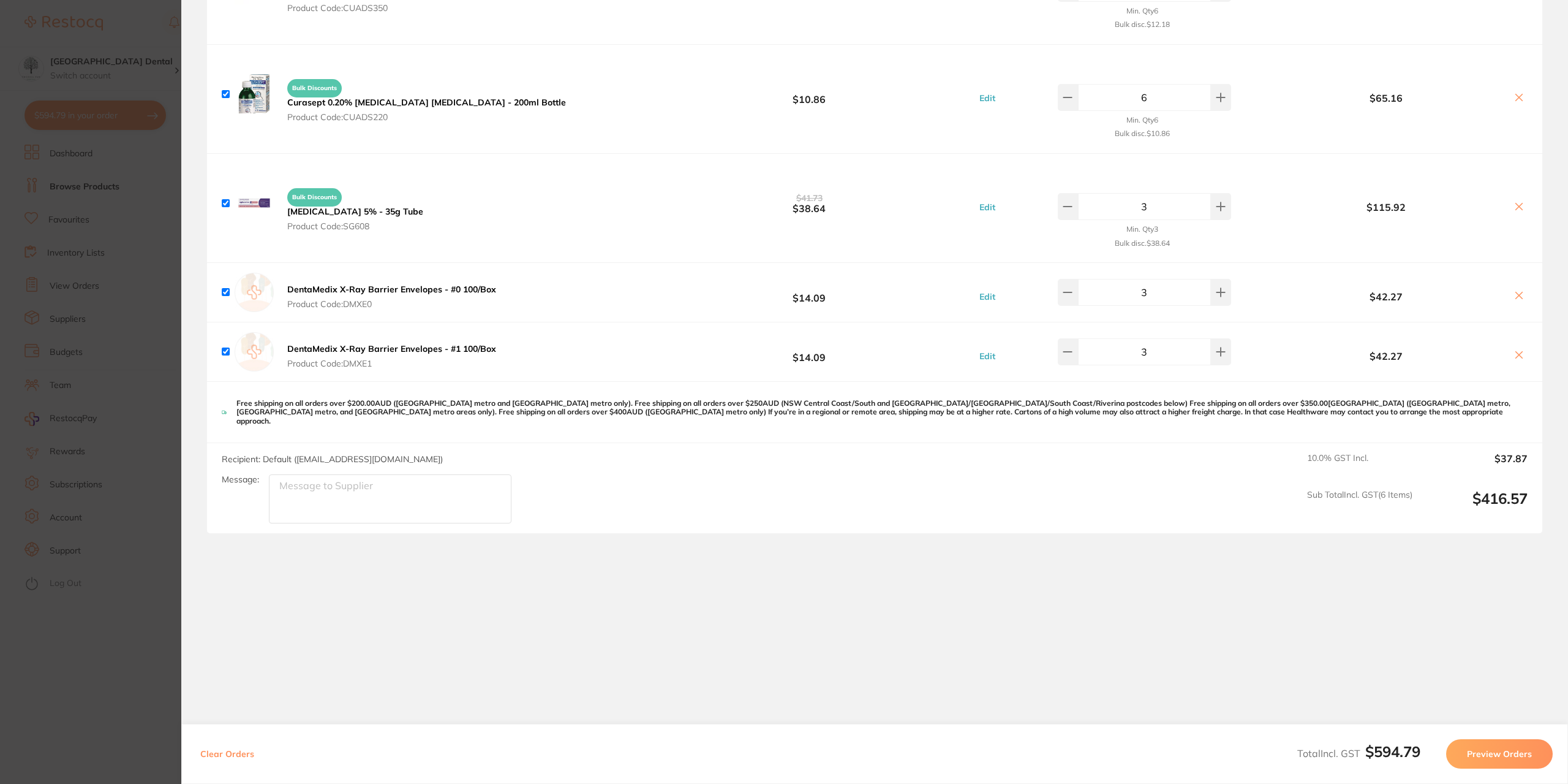
click at [136, 444] on section "Update RRP Set your pre negotiated price for this item. Item Agreed RRP (excl. …" at bounding box center [784, 392] width 1568 height 784
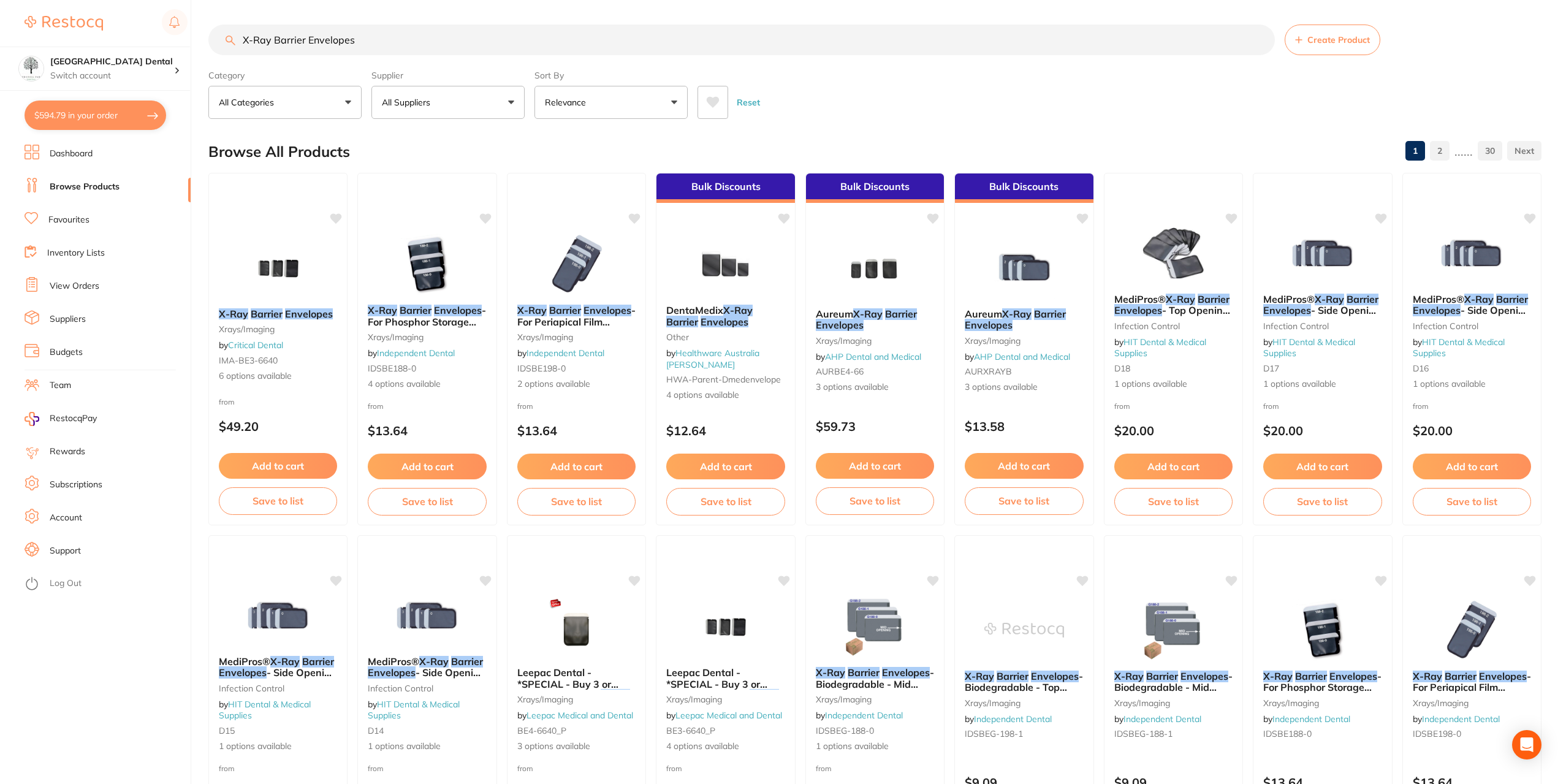
scroll to position [0, 0]
drag, startPoint x: 383, startPoint y: 42, endPoint x: 0, endPoint y: 95, distance: 386.6
click at [0, 93] on div "$594.79 Yeronga Park Dental Switch account [GEOGRAPHIC_DATA] Dental $594.79 in …" at bounding box center [783, 392] width 1566 height 784
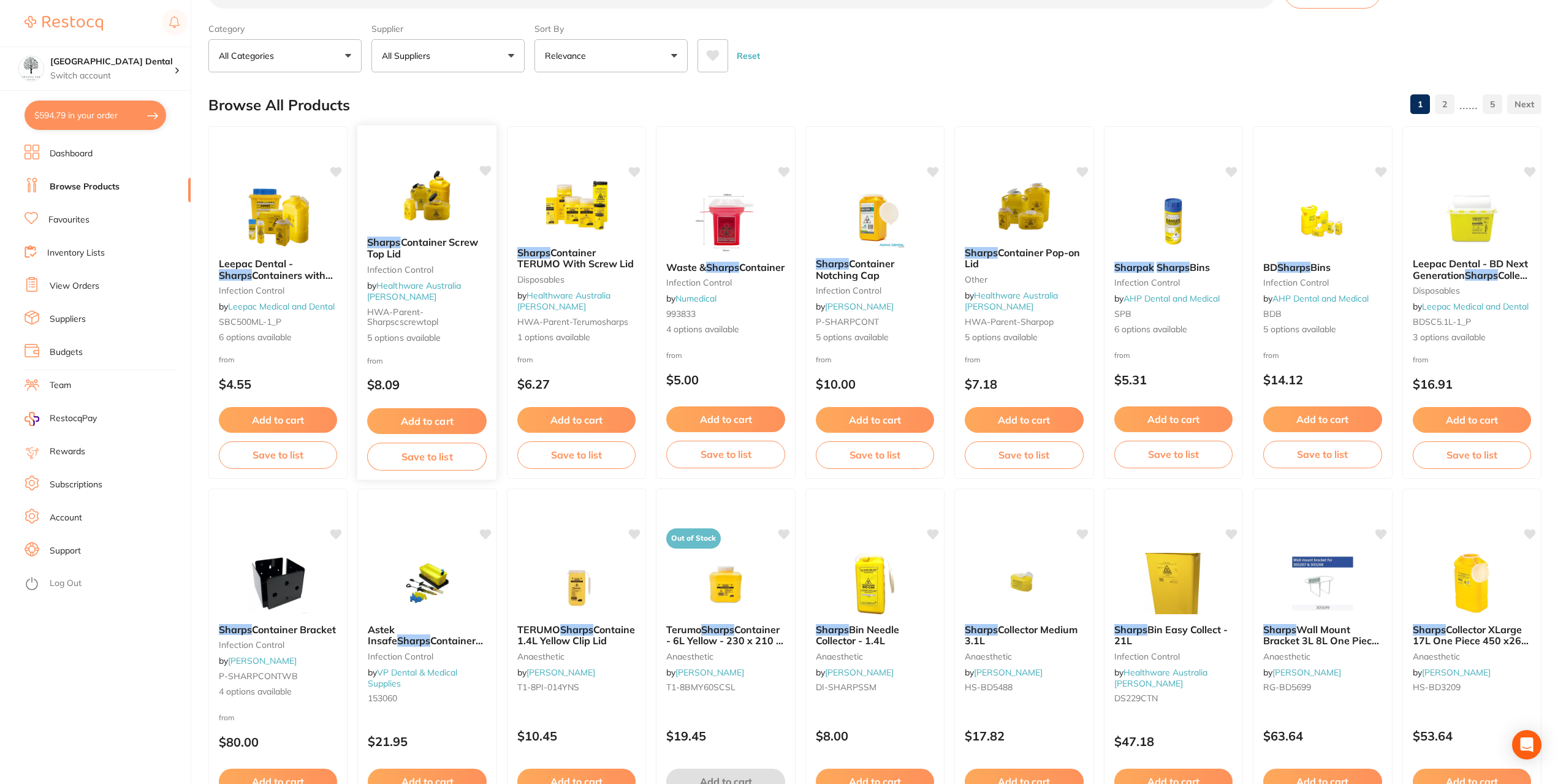
scroll to position [61, 0]
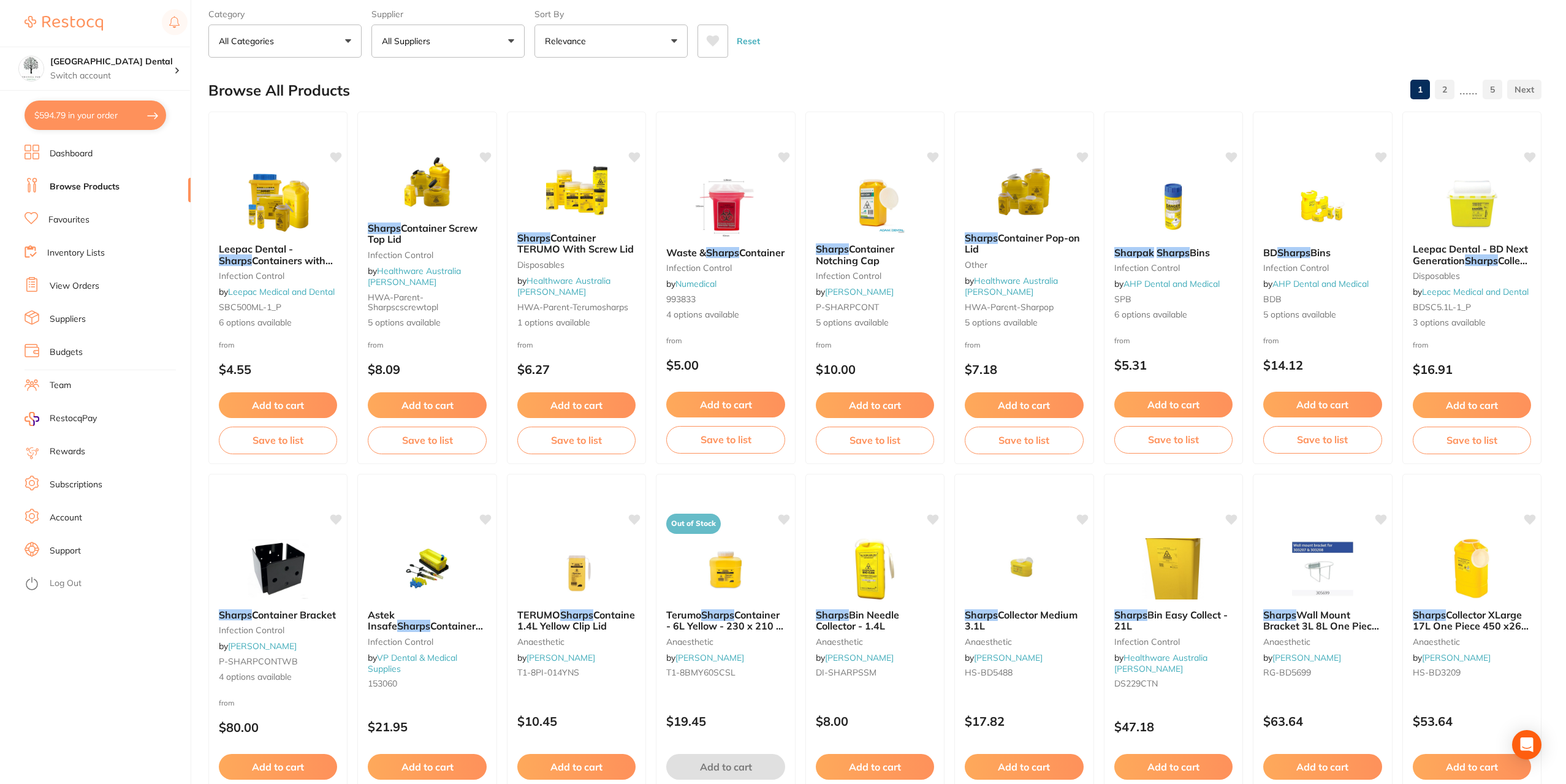
type input "sharps"
click at [632, 47] on button "Relevance" at bounding box center [610, 41] width 153 height 33
click at [574, 106] on p "Lowest Price" at bounding box center [579, 111] width 59 height 11
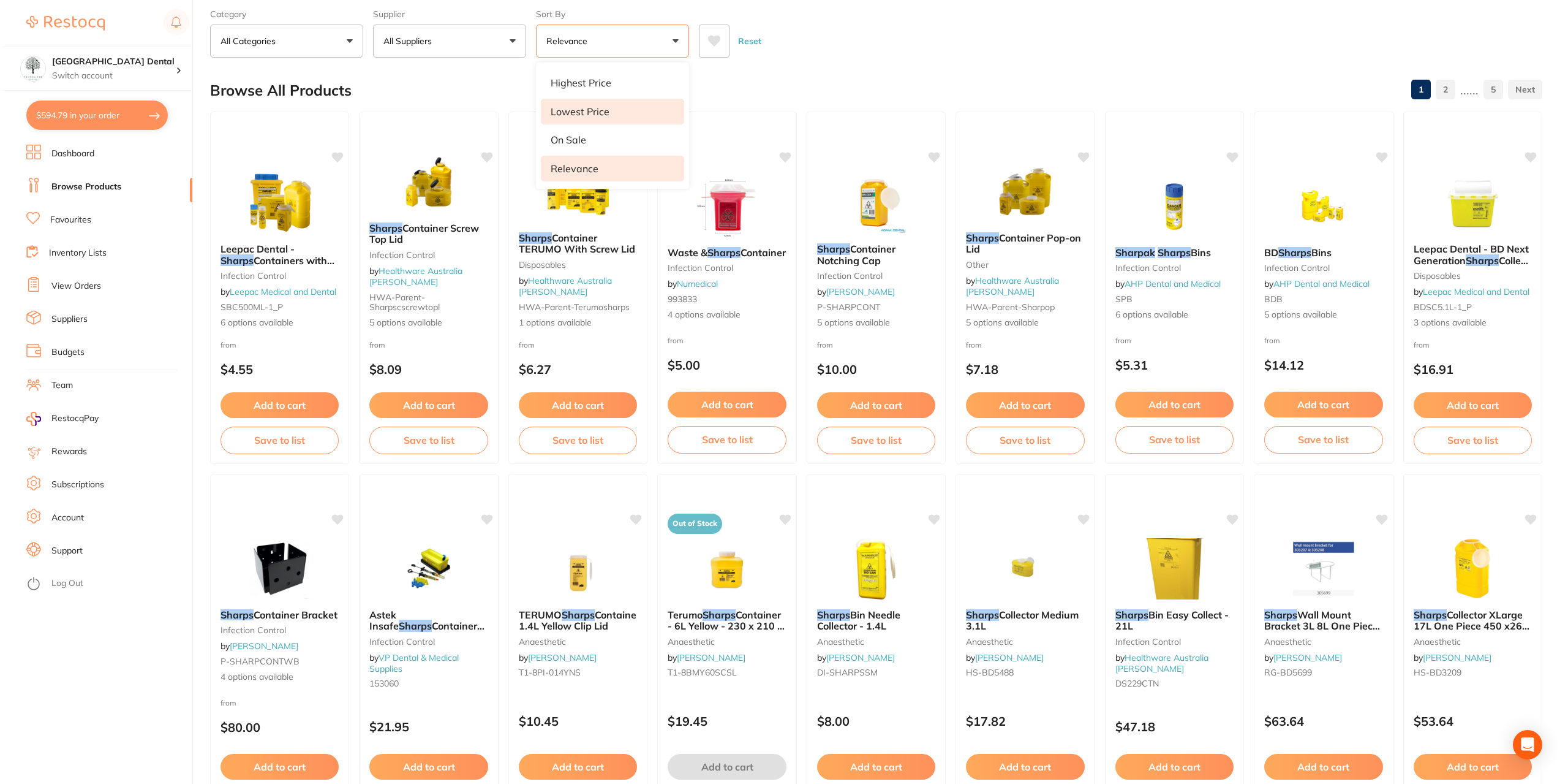
scroll to position [0, 0]
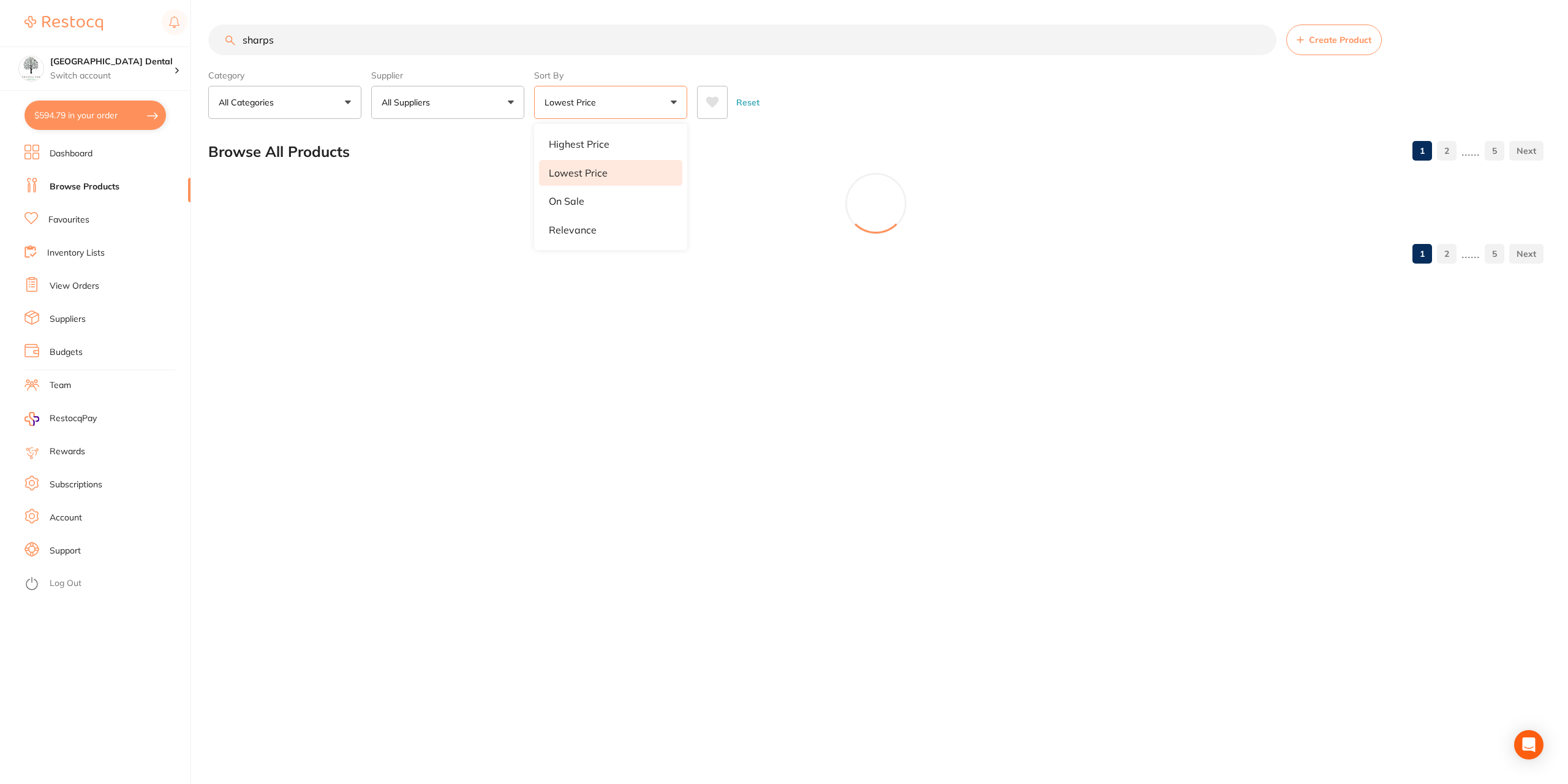
click at [923, 131] on div "Browse All Products 1 2 ...... 5" at bounding box center [875, 151] width 1335 height 41
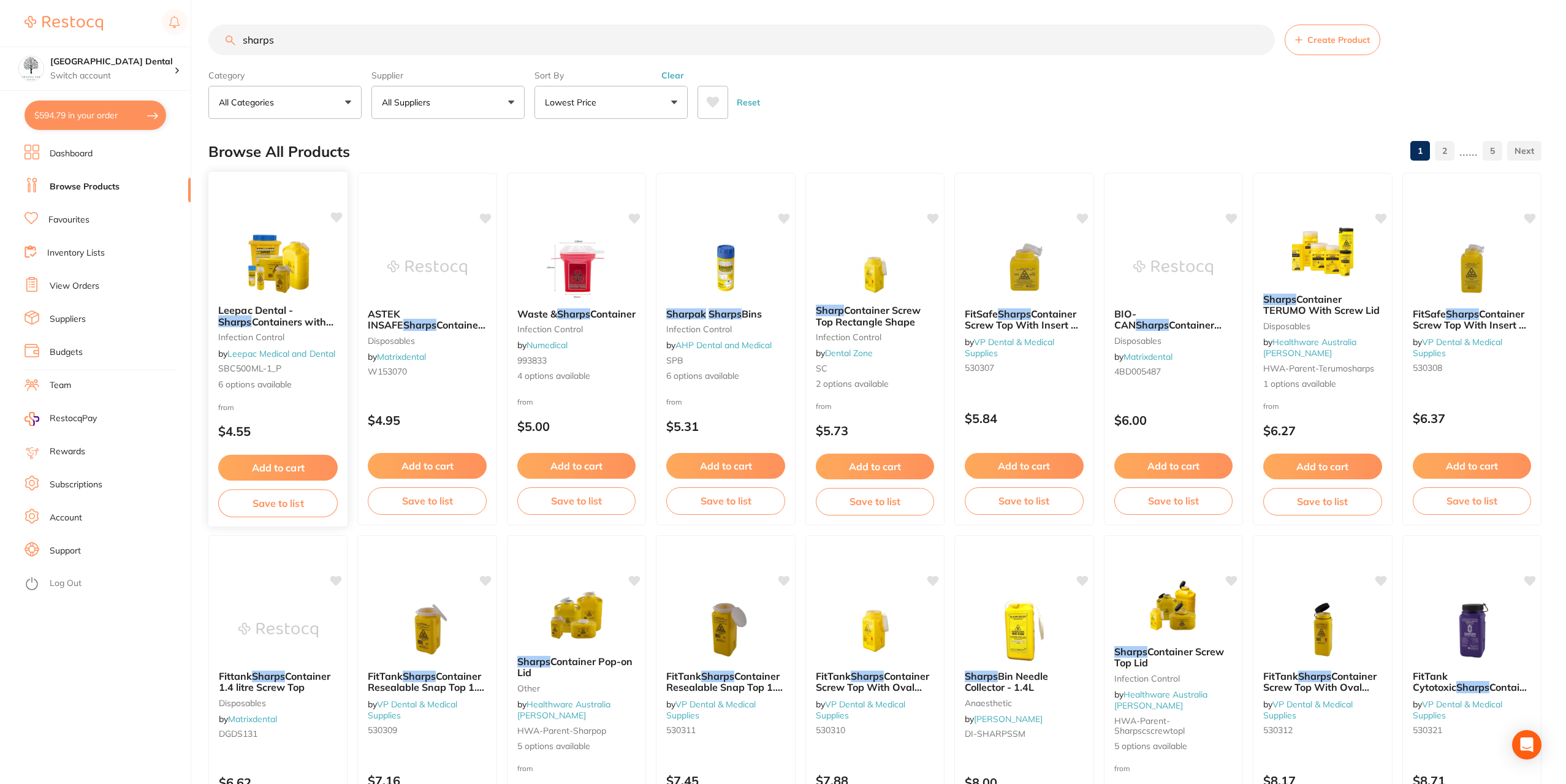
click at [303, 315] on span "Containers with Screw Lid - High Quality Dental Product" at bounding box center [276, 332] width 115 height 35
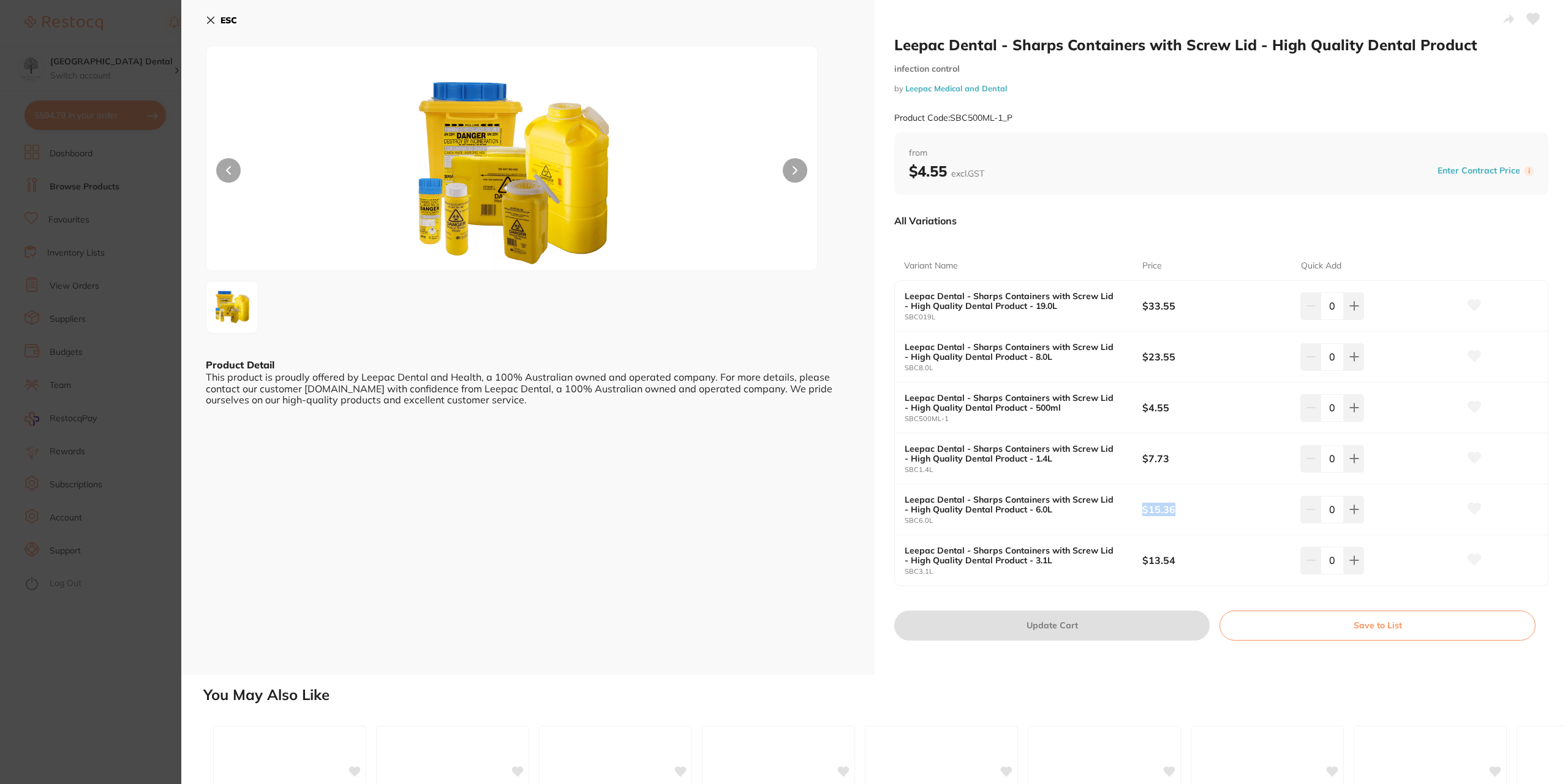
drag, startPoint x: 1180, startPoint y: 505, endPoint x: 1102, endPoint y: 526, distance: 80.8
click at [1102, 526] on div "Leepac Dental - Sharps Containers with Screw Lid - High Quality Dental Product …" at bounding box center [1221, 509] width 653 height 51
click at [1169, 459] on b "$7.73" at bounding box center [1213, 458] width 143 height 14
drag, startPoint x: 1176, startPoint y: 462, endPoint x: 1136, endPoint y: 469, distance: 40.6
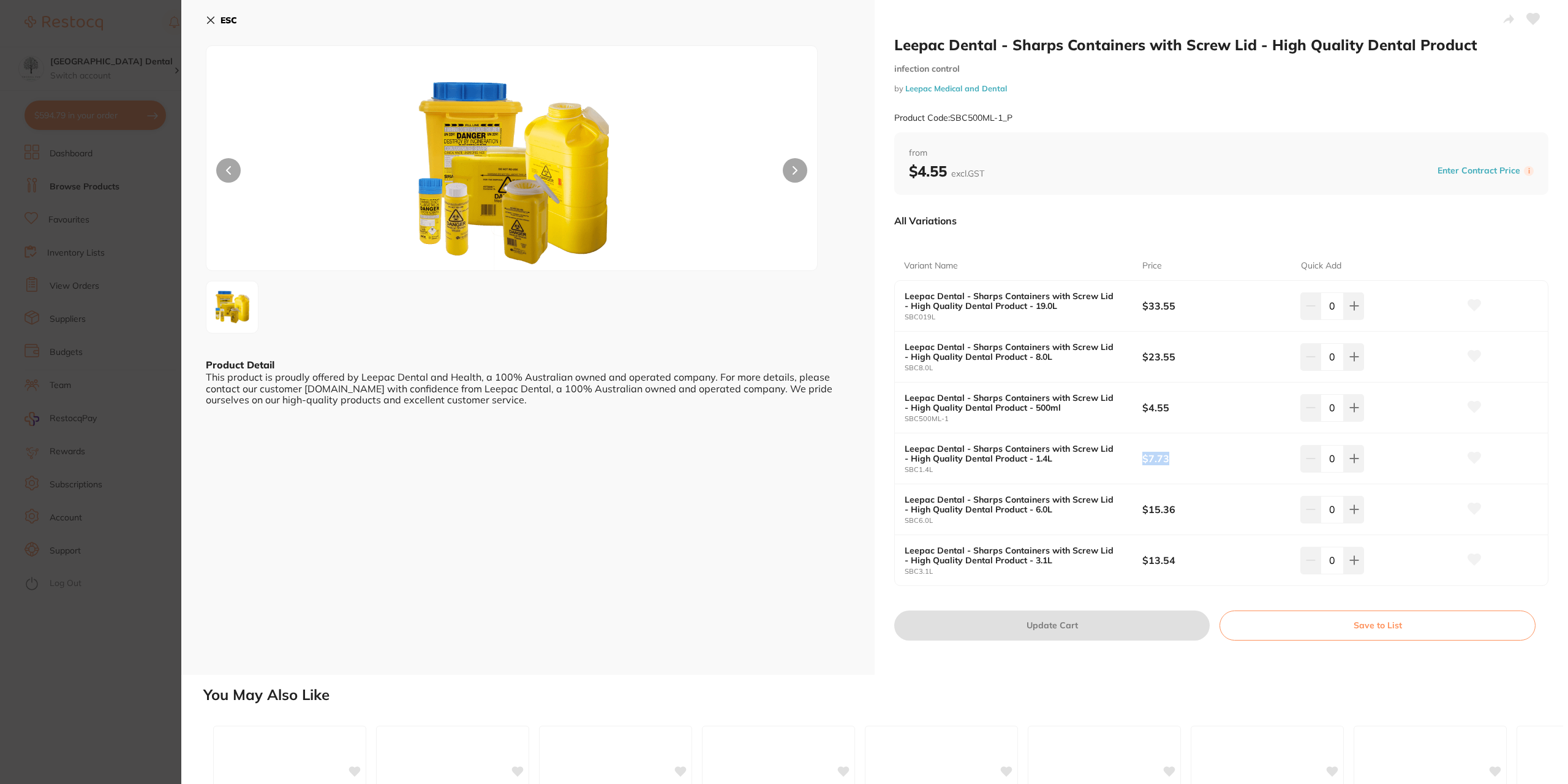
click at [1136, 469] on div "Leepac Dental - Sharps Containers with Screw Lid - High Quality Dental Product …" at bounding box center [1221, 459] width 653 height 51
click at [163, 412] on section "Leepac Dental - Sharps Containers with Screw Lid - High Quality Dental Product …" at bounding box center [784, 392] width 1568 height 784
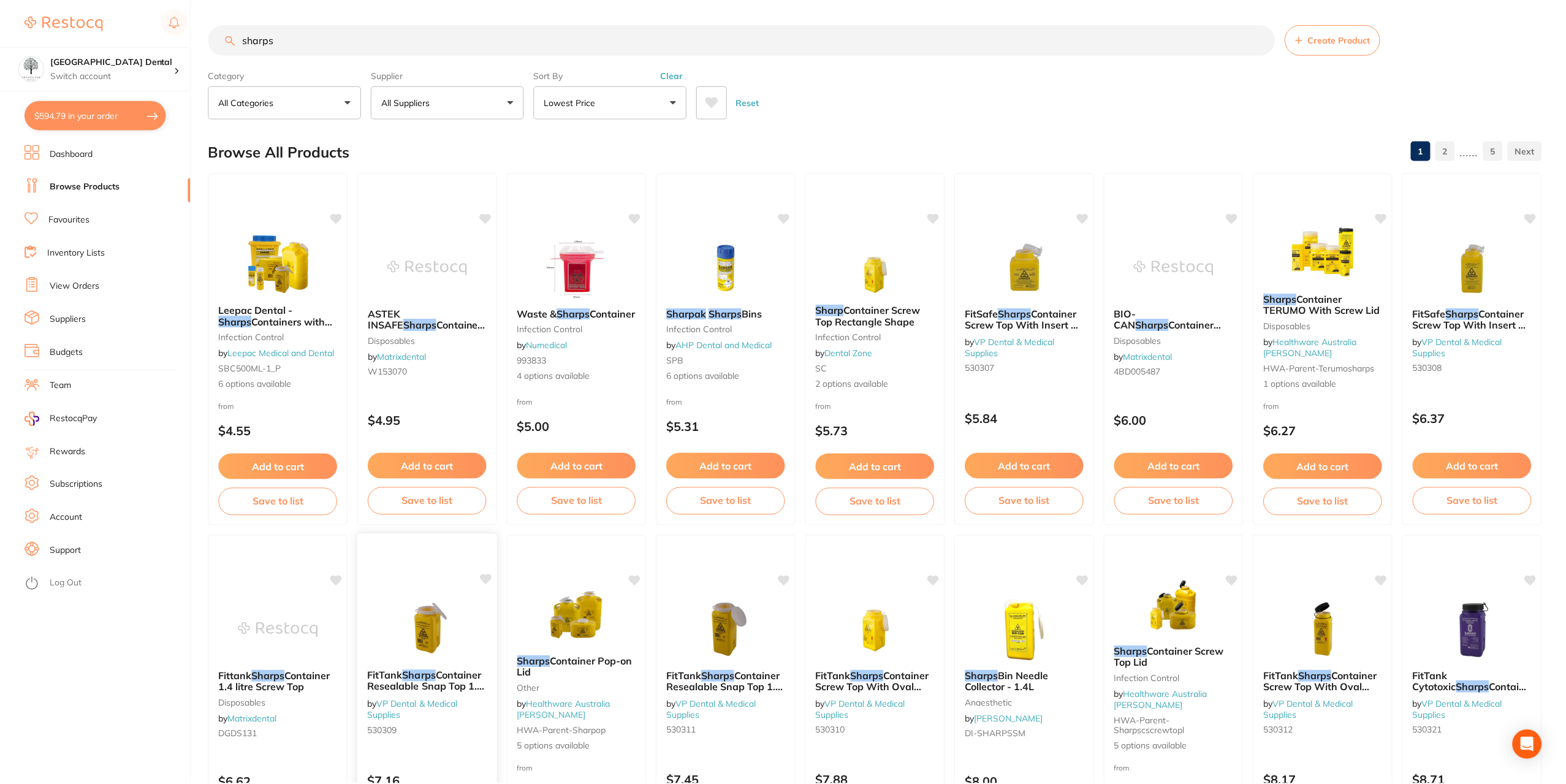
scroll to position [61, 0]
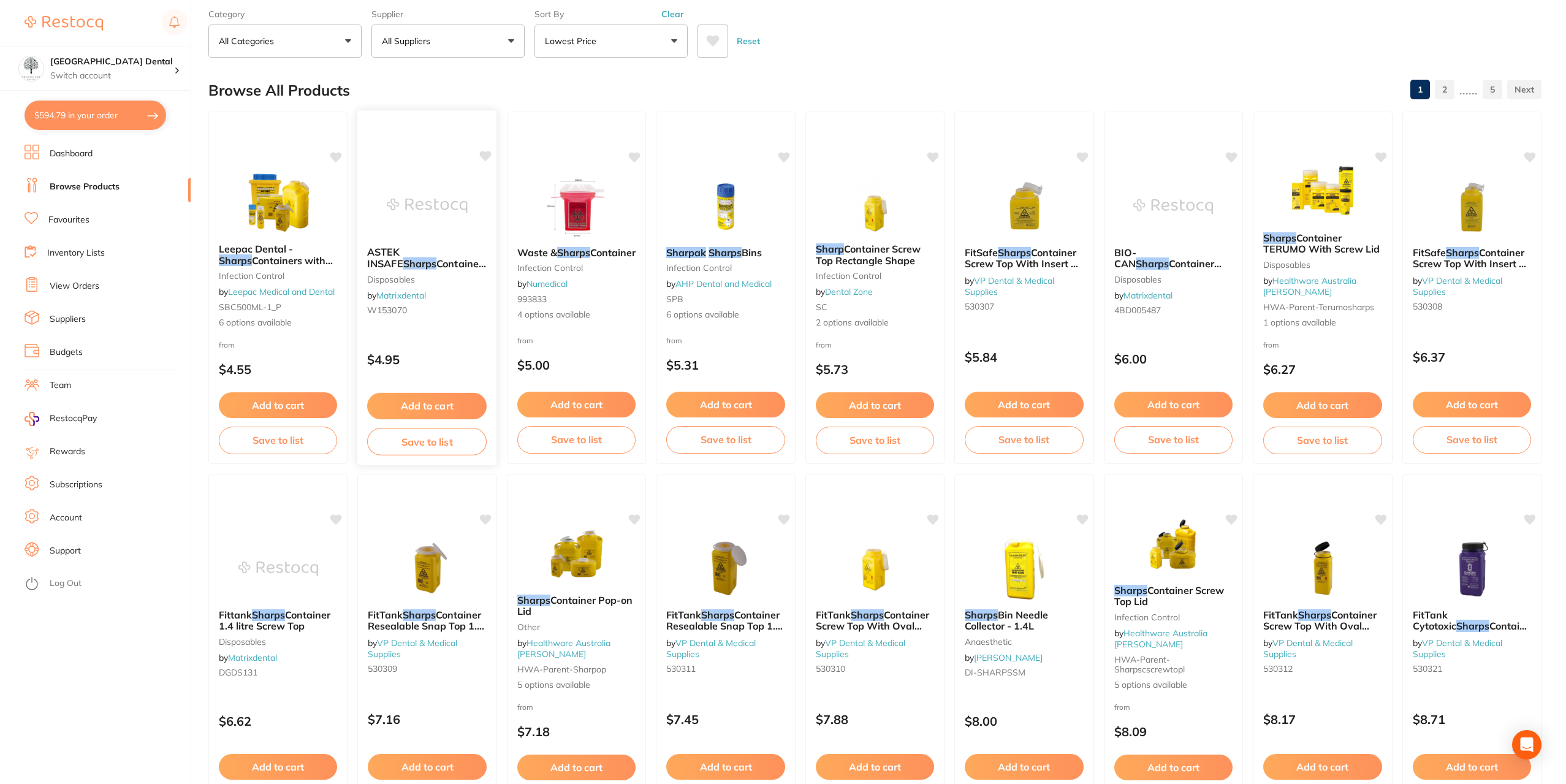
click at [404, 254] on span "ASTEK INSAFE" at bounding box center [385, 257] width 36 height 24
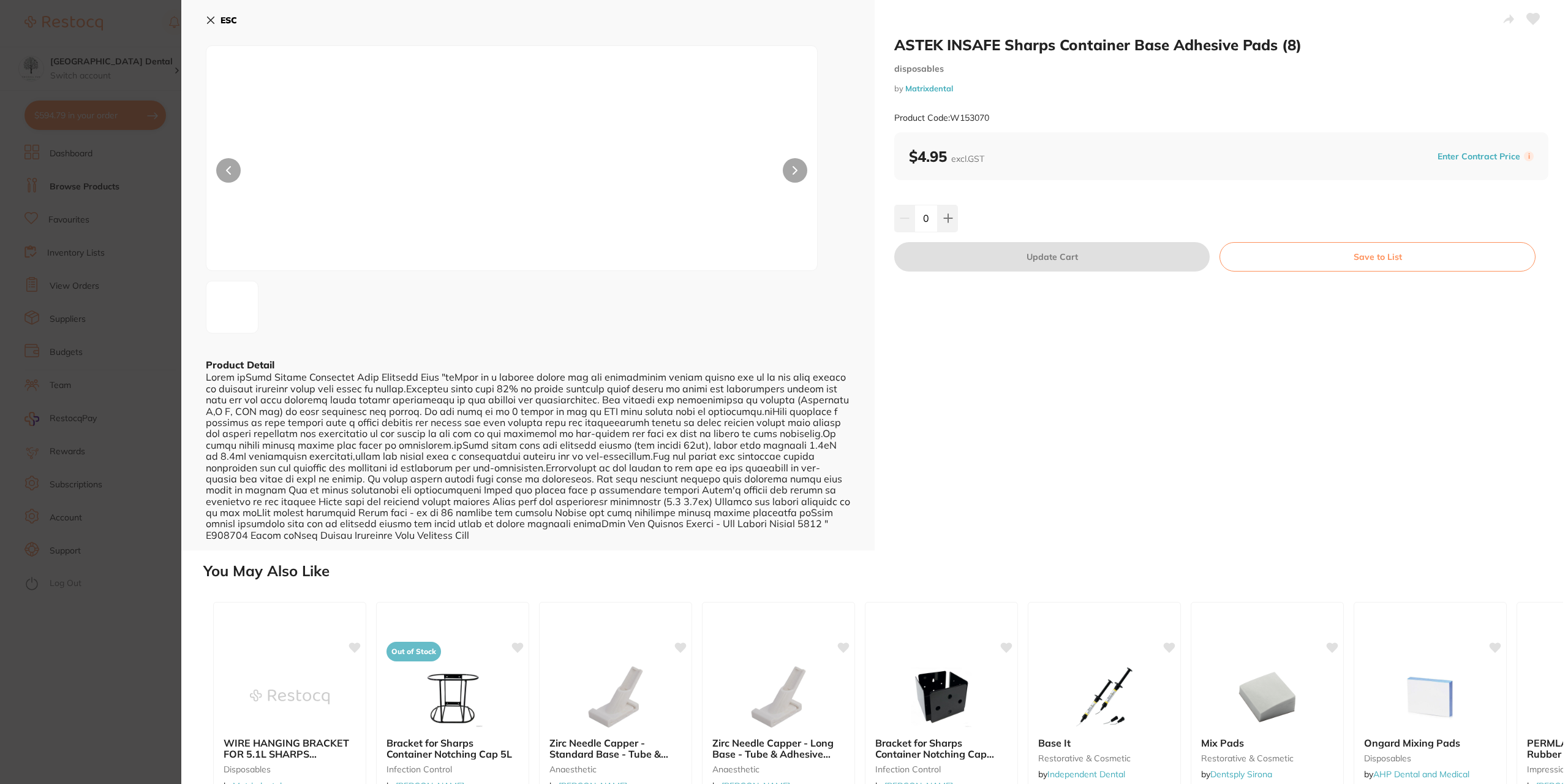
click at [39, 267] on section "ASTEK INSAFE Sharps Container Base Adhesive Pads (8) disposables by Matrixdenta…" at bounding box center [784, 392] width 1568 height 784
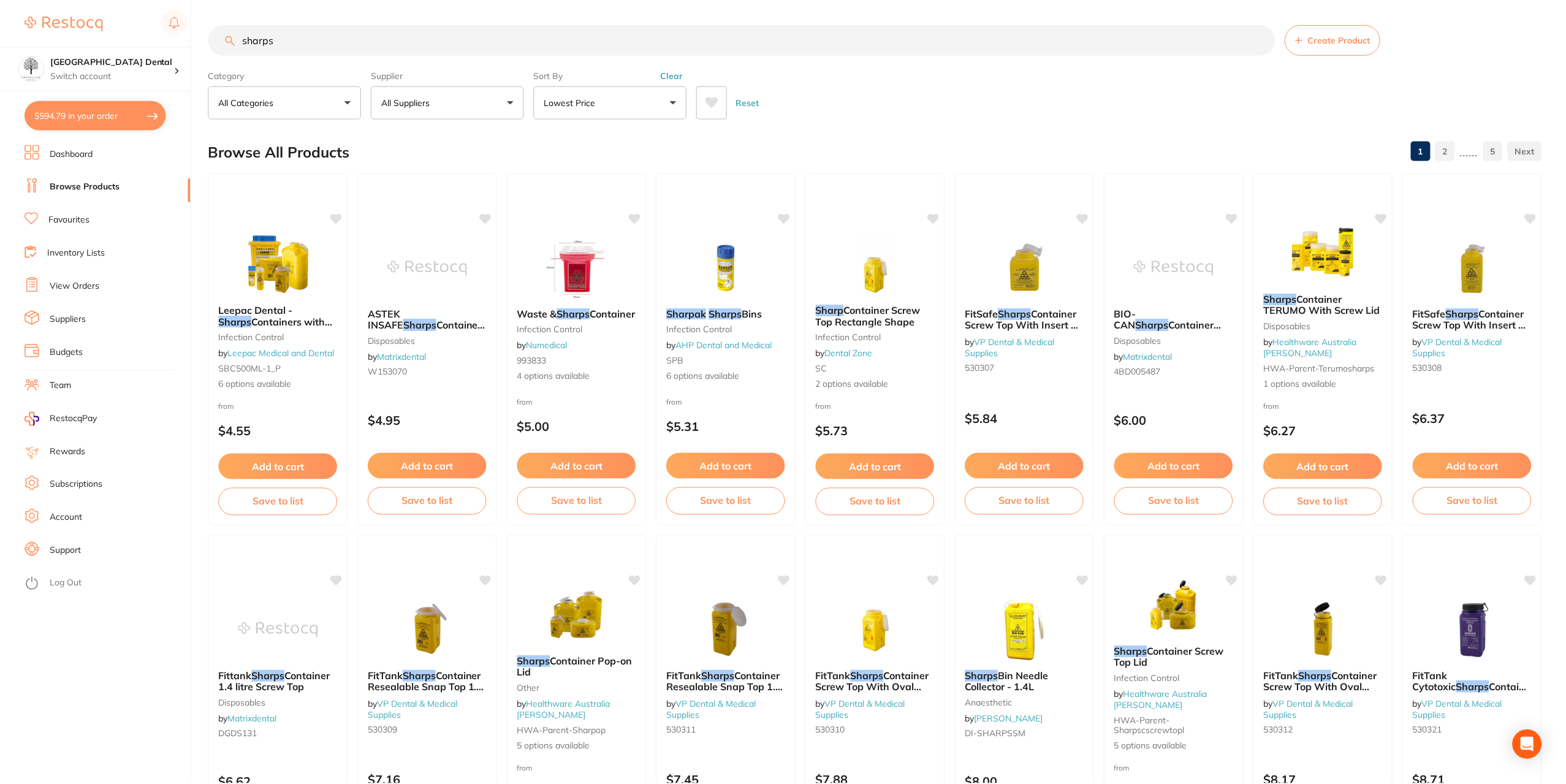
scroll to position [61, 0]
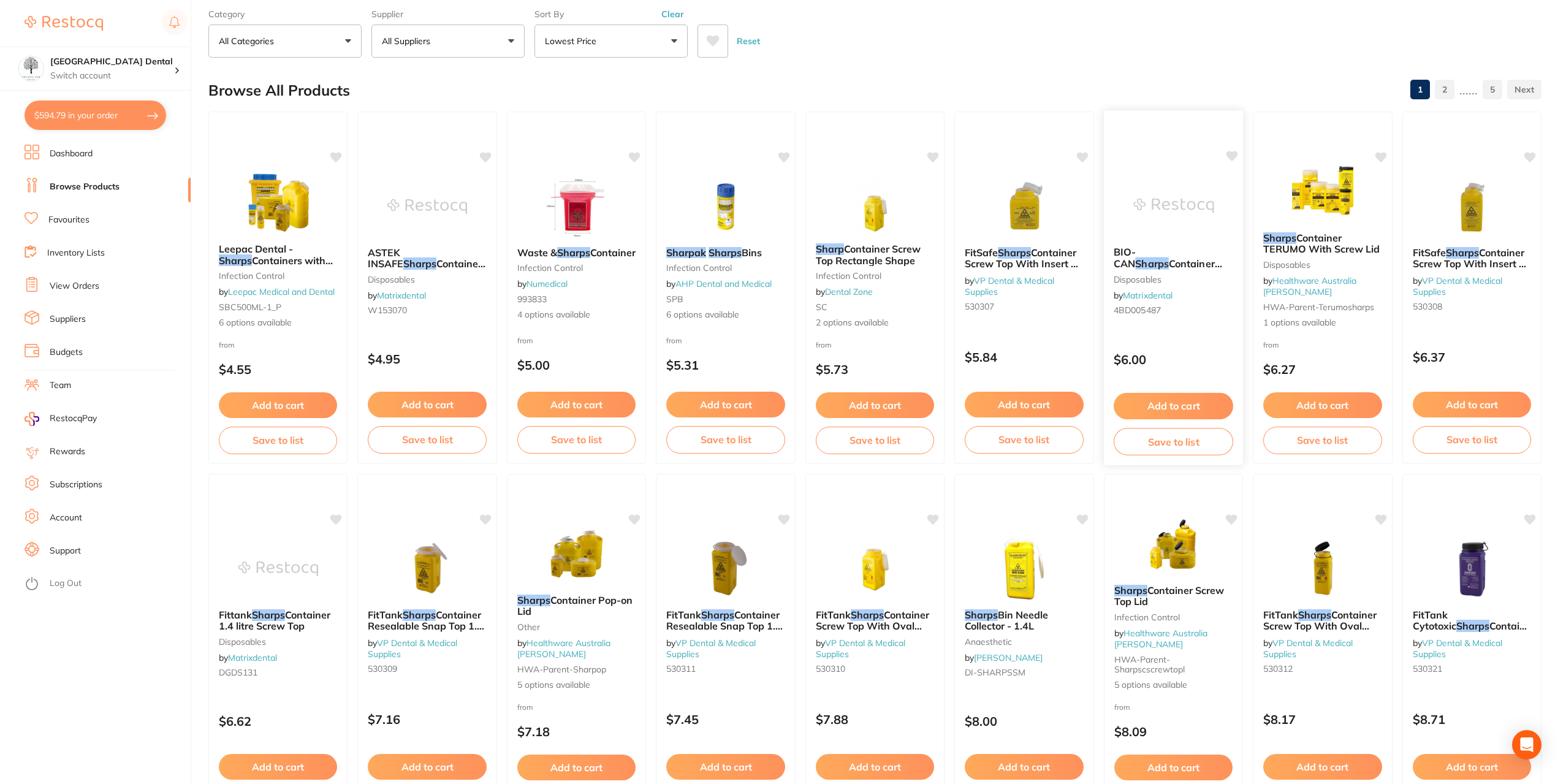
click at [1136, 249] on span "BIO-CAN" at bounding box center [1124, 257] width 22 height 24
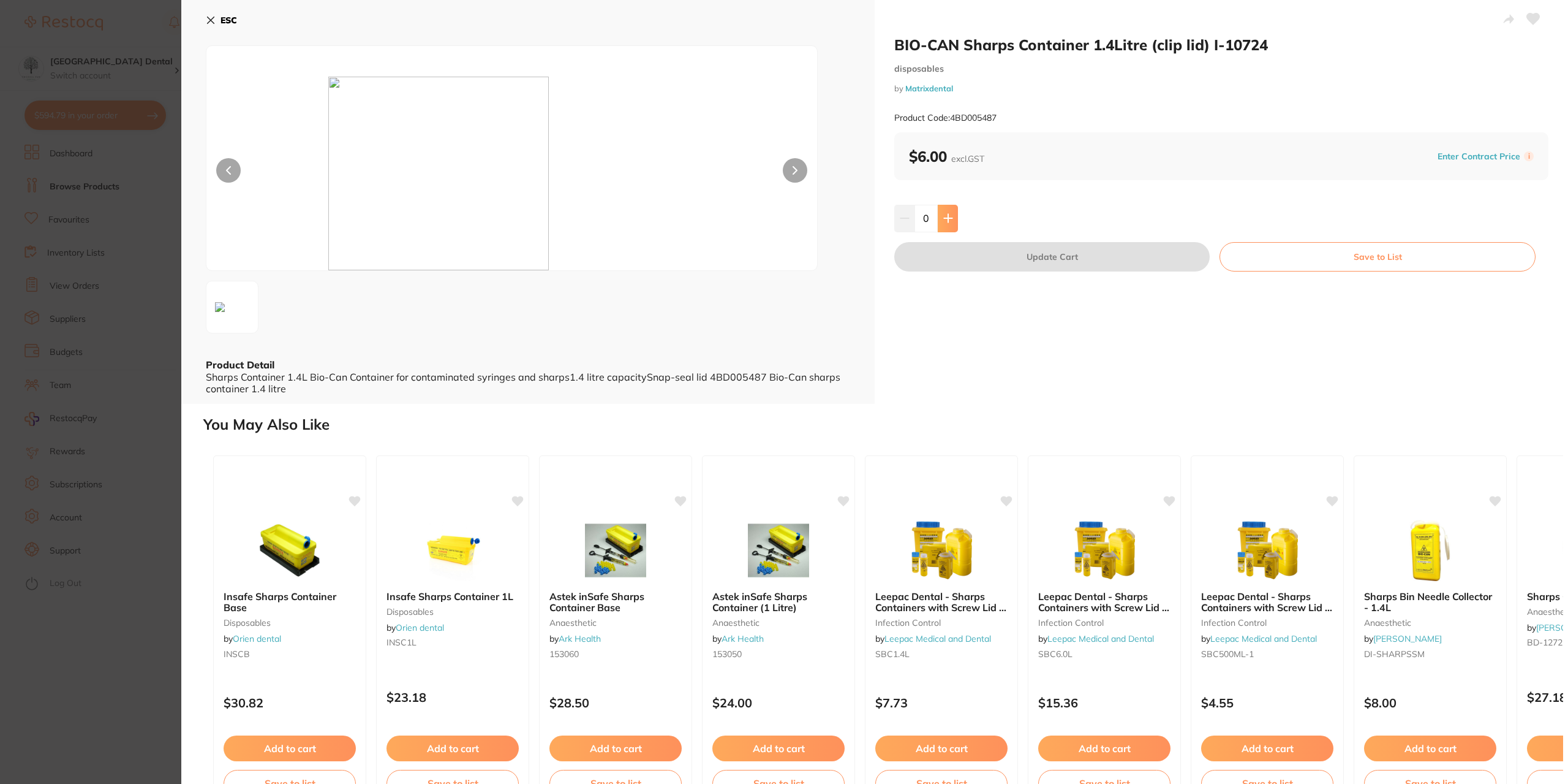
click at [949, 211] on button at bounding box center [948, 218] width 20 height 27
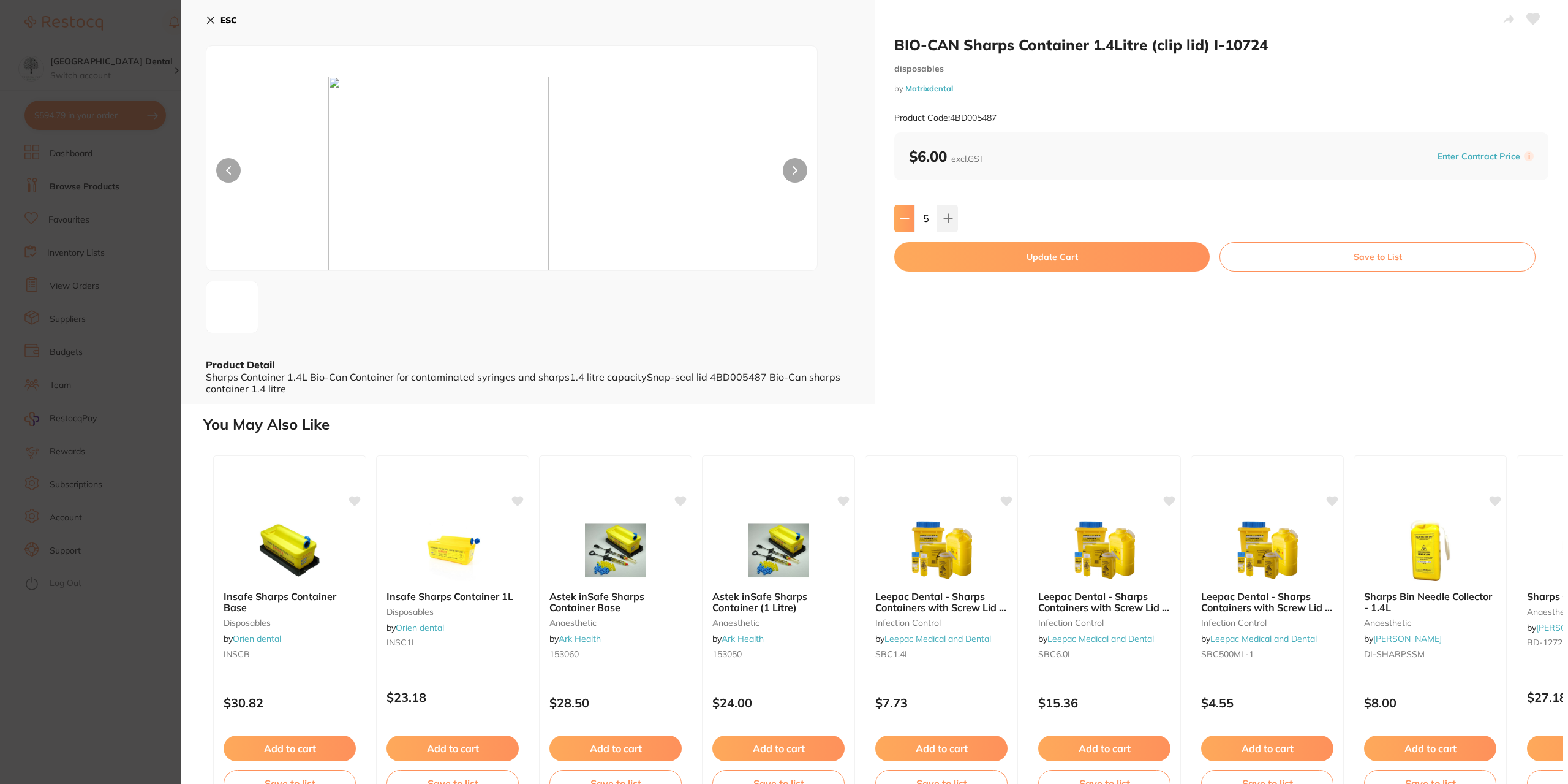
click at [909, 216] on button at bounding box center [904, 218] width 20 height 27
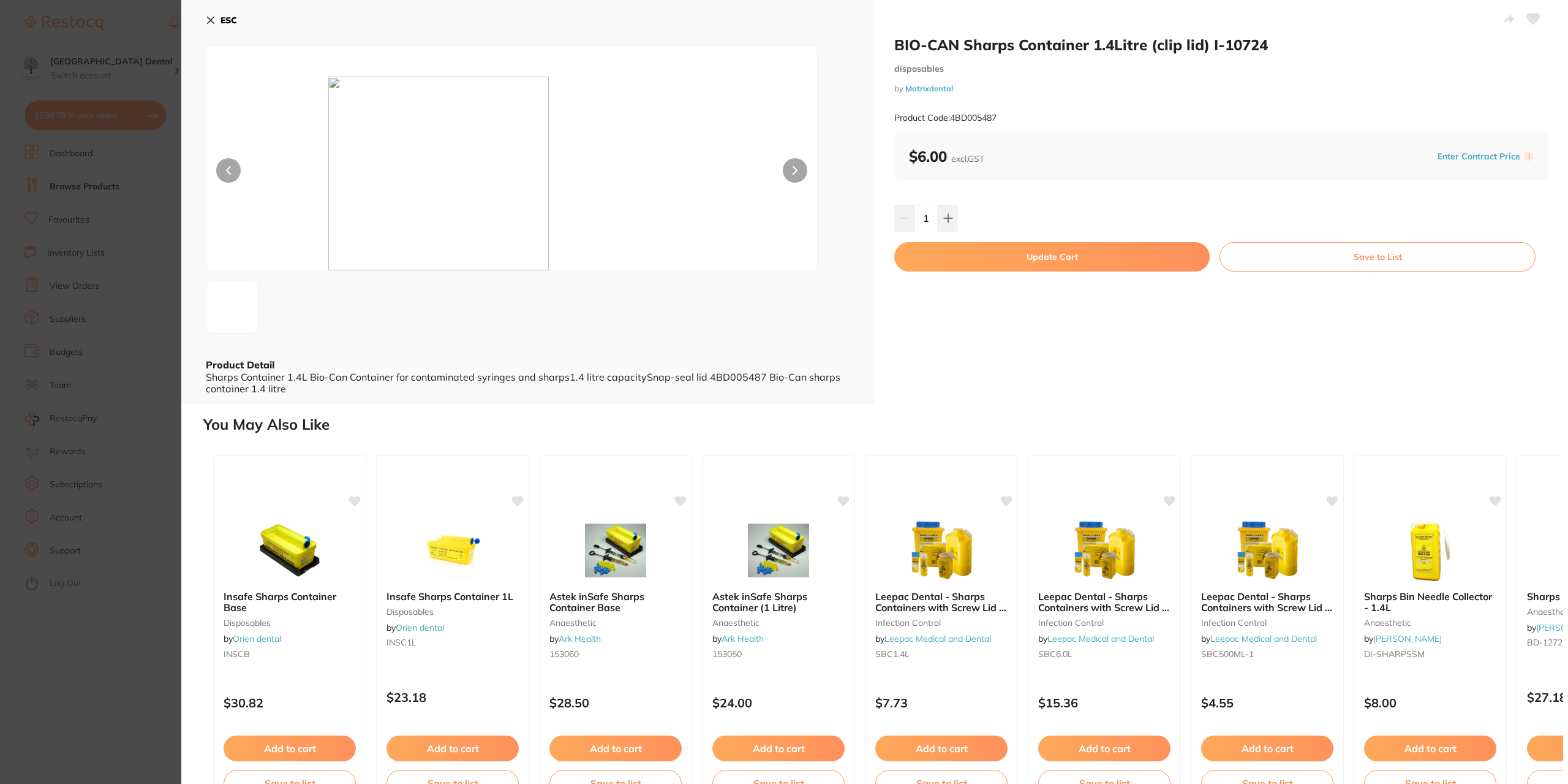
type input "0"
drag, startPoint x: 129, startPoint y: 412, endPoint x: 186, endPoint y: 442, distance: 64.4
click at [131, 412] on section "BIO-CAN Sharps Container 1.4Litre (clip lid) I-10724 disposables by Matrixdenta…" at bounding box center [784, 392] width 1568 height 784
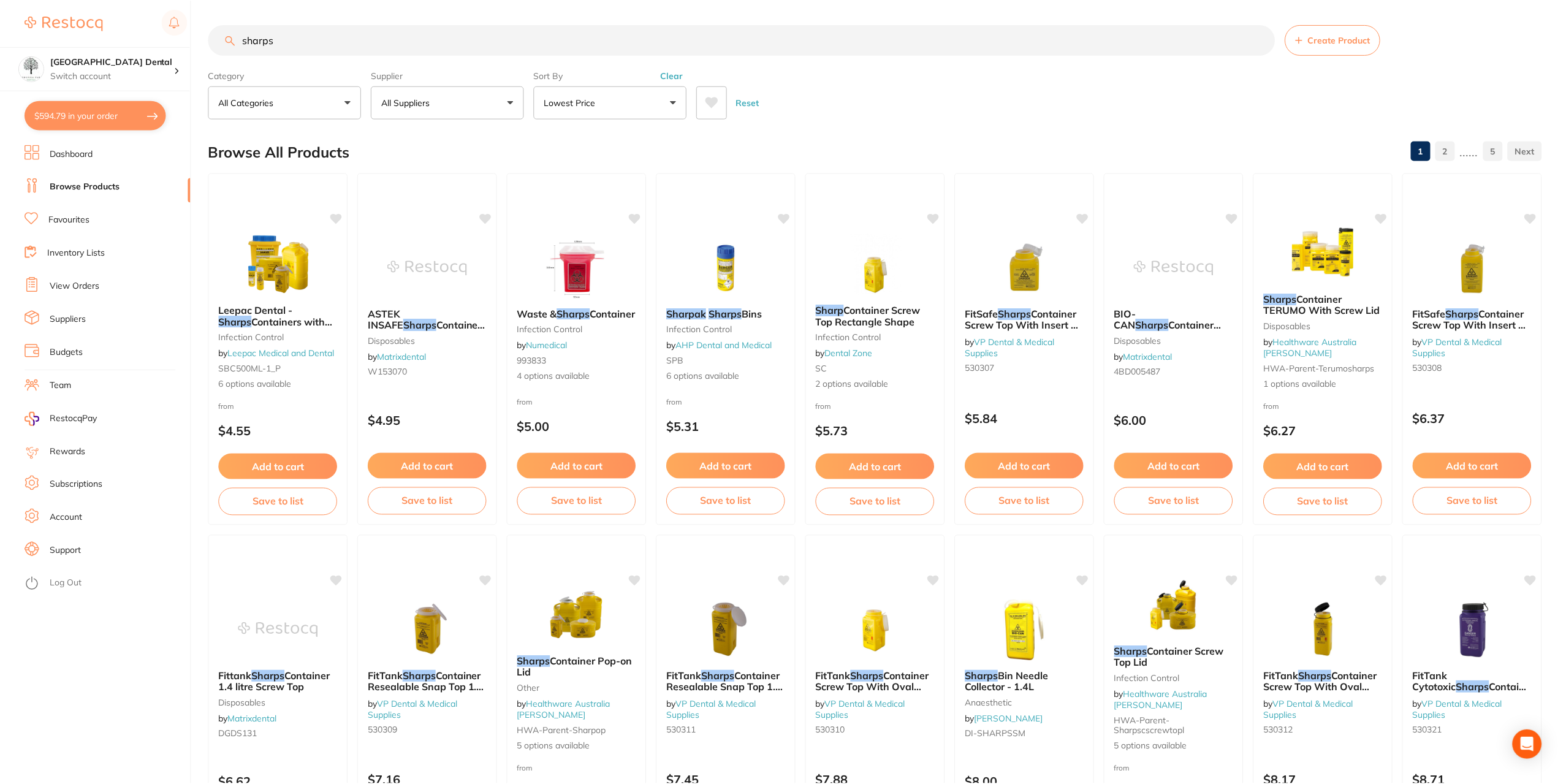
scroll to position [61, 0]
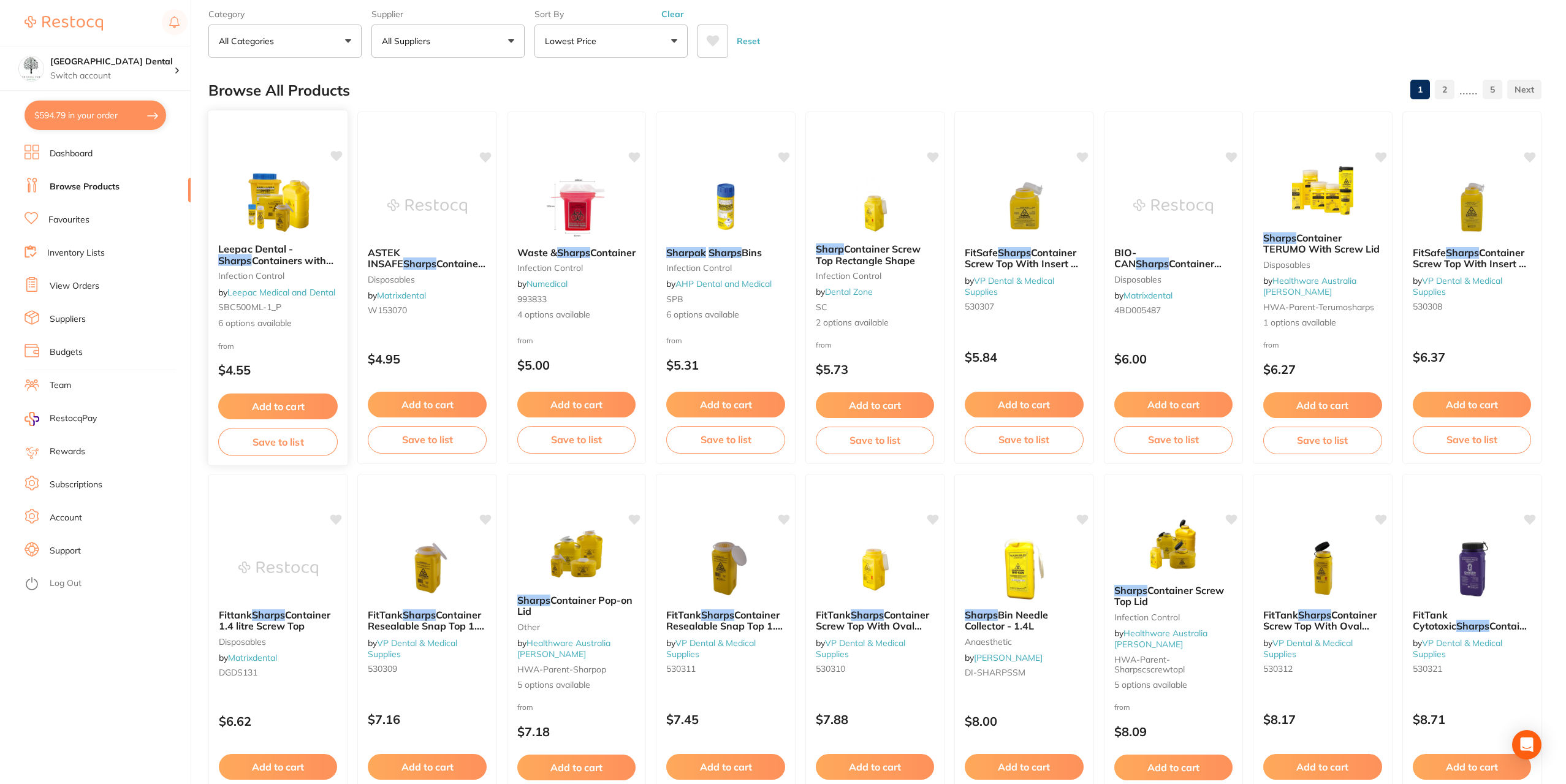
click at [252, 253] on em "Sharps" at bounding box center [235, 259] width 34 height 12
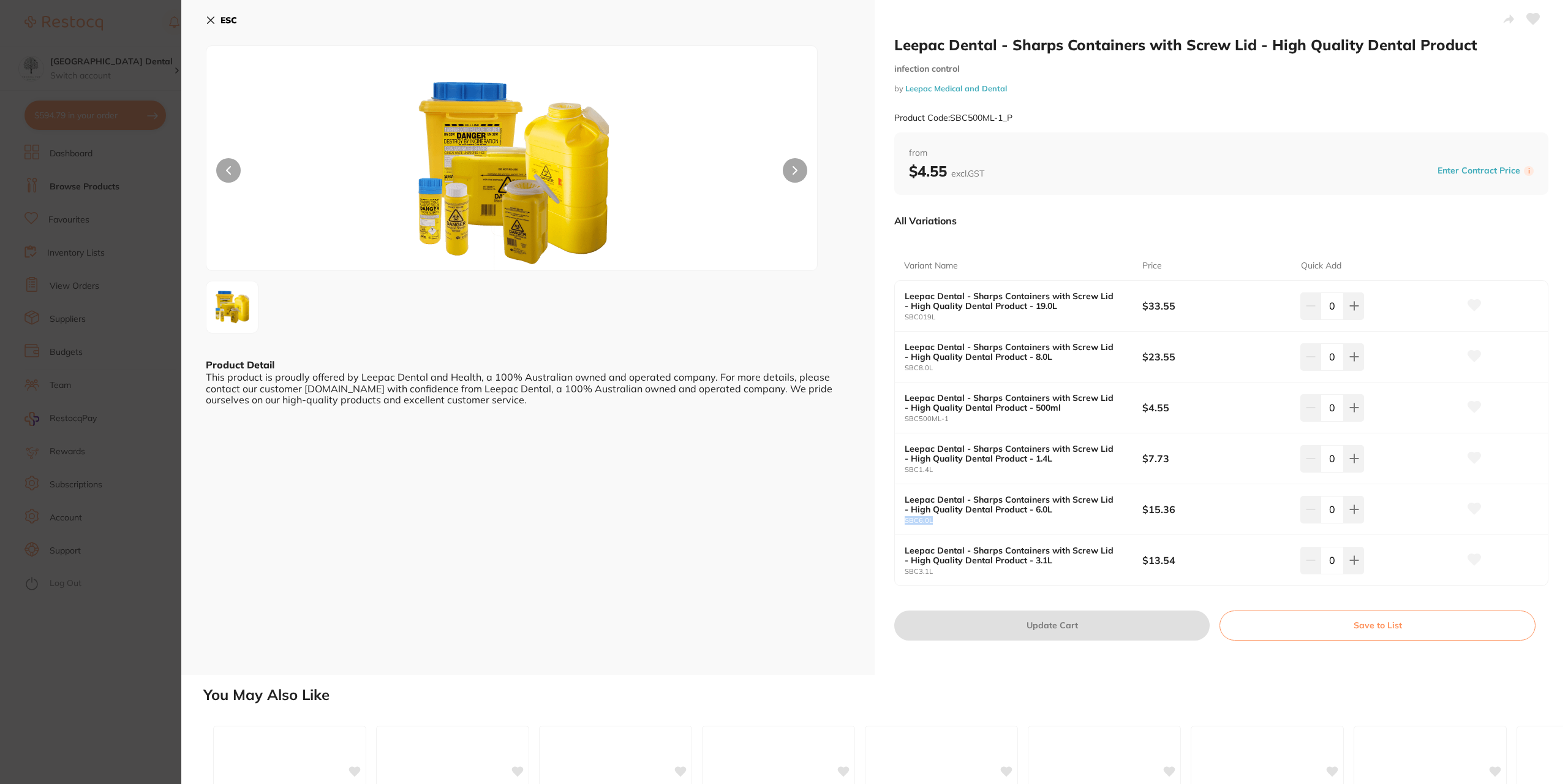
drag, startPoint x: 1046, startPoint y: 513, endPoint x: 1182, endPoint y: 528, distance: 136.8
click at [977, 528] on div "Leepac Dental - Sharps Containers with Screw Lid - High Quality Dental Product …" at bounding box center [1221, 509] width 653 height 51
drag, startPoint x: 1170, startPoint y: 516, endPoint x: 926, endPoint y: 534, distance: 244.7
click at [926, 534] on div "Leepac Dental - Sharps Containers with Screw Lid - High Quality Dental Product …" at bounding box center [1221, 509] width 653 height 51
drag, startPoint x: 88, startPoint y: 532, endPoint x: 367, endPoint y: 527, distance: 279.0
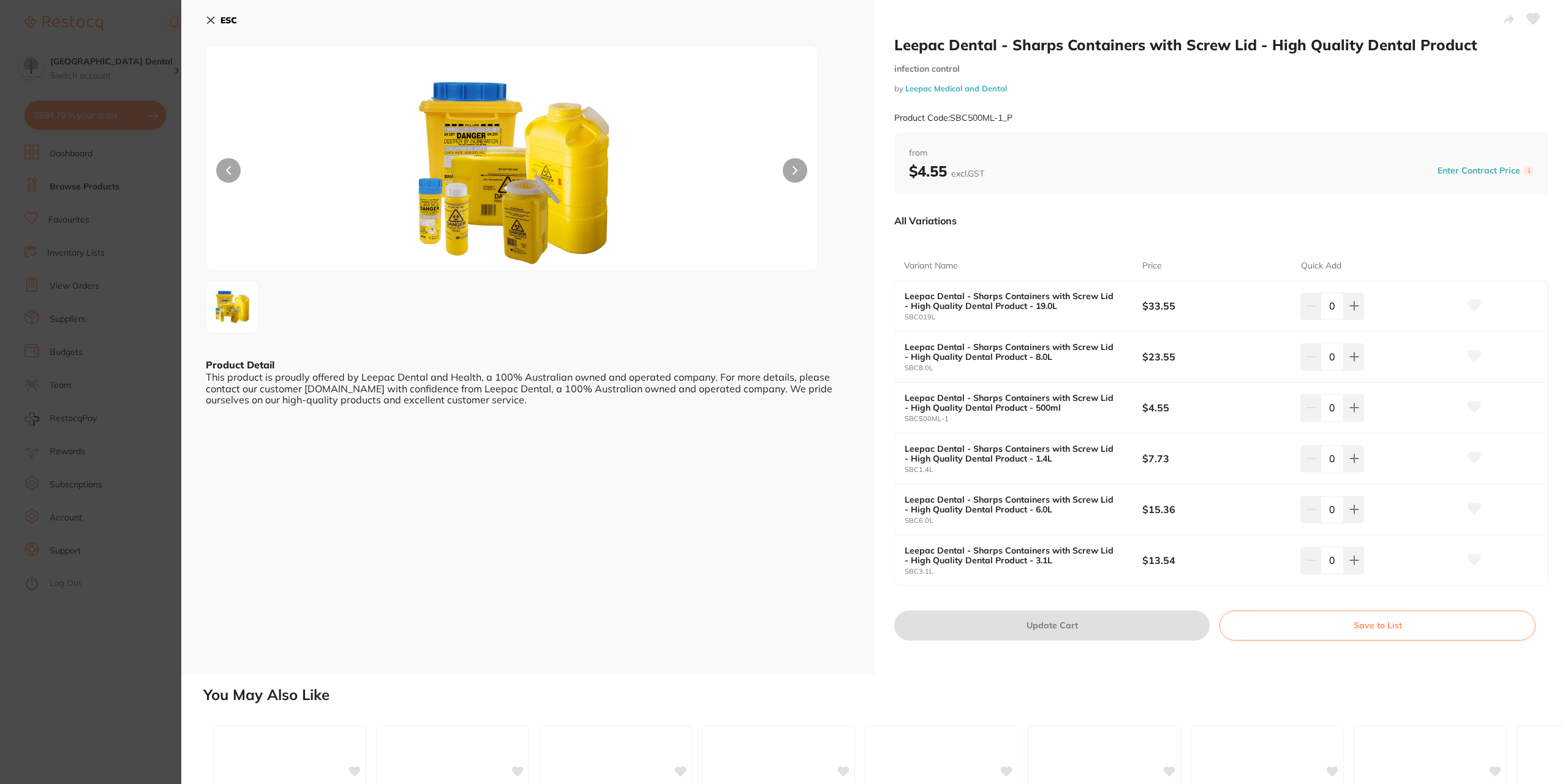
click at [88, 532] on section "Leepac Dental - Sharps Containers with Screw Lid - High Quality Dental Product …" at bounding box center [784, 392] width 1568 height 784
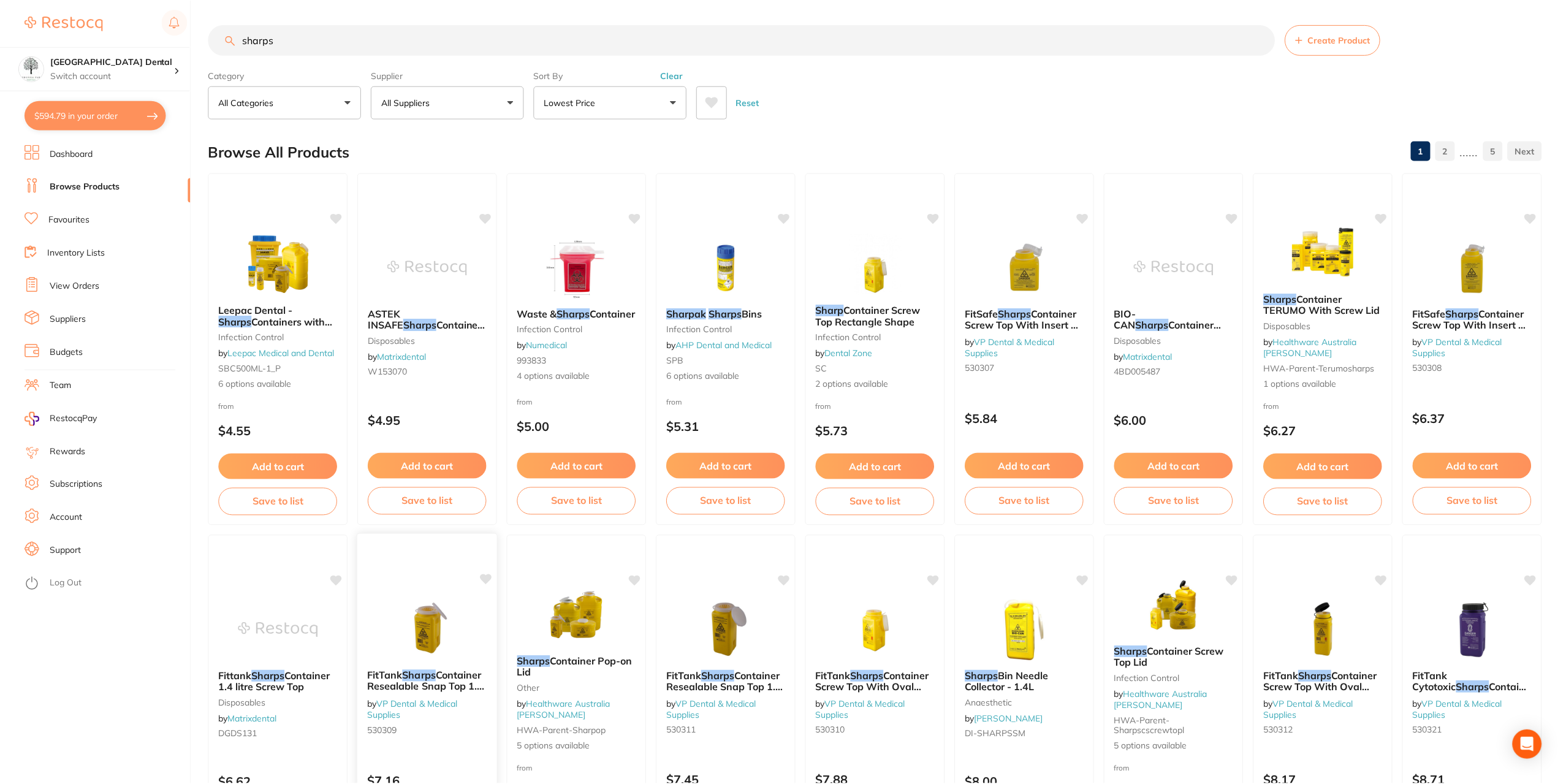
scroll to position [61, 0]
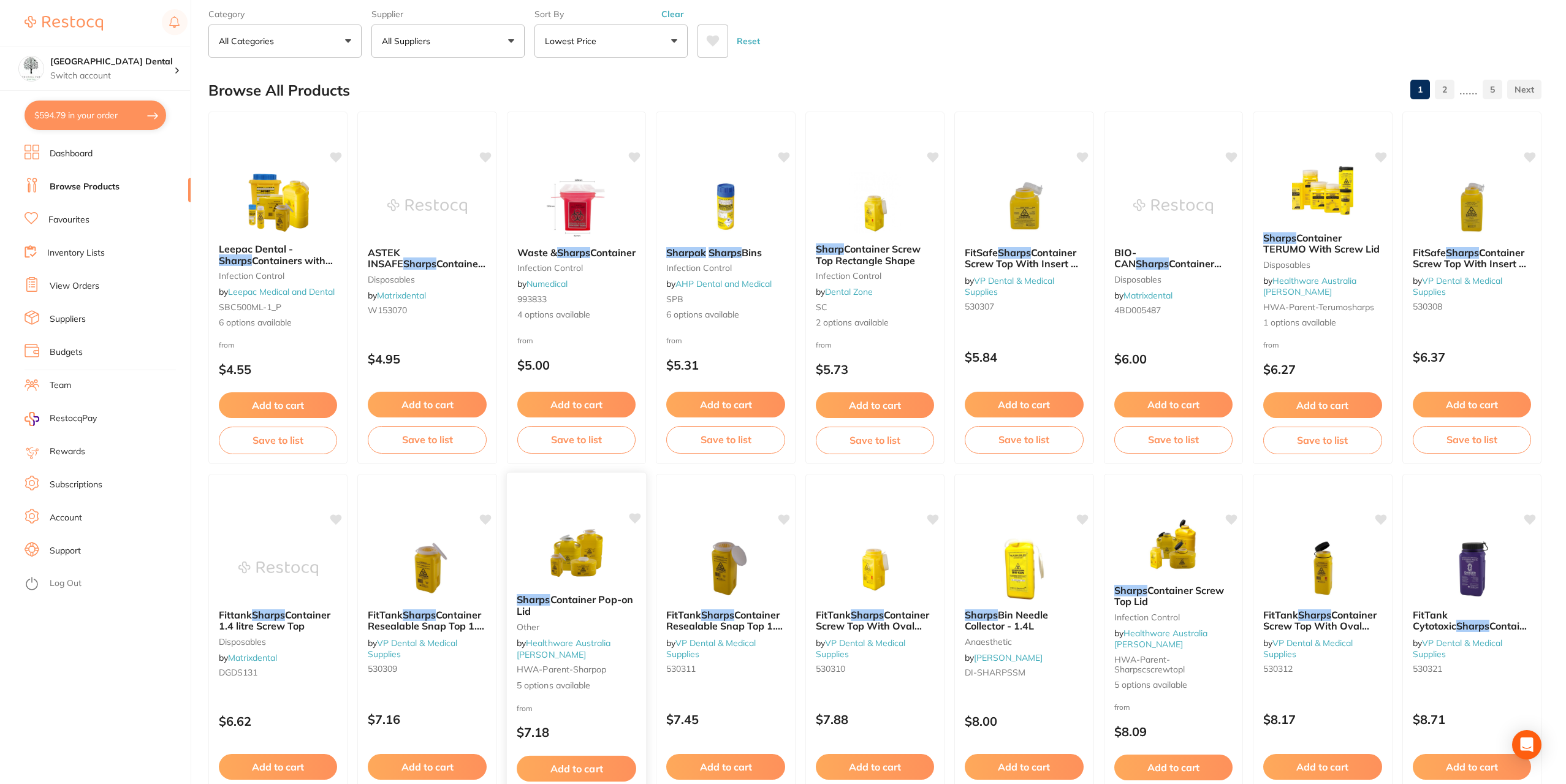
click at [563, 594] on span "Container Pop-on Lid" at bounding box center [575, 605] width 116 height 24
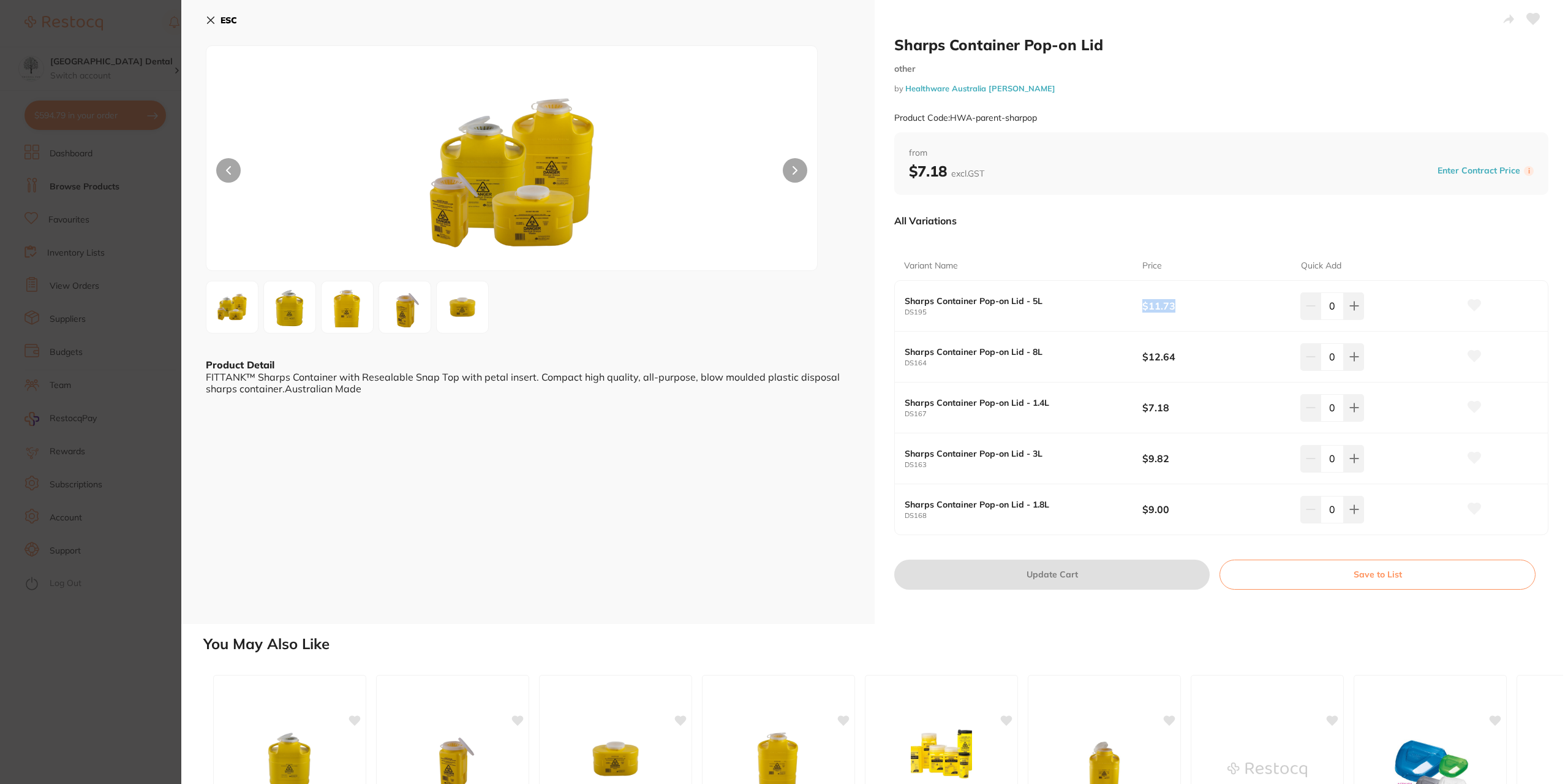
drag, startPoint x: 1168, startPoint y: 303, endPoint x: 1122, endPoint y: 306, distance: 46.1
click at [1123, 306] on div "Sharps Container Pop-on Lid - 5L DS195 $11.73 0" at bounding box center [1221, 306] width 653 height 51
click at [1353, 304] on icon at bounding box center [1355, 306] width 10 height 10
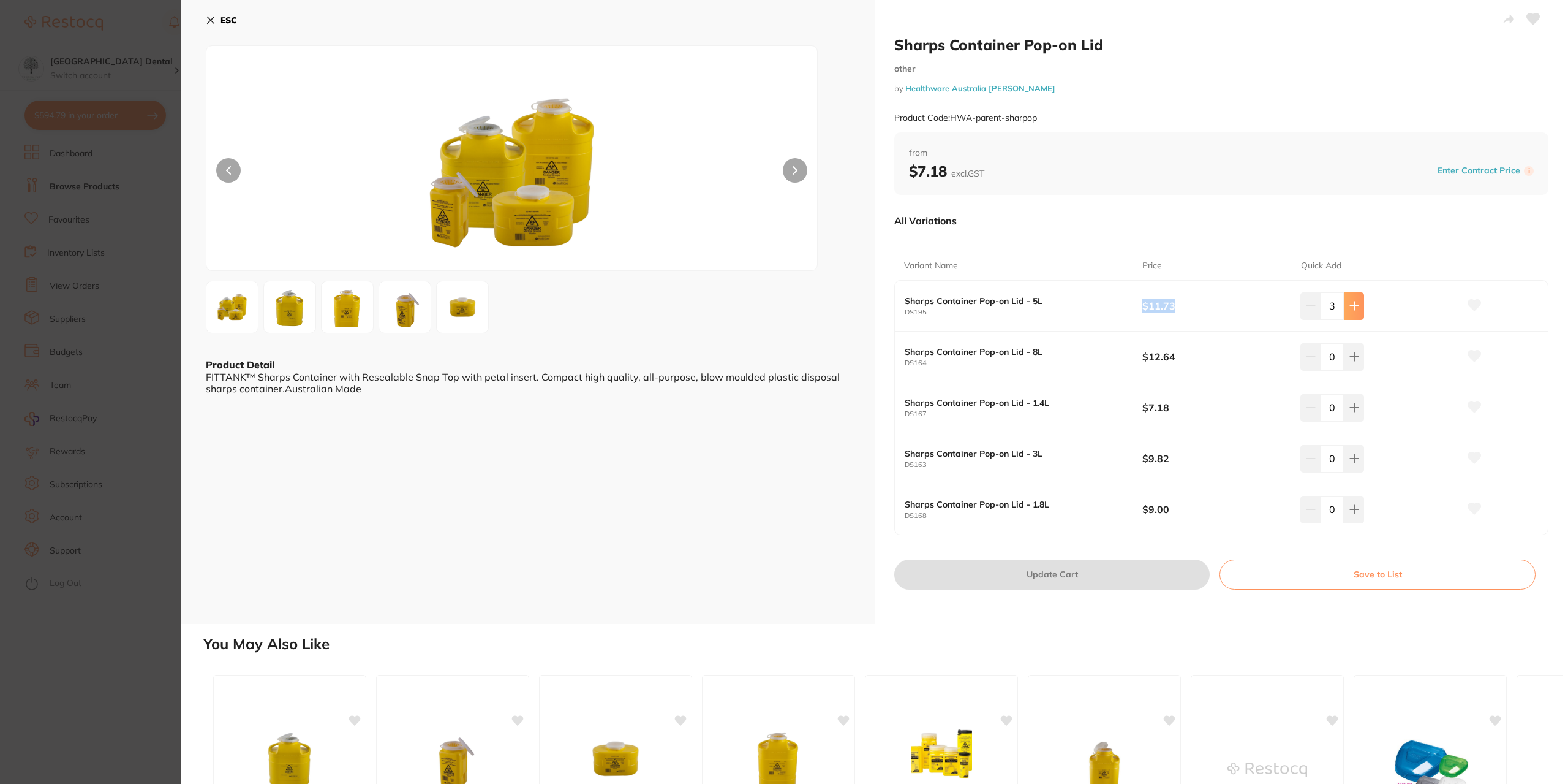
click at [1353, 304] on icon at bounding box center [1355, 306] width 10 height 10
click at [1360, 219] on div "All Variations" at bounding box center [1221, 220] width 654 height 32
click at [1350, 303] on icon at bounding box center [1355, 306] width 10 height 10
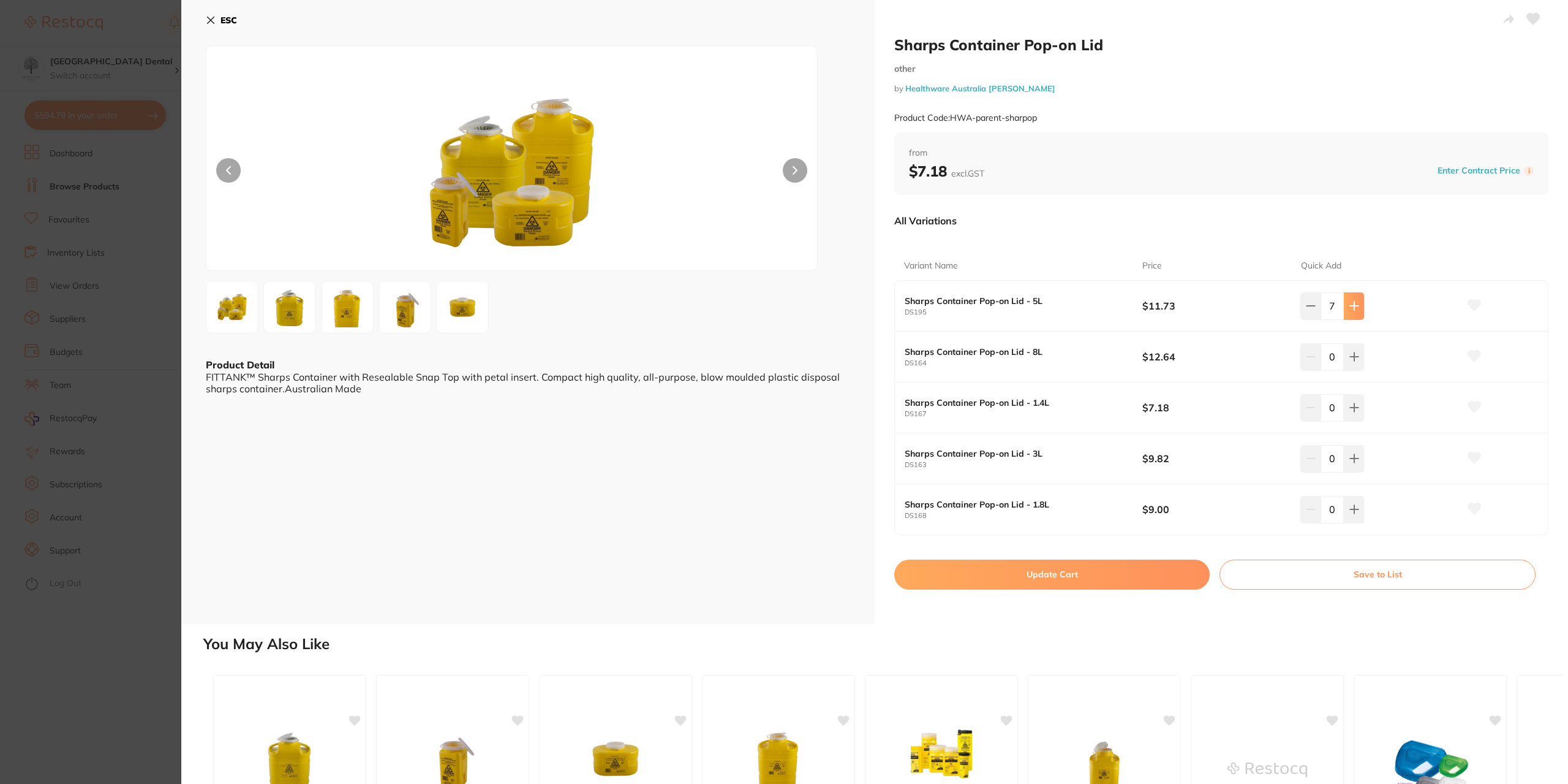
click at [1356, 307] on icon at bounding box center [1355, 306] width 10 height 10
type input "8"
drag, startPoint x: 1086, startPoint y: 566, endPoint x: 1118, endPoint y: 560, distance: 32.6
click at [1086, 566] on button "Update Cart" at bounding box center [1052, 574] width 316 height 29
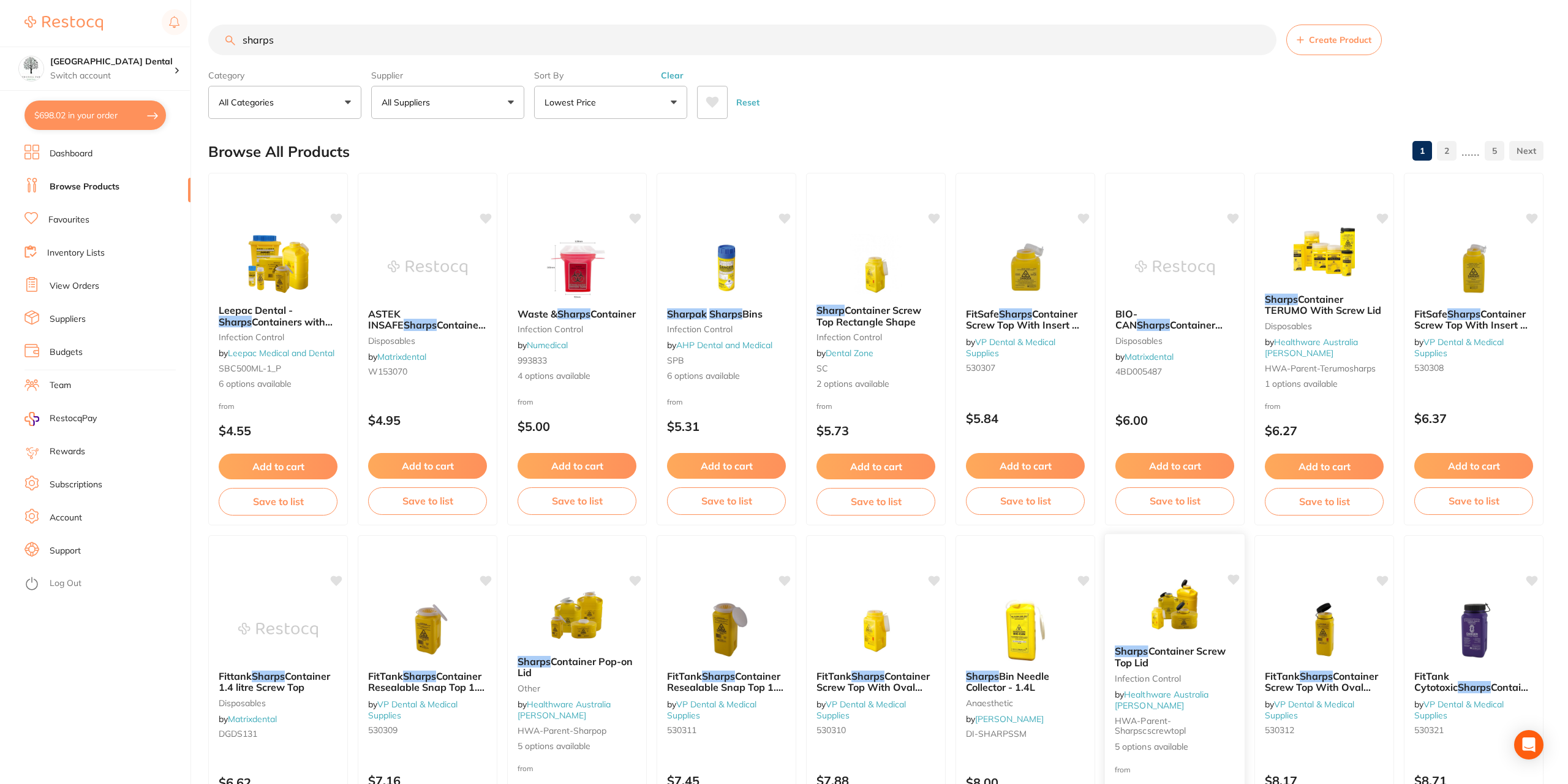
checkbox input "false"
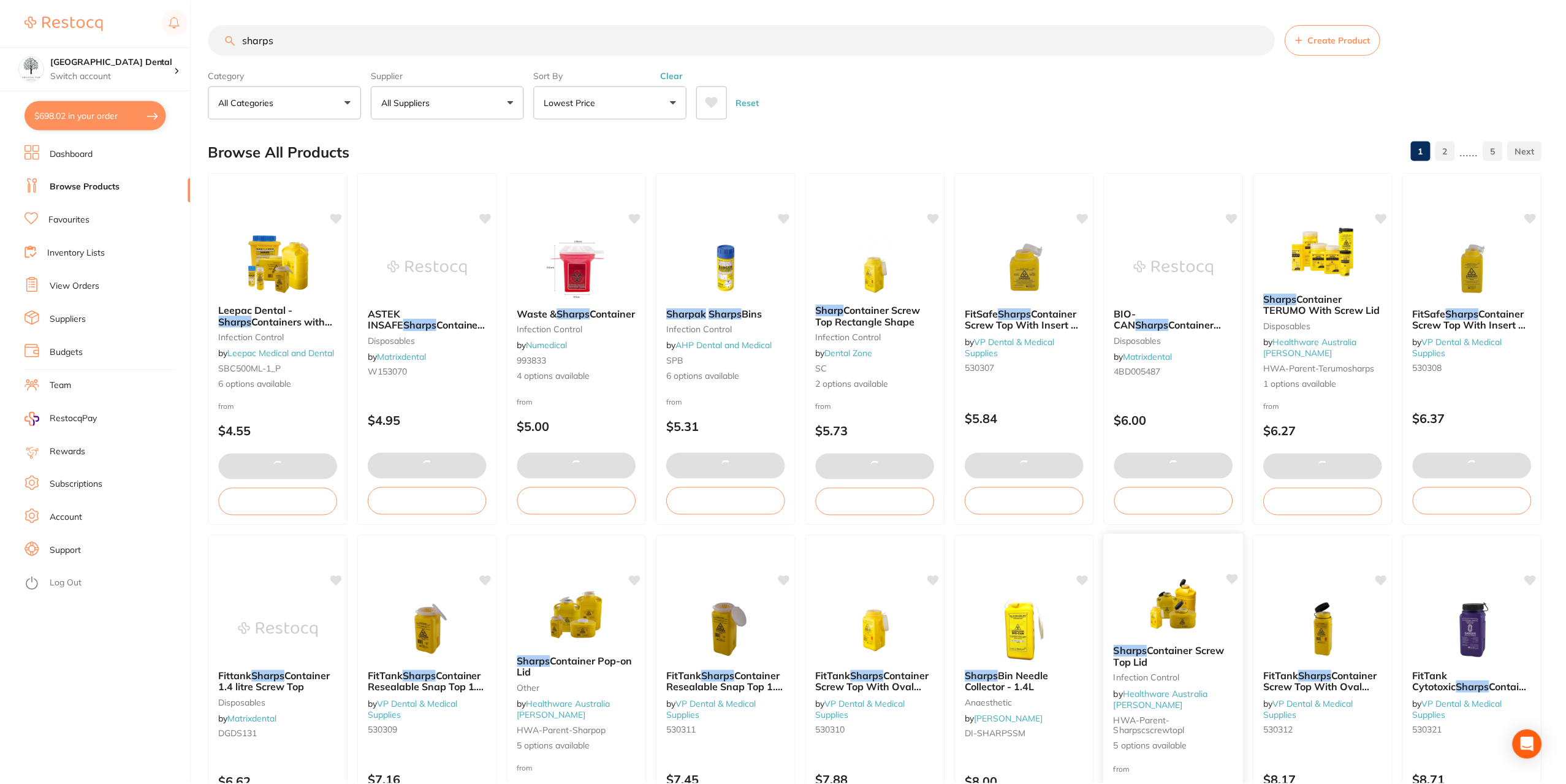
scroll to position [61, 0]
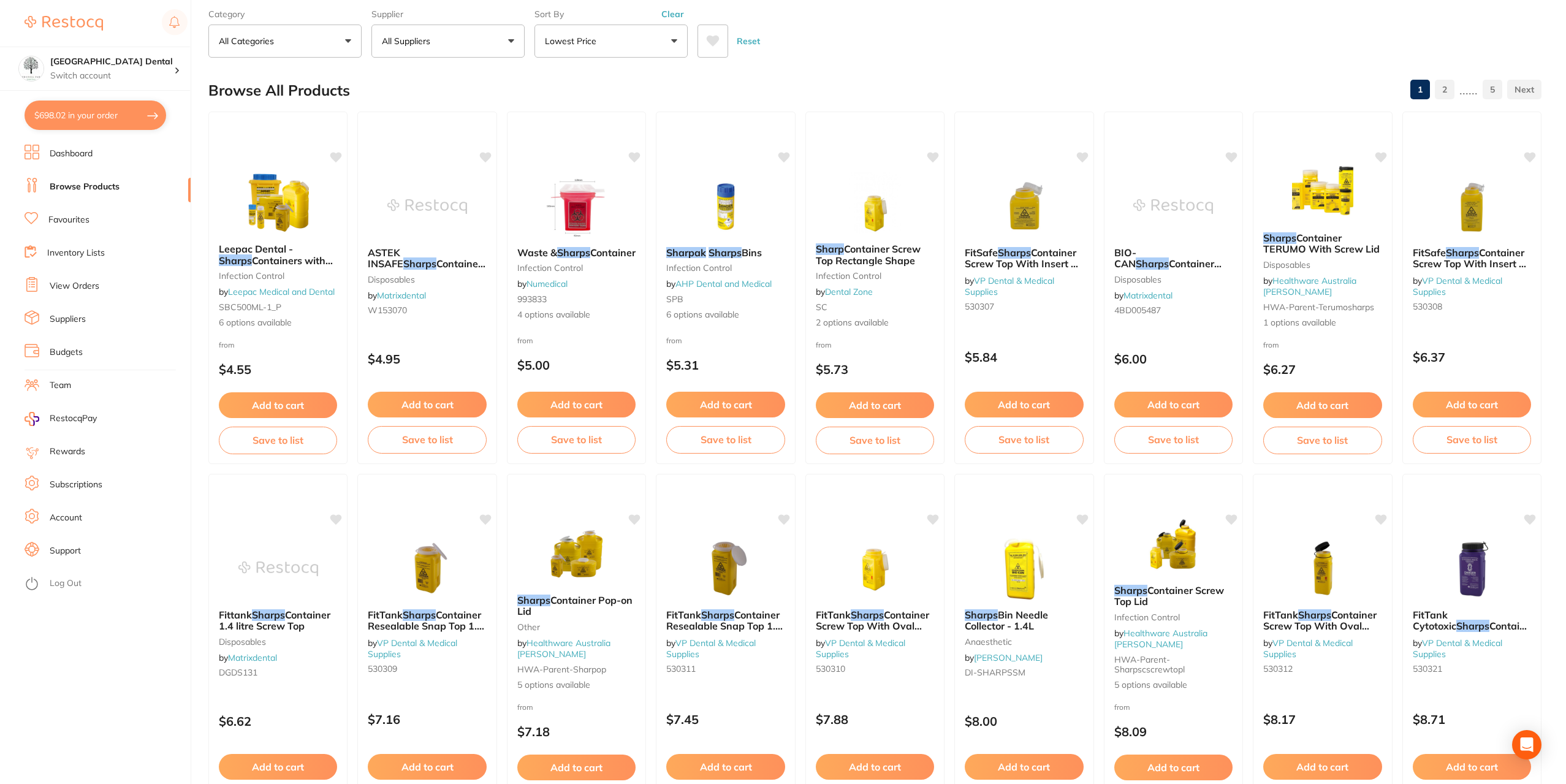
click at [94, 120] on button "$698.02 in your order" at bounding box center [95, 115] width 141 height 29
checkbox input "true"
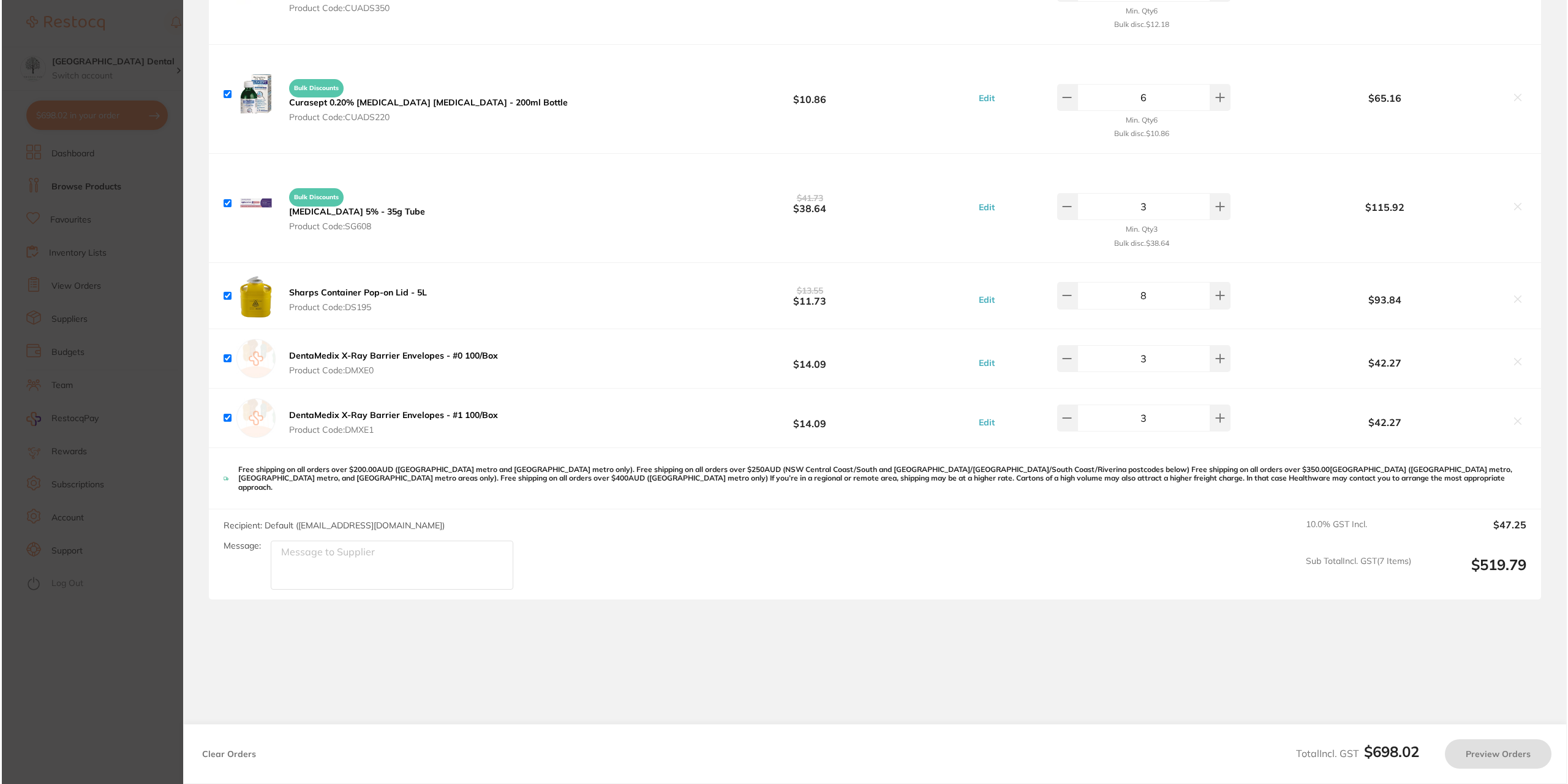
scroll to position [0, 0]
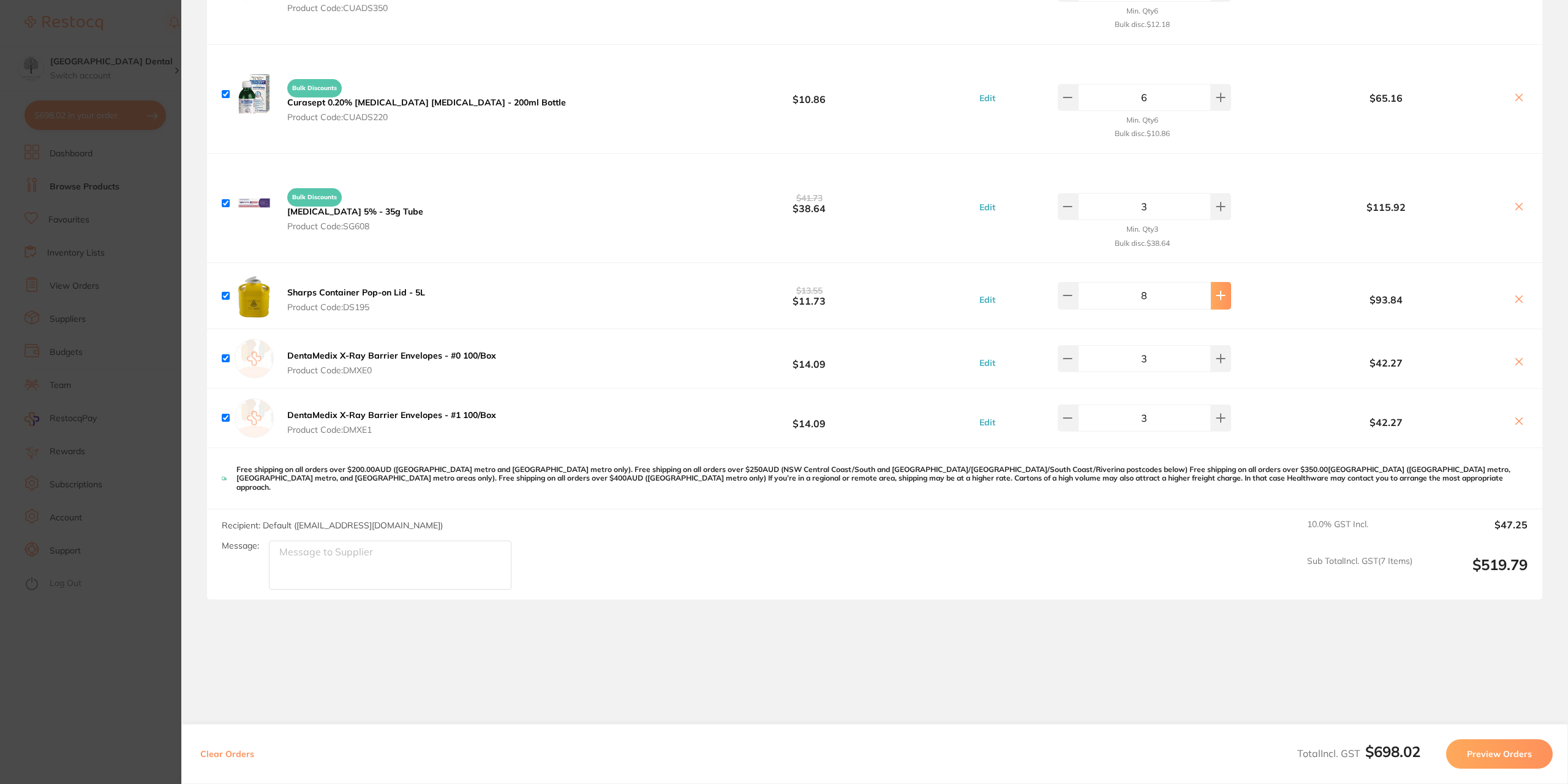
click at [1223, 293] on button at bounding box center [1221, 296] width 20 height 27
type input "9"
click at [103, 498] on section "Update RRP Set your pre negotiated price for this item. Item Agreed RRP (excl. …" at bounding box center [784, 392] width 1568 height 784
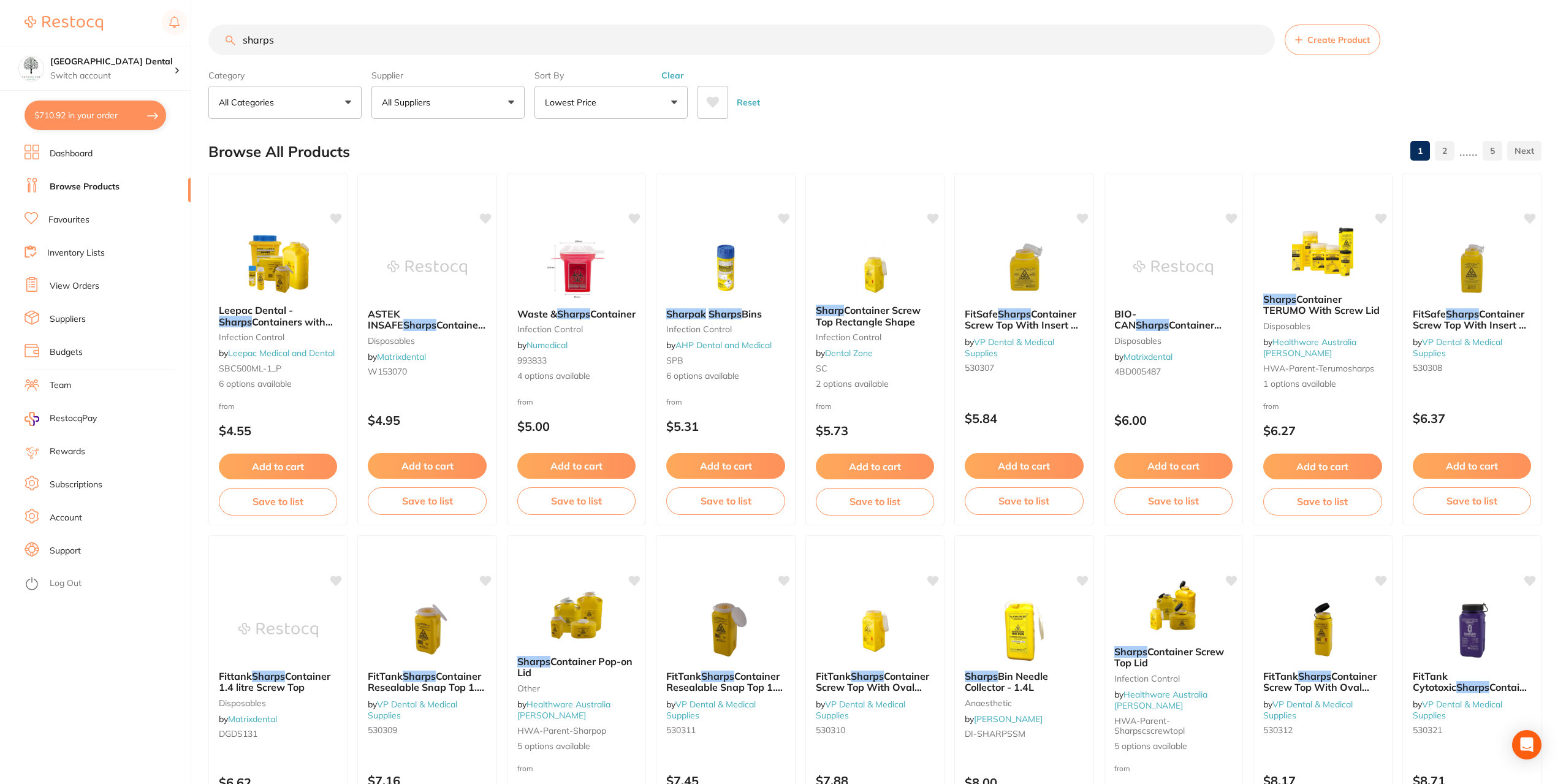
click at [1260, 39] on input "sharps" at bounding box center [741, 39] width 1066 height 31
click at [288, 43] on input "search" at bounding box center [741, 39] width 1066 height 31
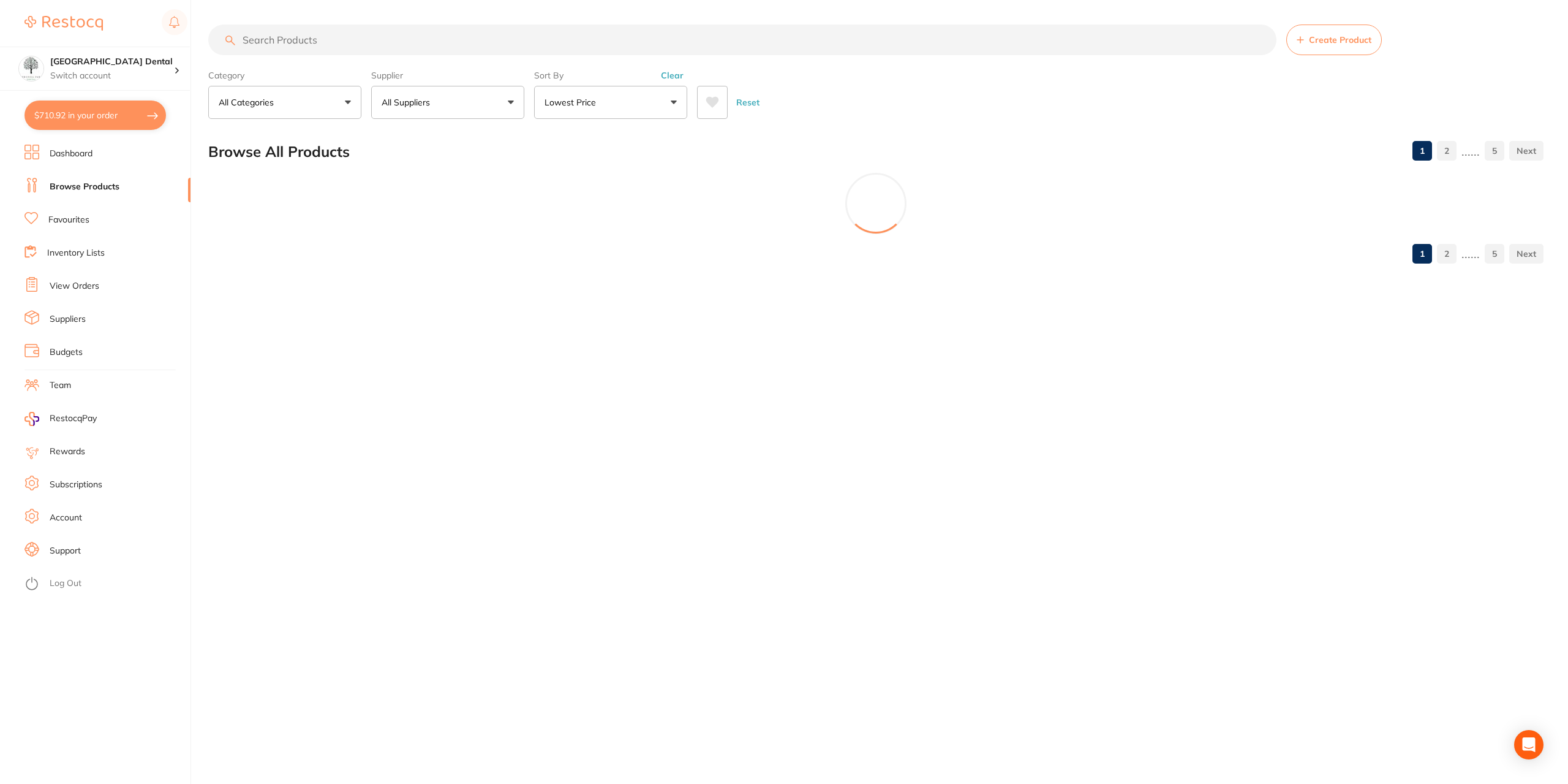
click at [350, 39] on input "search" at bounding box center [742, 39] width 1069 height 31
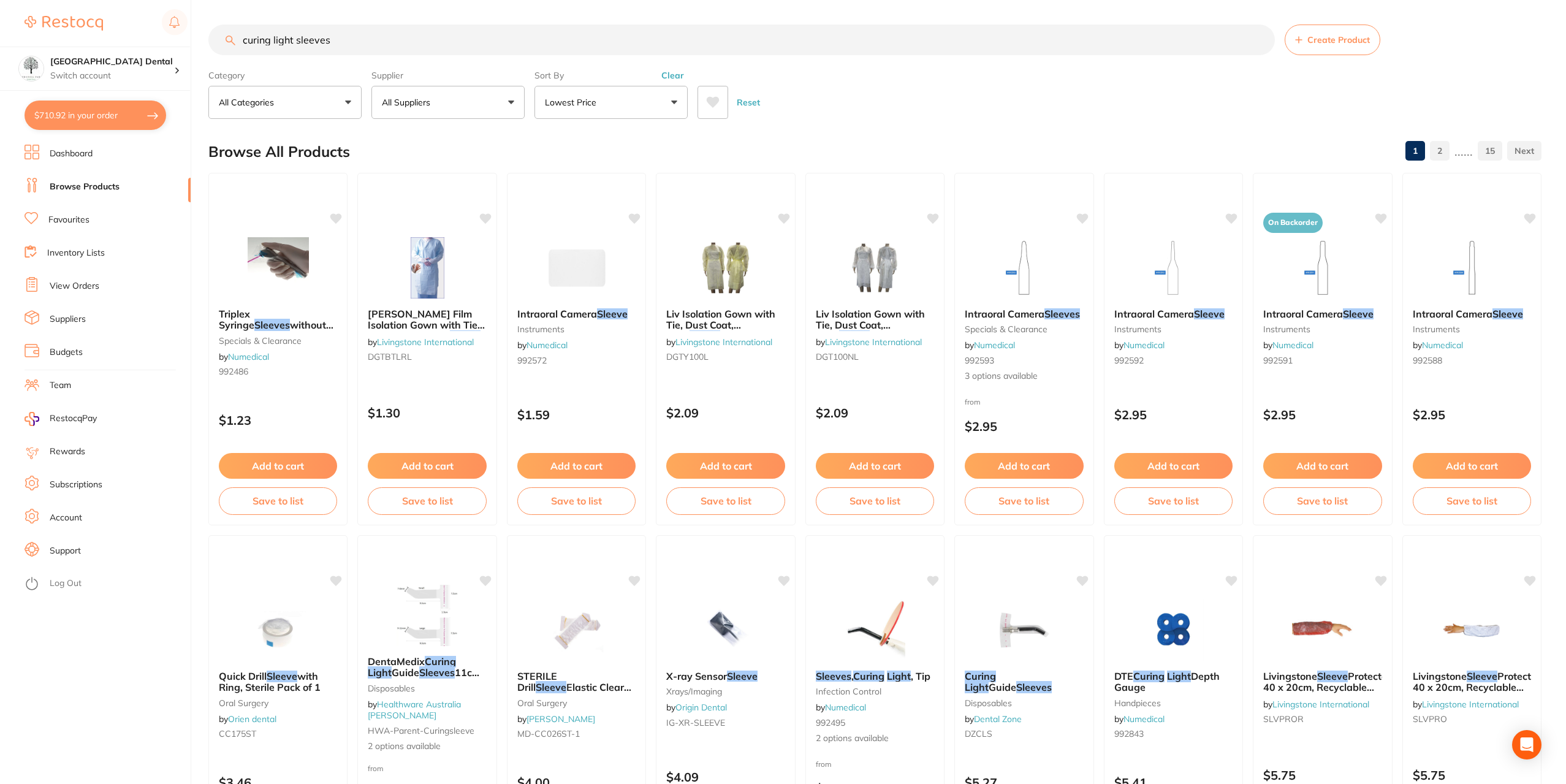
click at [493, 96] on button "All Suppliers" at bounding box center [447, 103] width 153 height 33
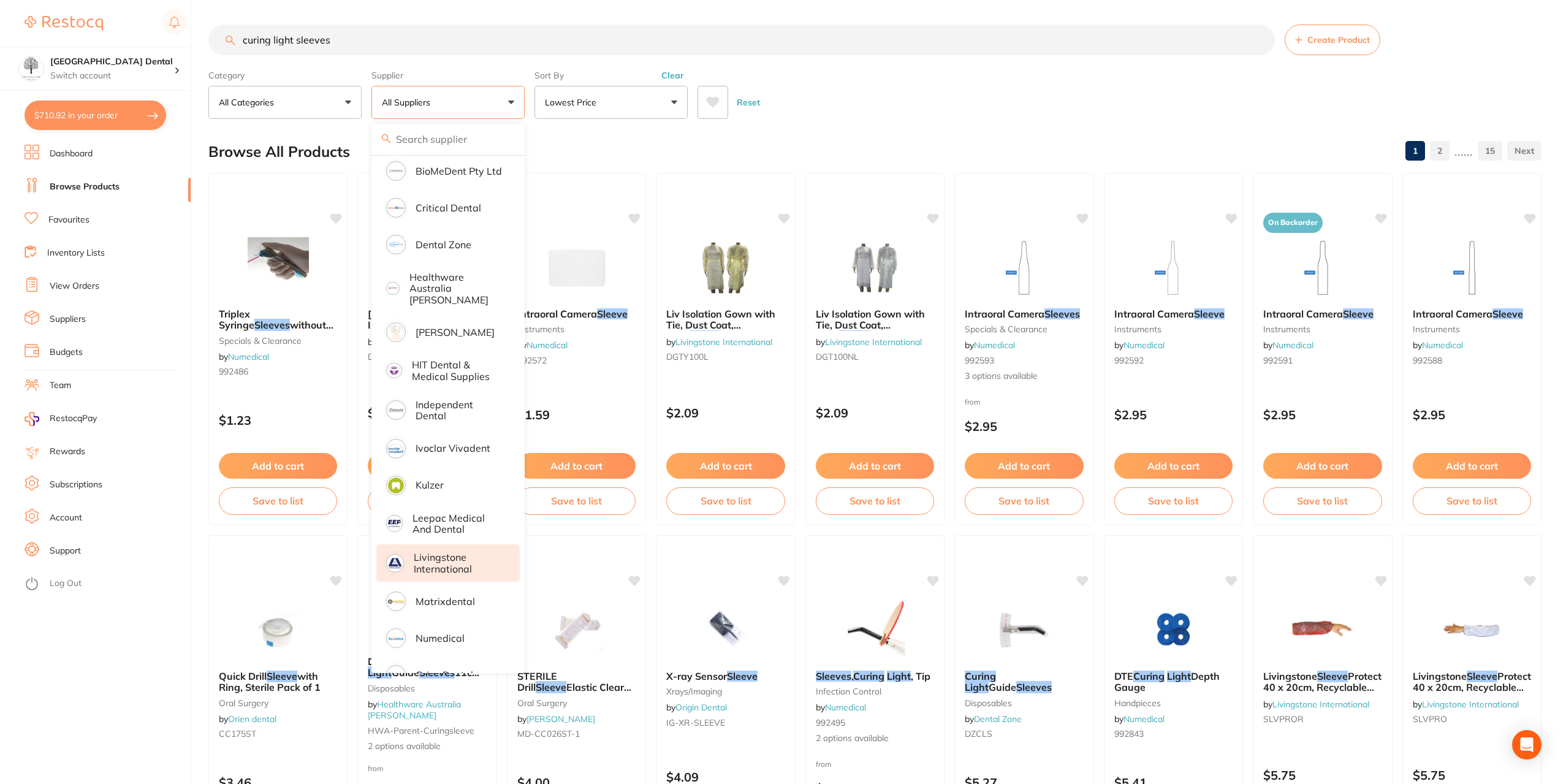
scroll to position [307, 0]
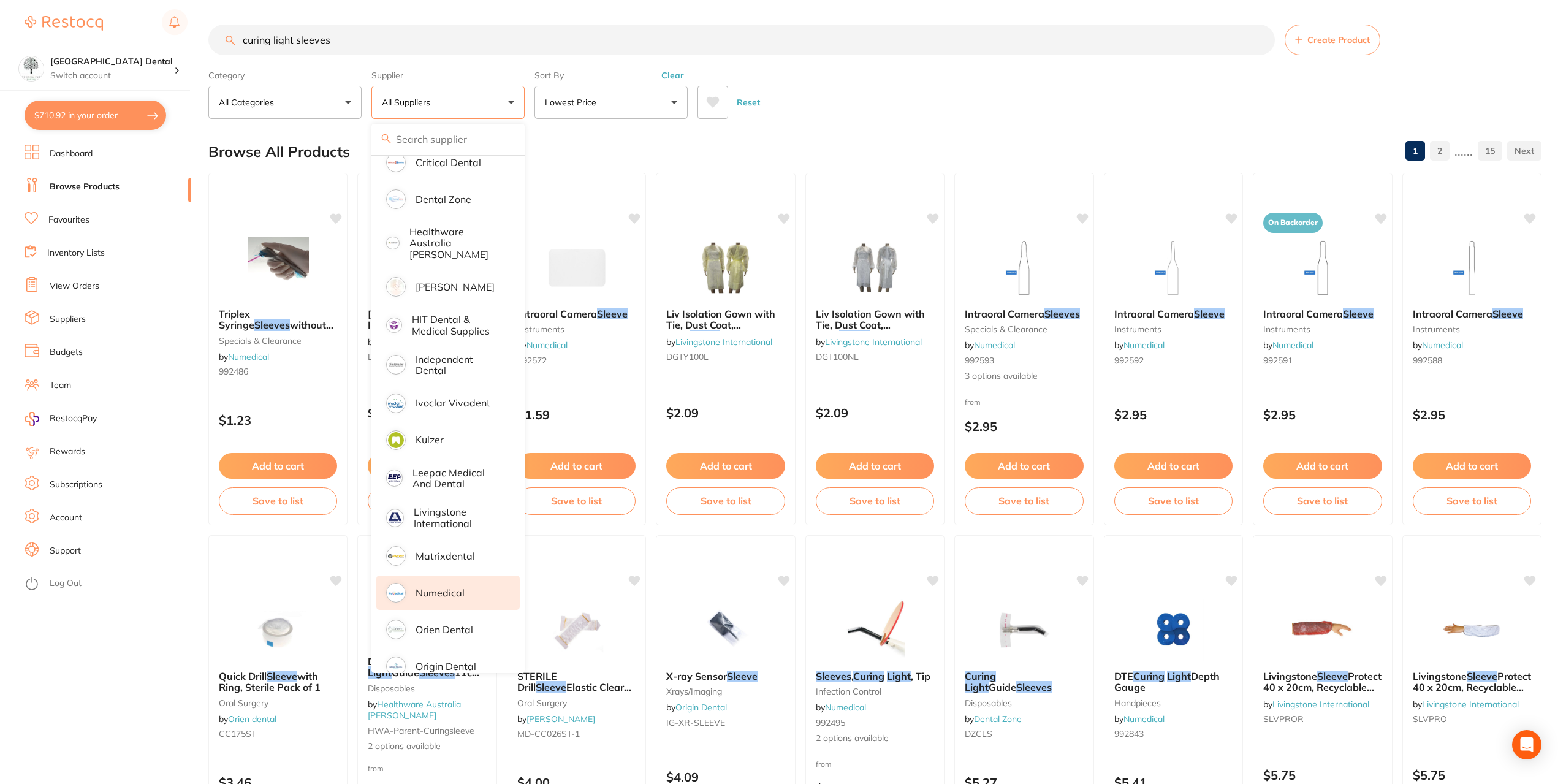
click at [444, 587] on p "Numedical" at bounding box center [440, 592] width 49 height 11
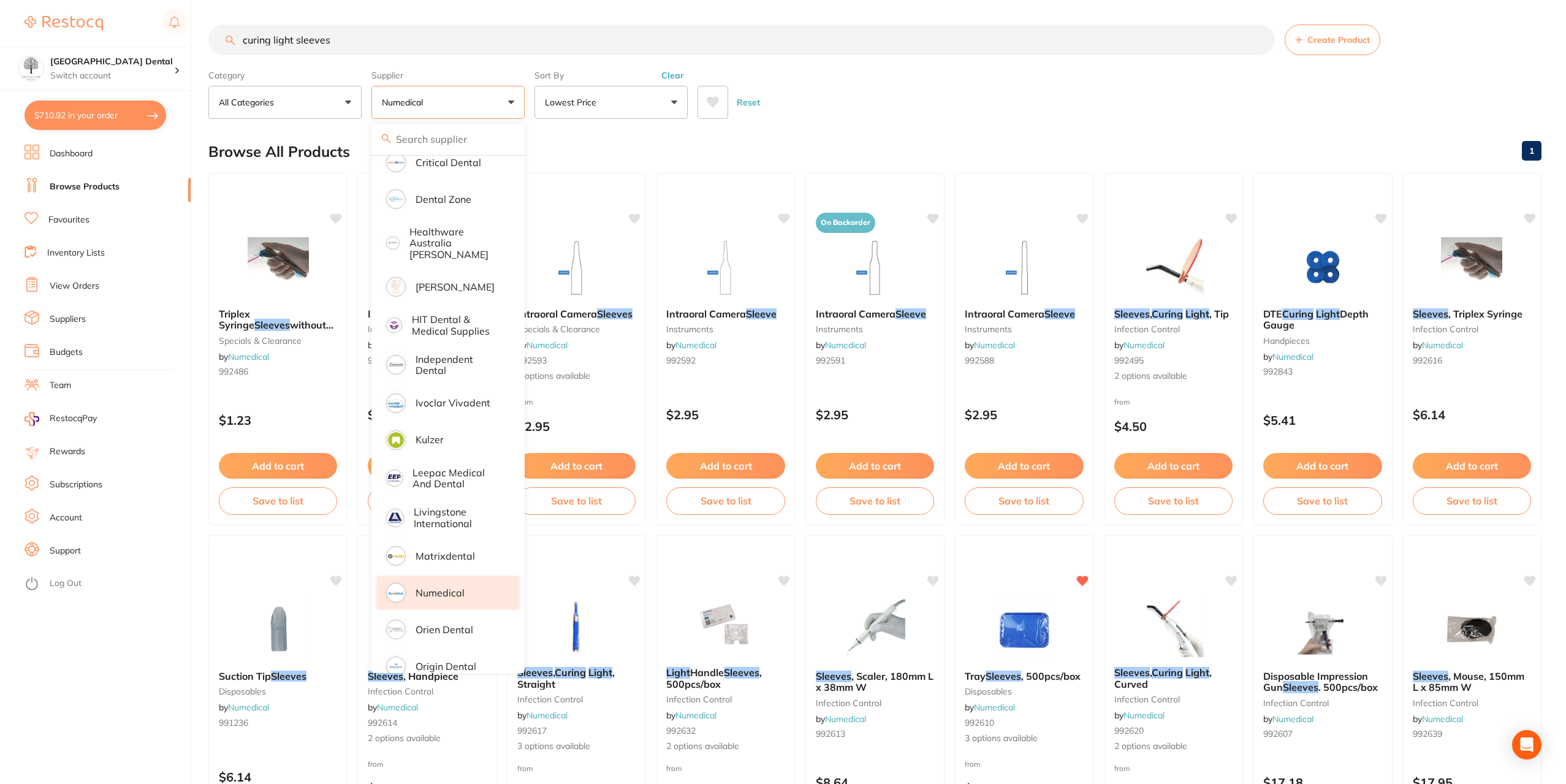
click at [845, 116] on div "Reset" at bounding box center [1114, 98] width 834 height 43
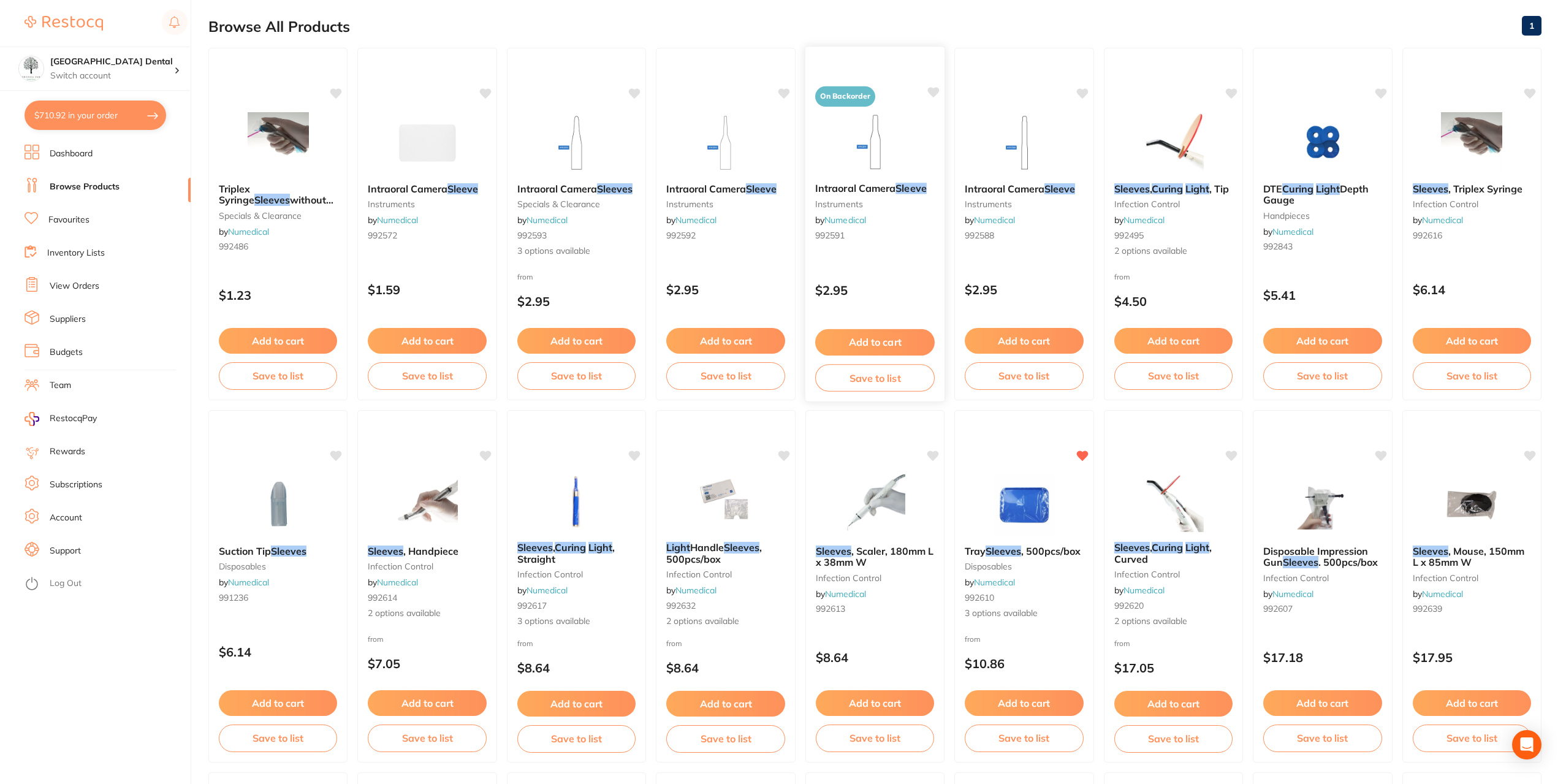
scroll to position [34, 0]
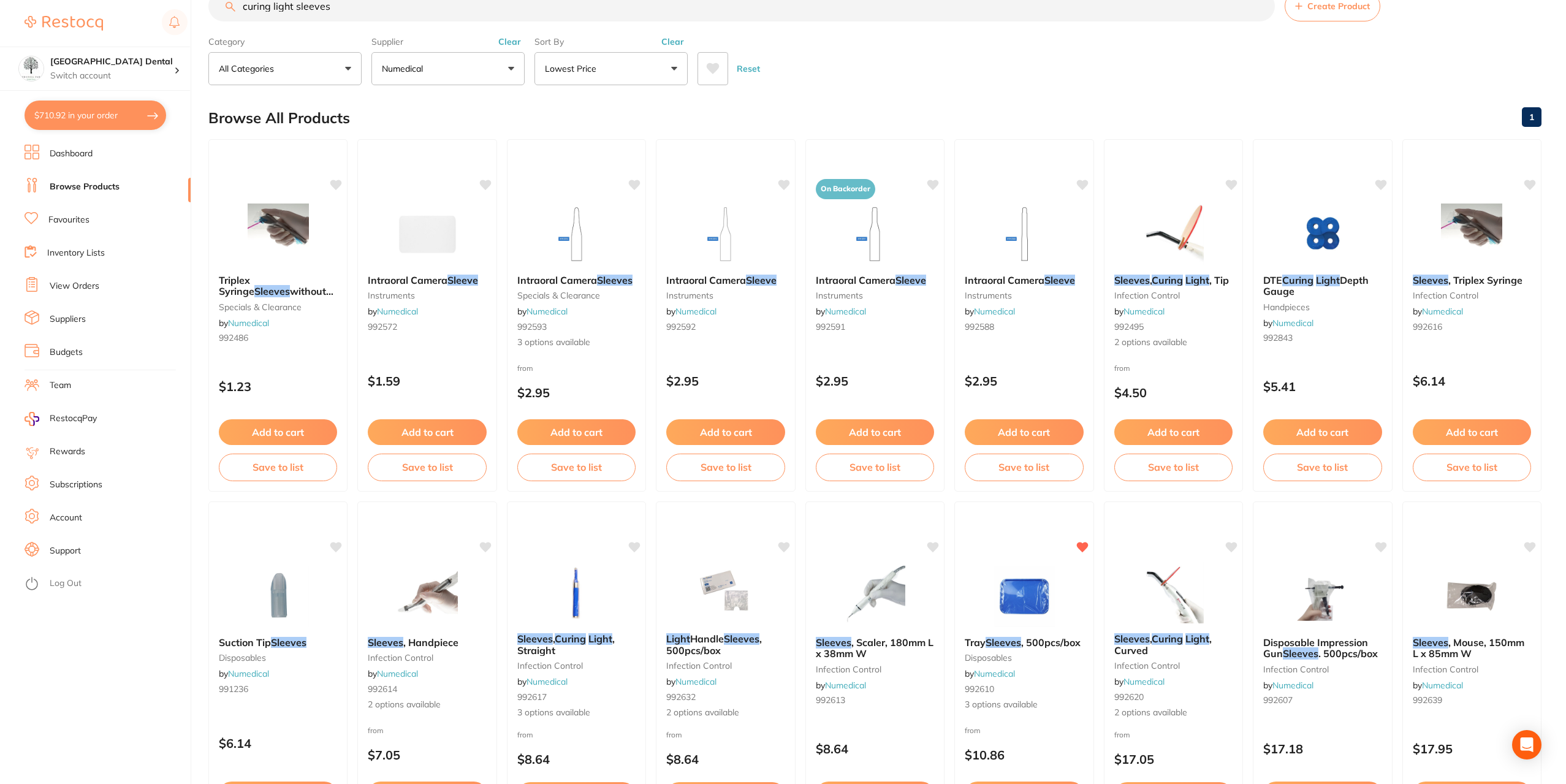
click at [437, 75] on button "Numedical" at bounding box center [447, 69] width 153 height 33
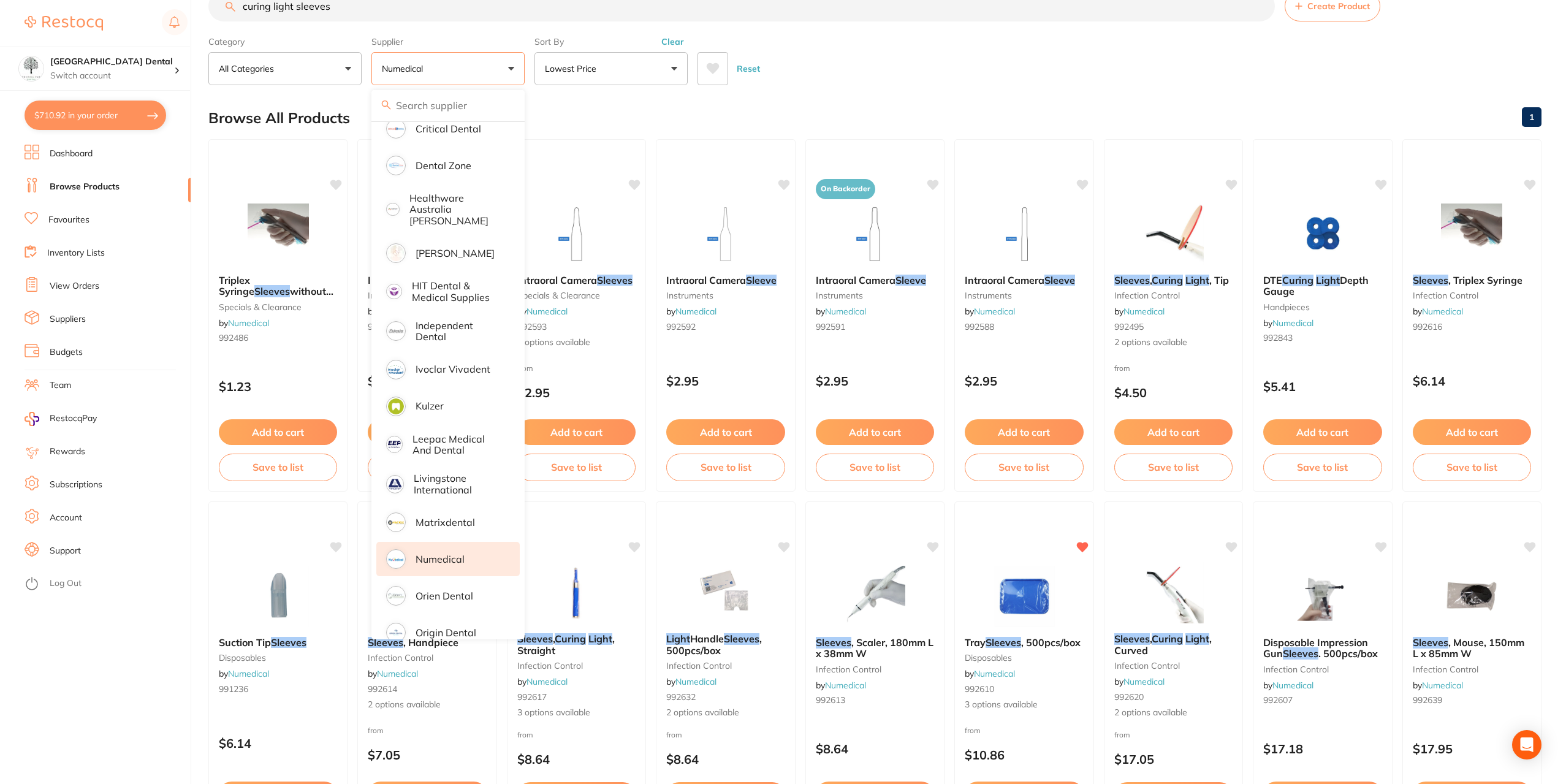
scroll to position [0, 0]
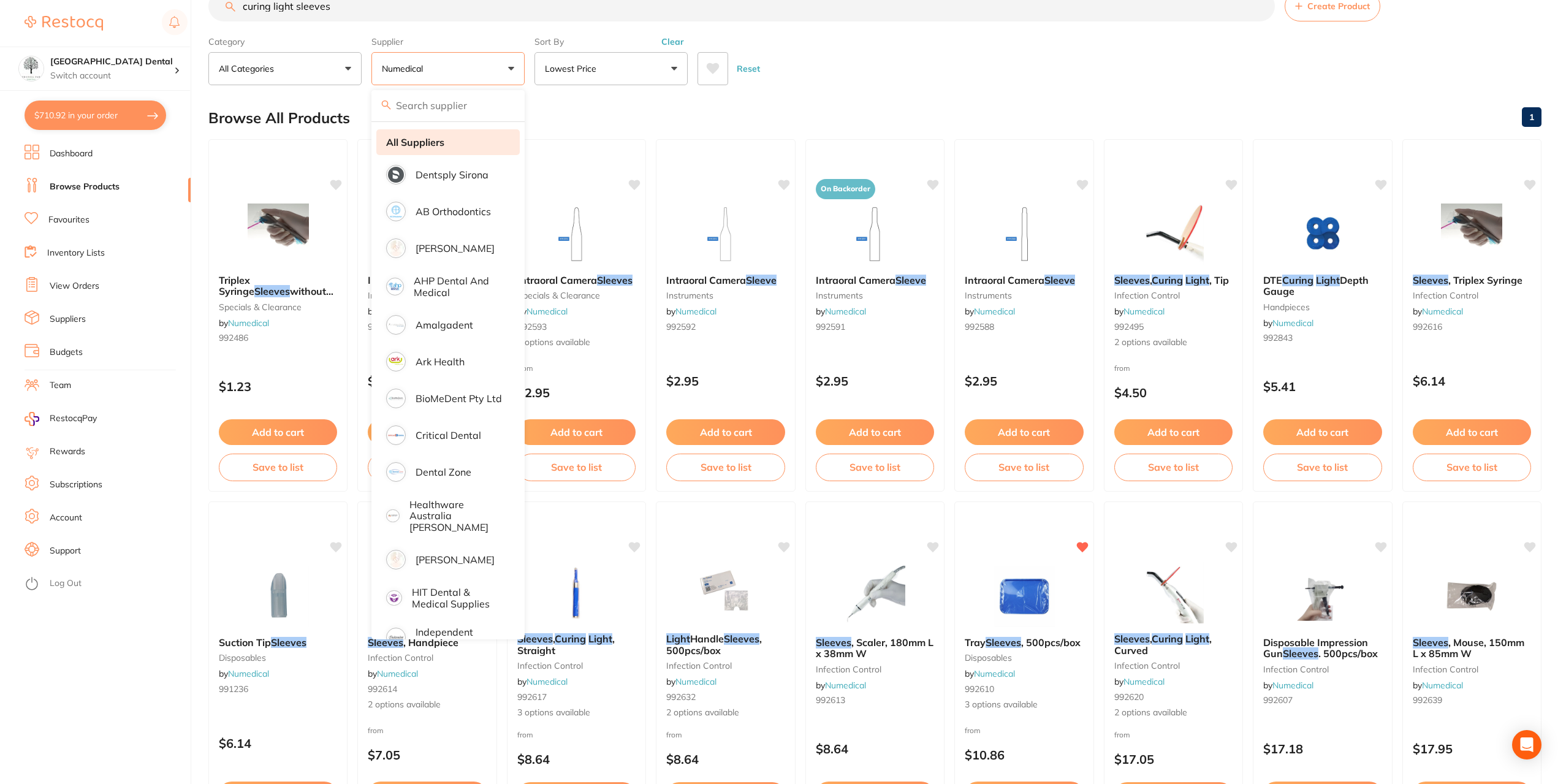
click at [394, 149] on li "All Suppliers" at bounding box center [448, 142] width 144 height 26
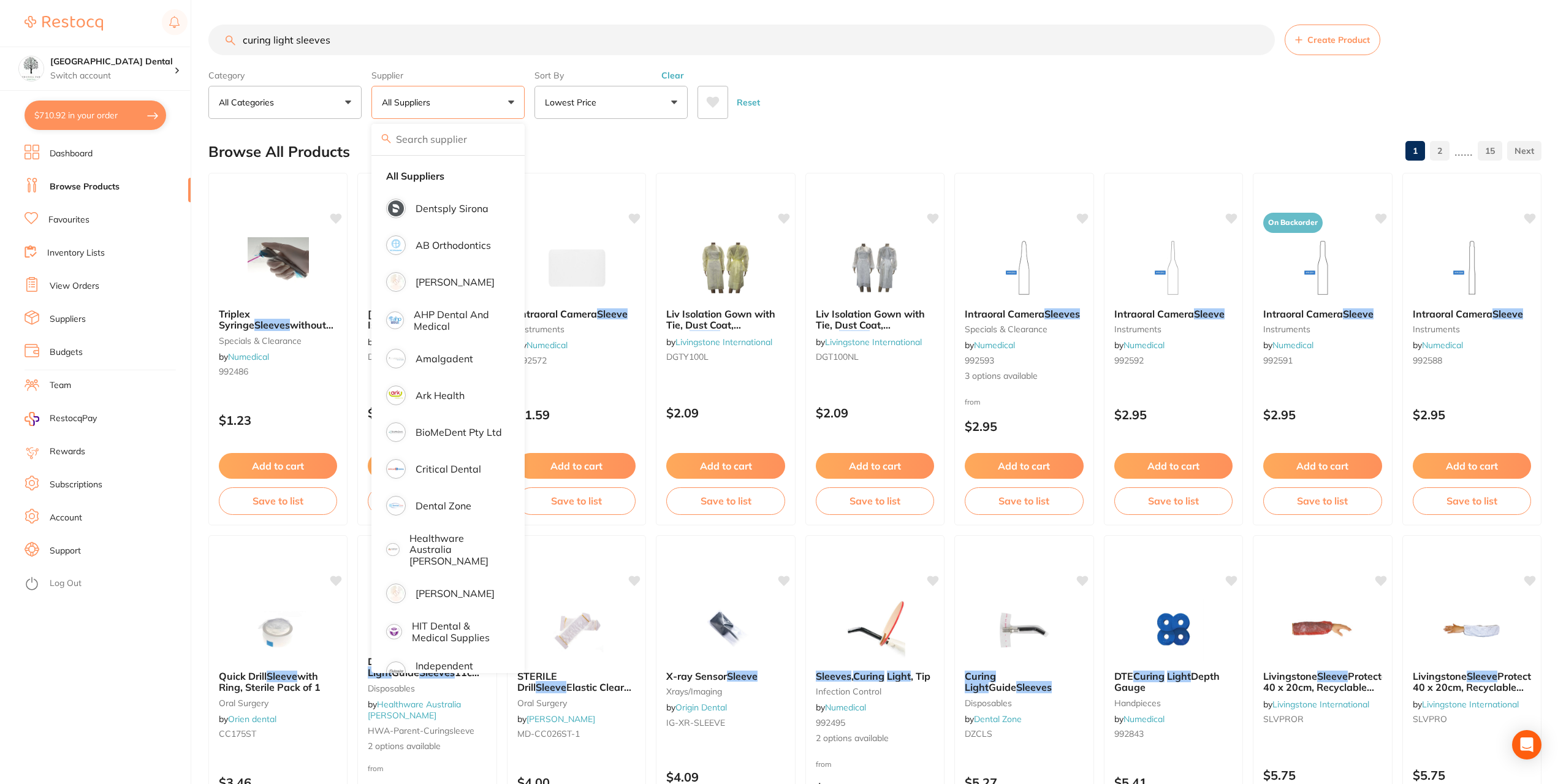
click at [928, 136] on div "Browse All Products 1 2 ...... 15" at bounding box center [875, 151] width 1333 height 41
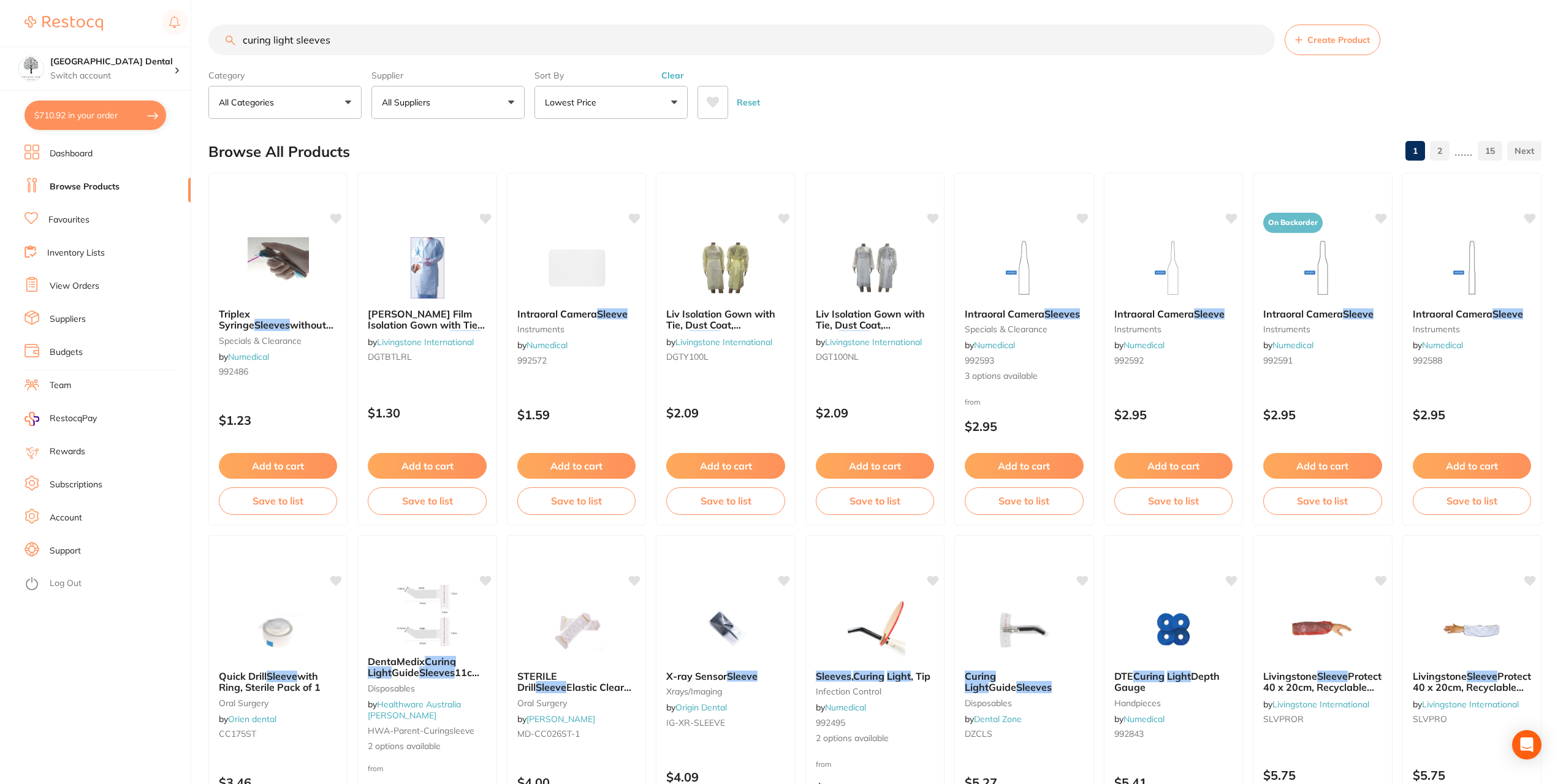
click at [456, 98] on button "All Suppliers" at bounding box center [447, 103] width 153 height 33
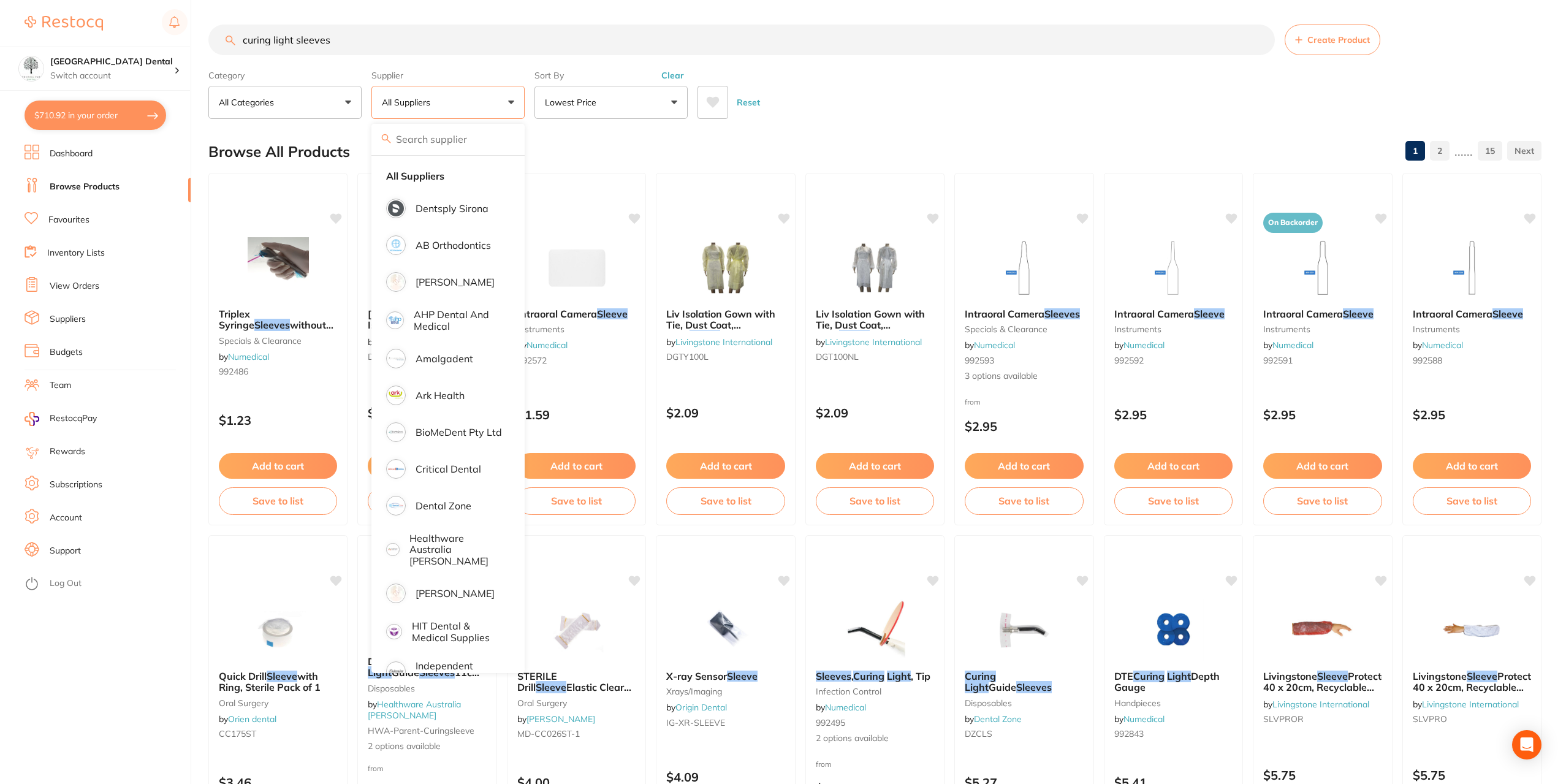
click at [242, 40] on input "curing light sleeves" at bounding box center [741, 39] width 1066 height 31
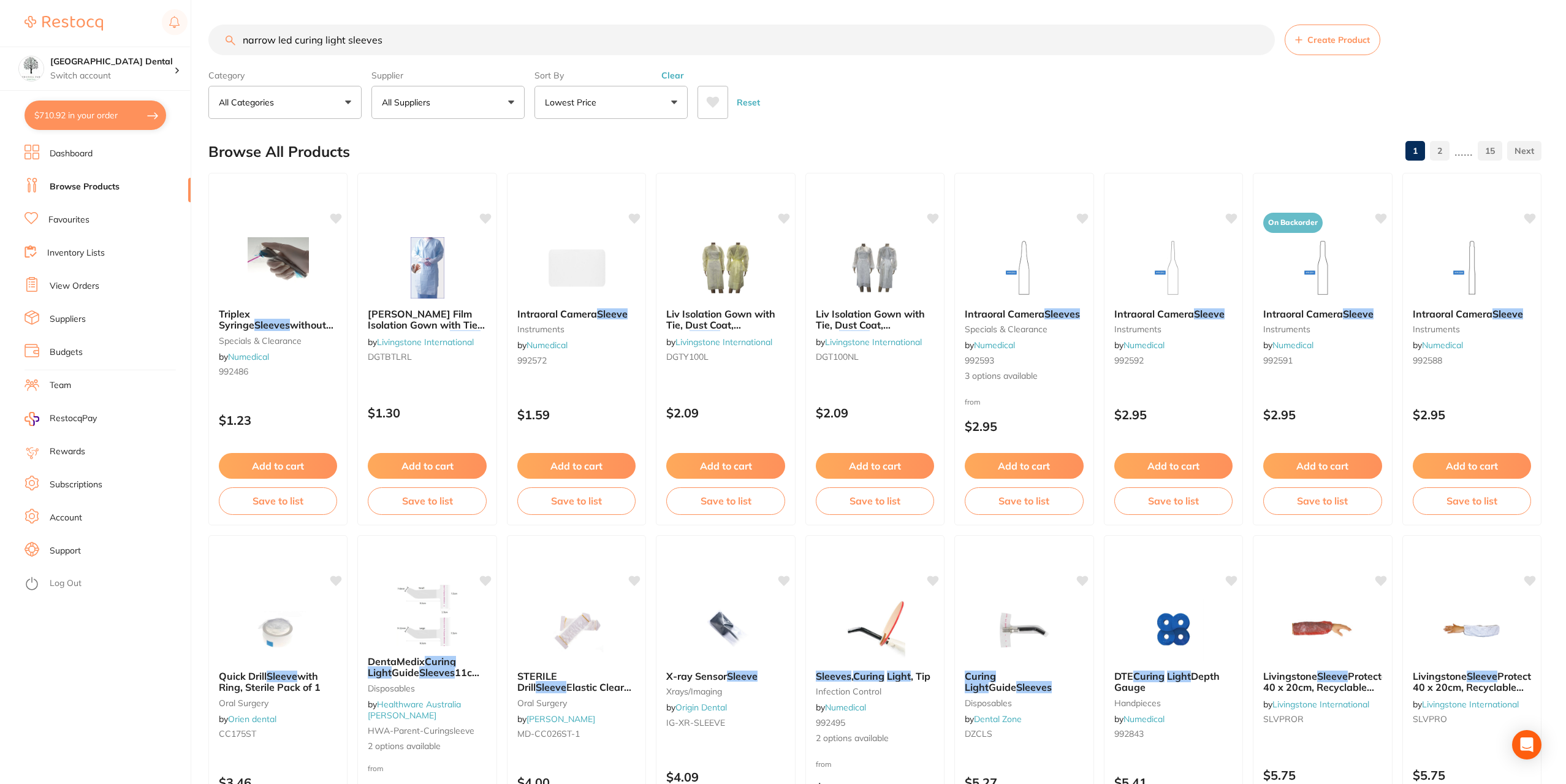
type input "narrow led curing light sleeves"
drag, startPoint x: 481, startPoint y: 113, endPoint x: 491, endPoint y: 123, distance: 14.1
click at [482, 113] on button "All Suppliers" at bounding box center [447, 103] width 153 height 33
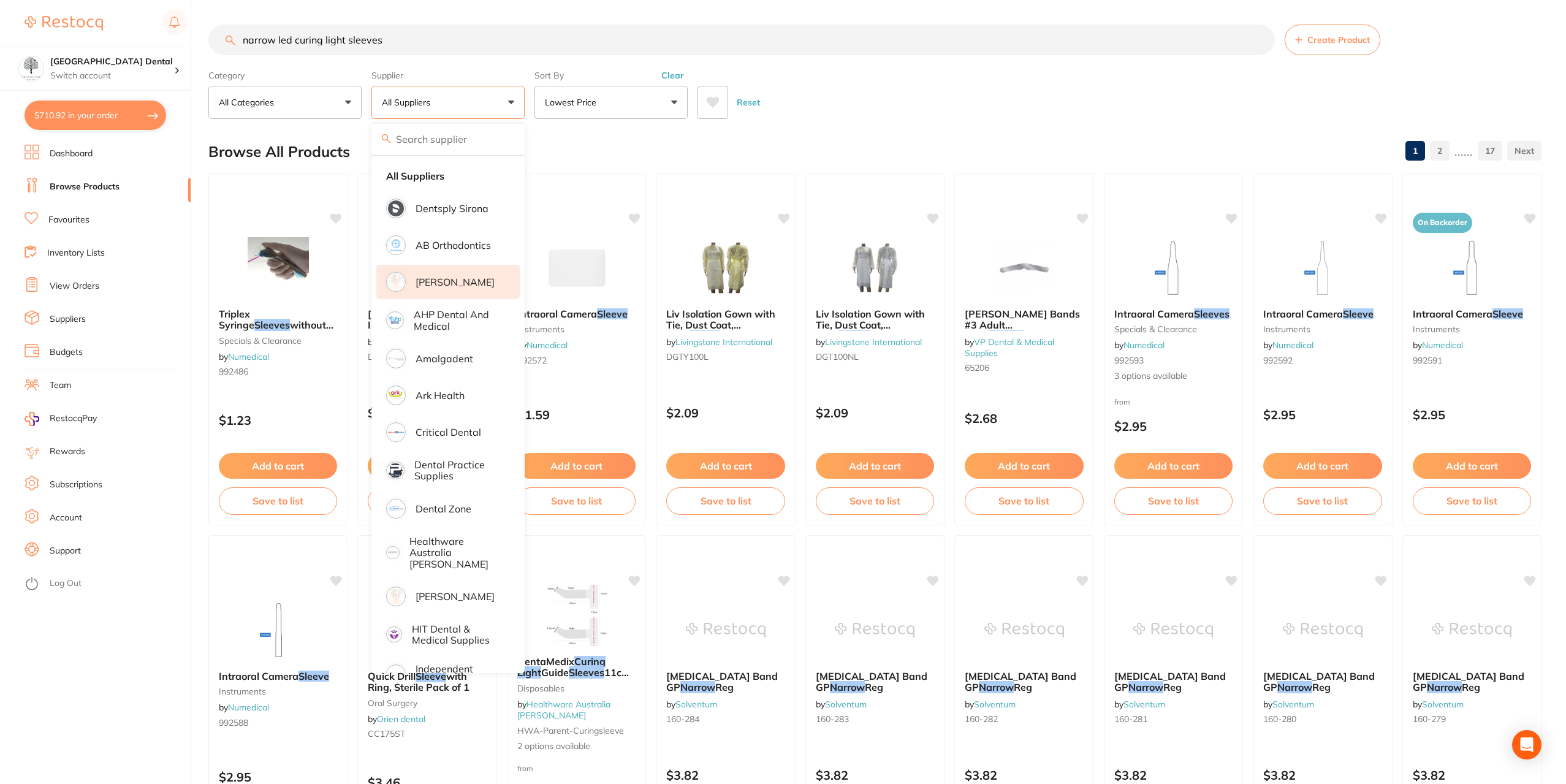
click at [434, 275] on li "[PERSON_NAME]" at bounding box center [448, 282] width 144 height 34
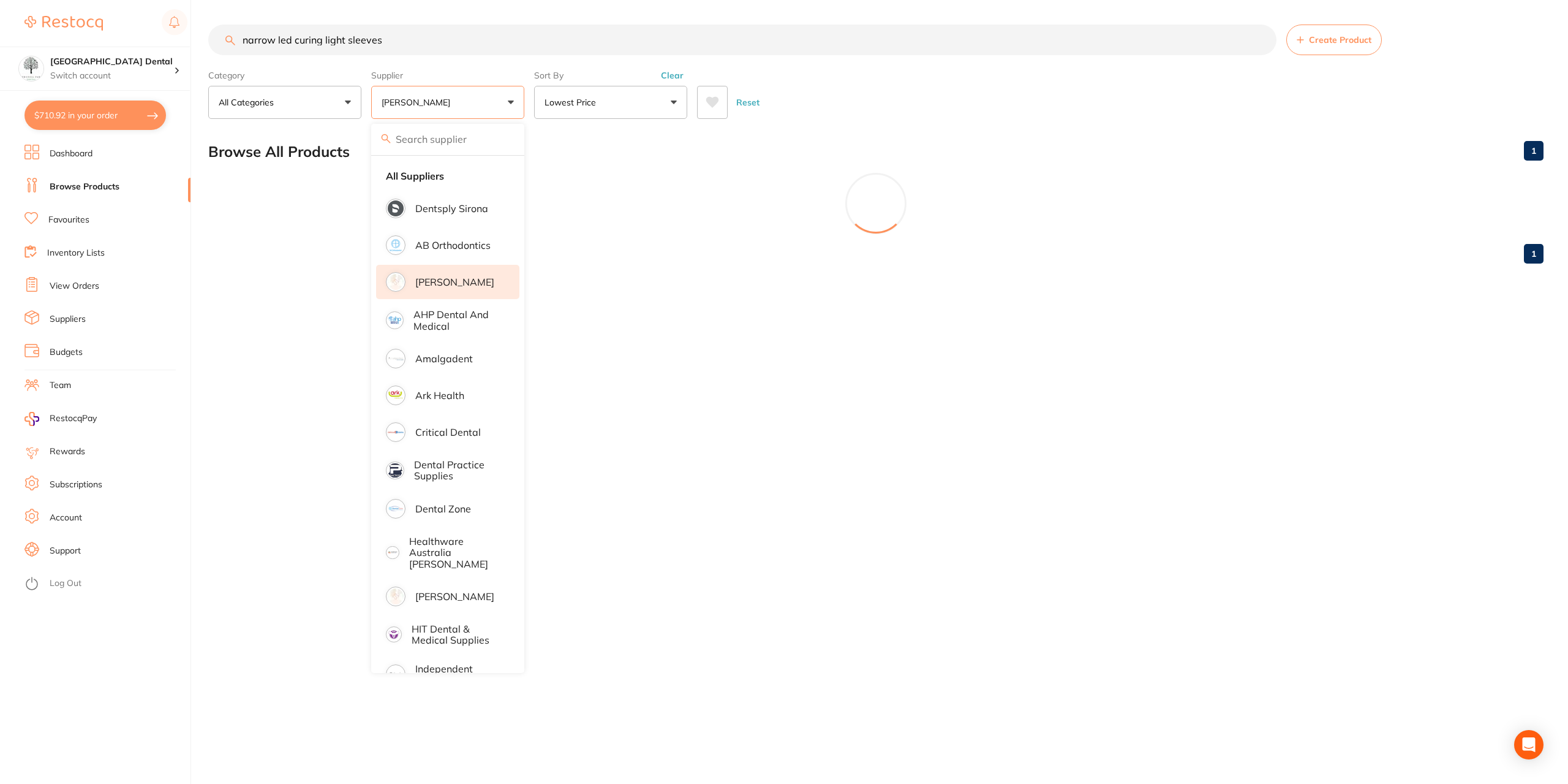
click at [1052, 80] on div "Reset" at bounding box center [1115, 98] width 837 height 43
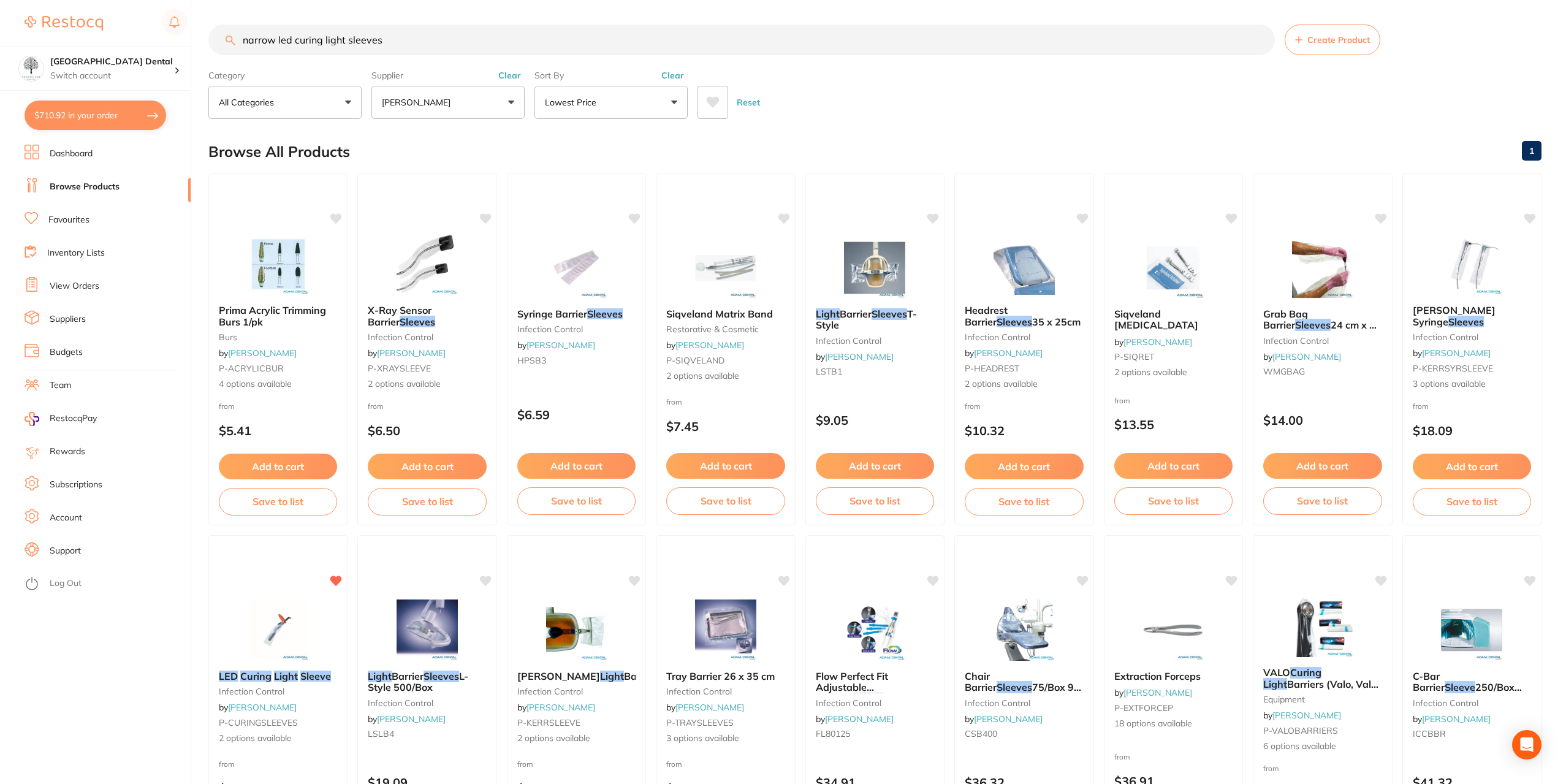
click at [829, 46] on input "narrow led curing light sleeves" at bounding box center [741, 39] width 1066 height 31
click at [1257, 39] on input "narrow led curing light sleeves" at bounding box center [741, 39] width 1066 height 31
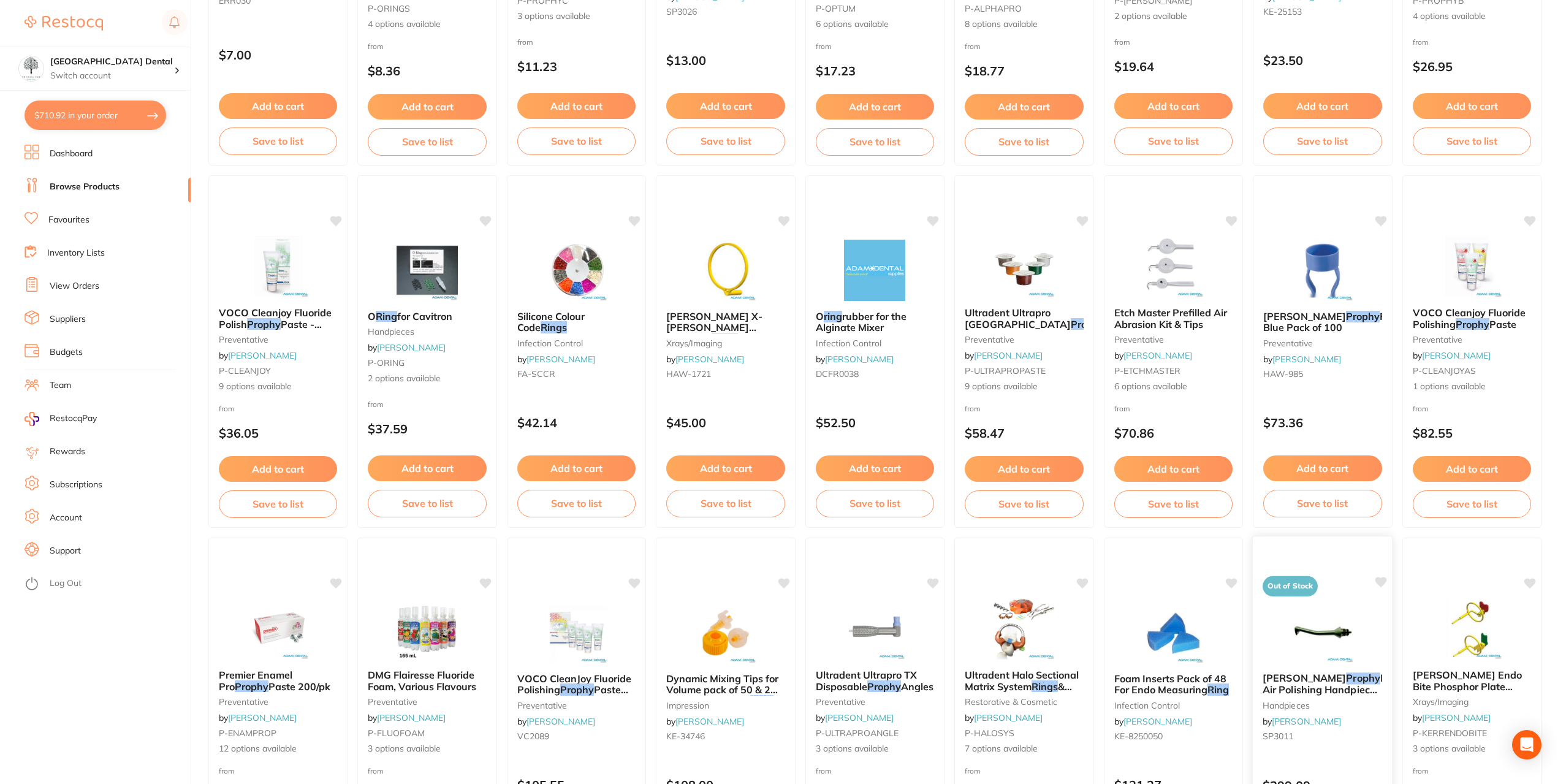
scroll to position [368, 0]
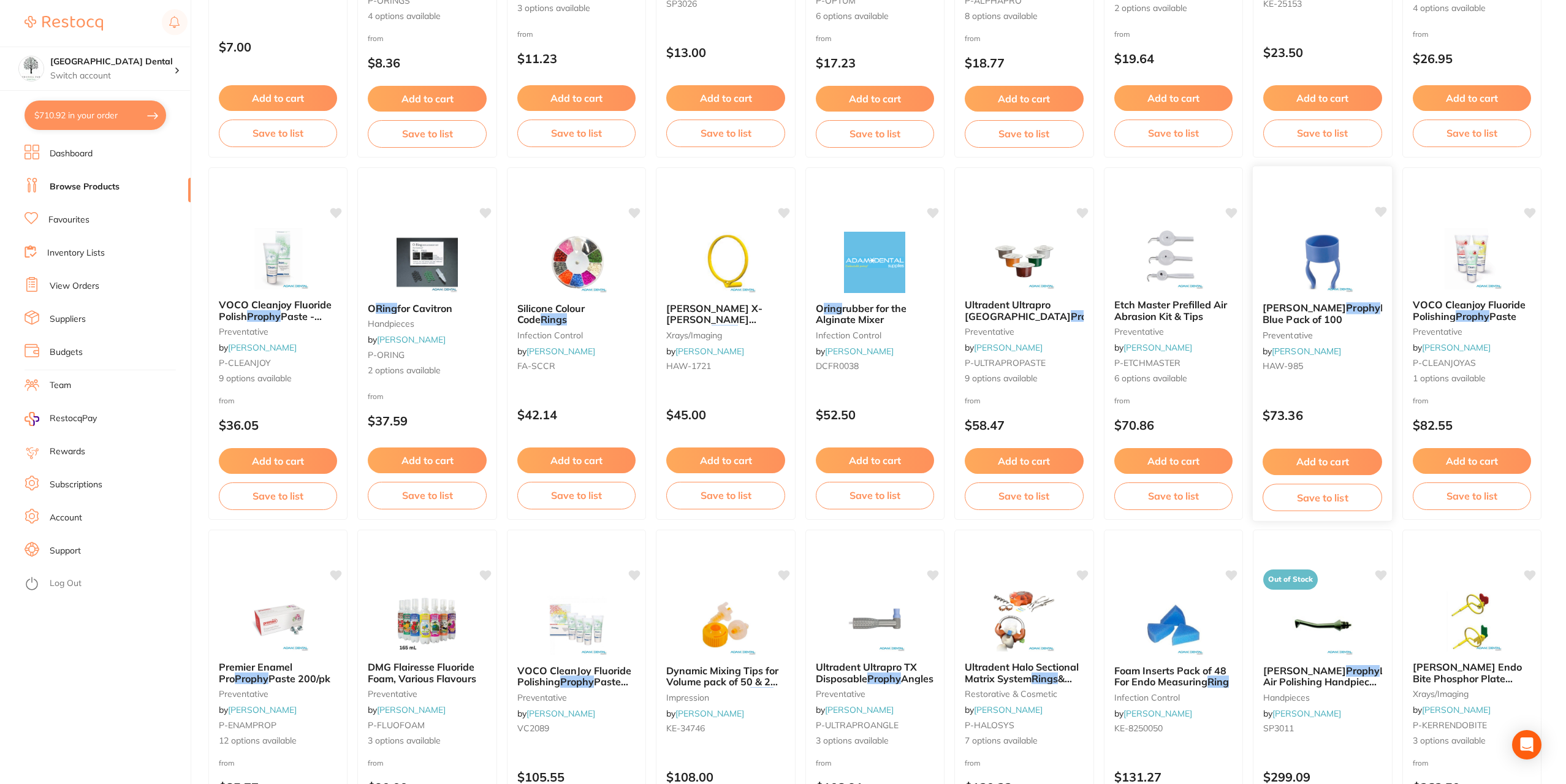
click at [1311, 317] on span "Pot Blue Pack of 100" at bounding box center [1353, 313] width 182 height 24
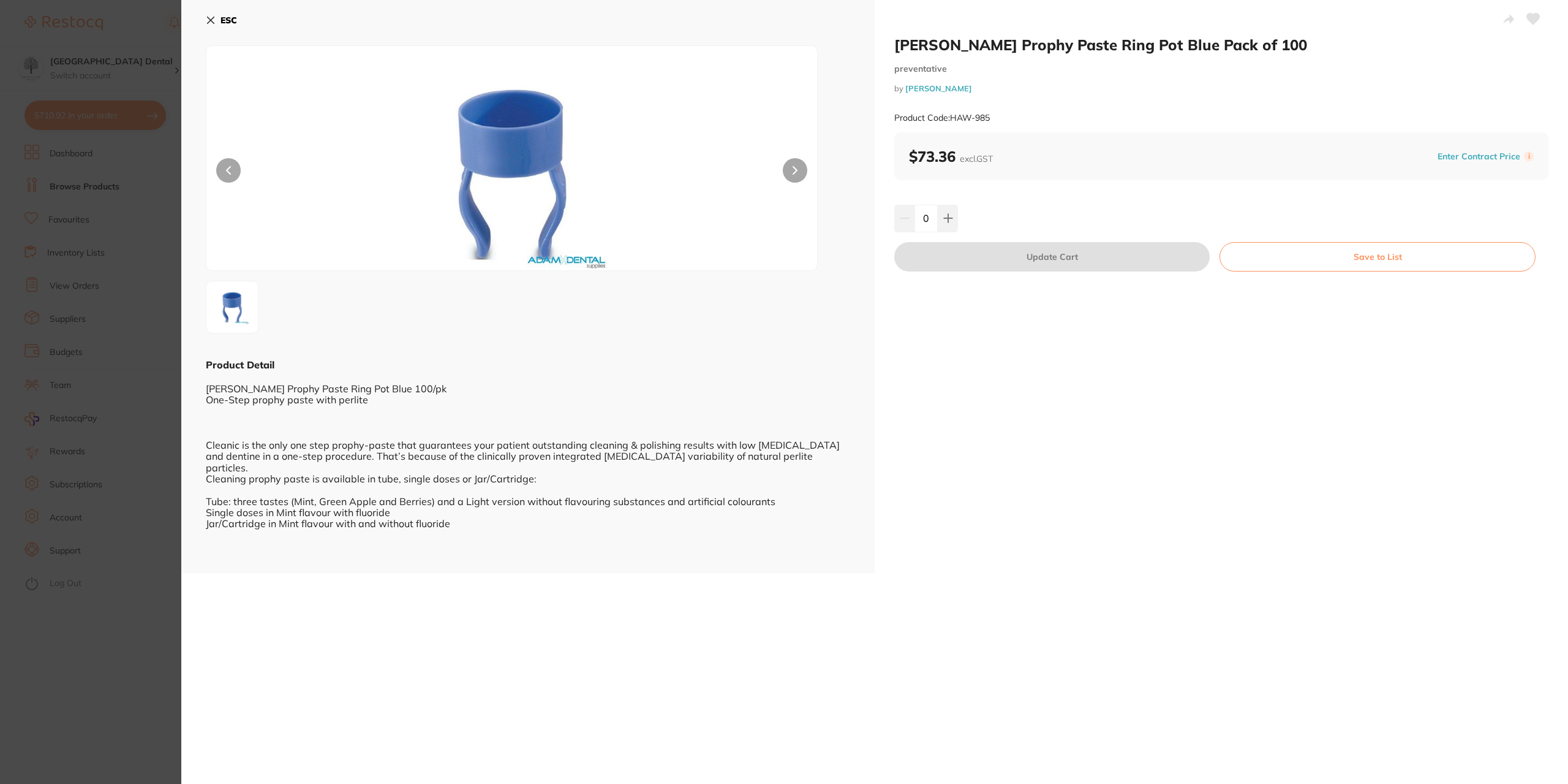
click at [97, 334] on section "HAWE Prophy Paste Ring Pot Blue Pack of 100 preventative by Adam Dental Product…" at bounding box center [784, 392] width 1568 height 784
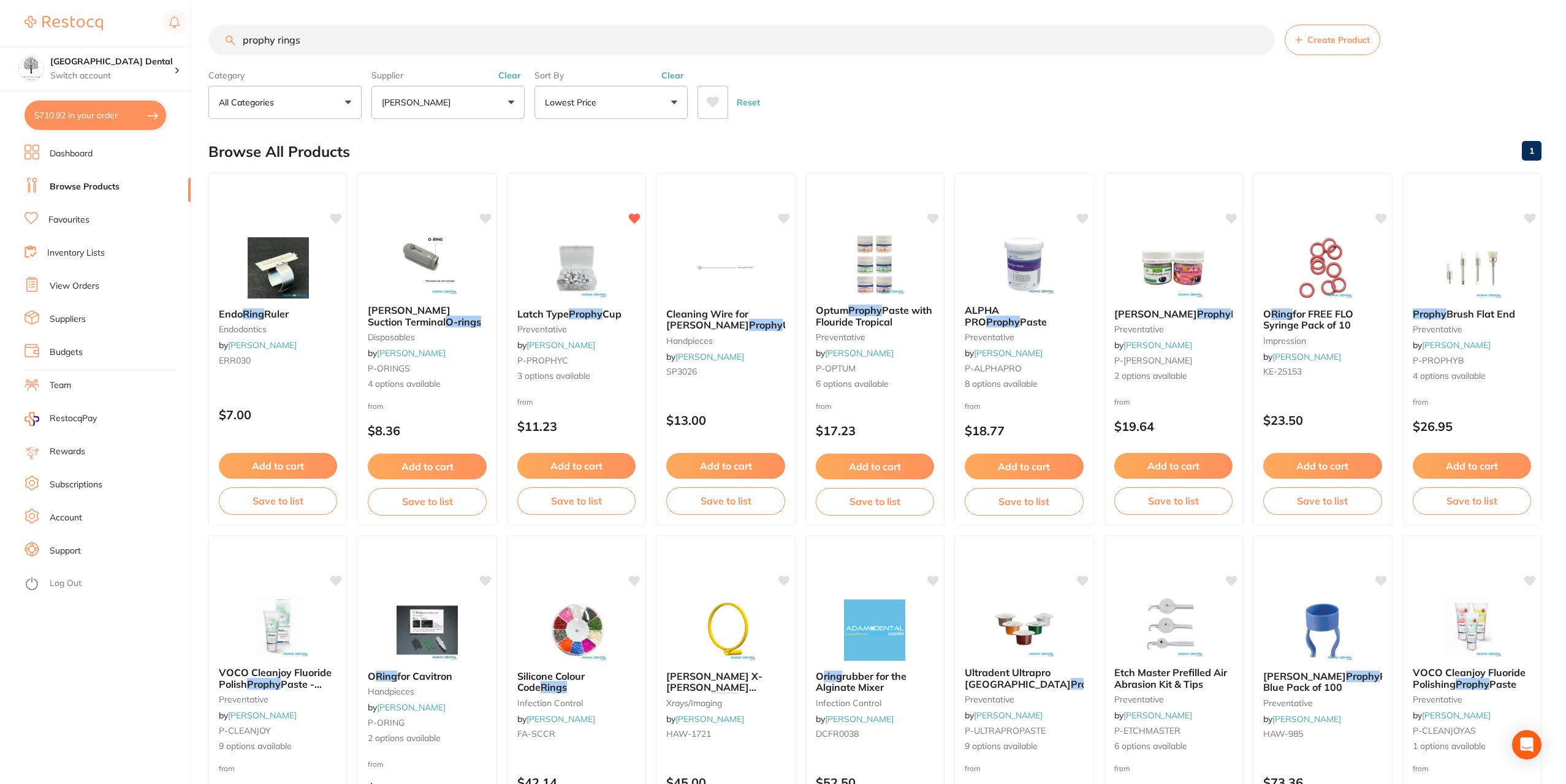
click at [500, 101] on button "[PERSON_NAME]" at bounding box center [447, 103] width 153 height 33
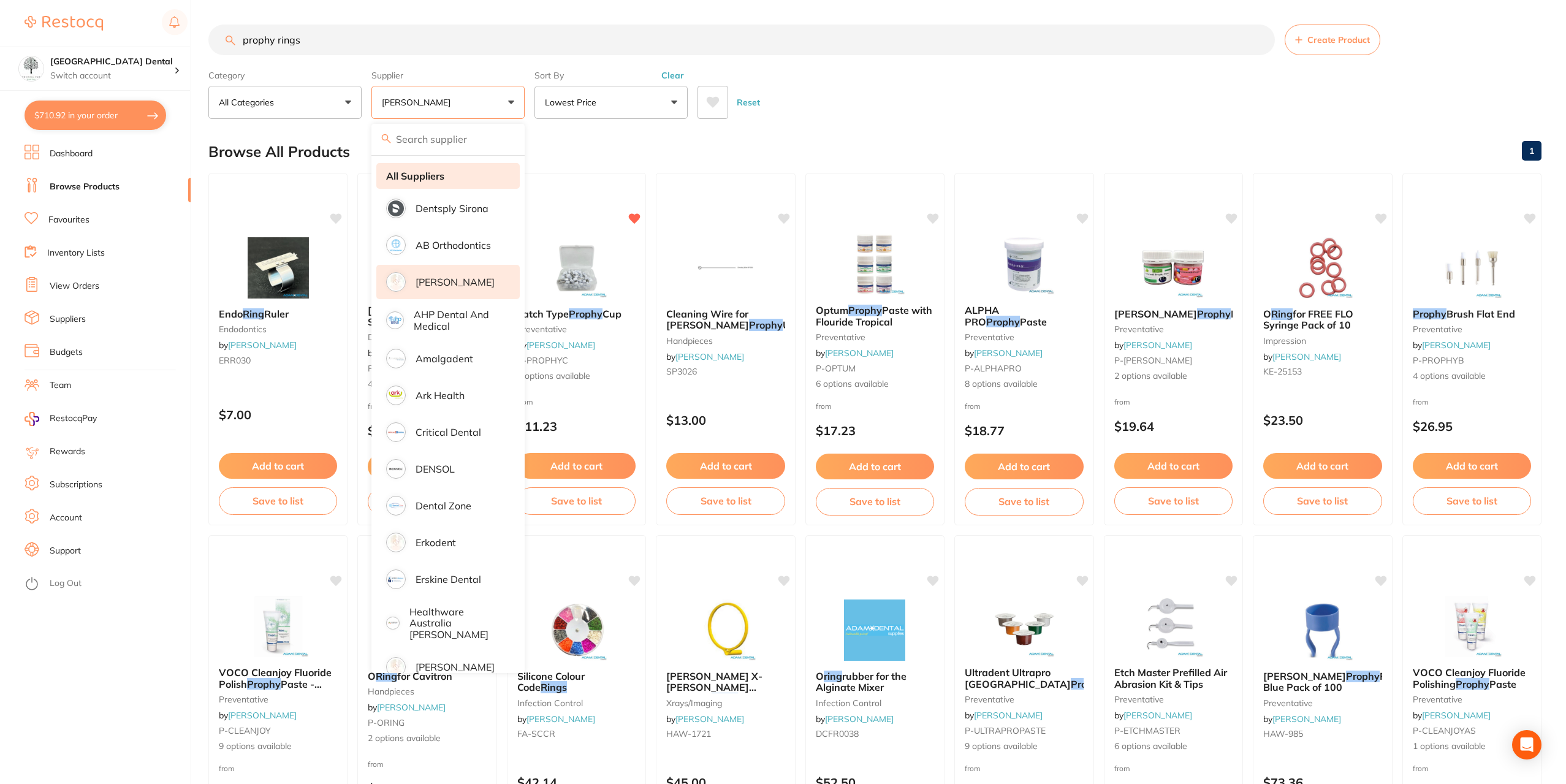
click at [442, 177] on strong "All Suppliers" at bounding box center [415, 175] width 58 height 11
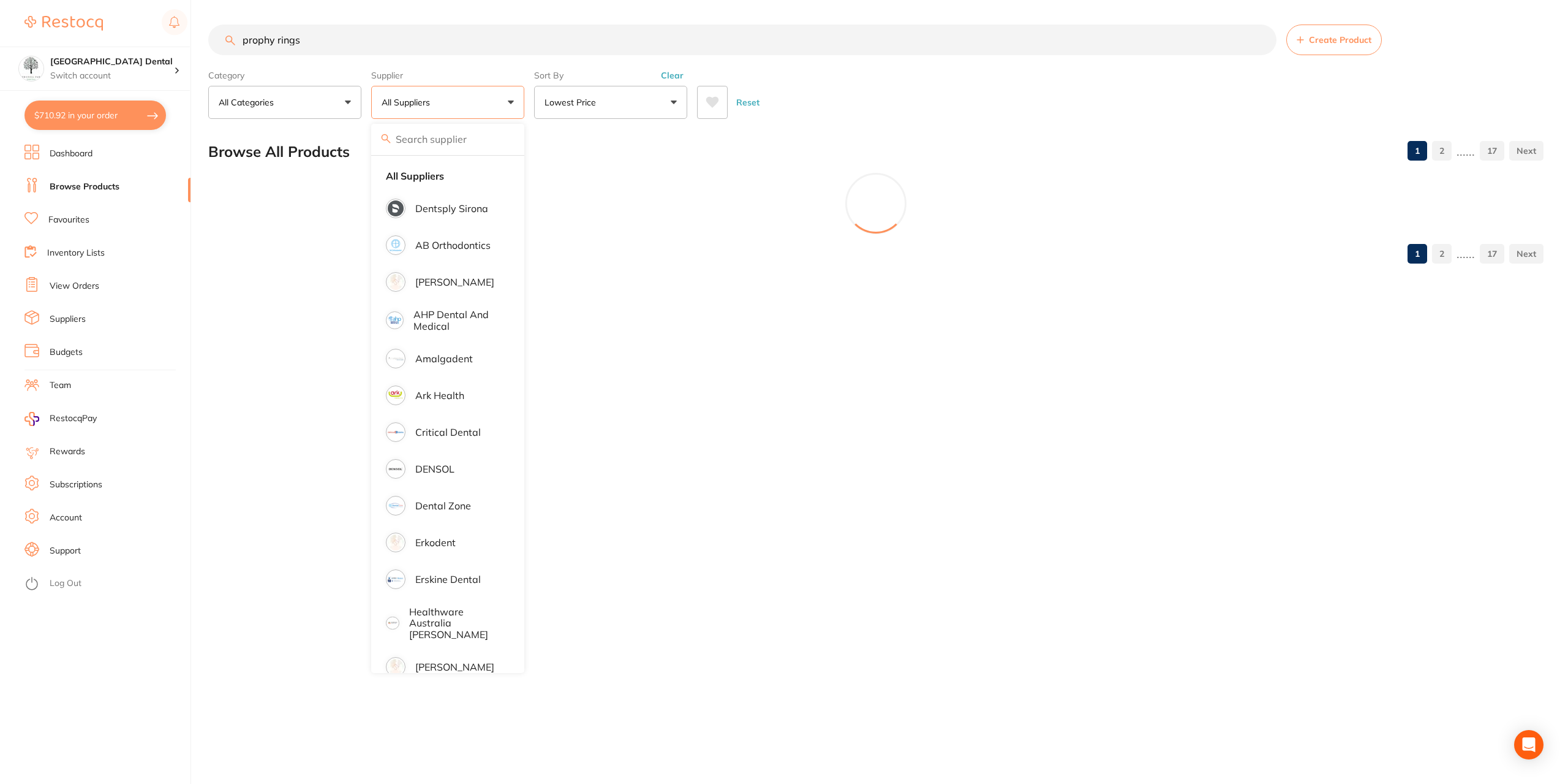
click at [960, 95] on div "Reset" at bounding box center [1115, 98] width 837 height 43
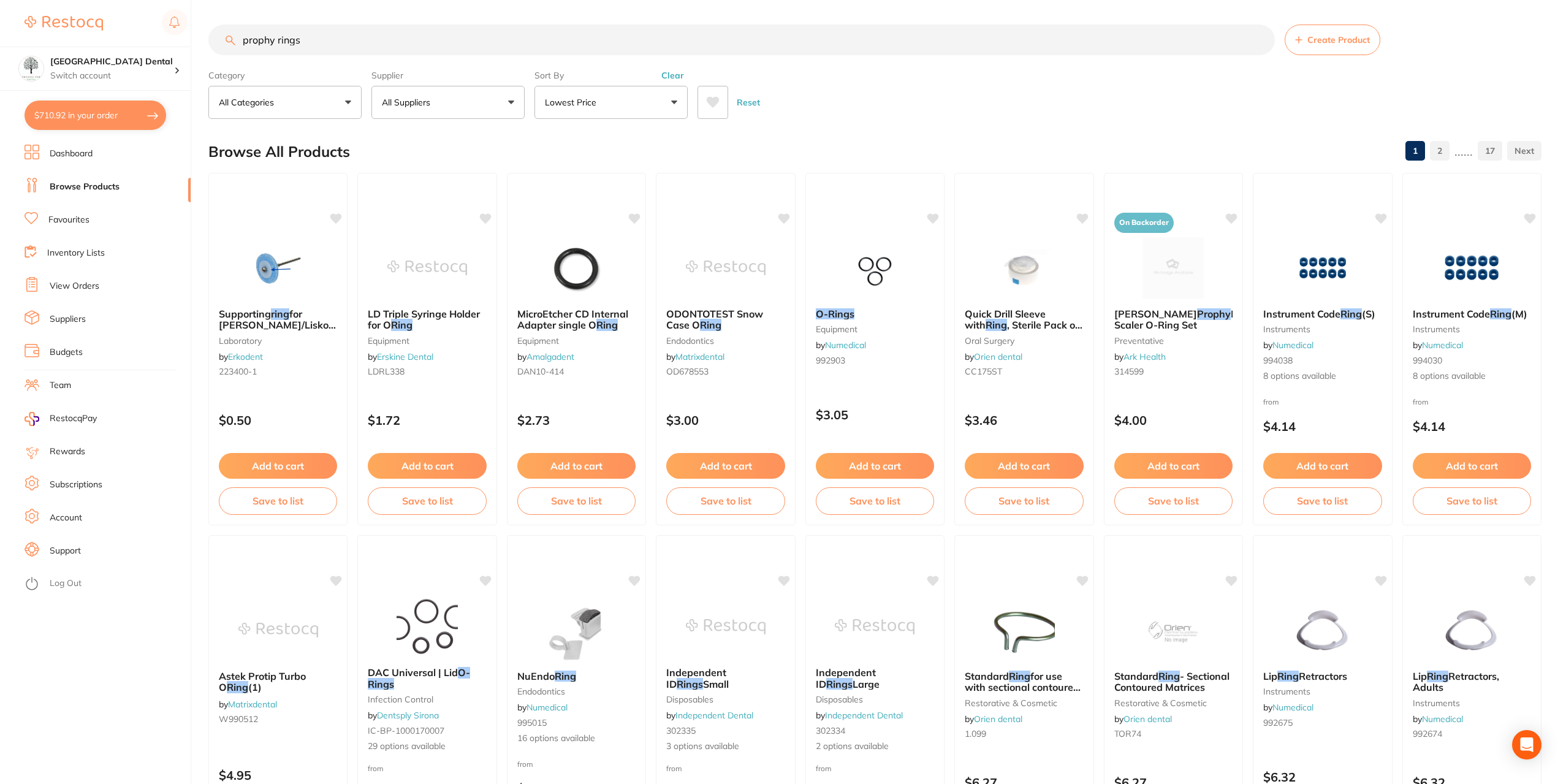
click at [241, 39] on input "prophy rings" at bounding box center [741, 39] width 1066 height 31
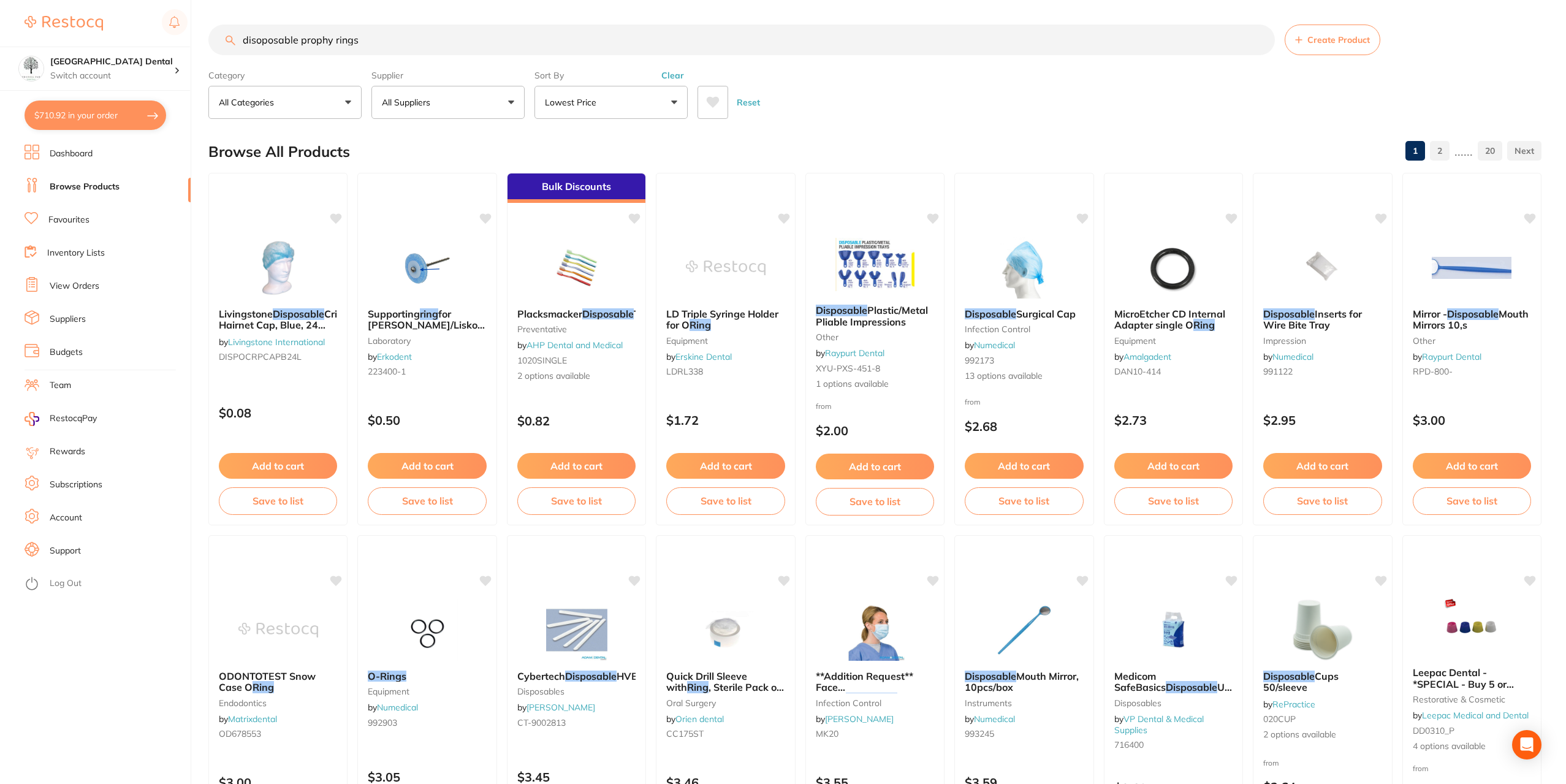
click at [260, 42] on input "disoposable prophy rings" at bounding box center [741, 39] width 1066 height 31
click at [294, 36] on input "disposable prophy rings" at bounding box center [741, 39] width 1066 height 31
drag, startPoint x: 294, startPoint y: 36, endPoint x: 58, endPoint y: 65, distance: 237.8
click at [78, 63] on div "$710.92 Yeronga Park Dental Switch account Yeronga Park Dental $710.92 in your …" at bounding box center [783, 392] width 1566 height 784
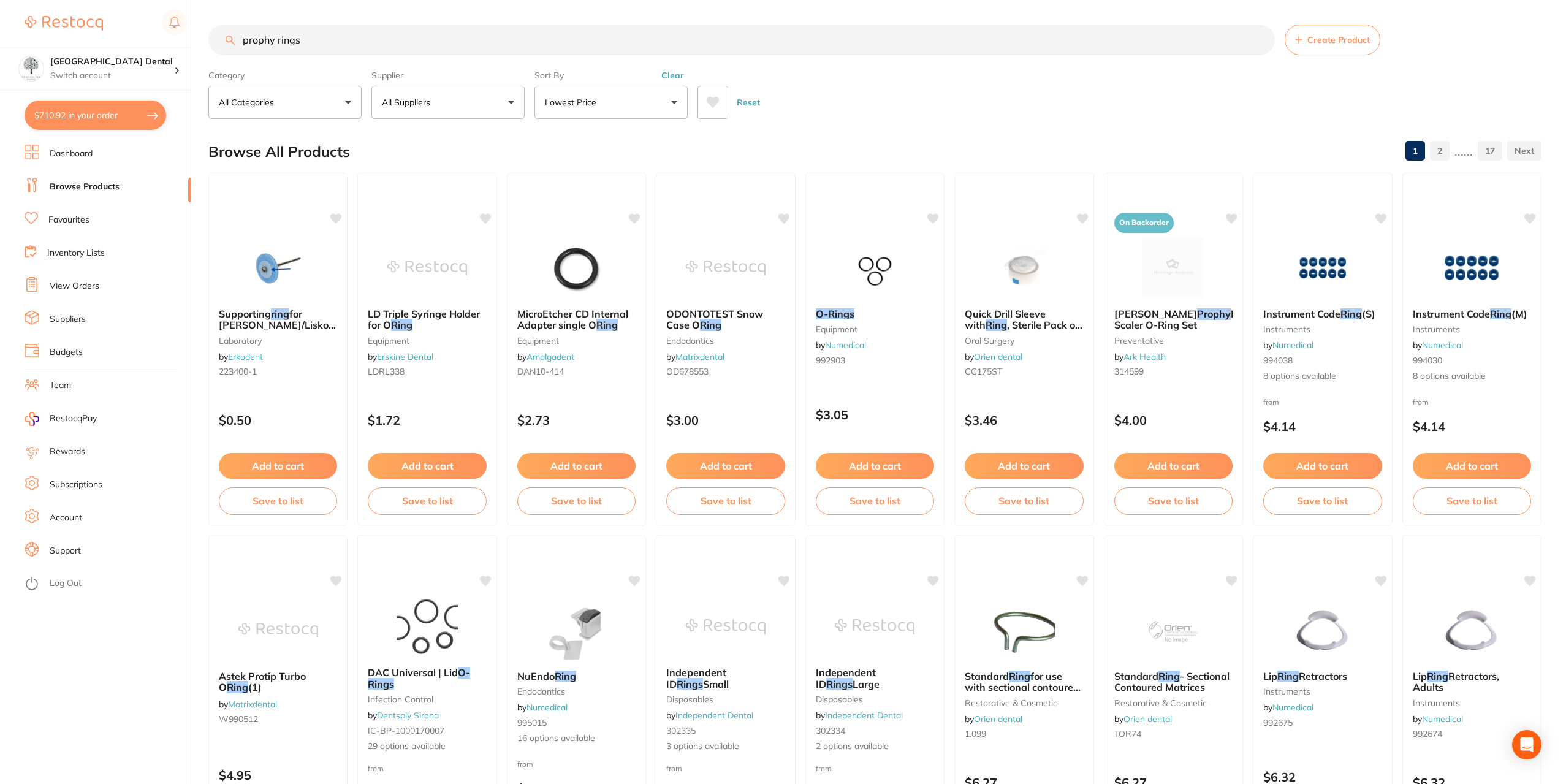
click at [327, 42] on input "prophy rings" at bounding box center [741, 39] width 1066 height 31
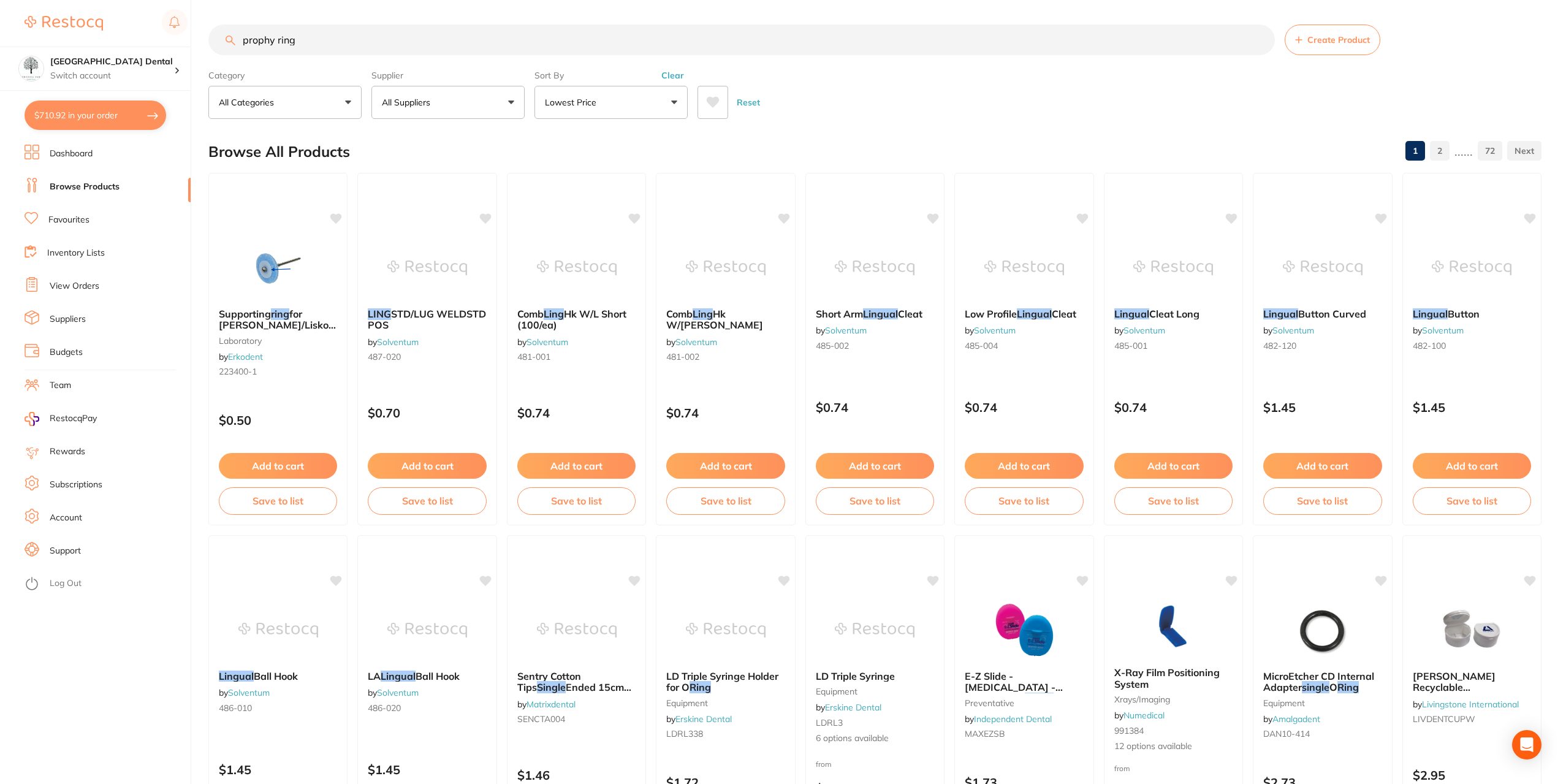
drag, startPoint x: 39, startPoint y: 56, endPoint x: 0, endPoint y: 103, distance: 61.1
click at [0, 98] on div "$710.92 Yeronga Park Dental Switch account Yeronga Park Dental $710.92 in your …" at bounding box center [783, 392] width 1566 height 784
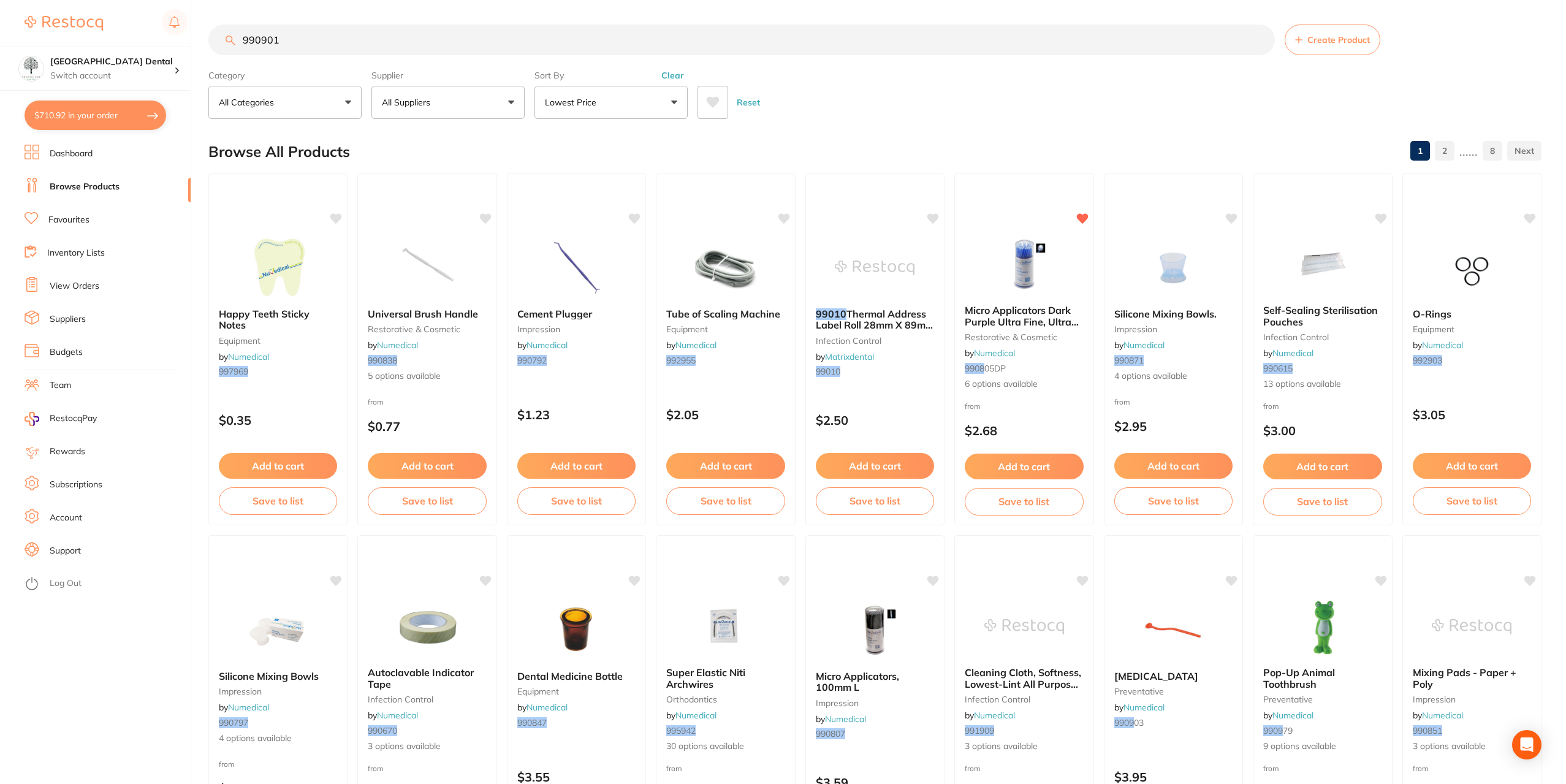
type input "990901"
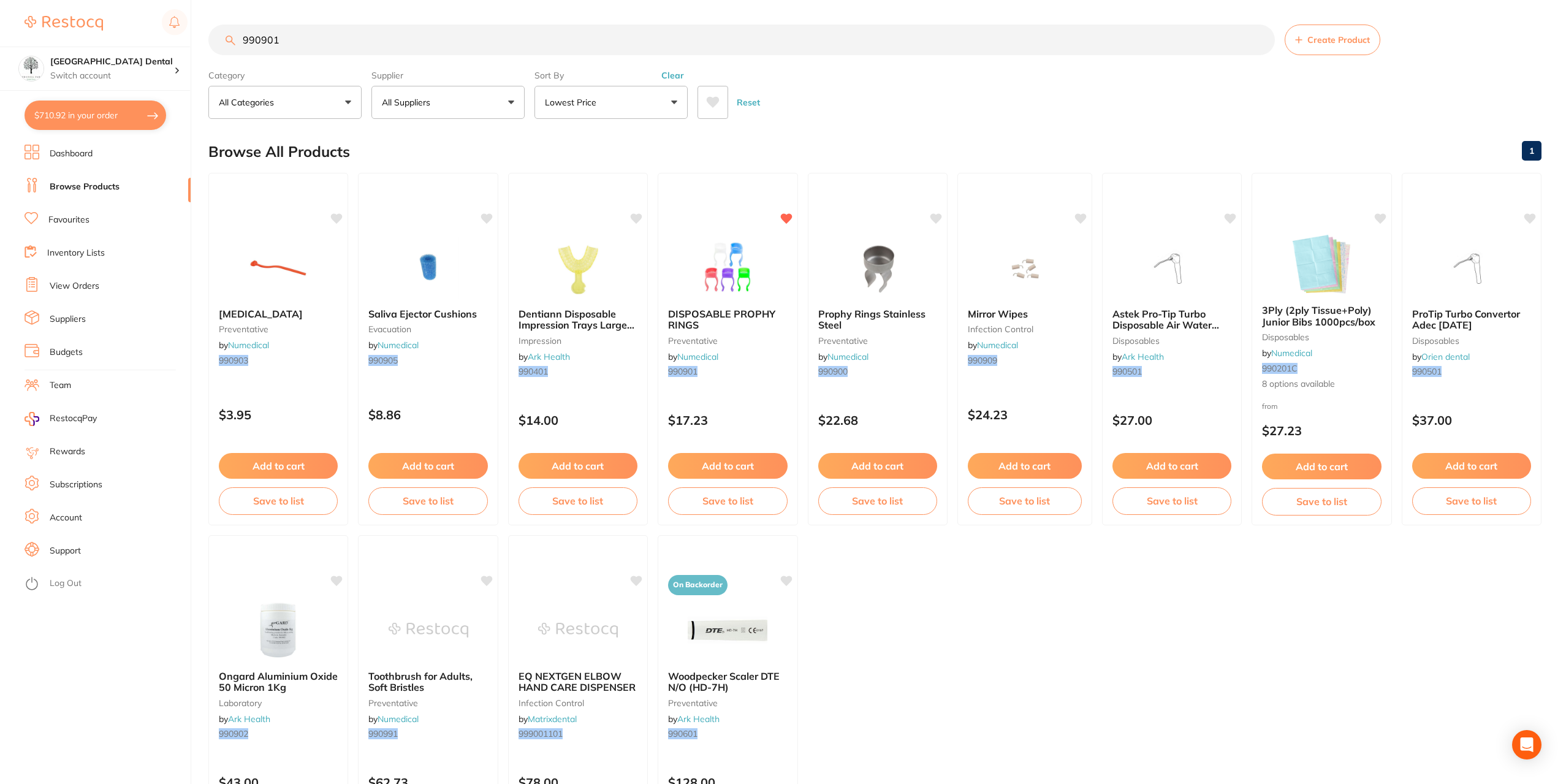
click at [752, 310] on span "DISPOSABLE PROPHY RINGS" at bounding box center [721, 319] width 107 height 23
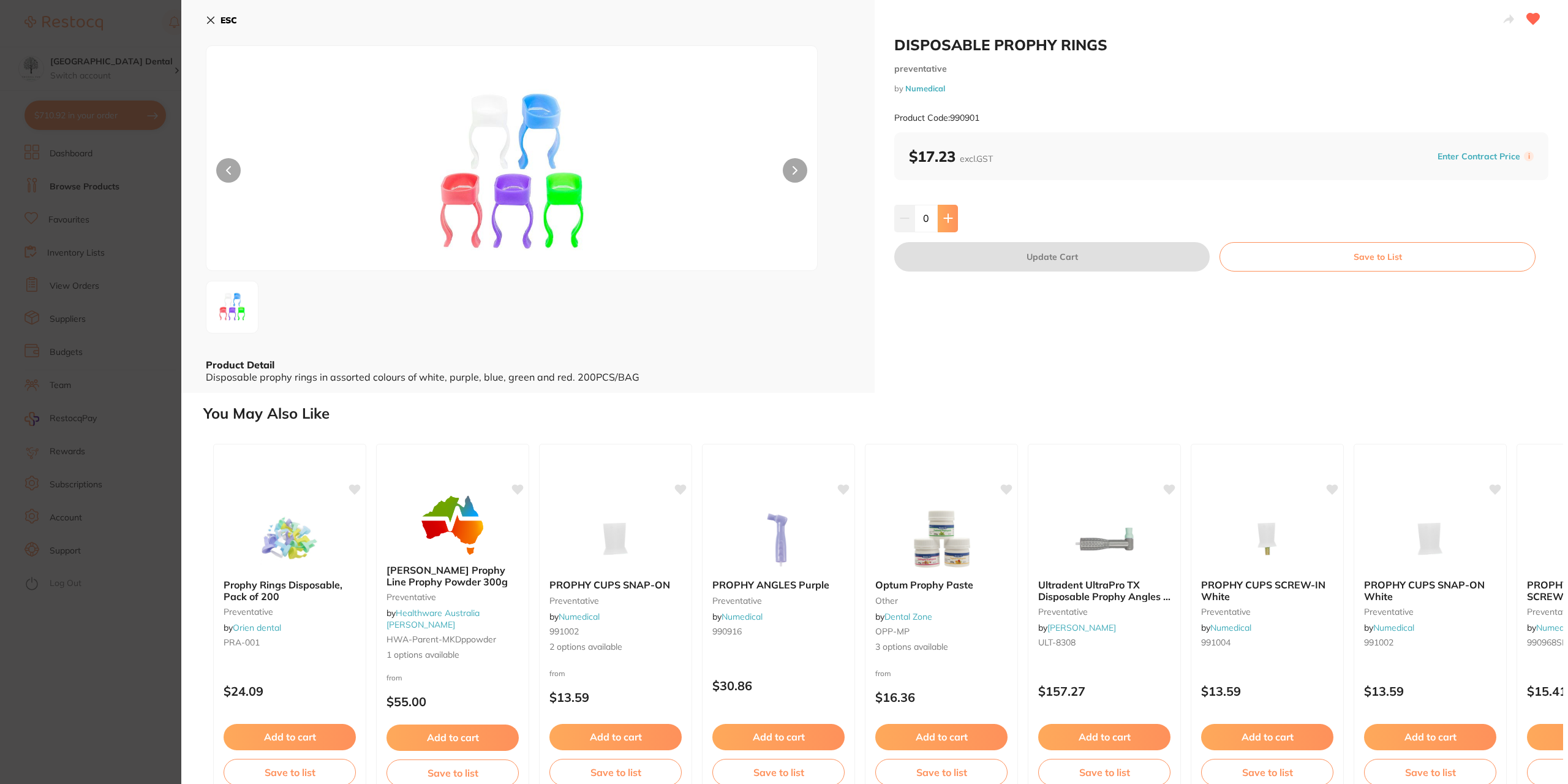
click at [951, 207] on button at bounding box center [948, 218] width 20 height 27
click at [952, 211] on button at bounding box center [948, 218] width 20 height 27
type input "2"
click at [1070, 266] on button "Update Cart" at bounding box center [1052, 256] width 316 height 29
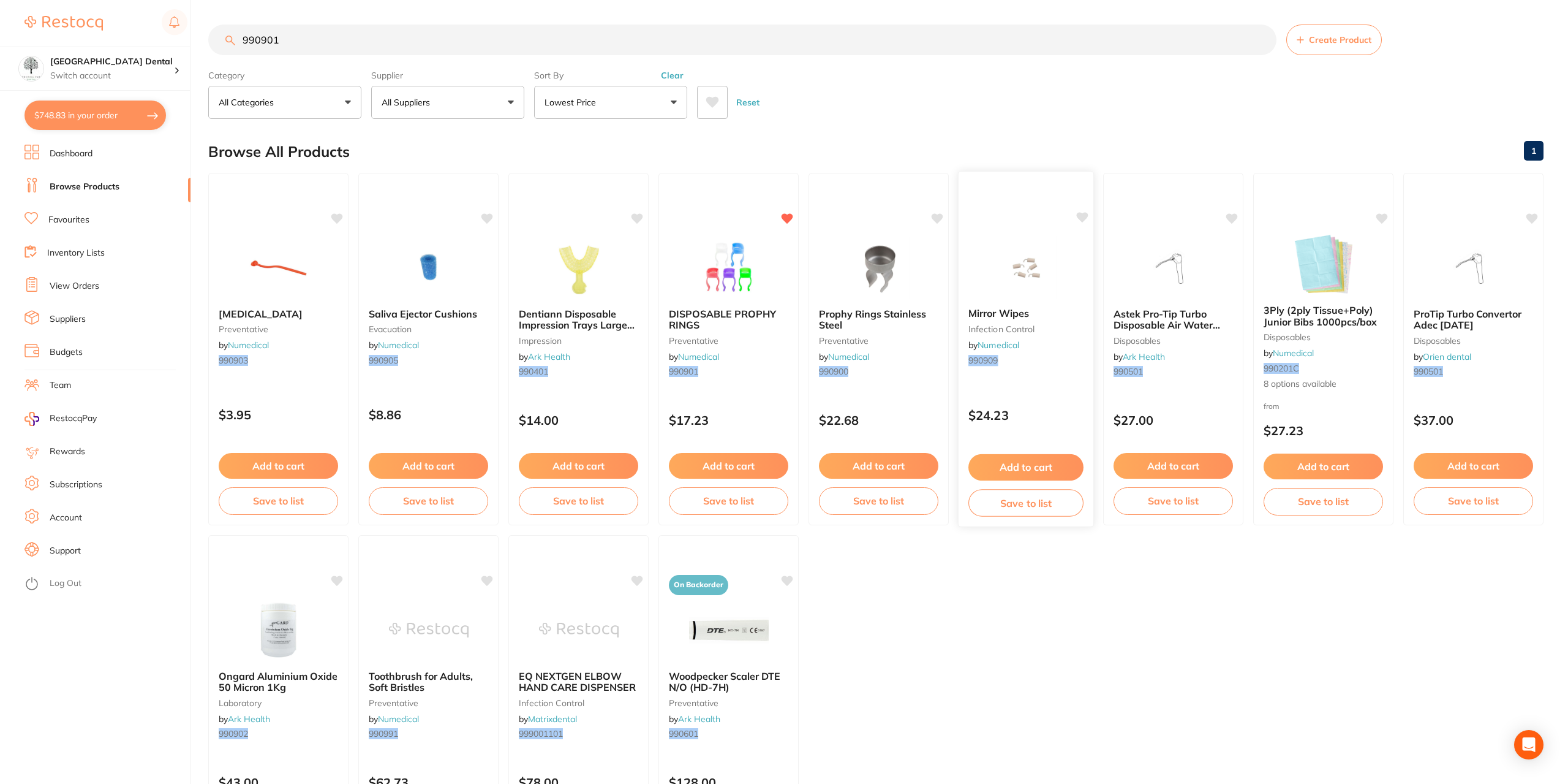
checkbox input "false"
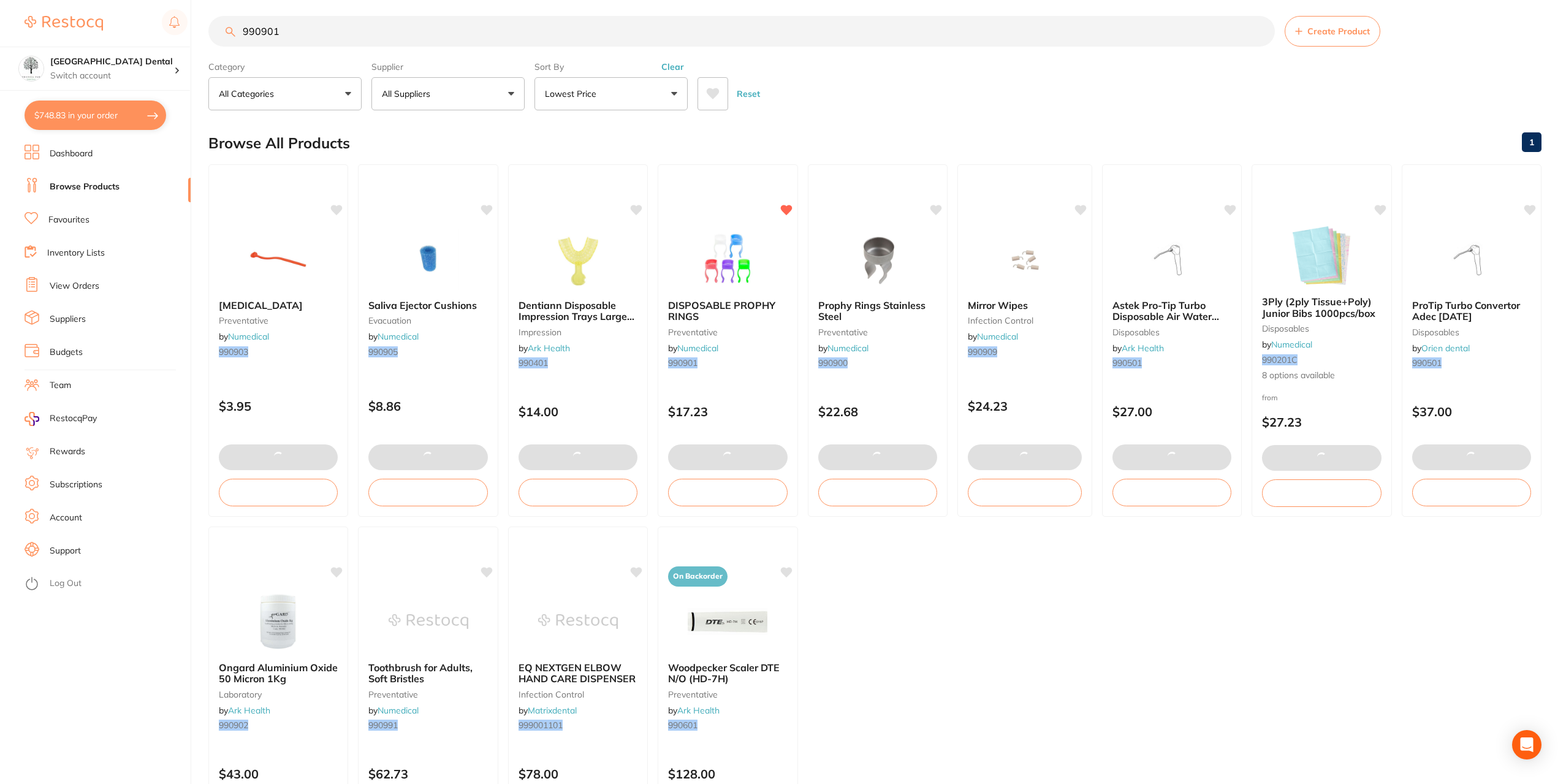
scroll to position [1406, 0]
